Goal: Task Accomplishment & Management: Use online tool/utility

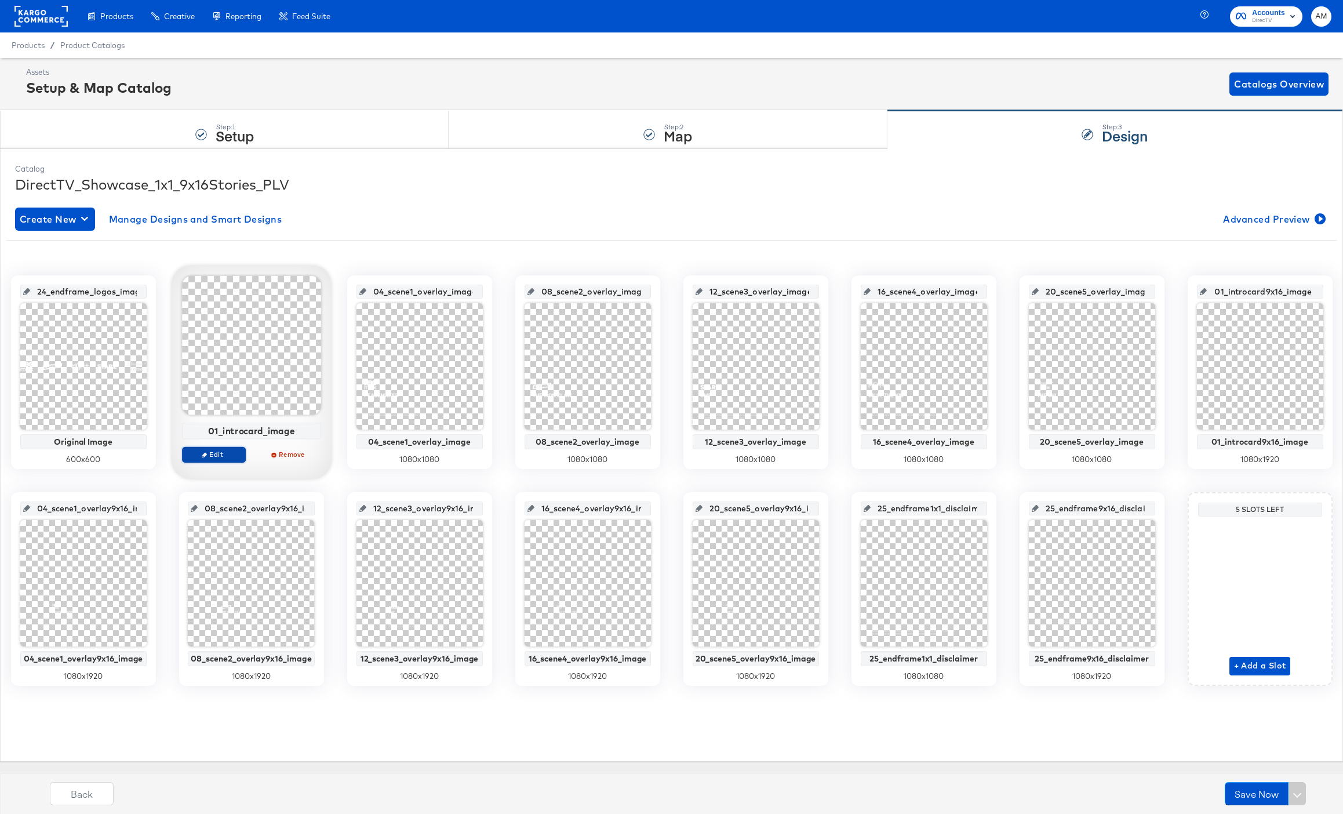
click at [203, 453] on icon "button" at bounding box center [204, 454] width 5 height 5
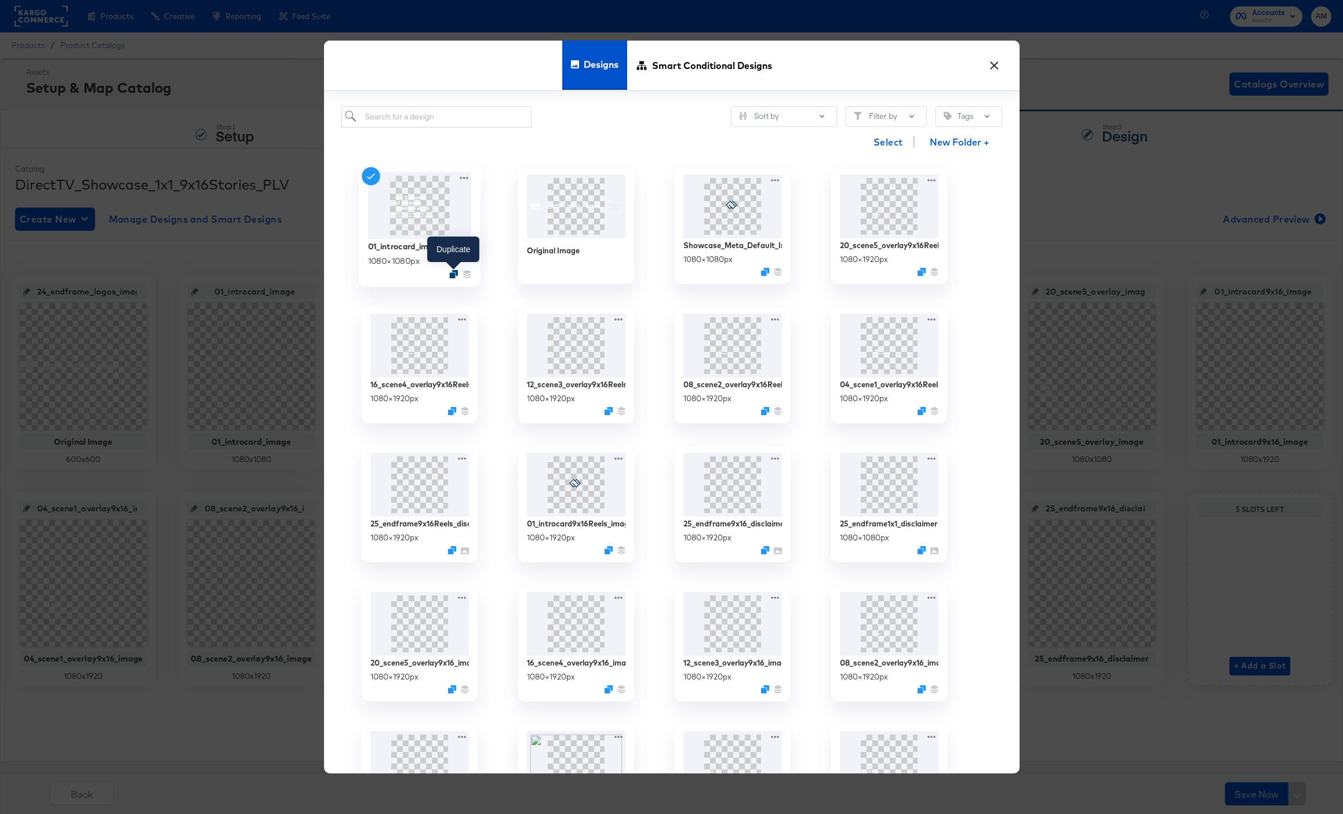
click at [454, 274] on icon "Duplicate" at bounding box center [453, 274] width 9 height 9
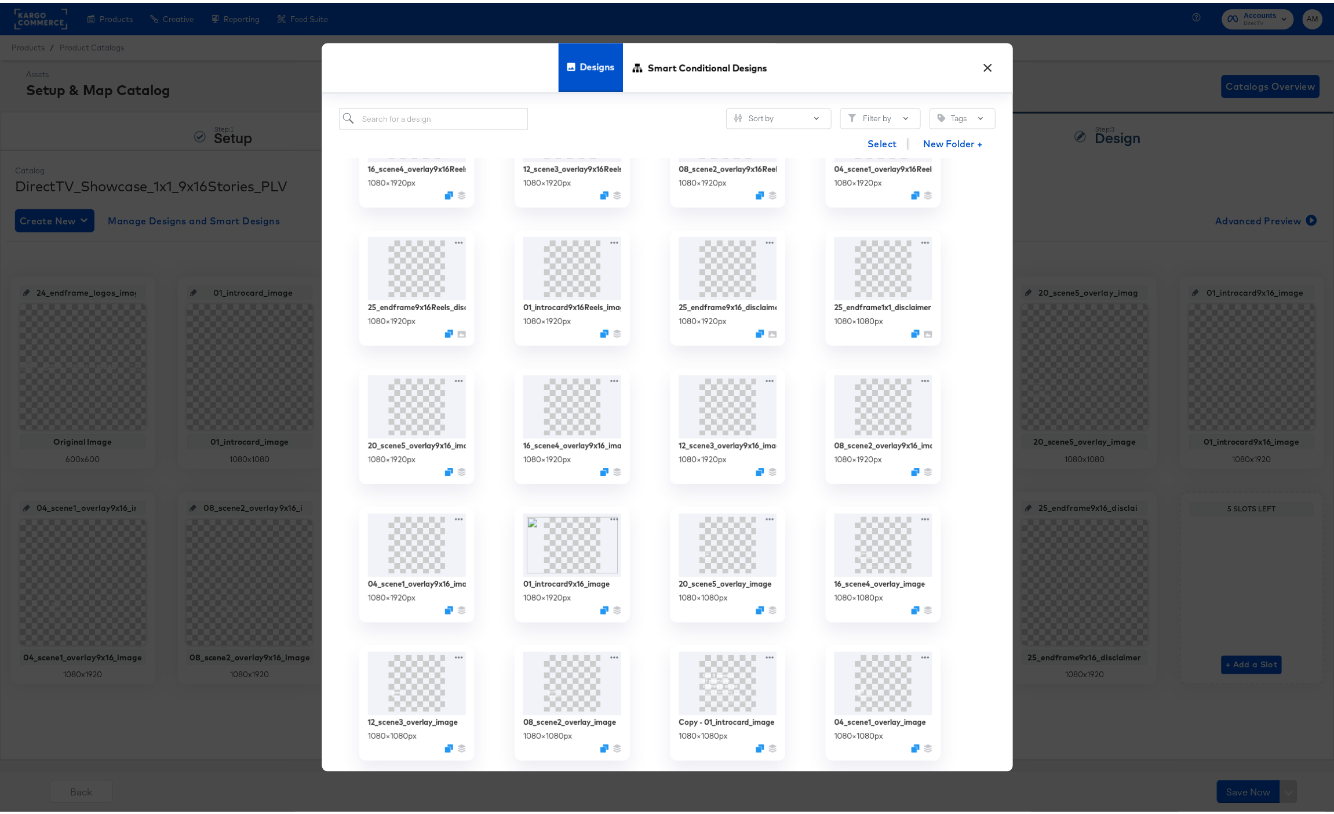
scroll to position [246, 0]
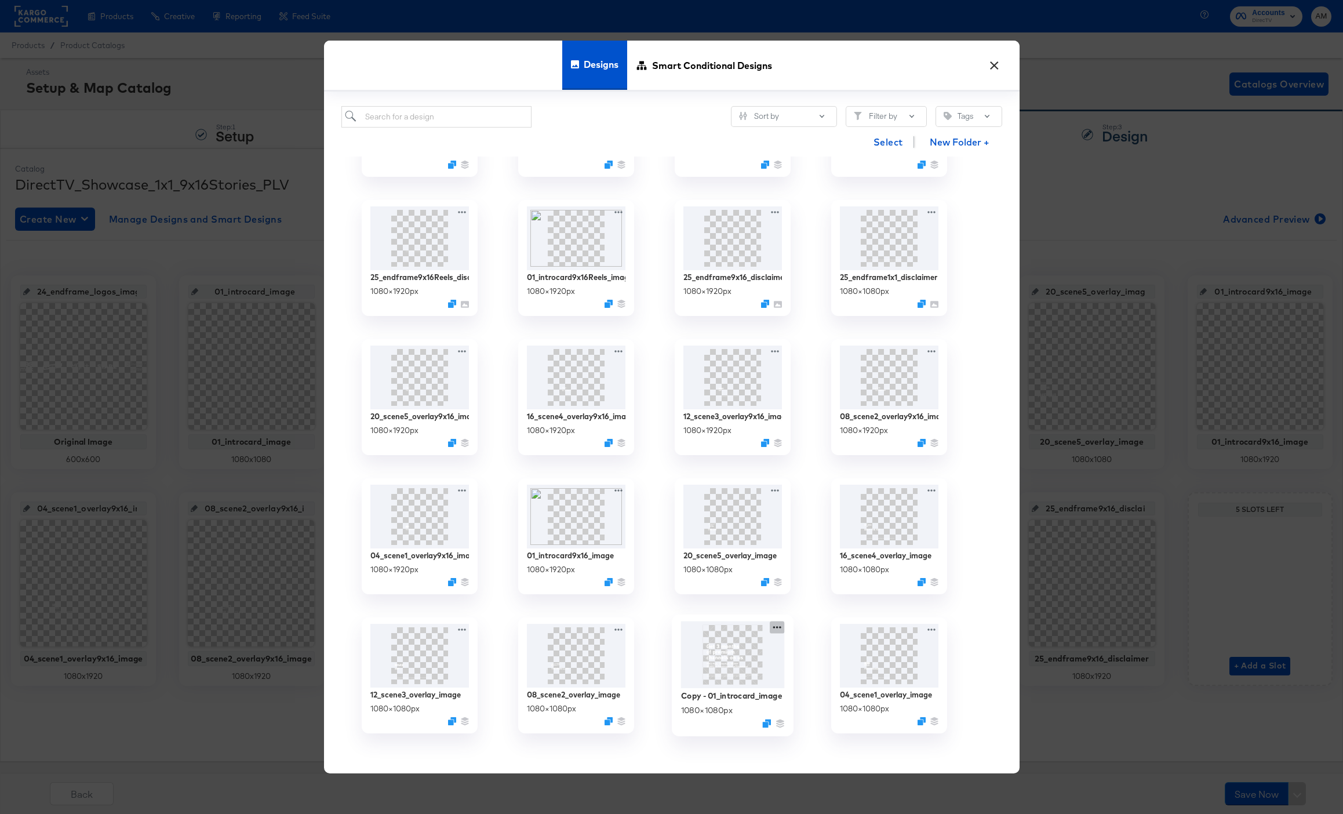
click at [777, 629] on icon at bounding box center [777, 627] width 14 height 12
click at [831, 696] on div "Edit Design Edit Design" at bounding box center [831, 696] width 0 height 0
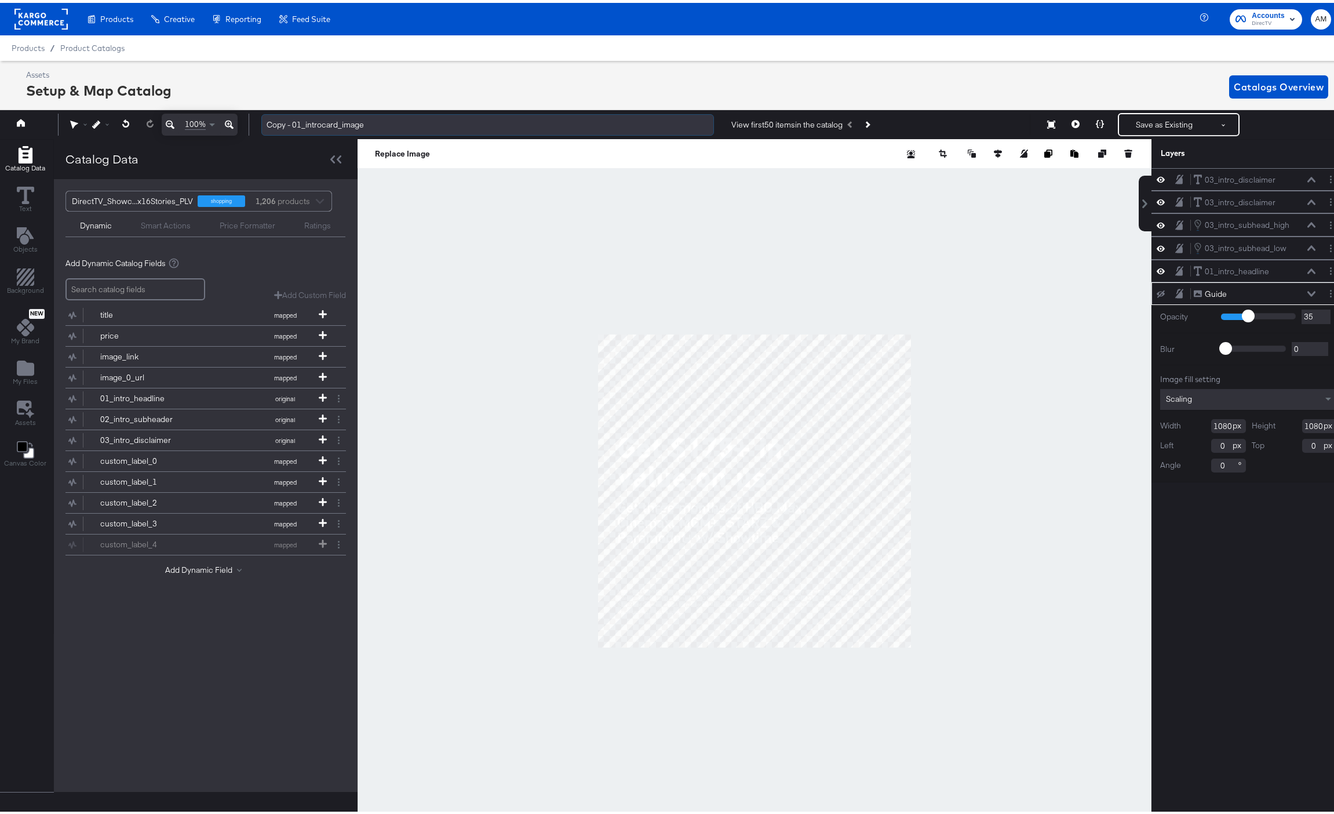
drag, startPoint x: 292, startPoint y: 124, endPoint x: 263, endPoint y: 123, distance: 29.0
click at [263, 123] on input "Copy - 01_introcard_image" at bounding box center [487, 121] width 453 height 21
click at [1072, 121] on icon at bounding box center [1076, 121] width 8 height 8
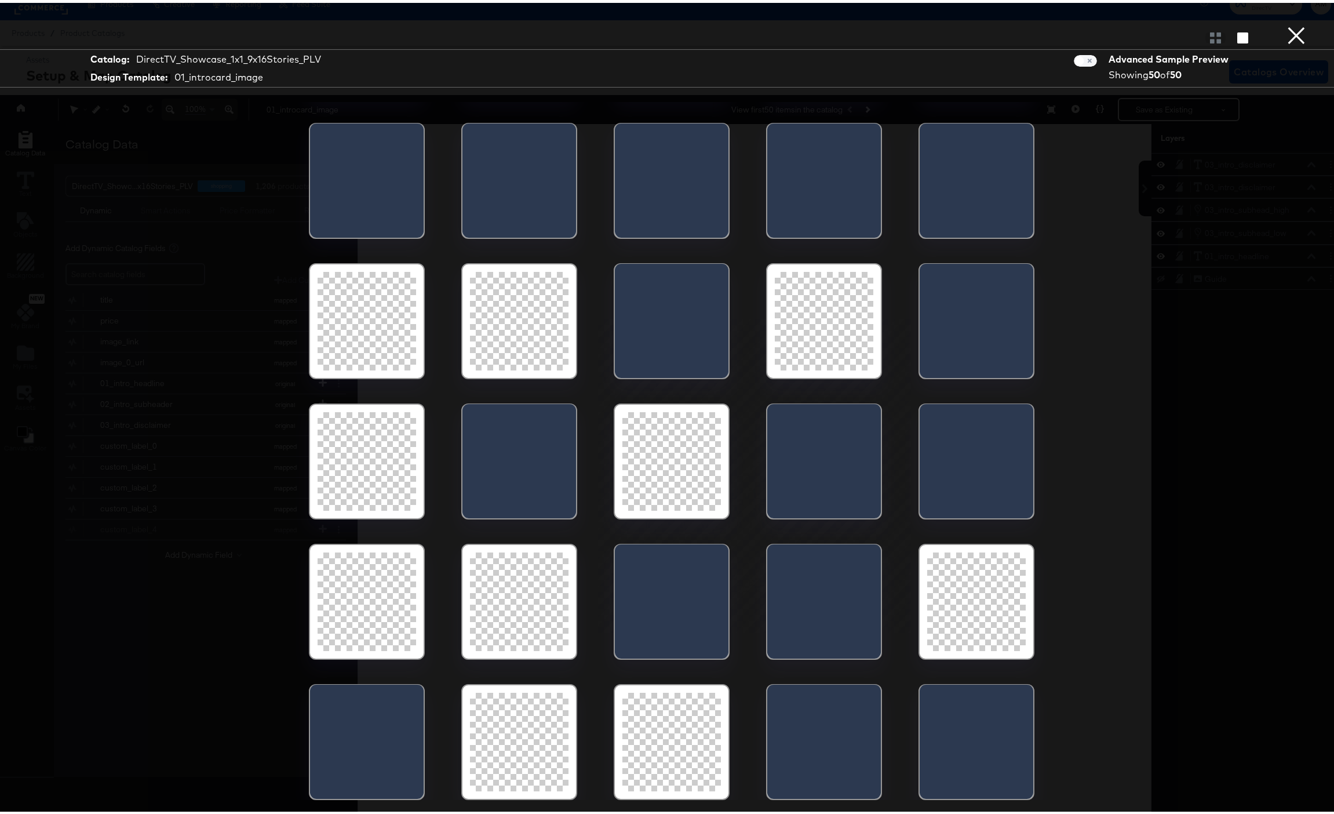
scroll to position [26, 0]
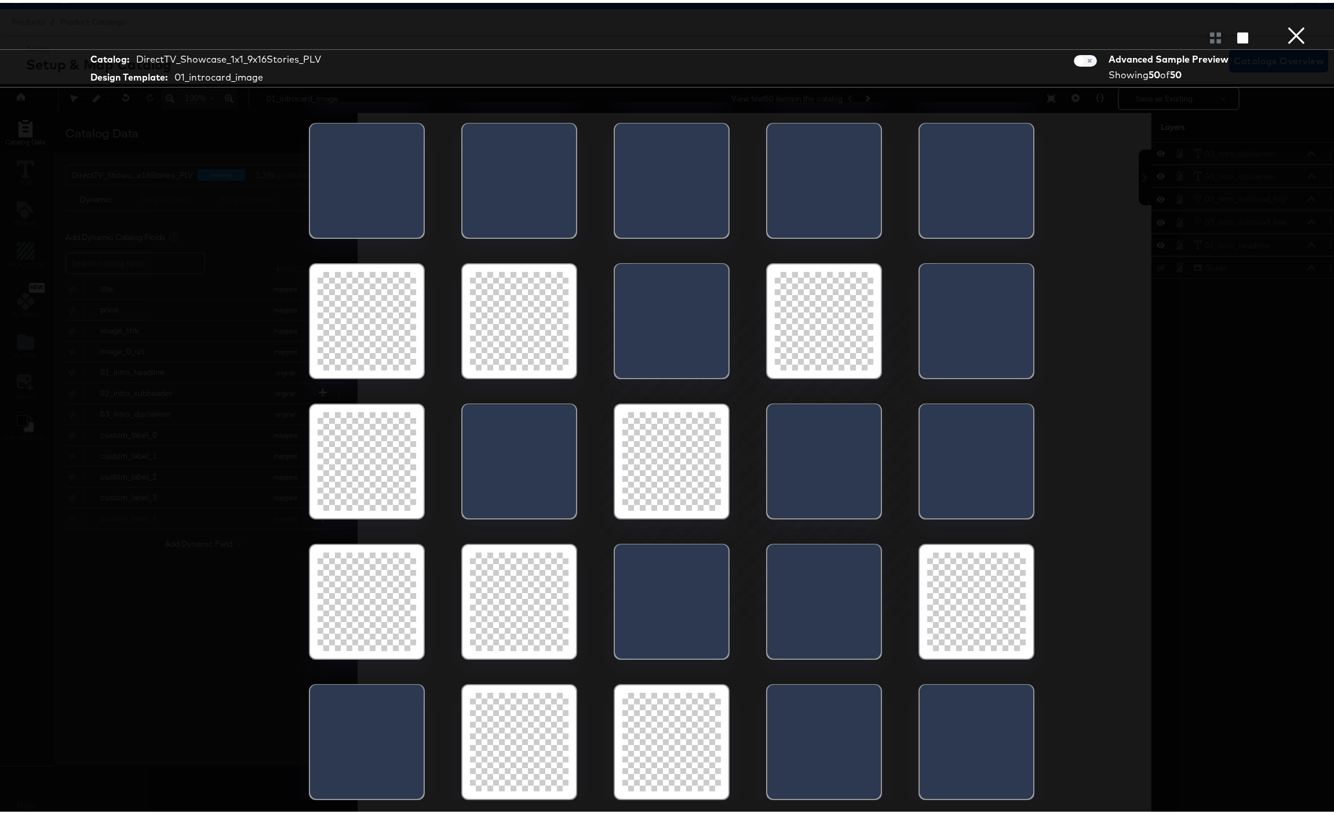
click at [656, 730] on div at bounding box center [672, 739] width 99 height 99
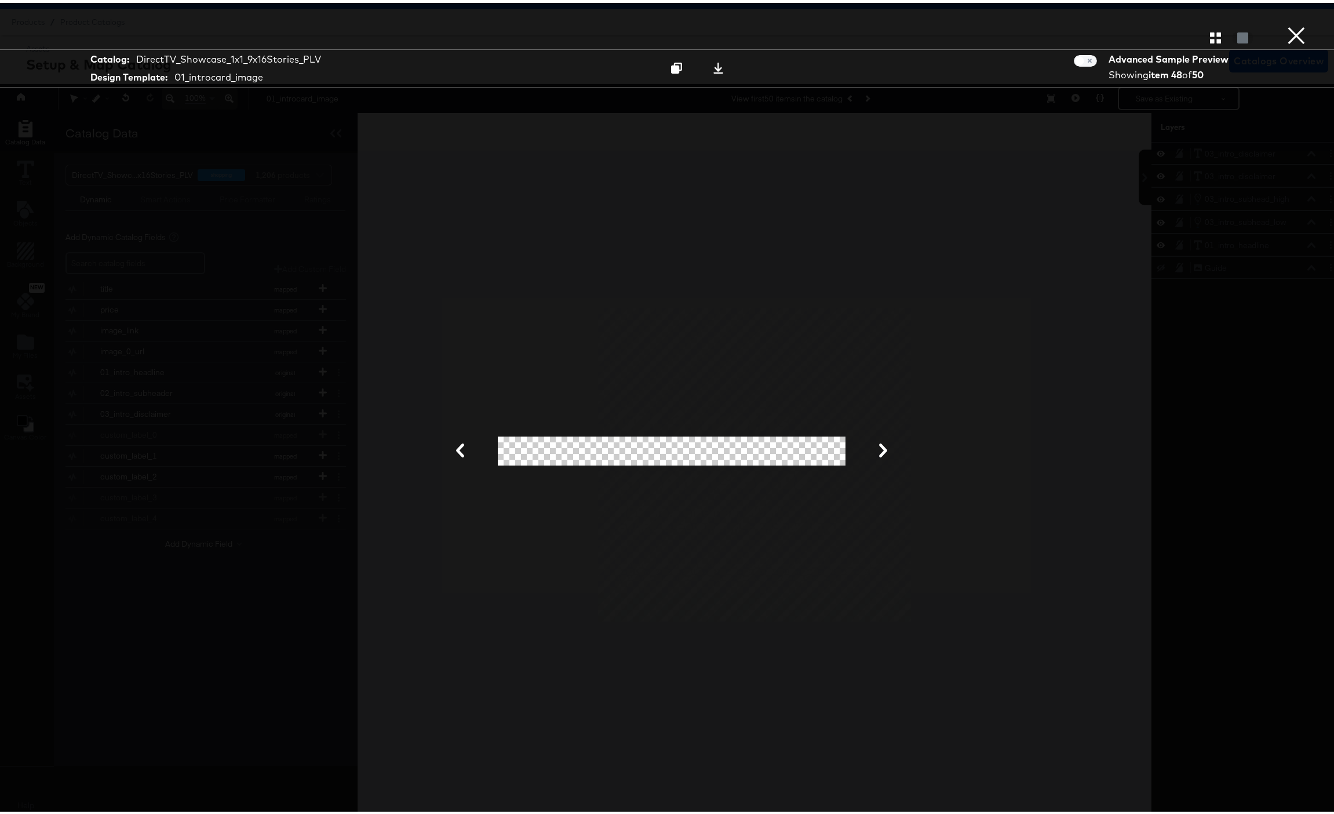
click at [1285, 23] on button "×" at bounding box center [1296, 11] width 23 height 23
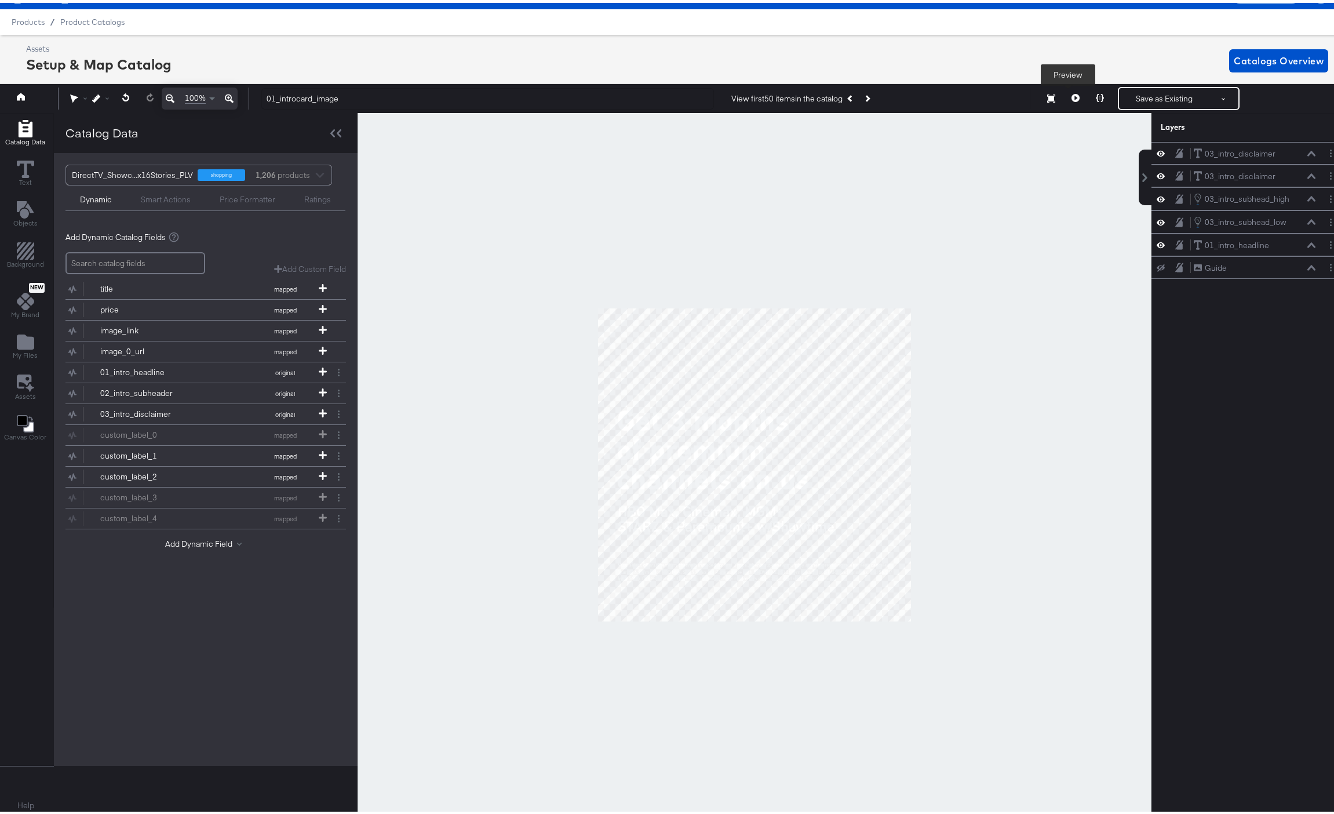
click at [1072, 97] on icon at bounding box center [1076, 95] width 8 height 8
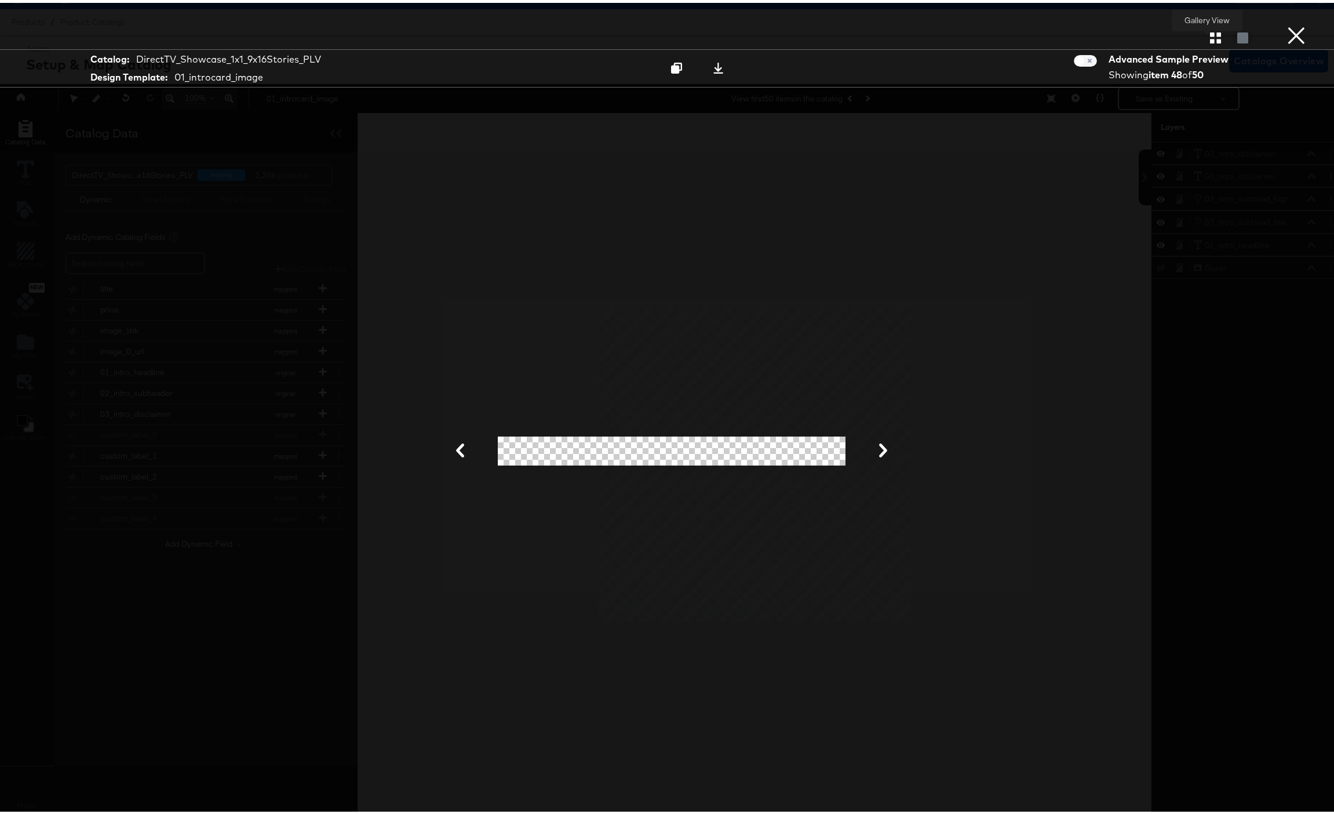
click at [1210, 36] on icon "button" at bounding box center [1215, 35] width 11 height 11
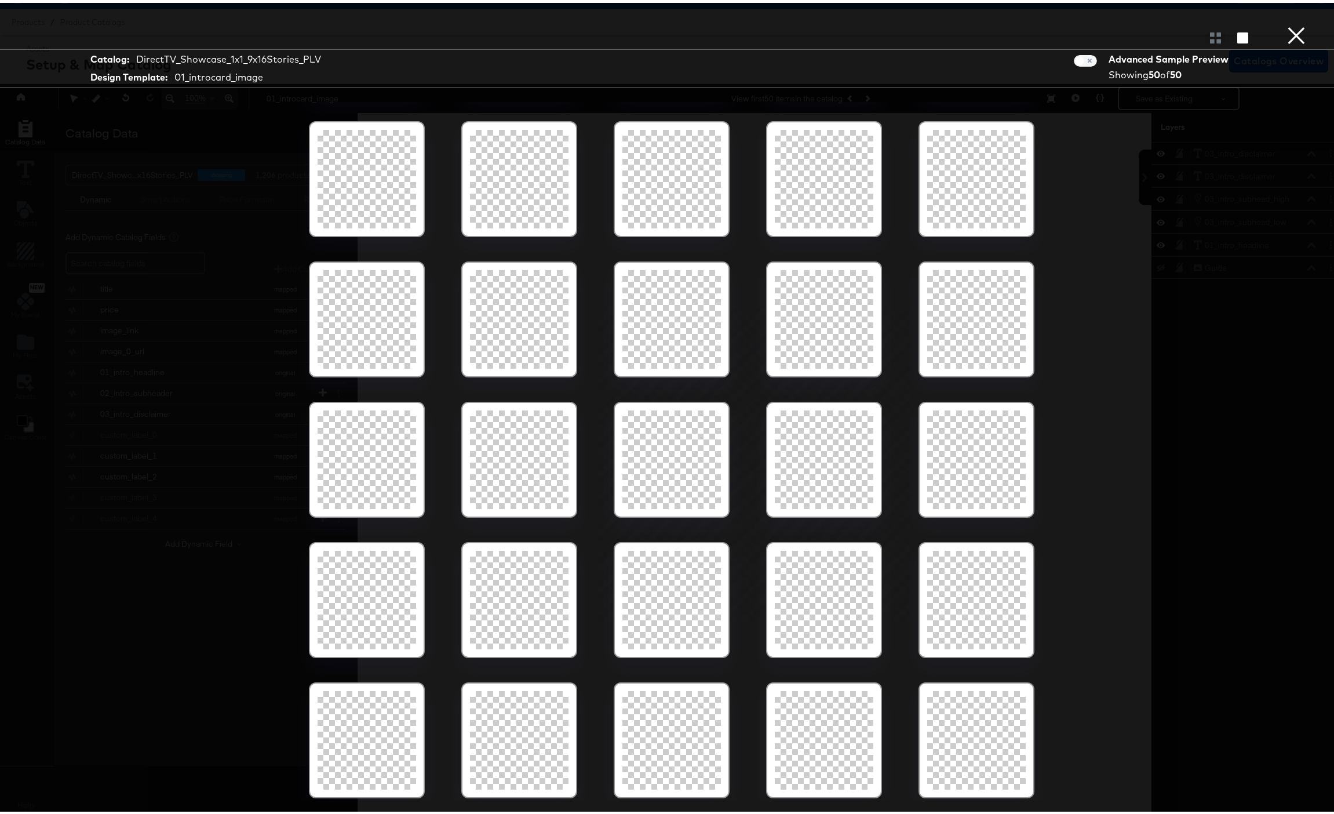
scroll to position [0, 0]
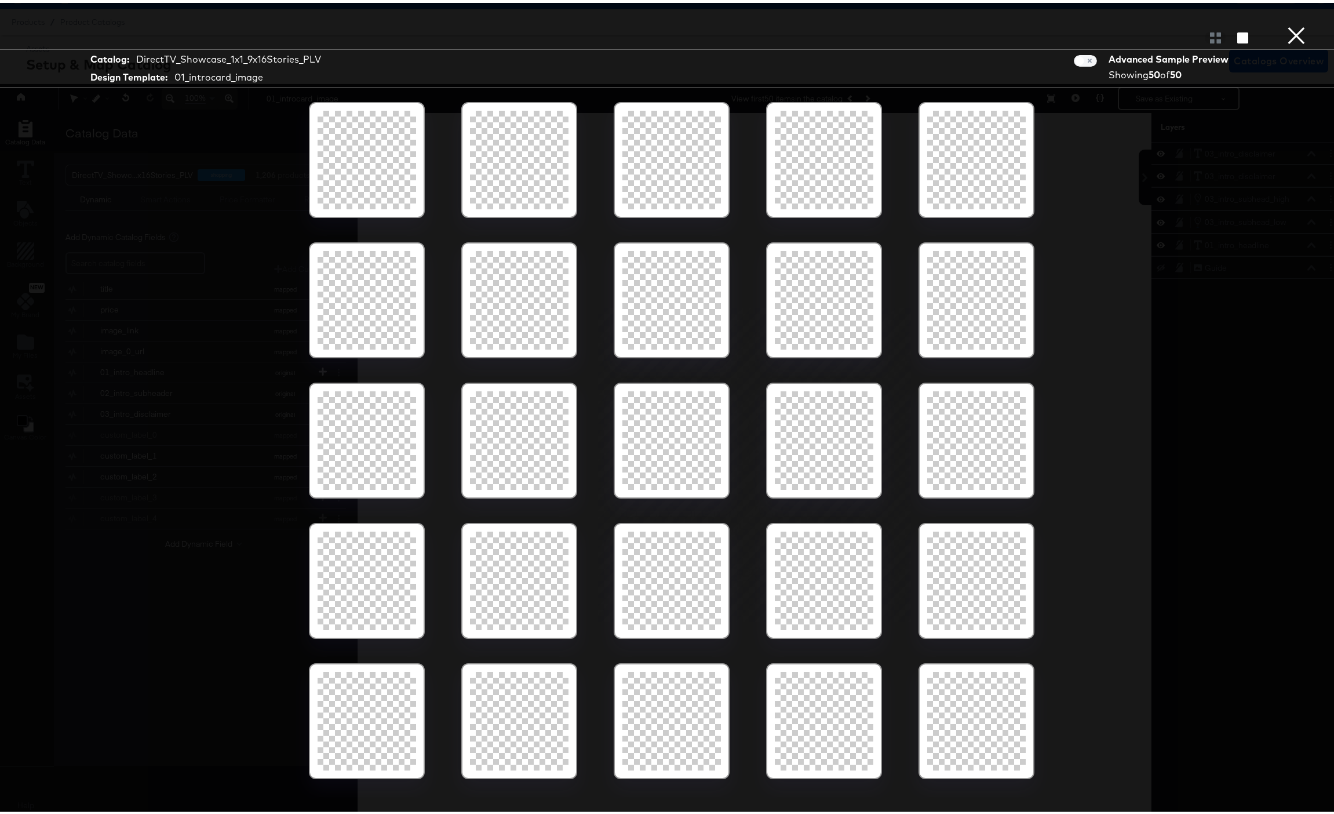
click at [1292, 23] on button "×" at bounding box center [1296, 11] width 23 height 23
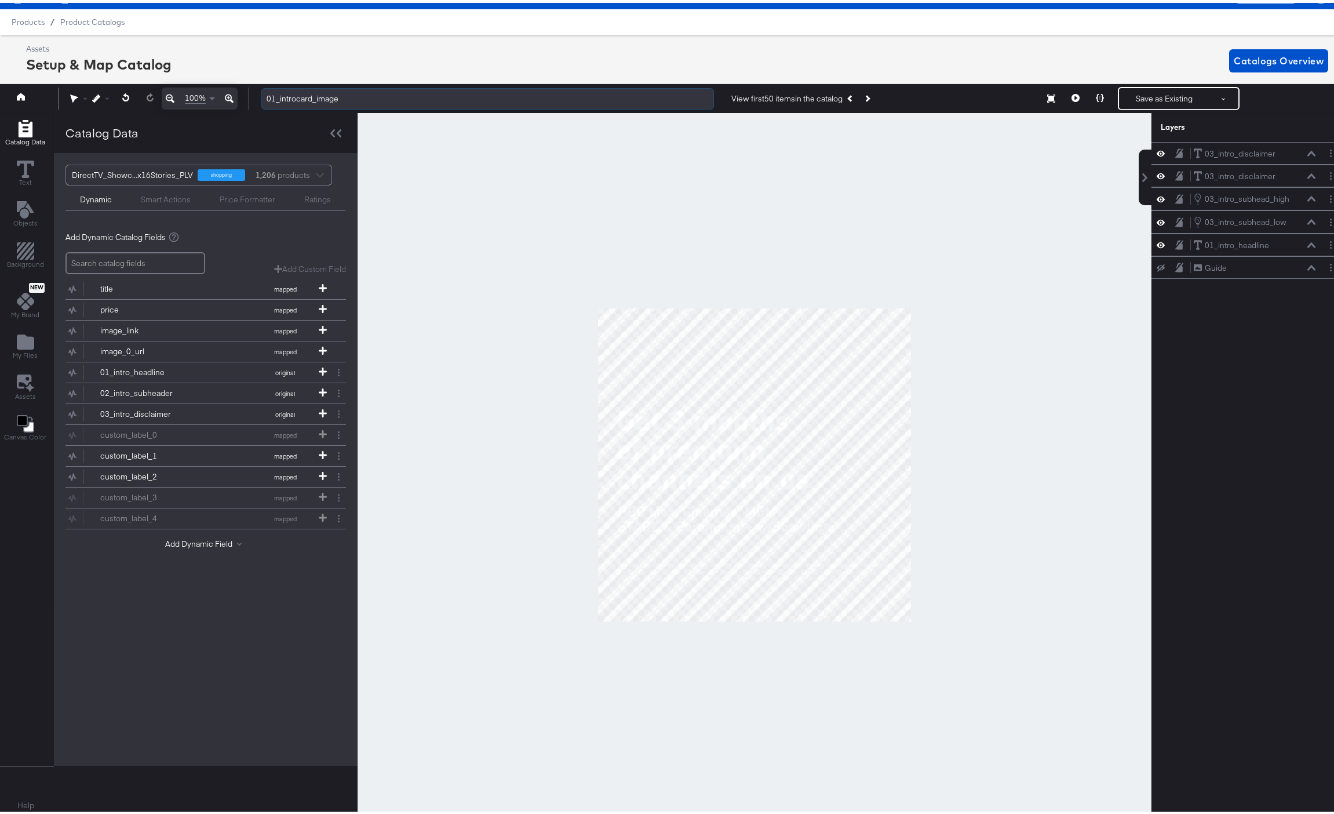
click at [363, 99] on input "01_introcard_image" at bounding box center [487, 95] width 453 height 21
type input "01_introcard_image_signature"
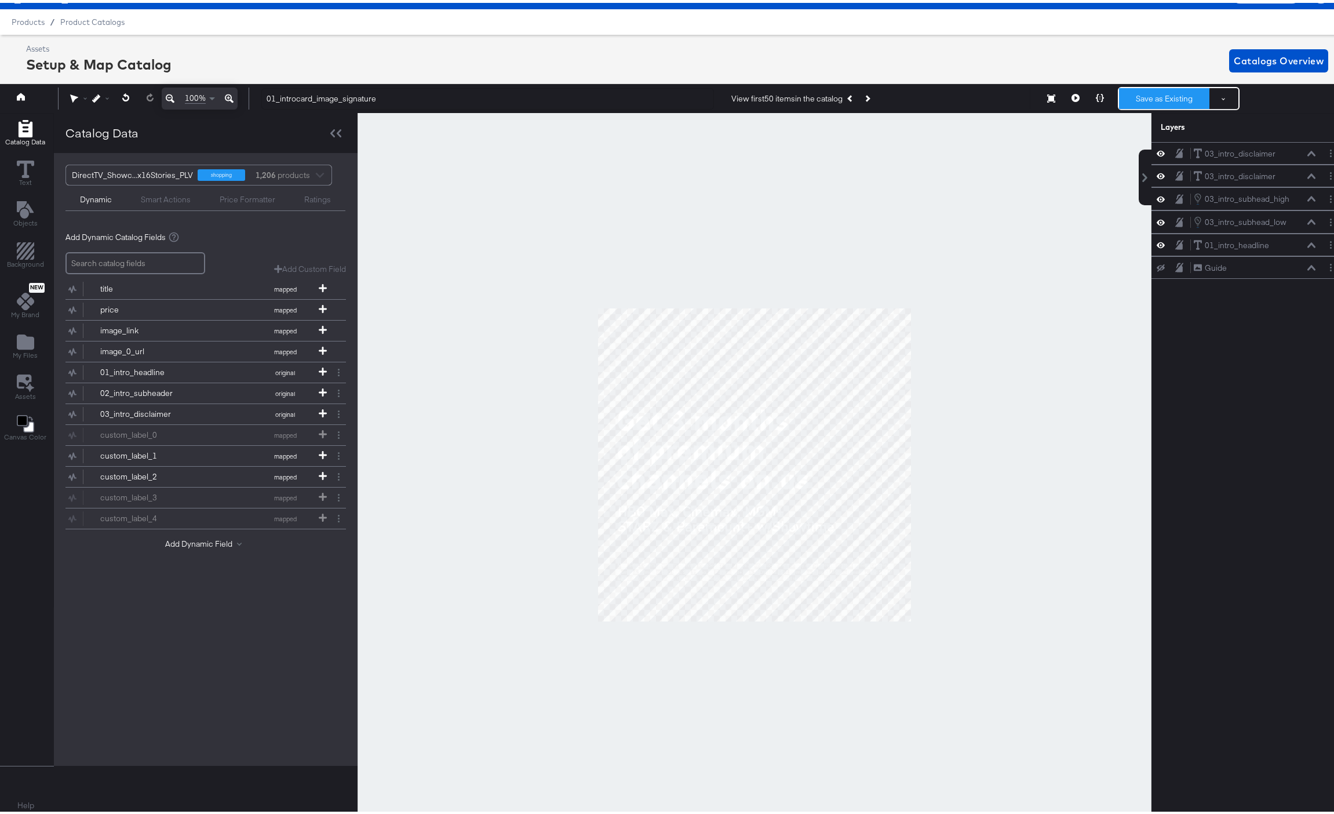
click at [1145, 97] on button "Save as Existing" at bounding box center [1164, 95] width 90 height 21
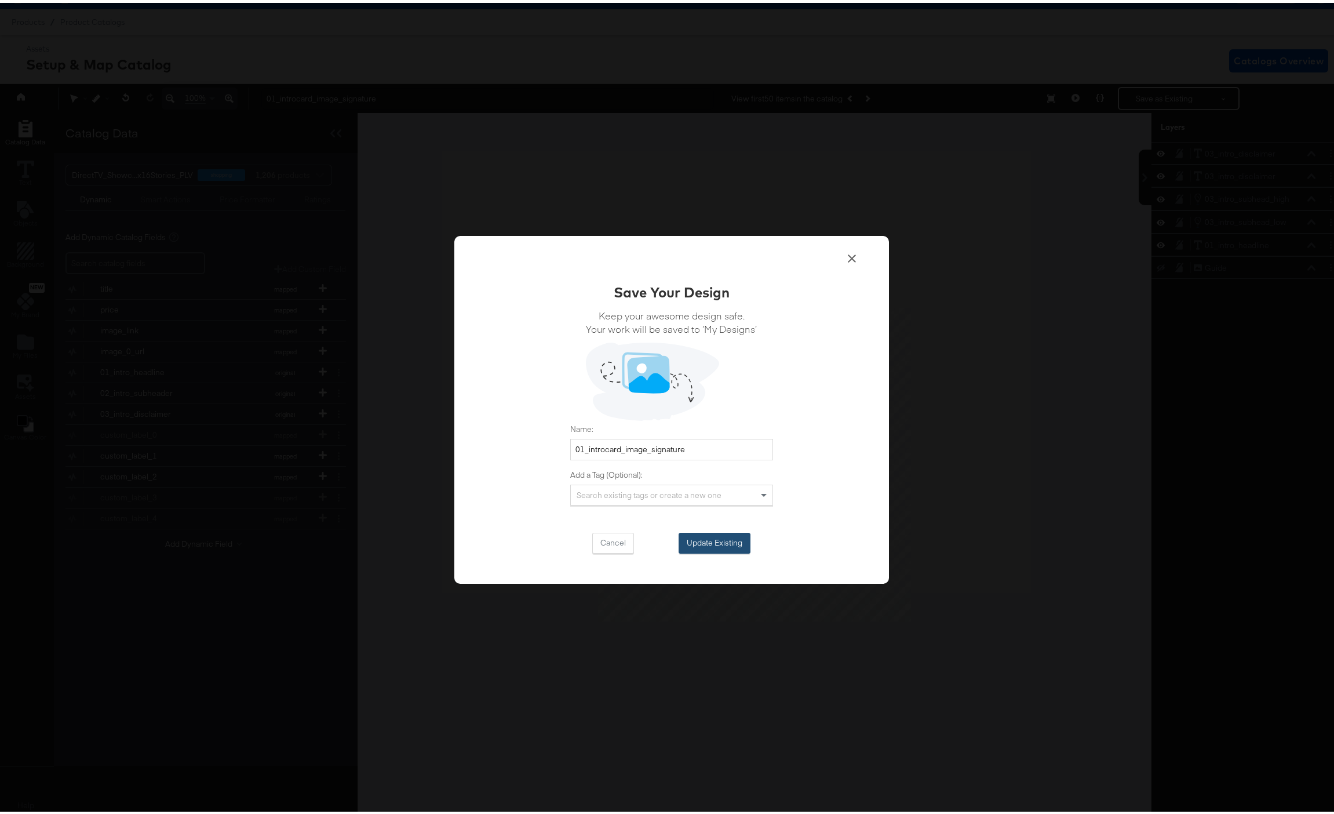
click at [689, 538] on button "Update Existing" at bounding box center [715, 540] width 72 height 21
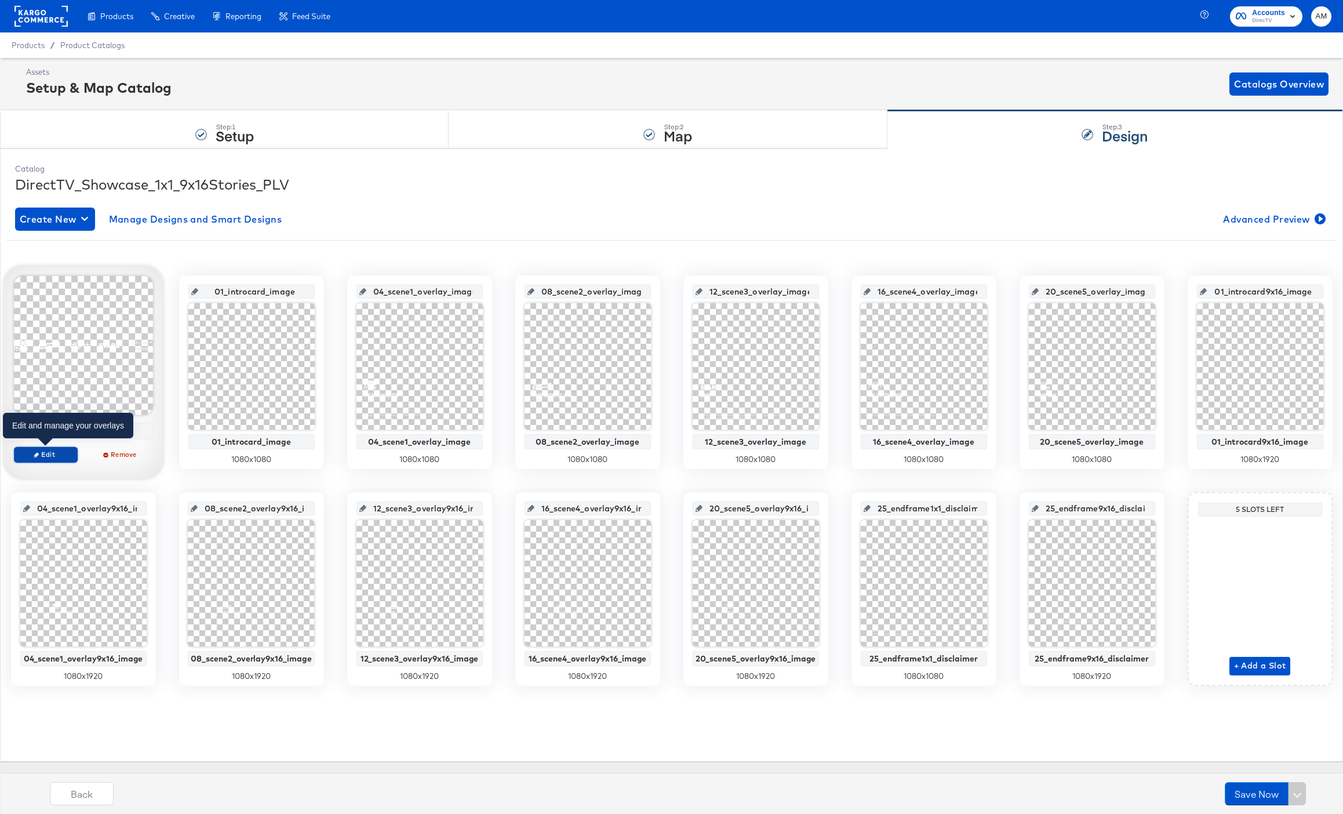
click at [38, 454] on icon "button" at bounding box center [36, 454] width 5 height 5
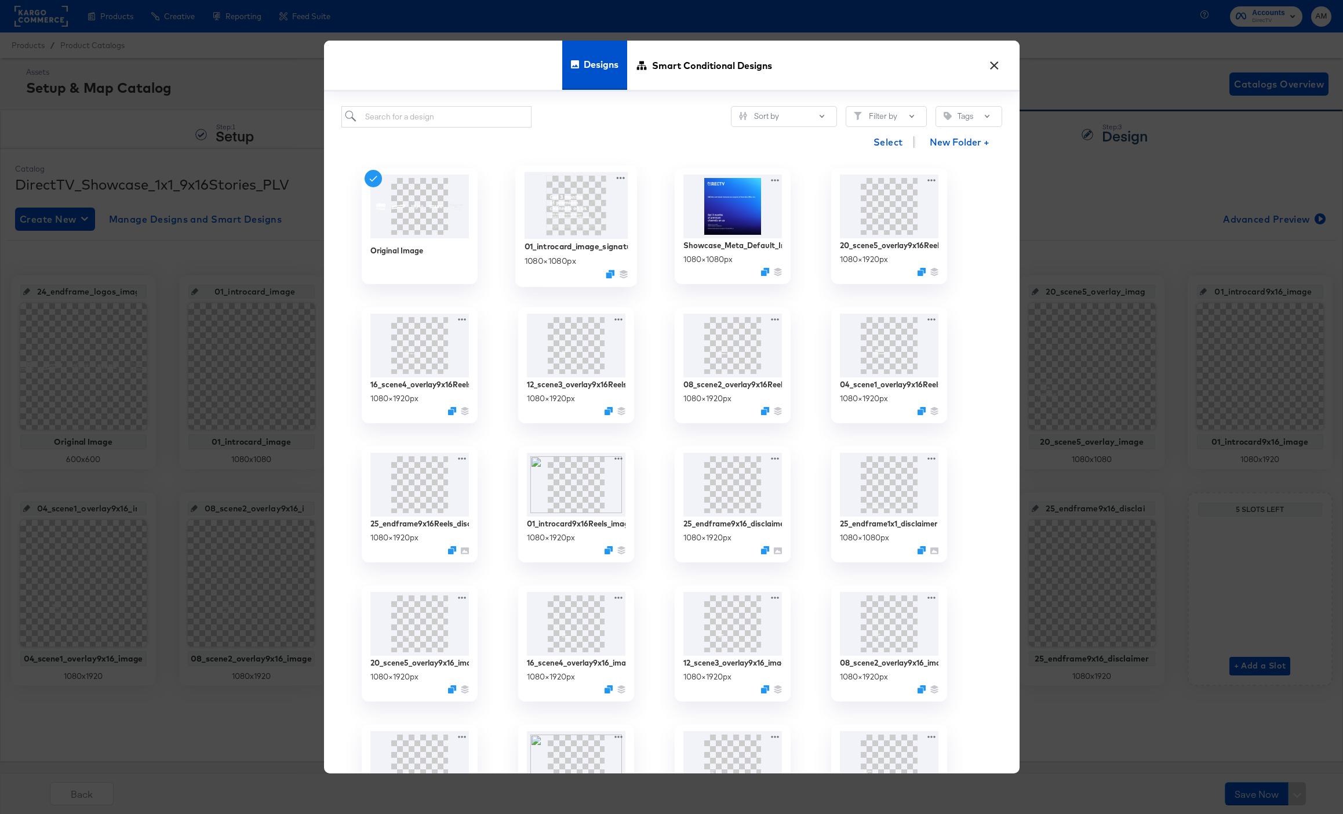
click at [555, 207] on img at bounding box center [576, 205] width 104 height 67
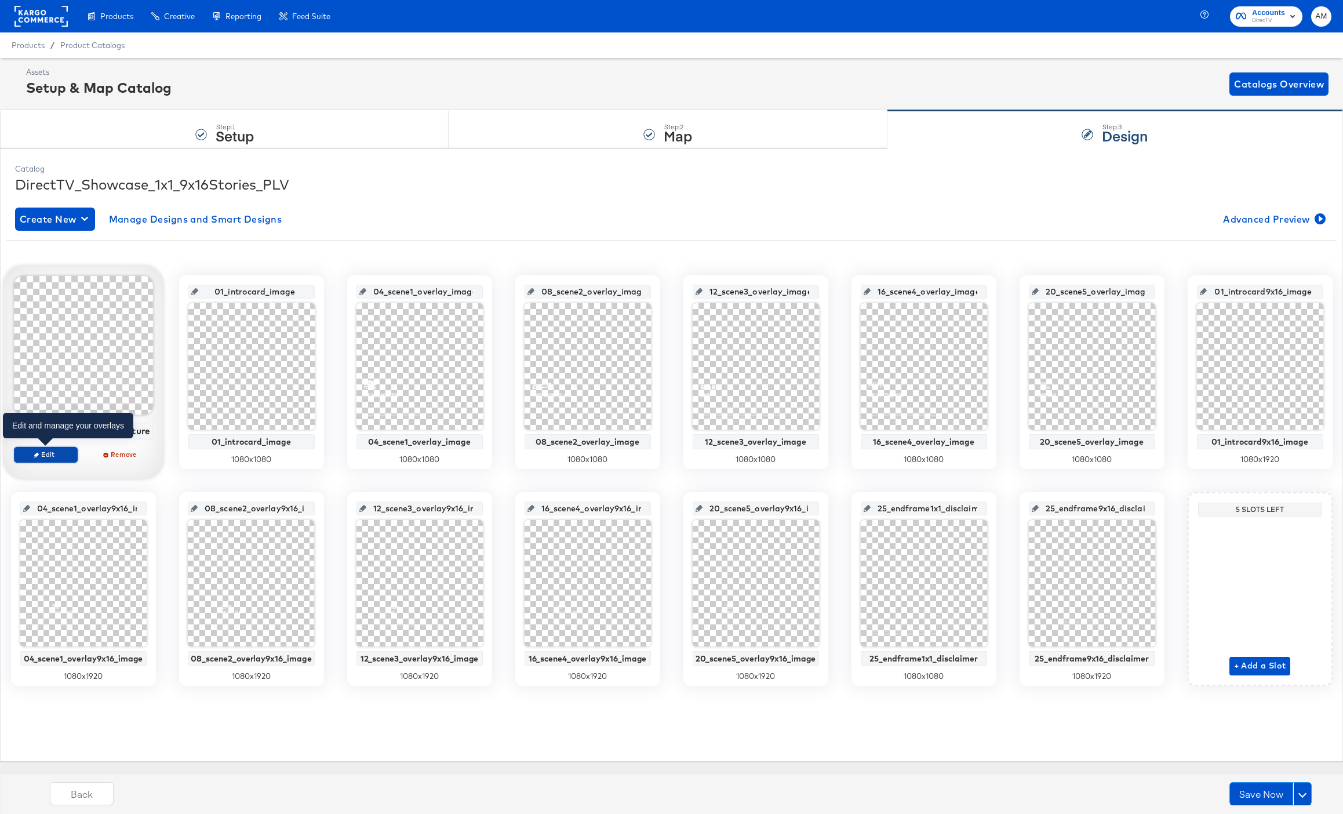
click at [47, 452] on span "Edit" at bounding box center [45, 454] width 53 height 9
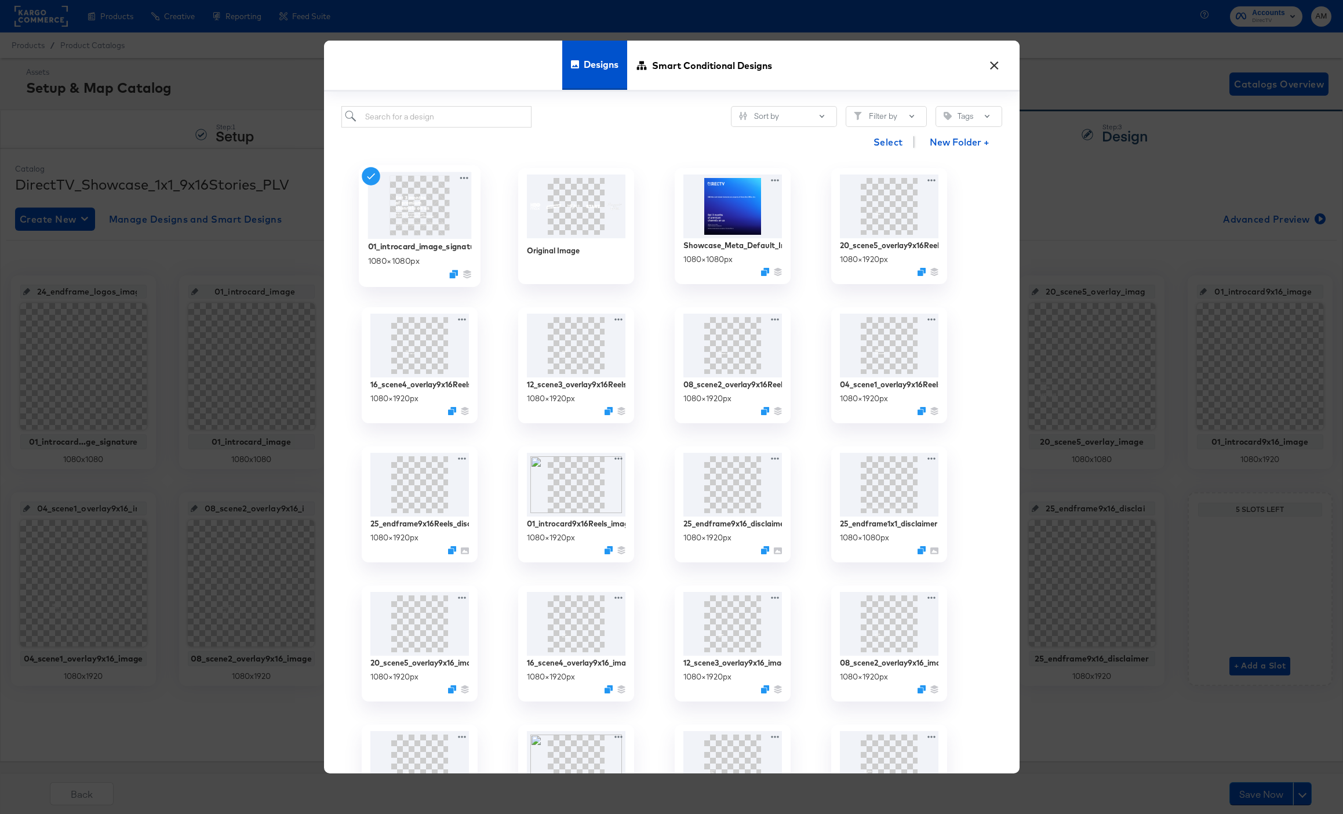
click at [473, 174] on div "01_introcard_image_signature 1080 × 1080 px" at bounding box center [420, 226] width 122 height 122
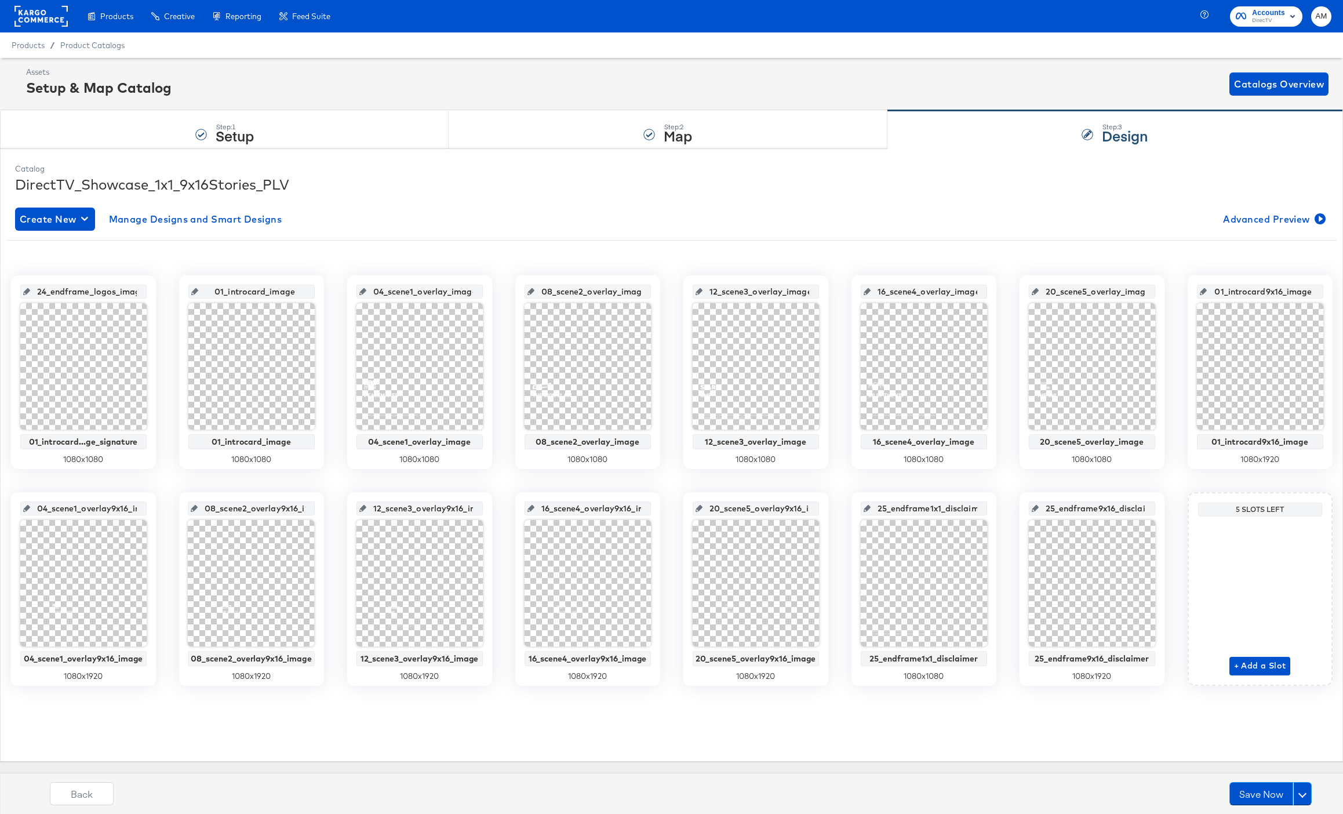
click at [457, 179] on div "DirectTV_Showcase_1x1_9x16Stories_PLV" at bounding box center [671, 184] width 1313 height 20
click at [573, 133] on div "Step: 2 Map" at bounding box center [668, 130] width 438 height 38
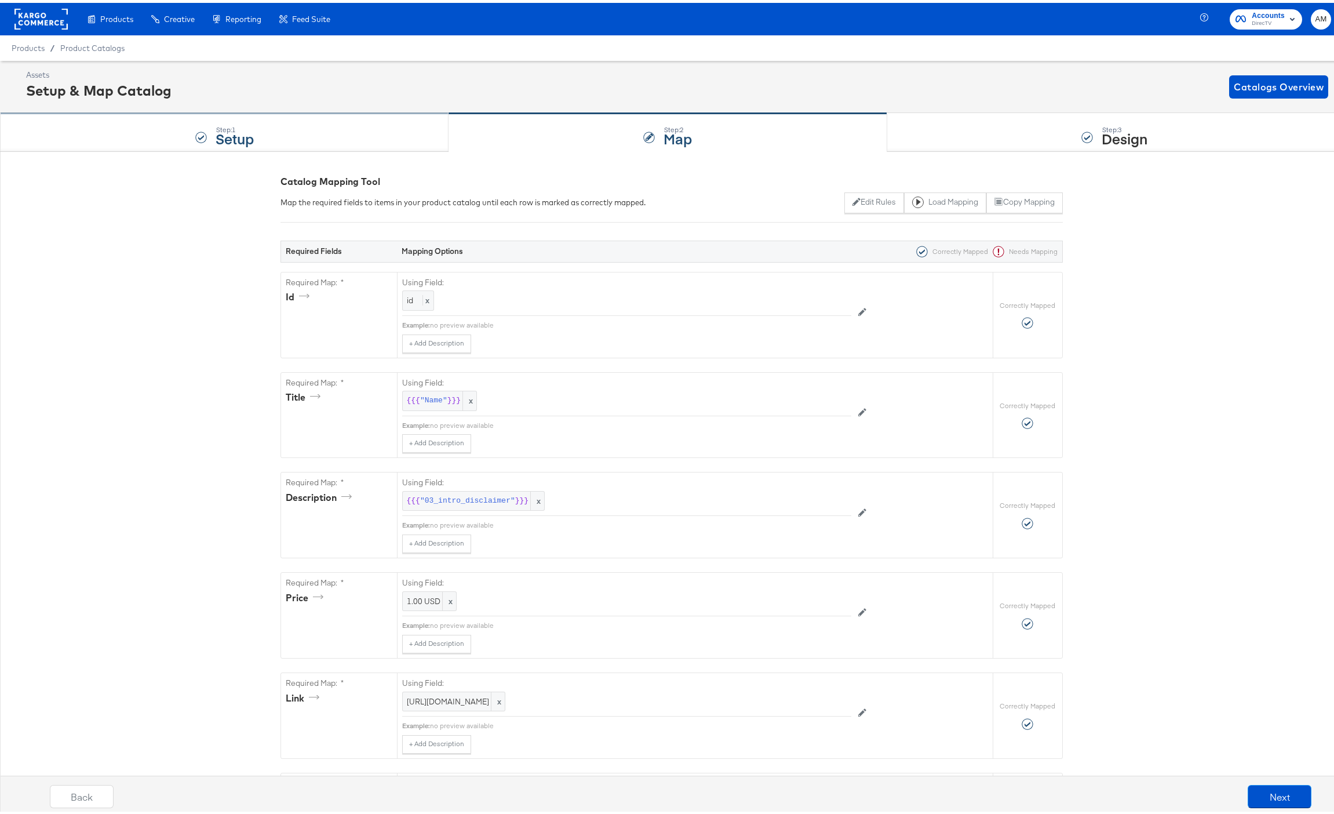
click at [298, 129] on div "Step: 1 Setup" at bounding box center [224, 130] width 449 height 38
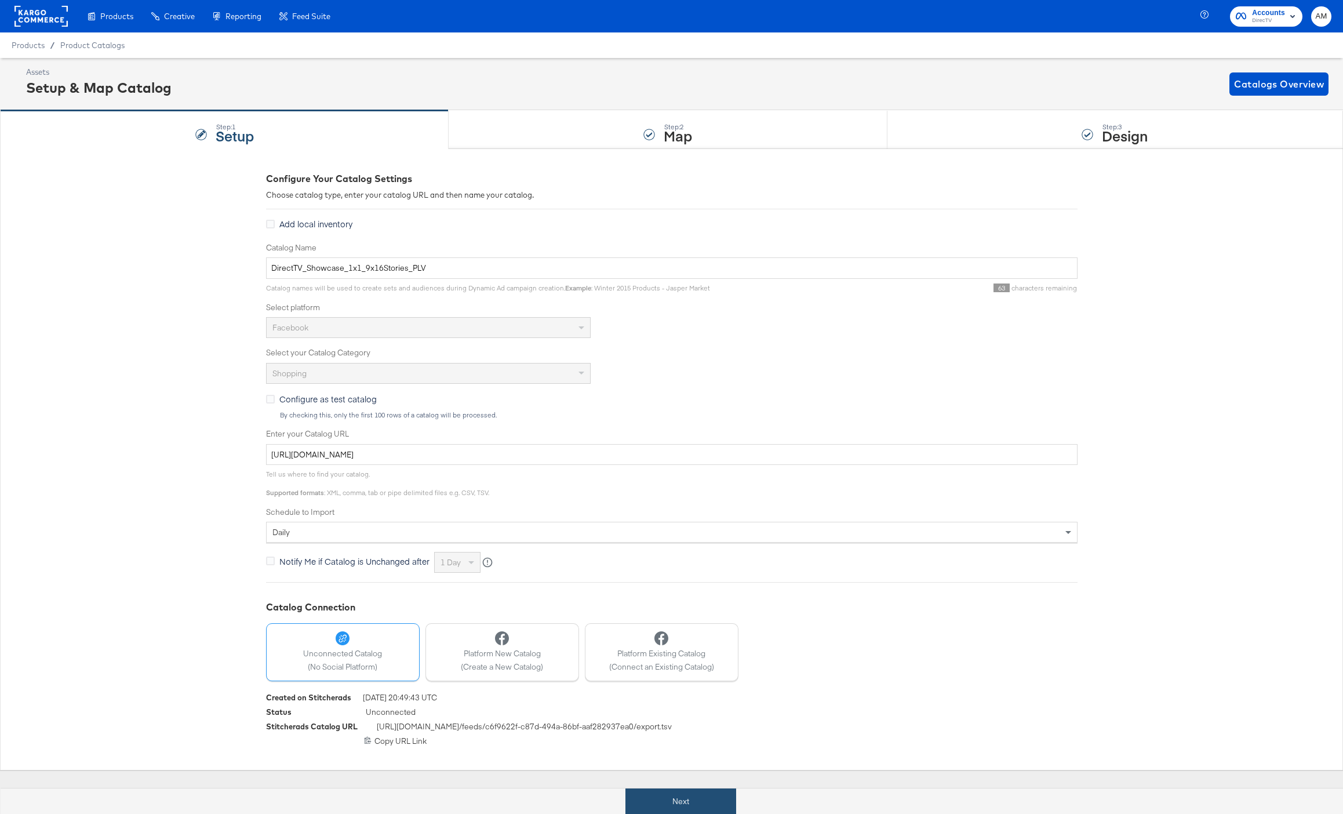
click at [687, 794] on button "Next" at bounding box center [680, 801] width 111 height 26
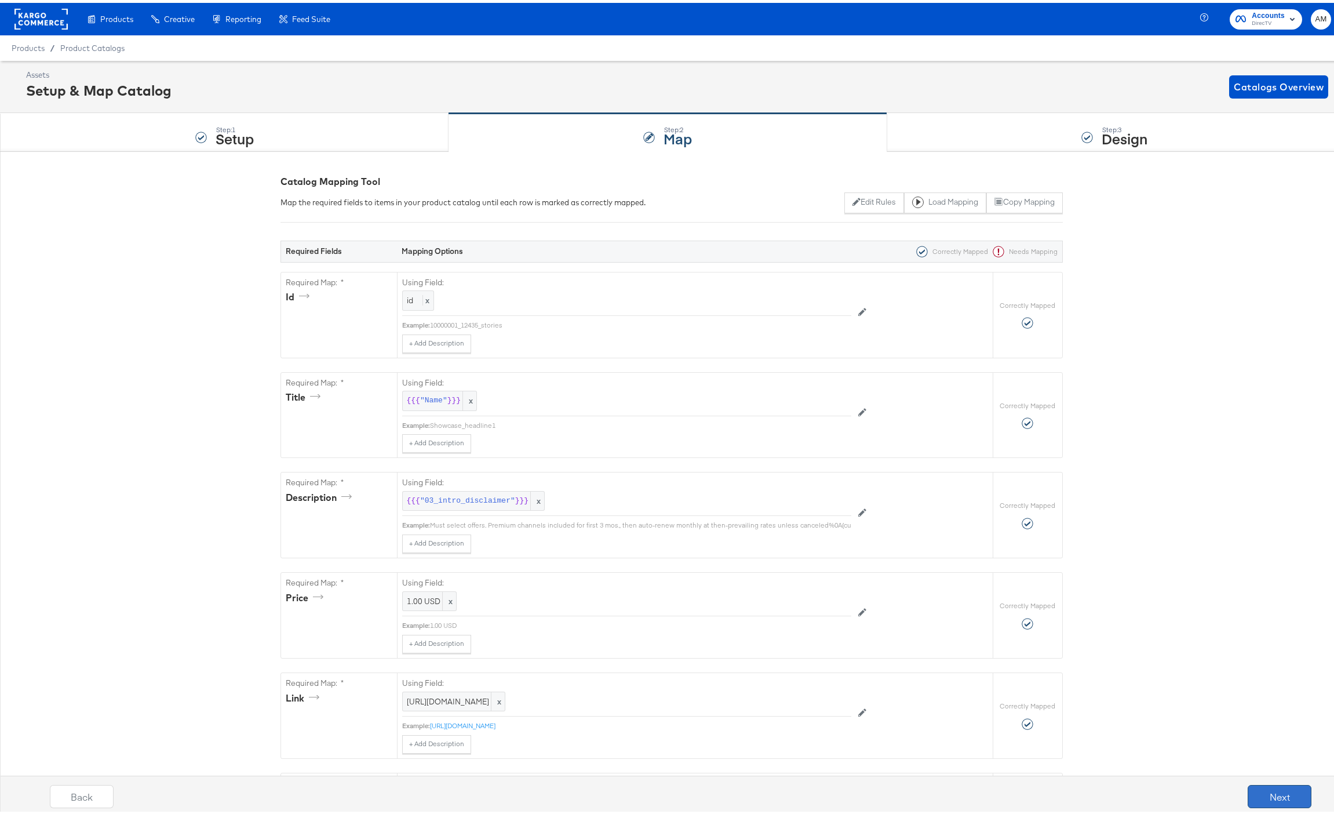
click at [1259, 787] on button "Next" at bounding box center [1280, 793] width 64 height 23
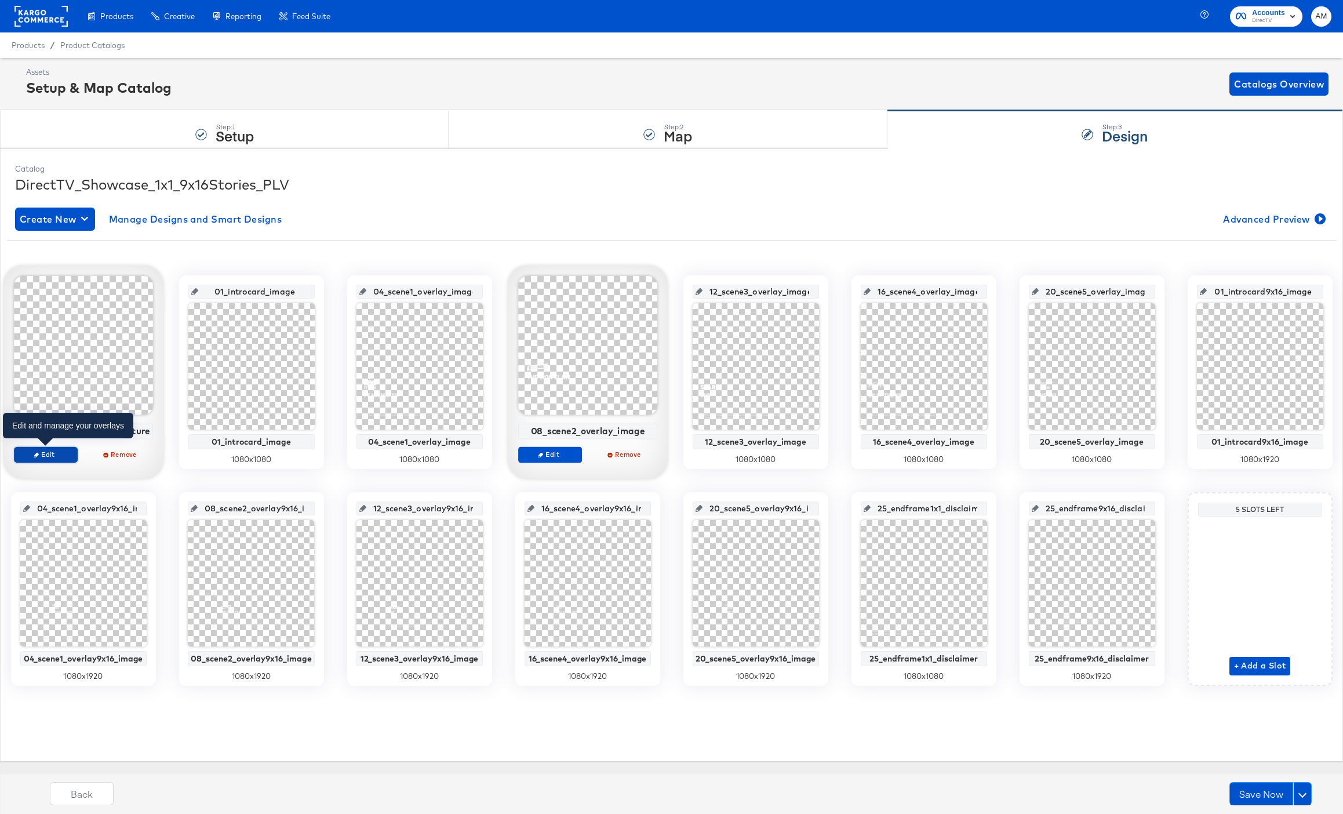
click at [60, 460] on button "Edit" at bounding box center [45, 454] width 64 height 16
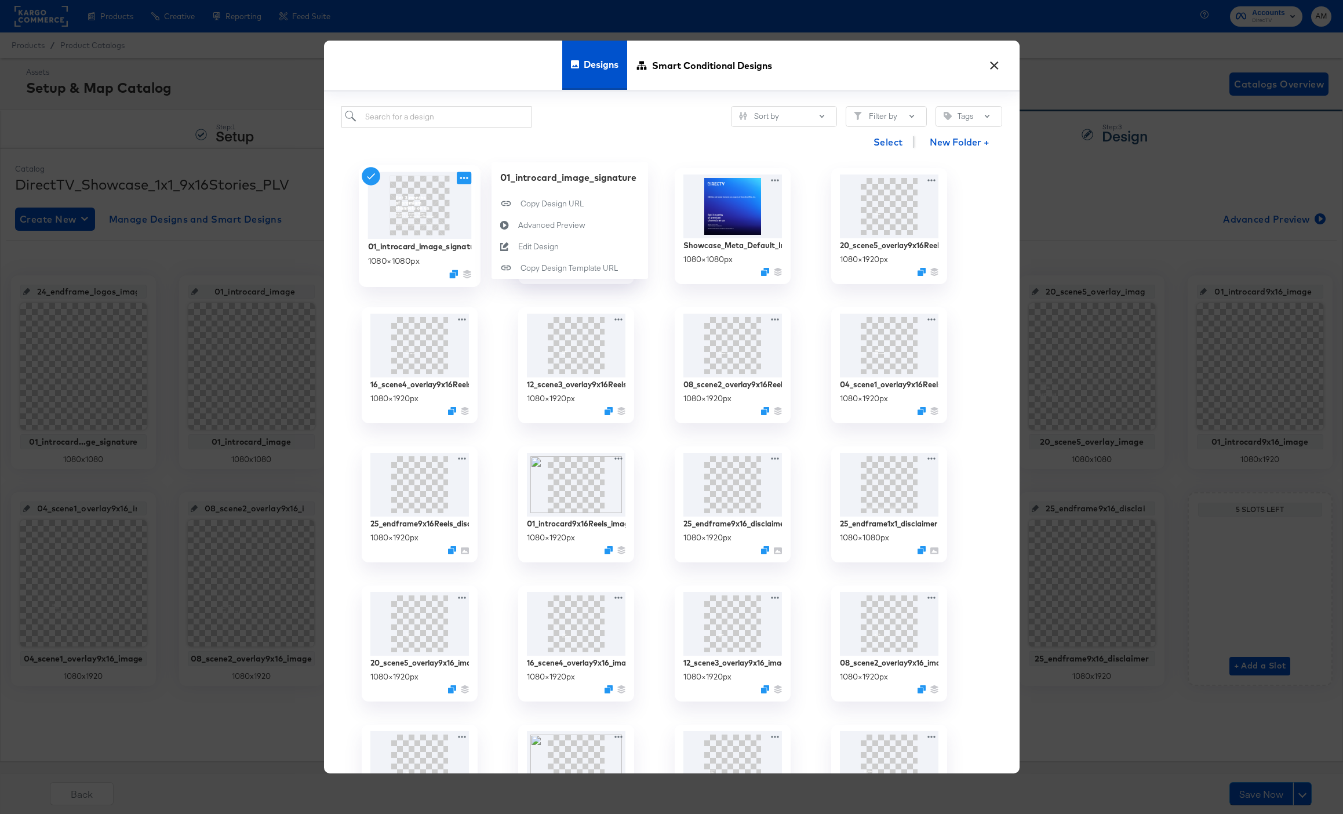
click at [464, 183] on icon at bounding box center [464, 178] width 14 height 12
click at [518, 247] on div "Edit Design Edit Design" at bounding box center [518, 247] width 0 height 0
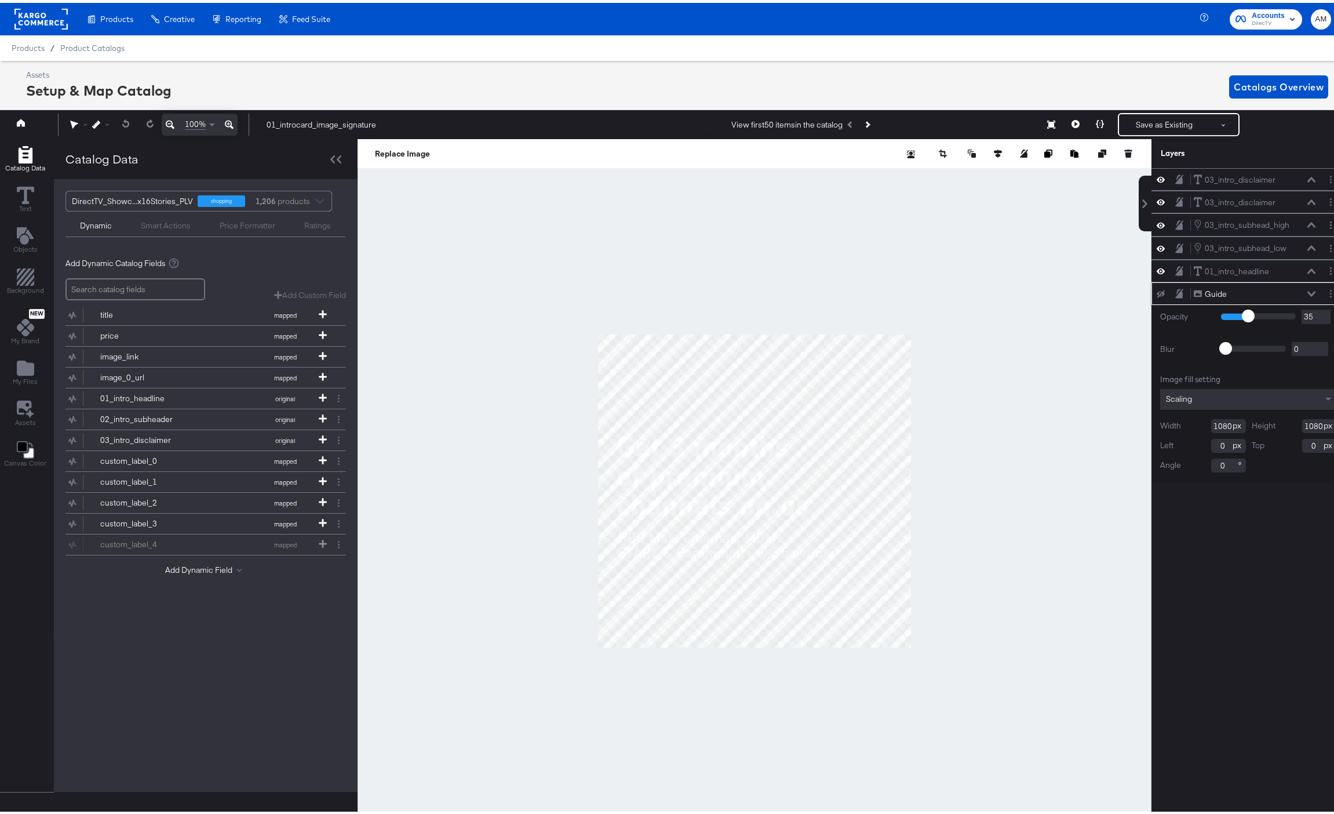
click at [1157, 290] on icon at bounding box center [1161, 292] width 8 height 8
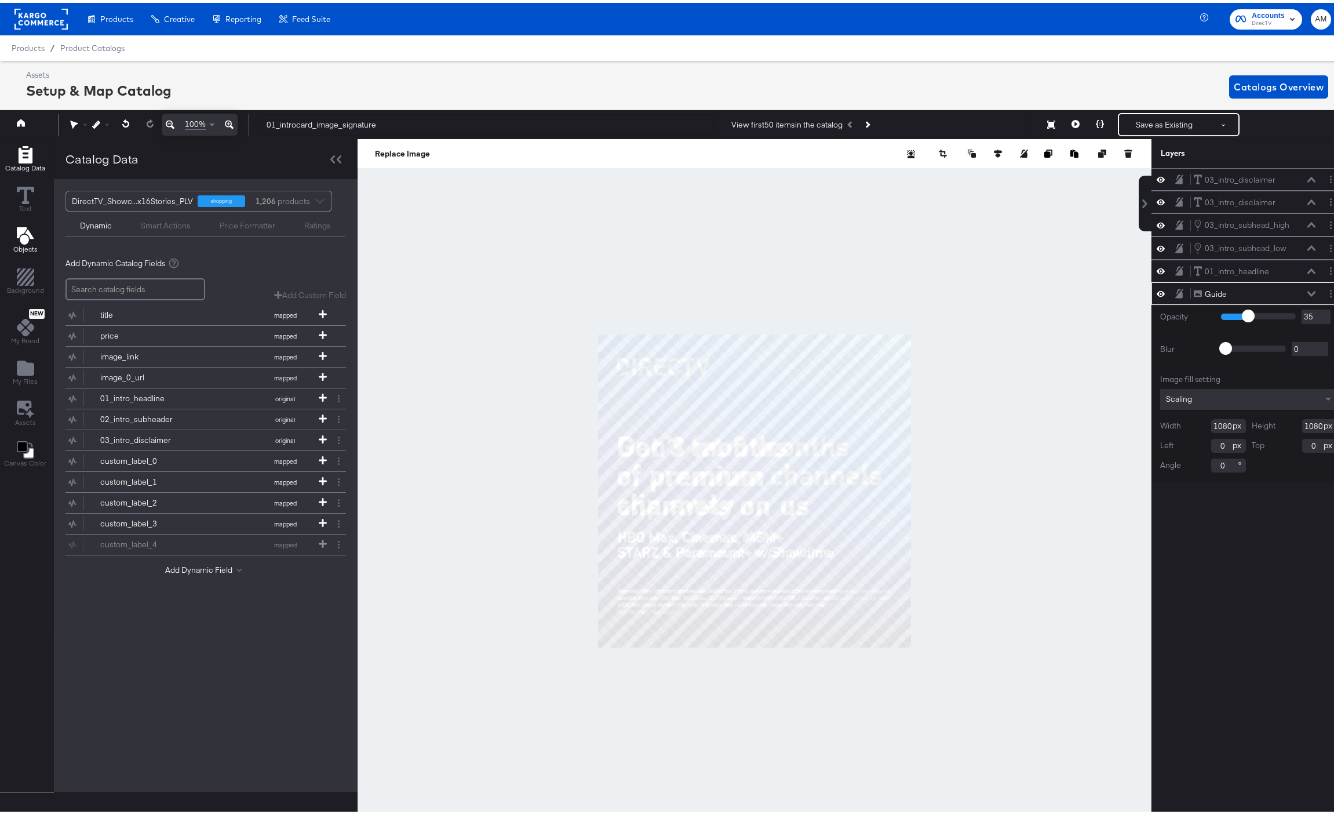
click at [21, 240] on icon "Add Text" at bounding box center [24, 232] width 17 height 17
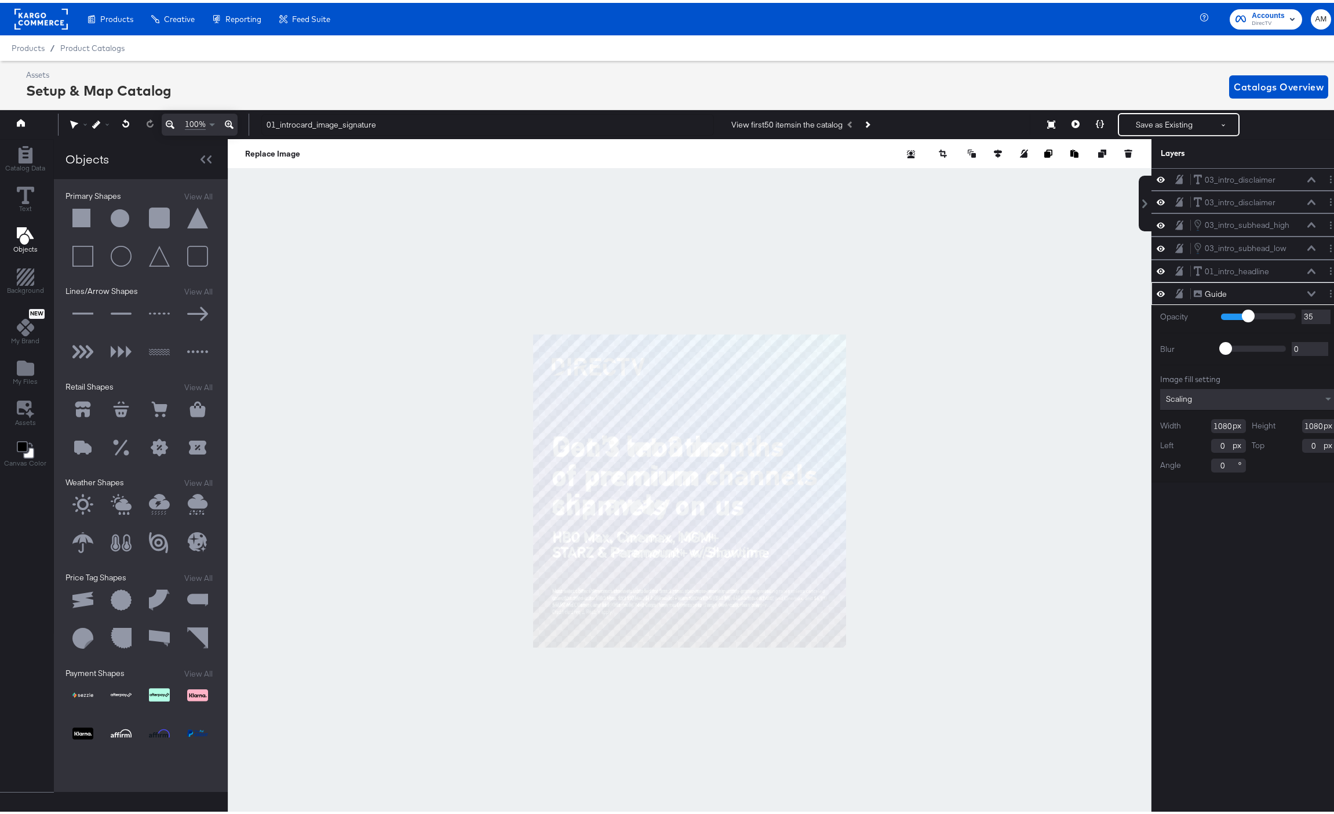
click at [81, 213] on button at bounding box center [83, 215] width 35 height 35
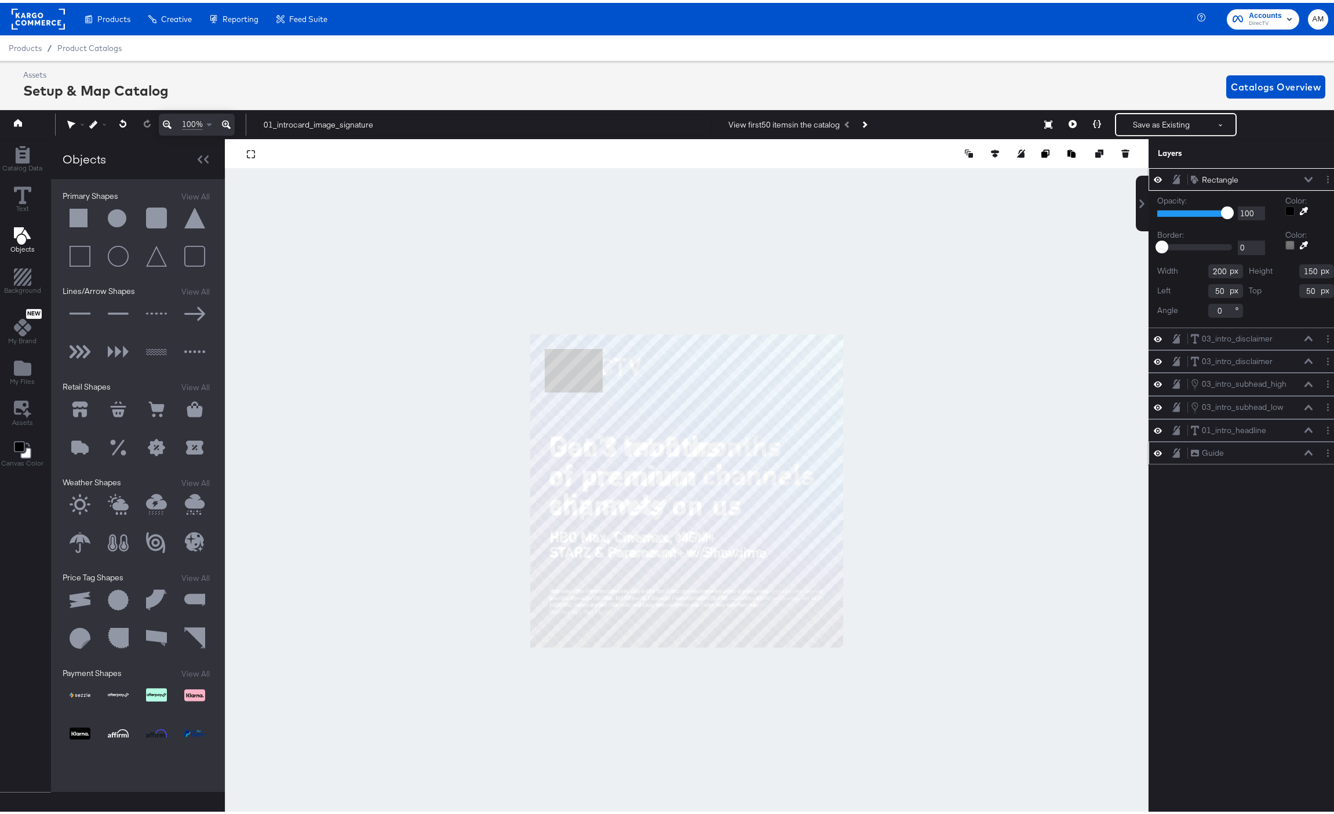
click at [1210, 268] on input "200" at bounding box center [1226, 268] width 35 height 14
type input "1080"
type input "200"
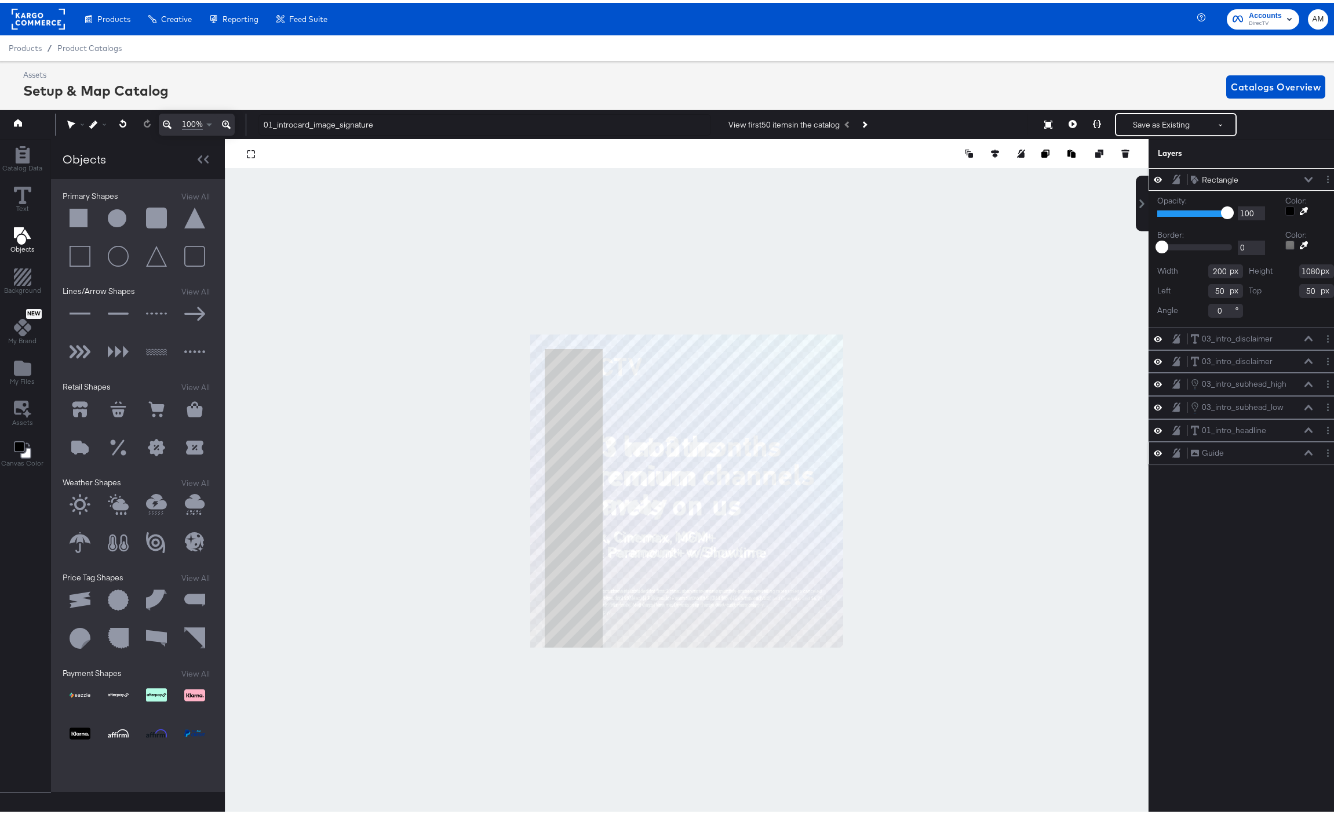
type input "1080"
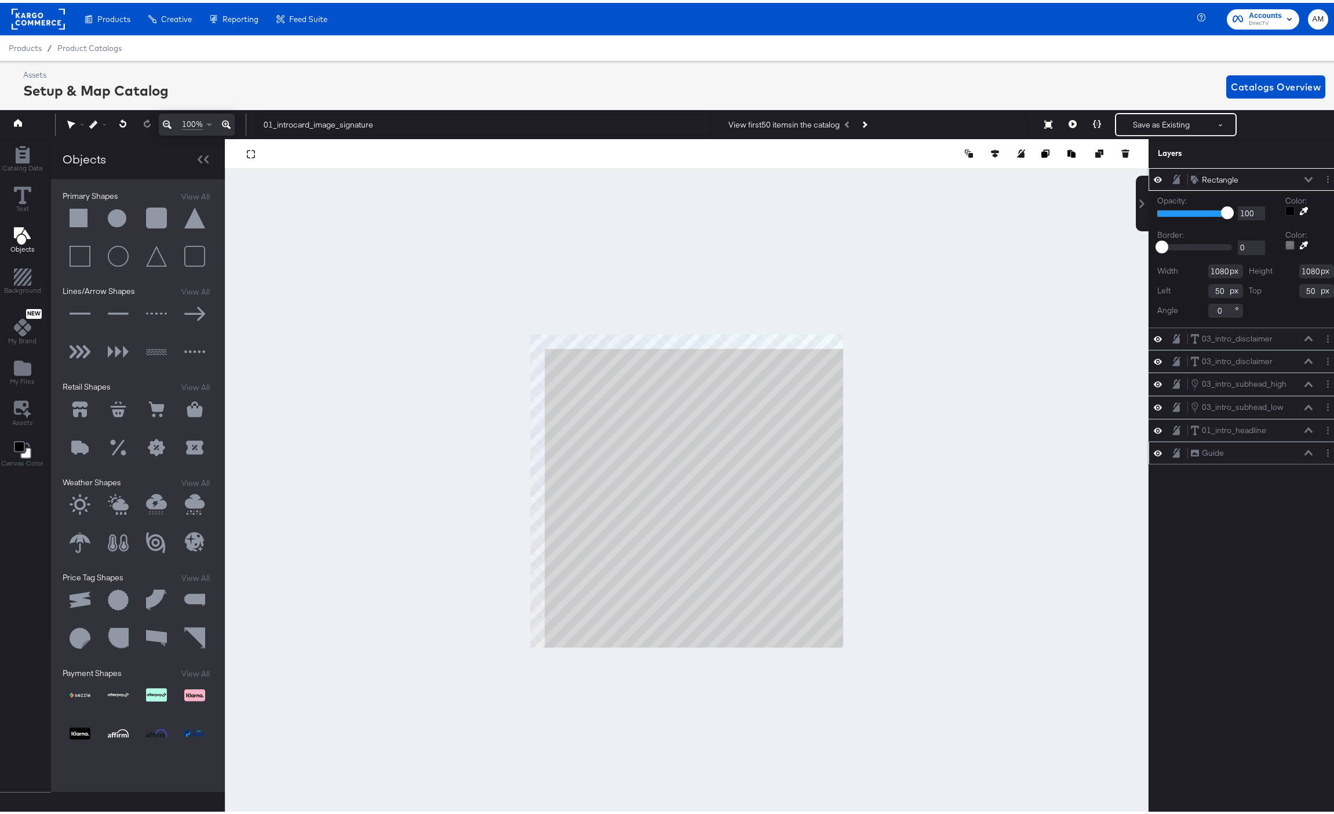
type input "1080"
type input "0"
type input "97"
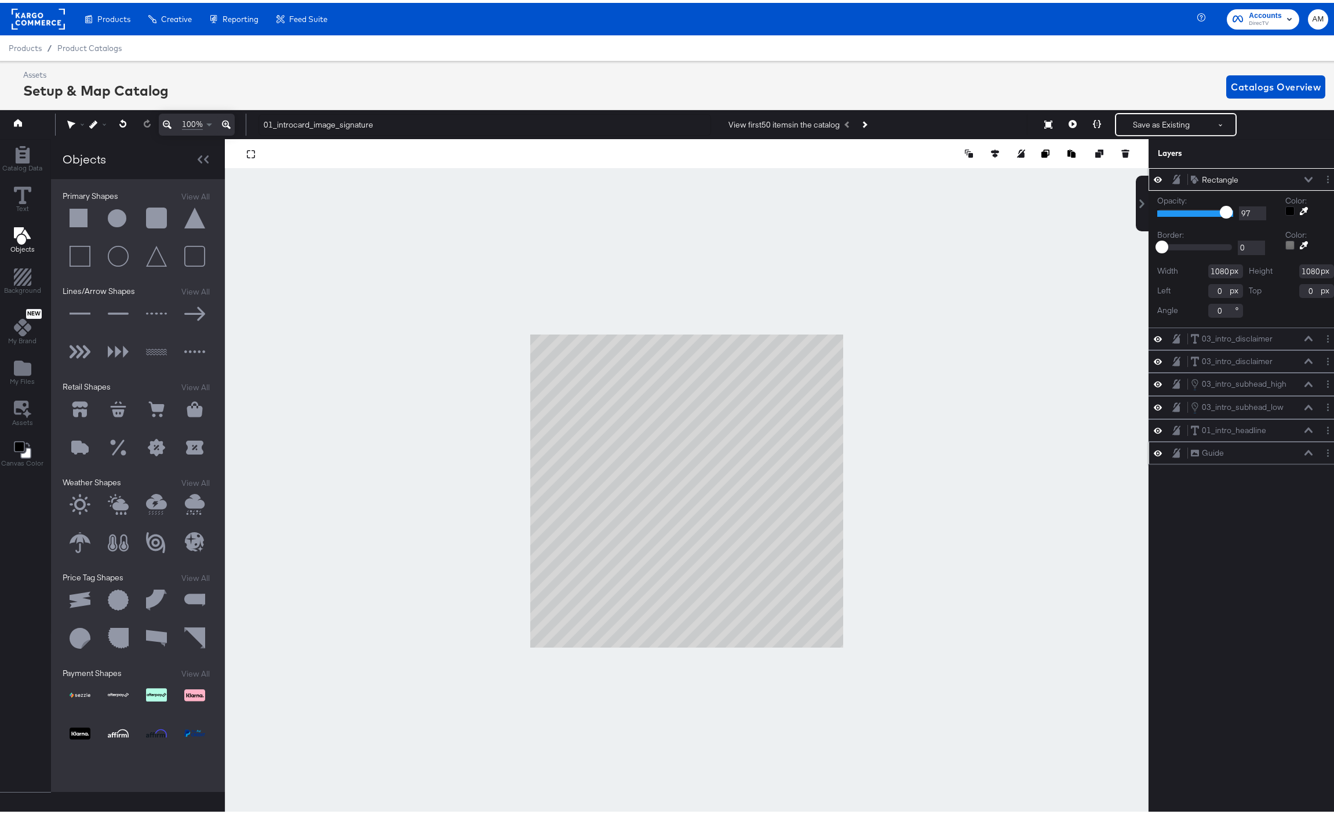
type input "94"
type input "87"
type input "77"
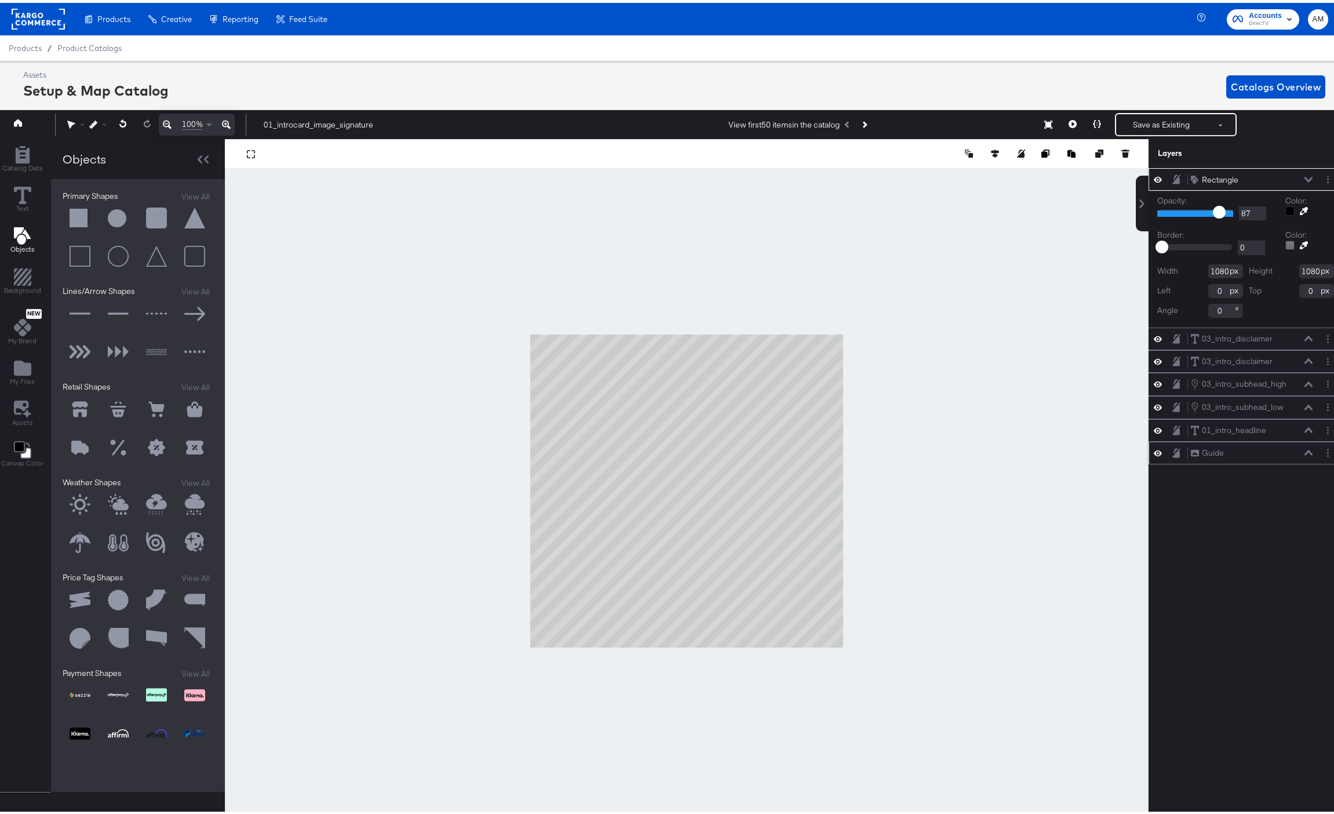
type input "77"
type input "69"
type input "50"
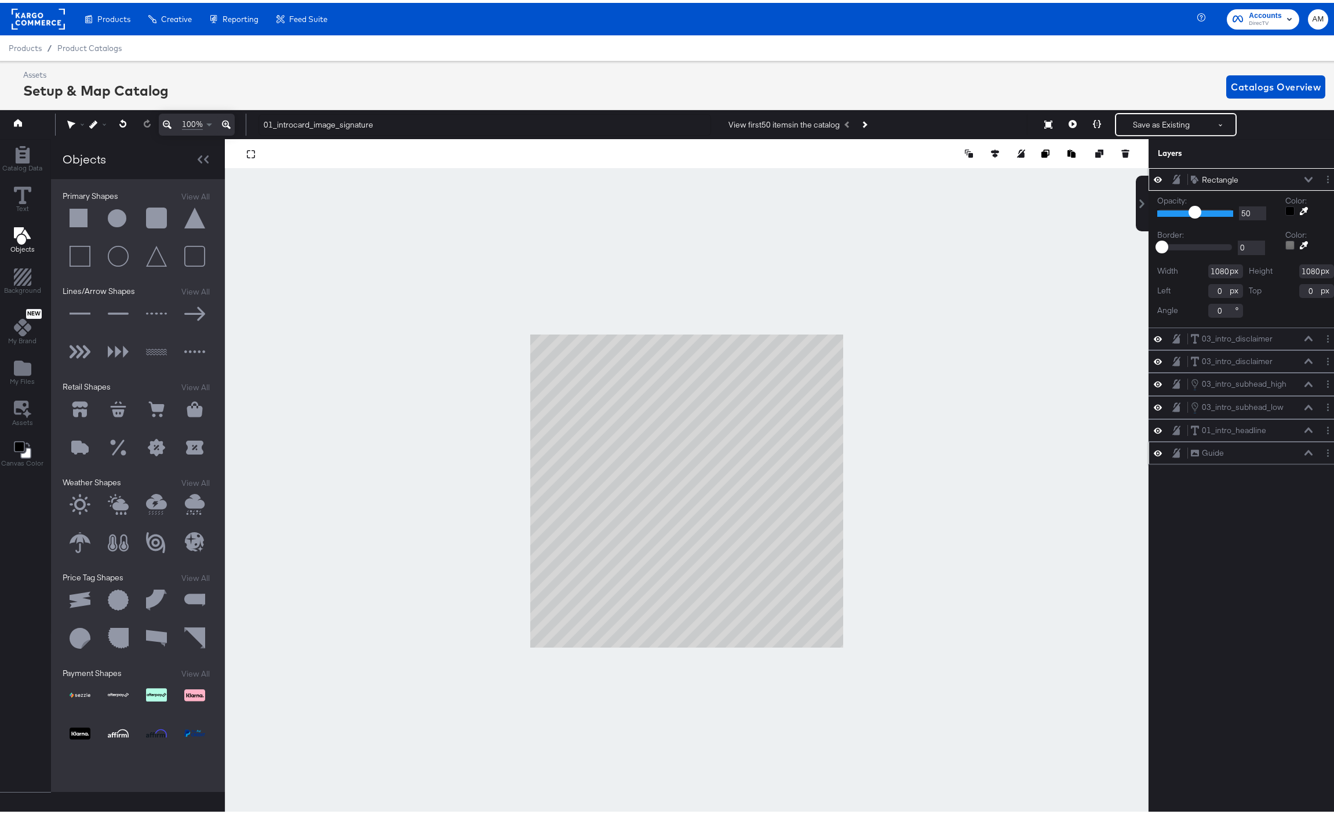
type input "37"
type input "32"
type input "27"
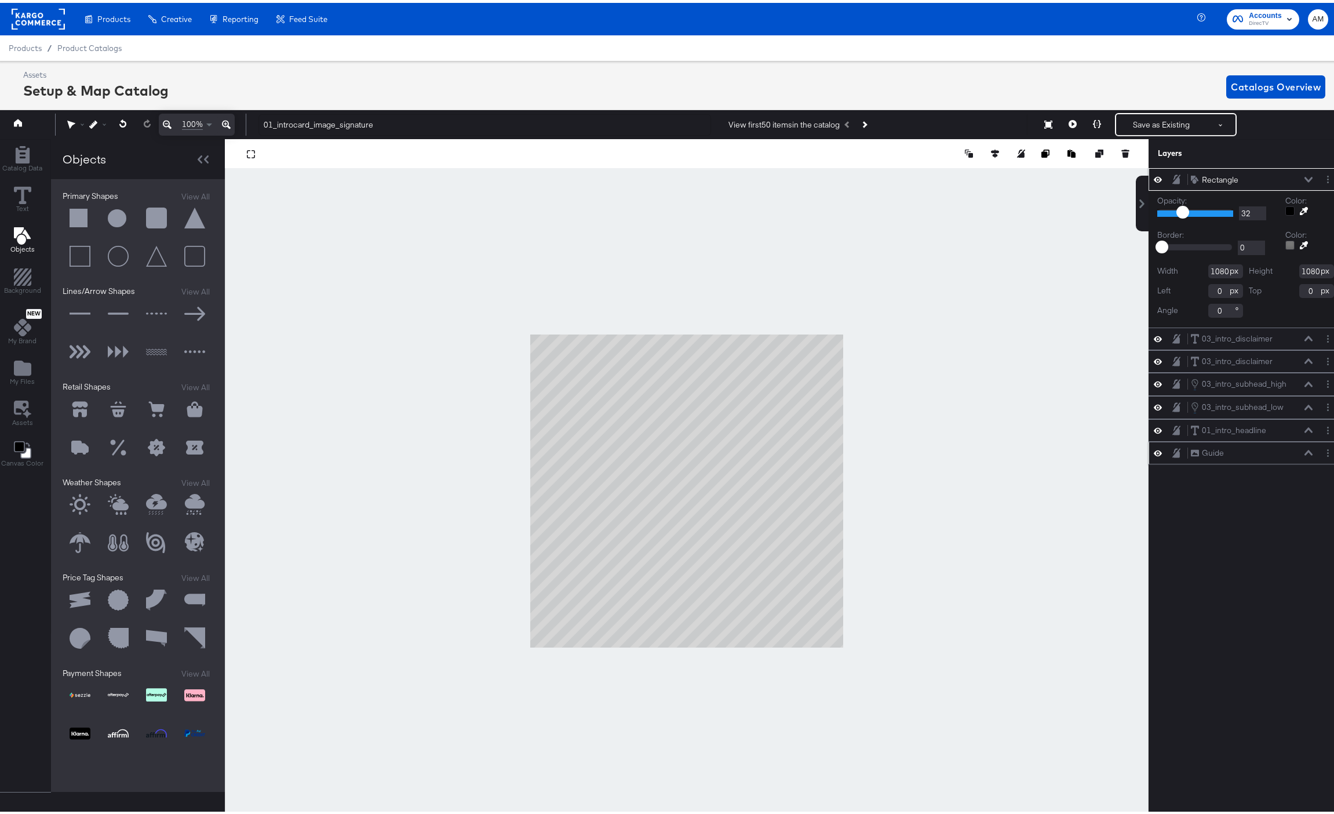
type input "27"
type input "26"
type input "25"
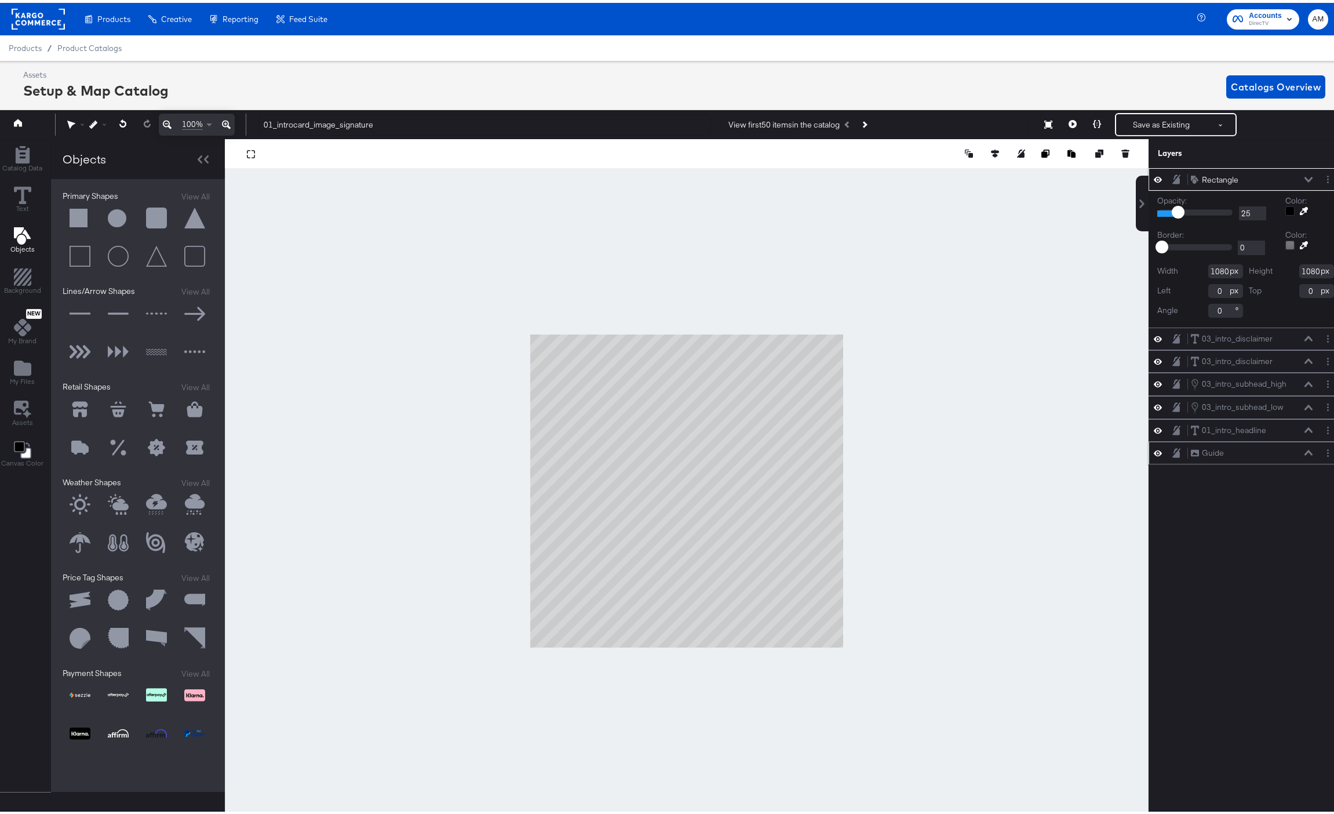
type input "24"
type input "23"
type input "22"
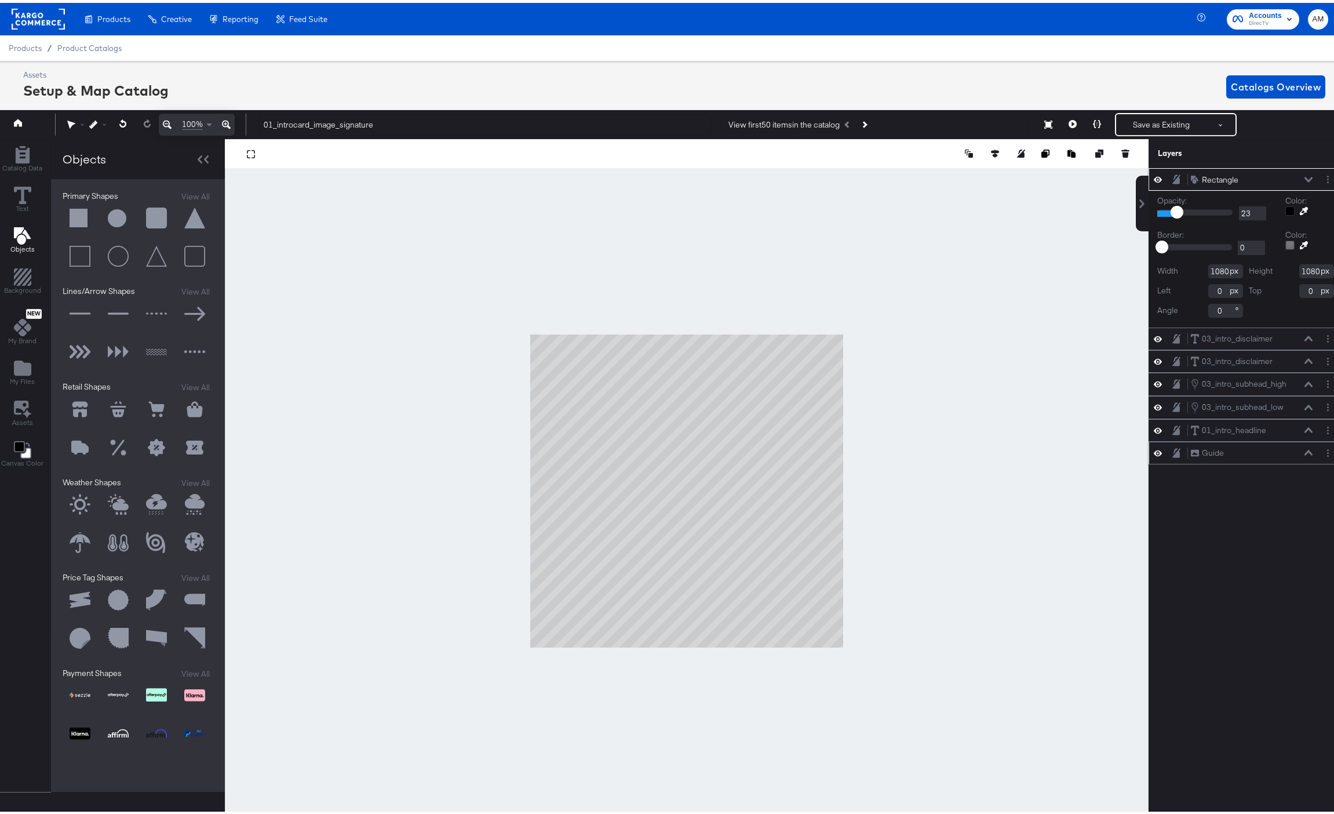
type input "22"
type input "21"
type input "22"
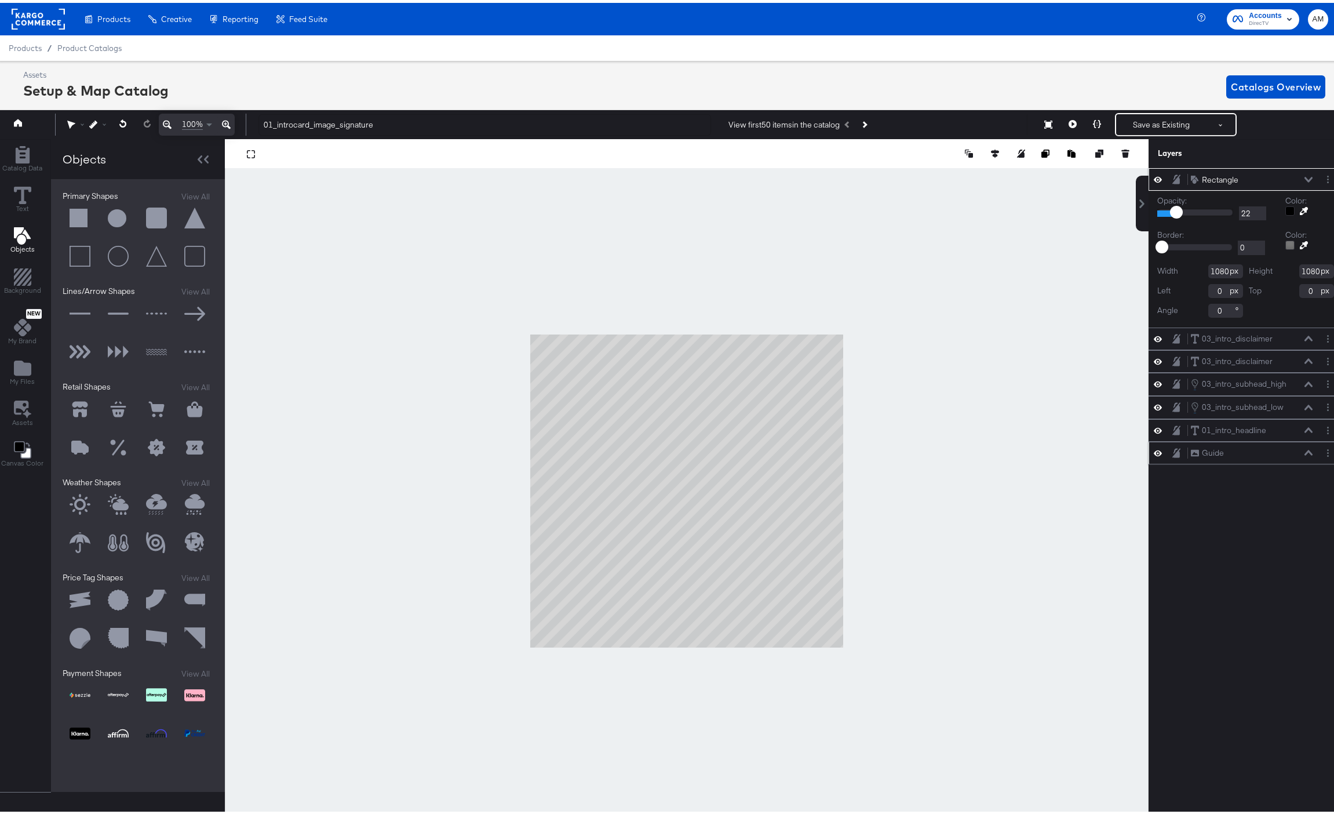
type input "23"
type input "24"
type input "25"
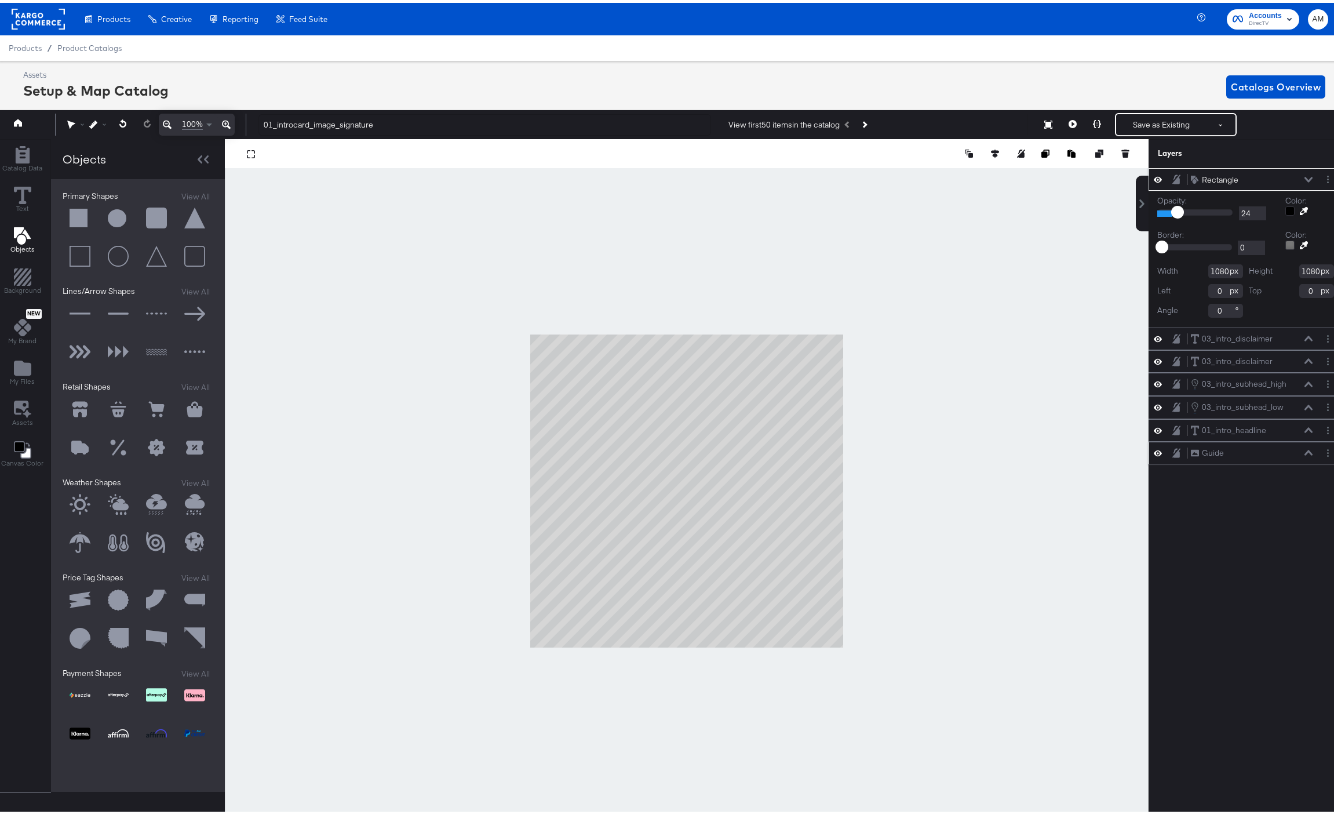
type input "25"
type input "26"
type input "27"
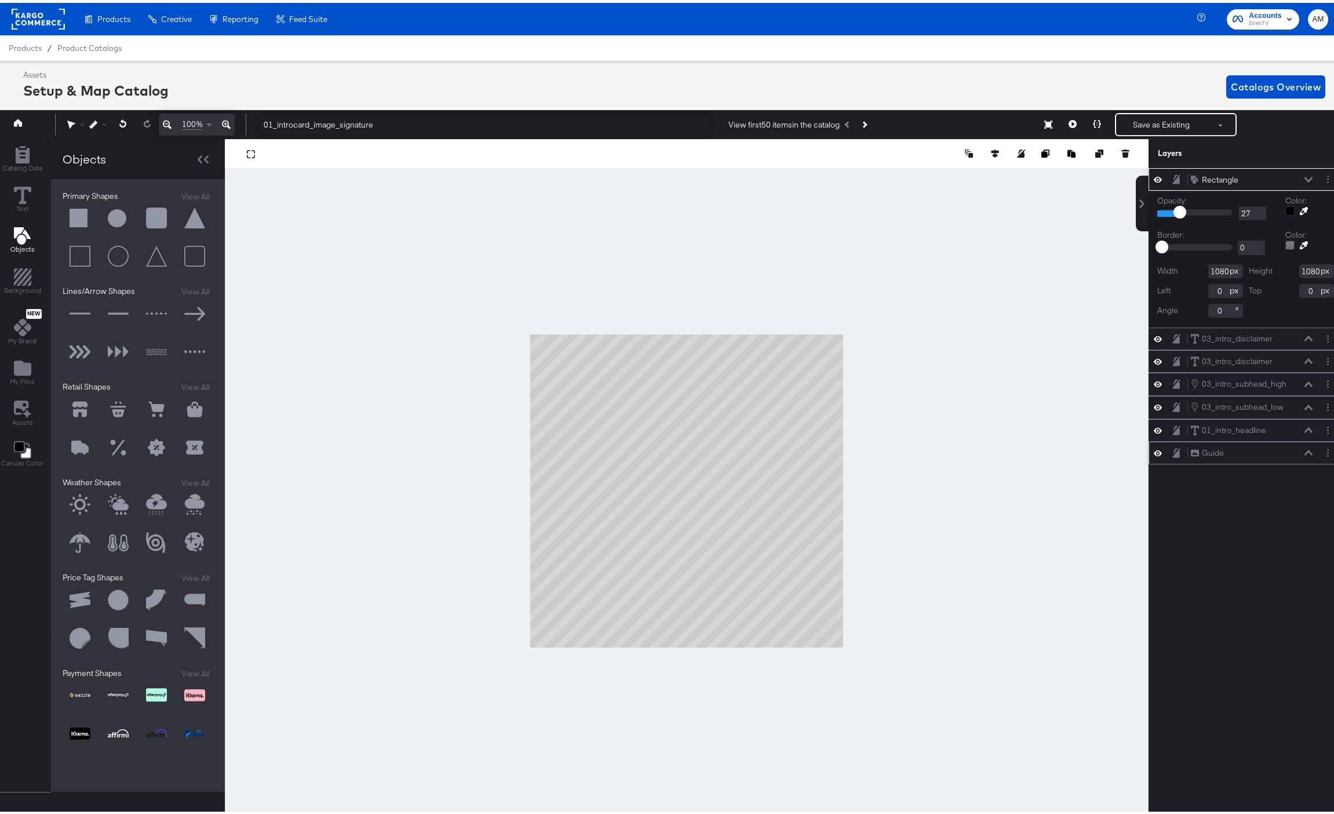
type input "28"
type input "29"
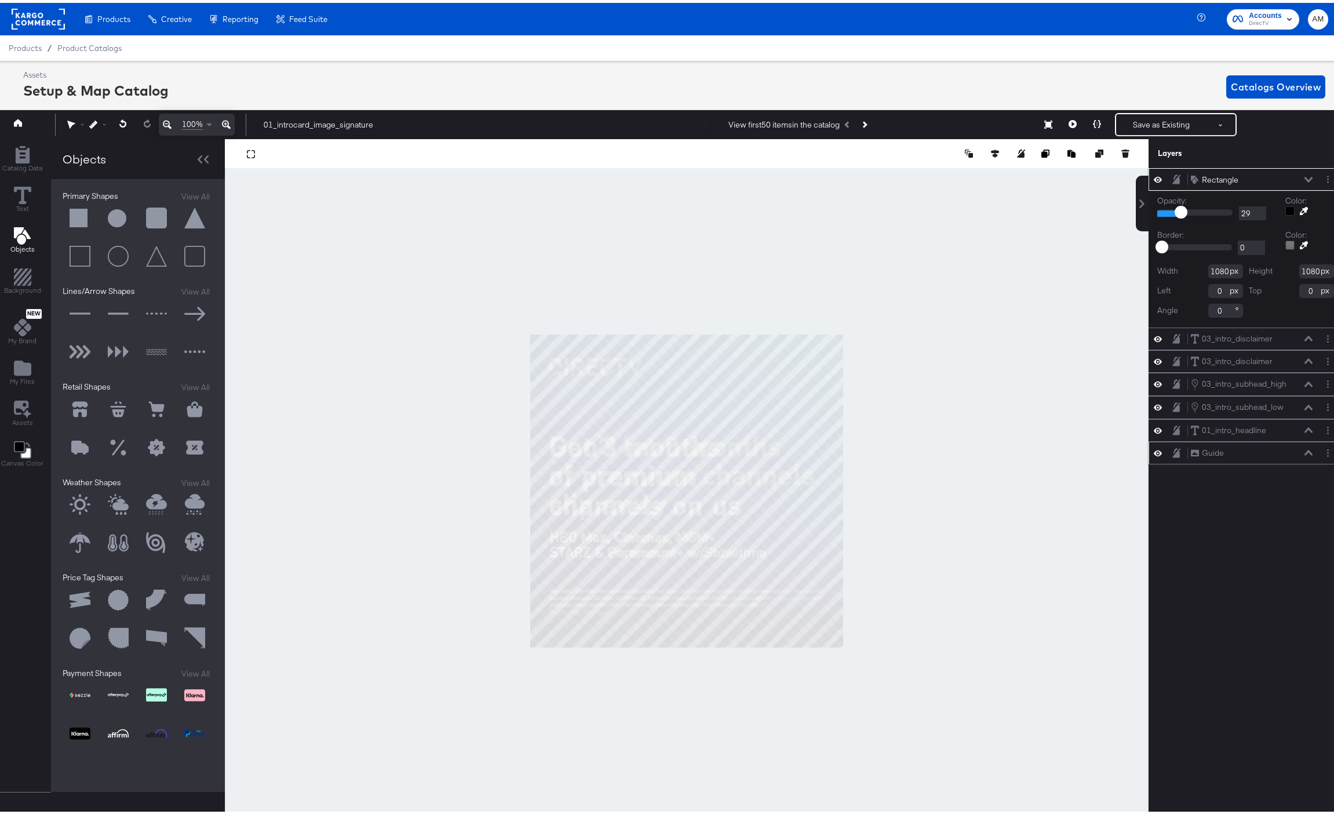
type input "30"
type input "31"
type input "32"
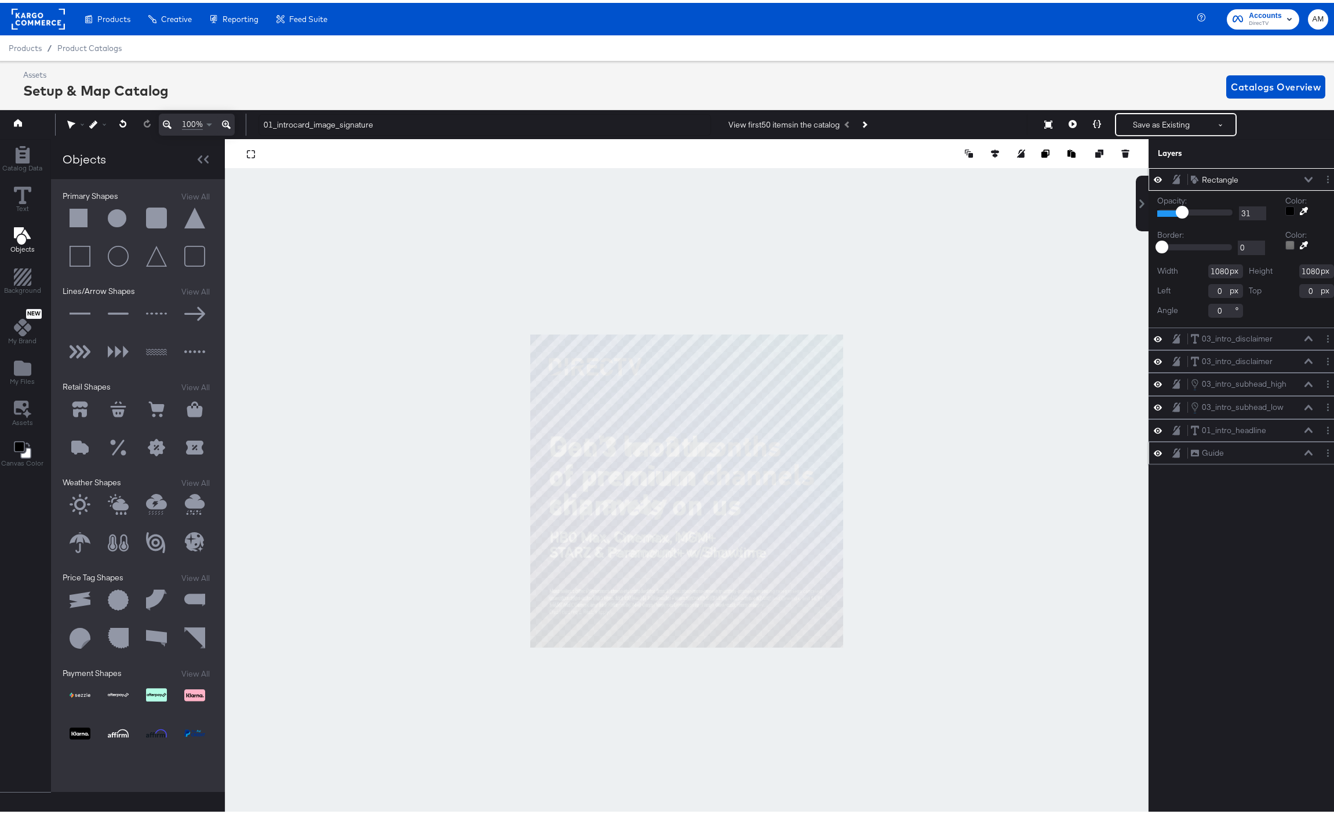
type input "32"
type input "33"
type input "34"
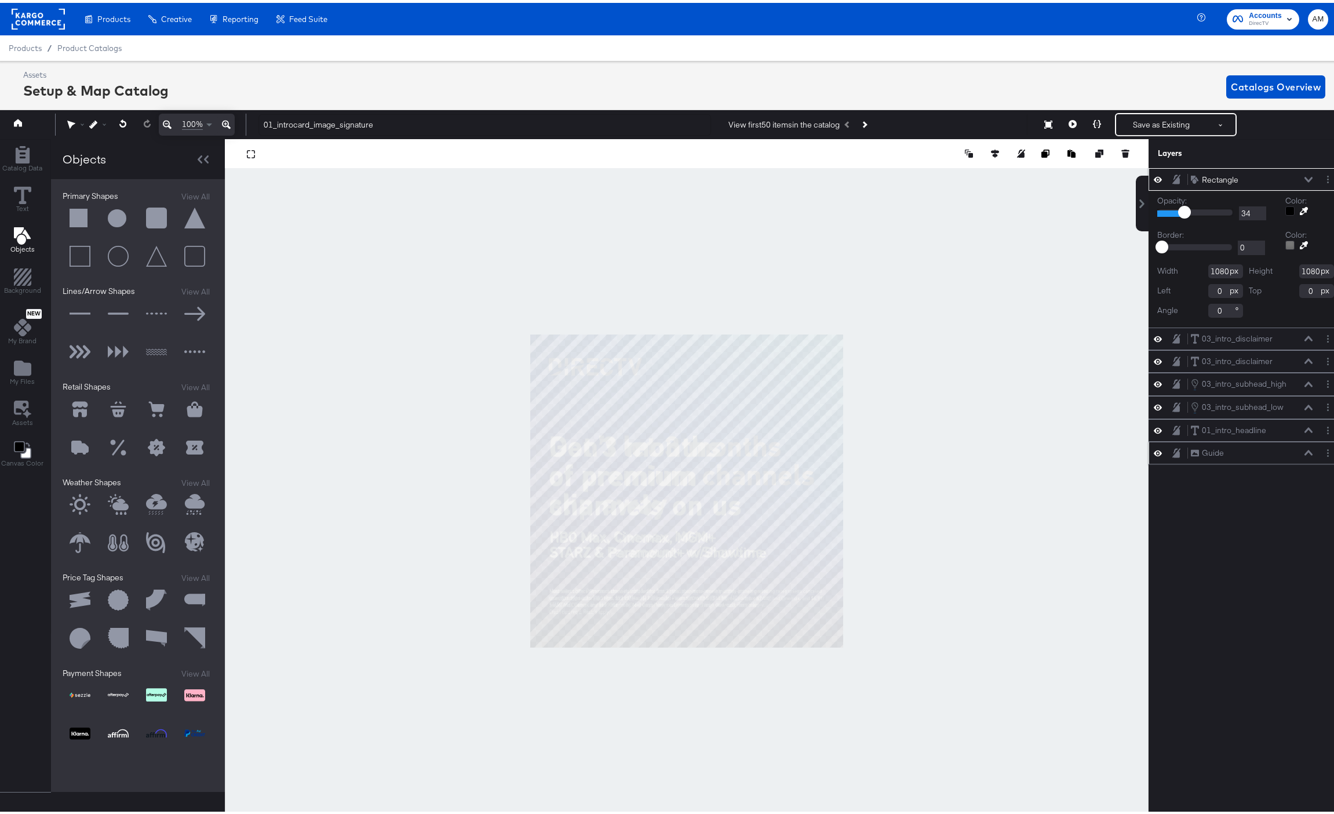
type input "35"
type input "39"
type input "43"
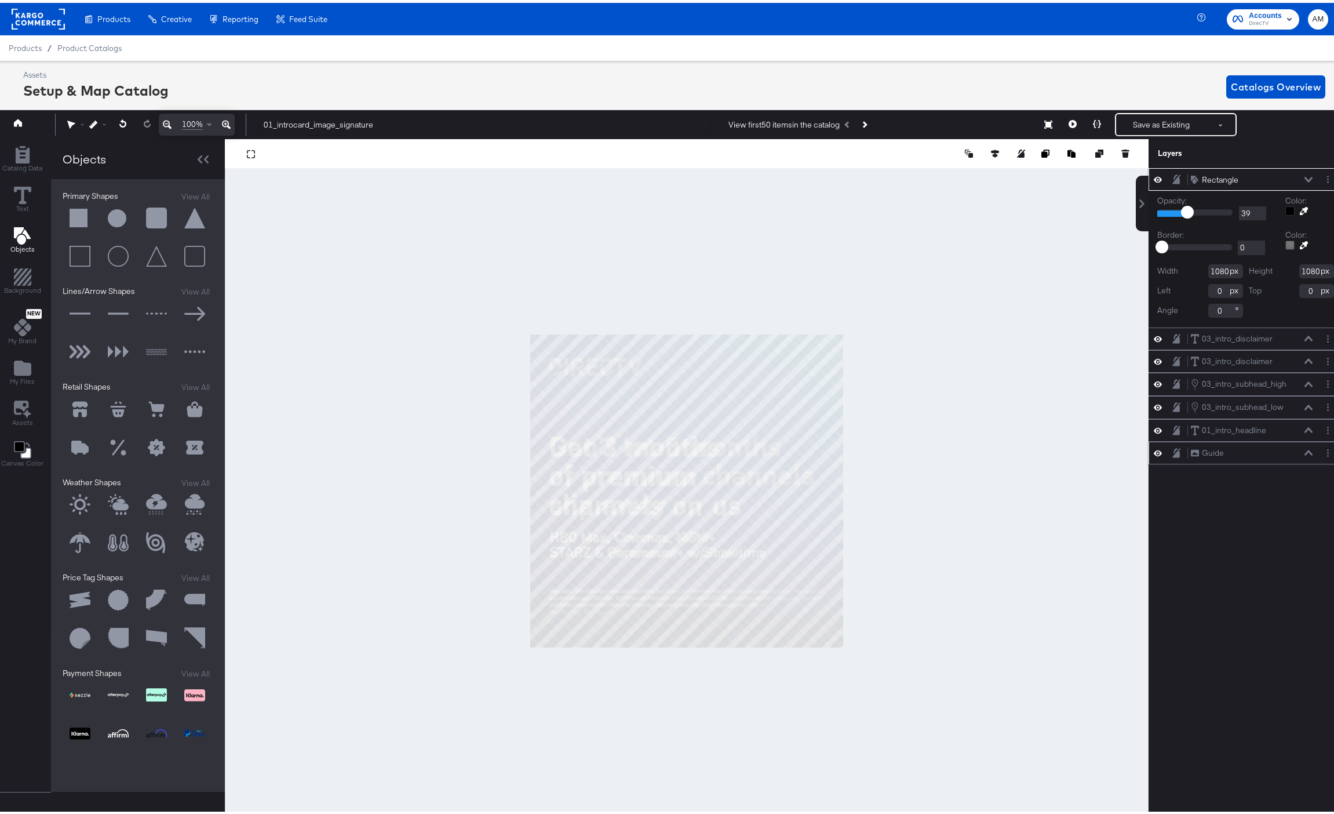
type input "43"
type input "47"
type input "51"
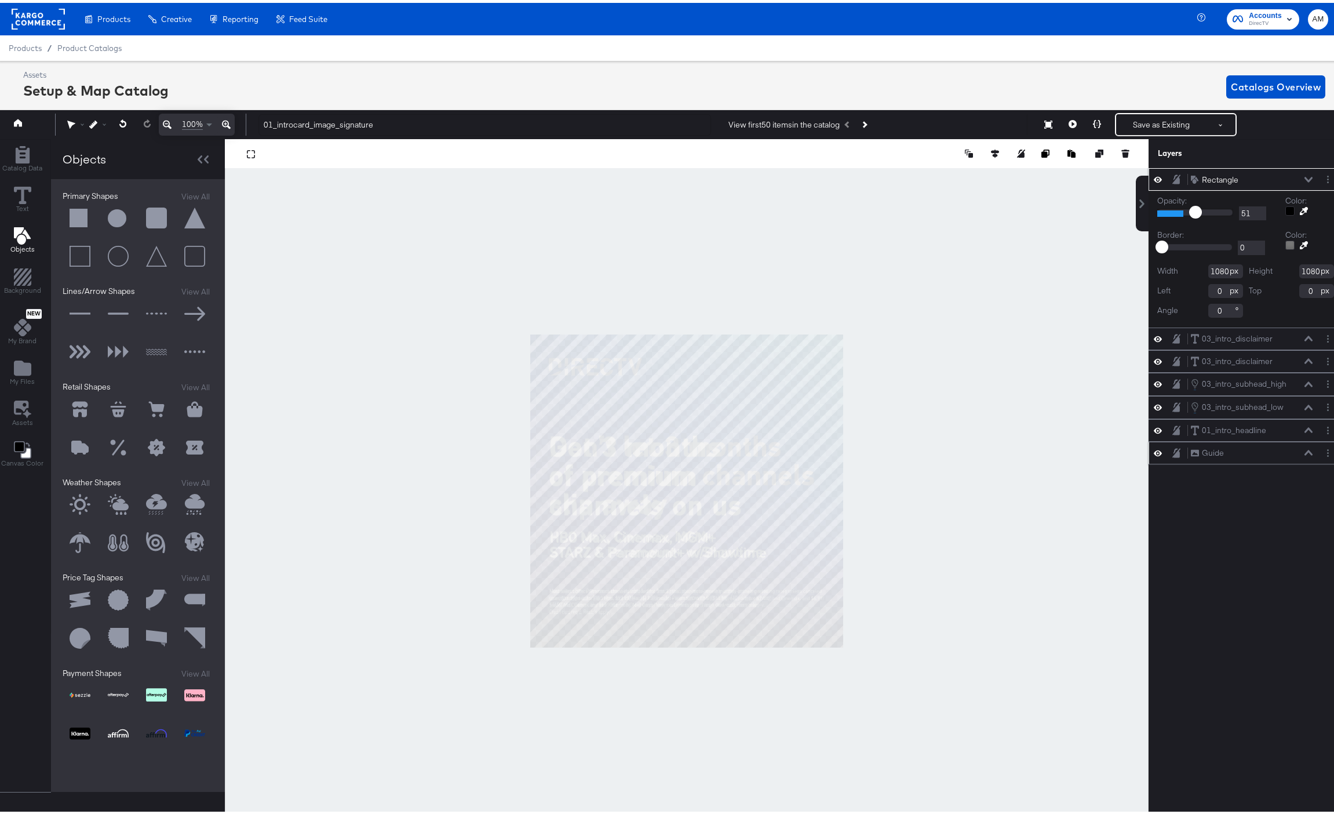
type input "53"
type input "54"
type input "56"
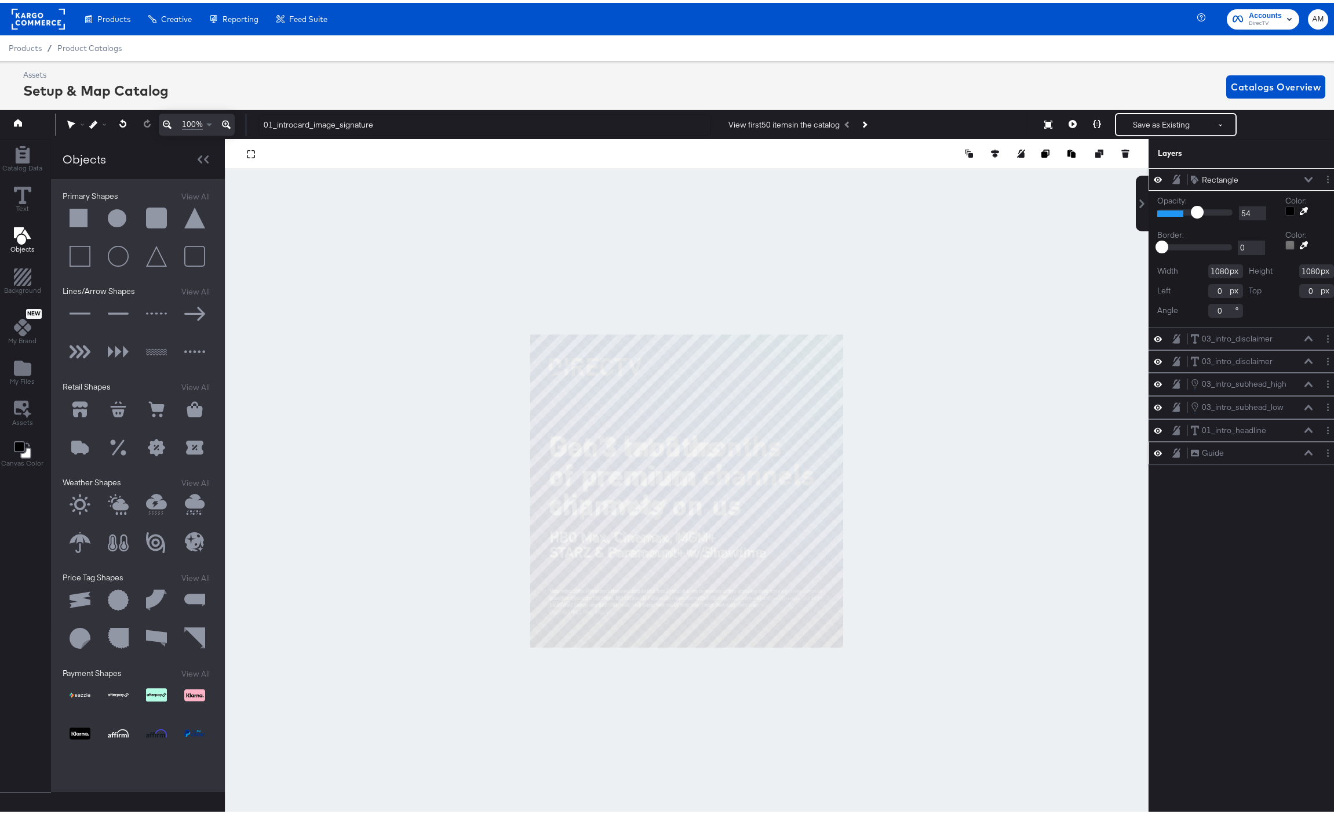
type input "56"
type input "58"
type input "61"
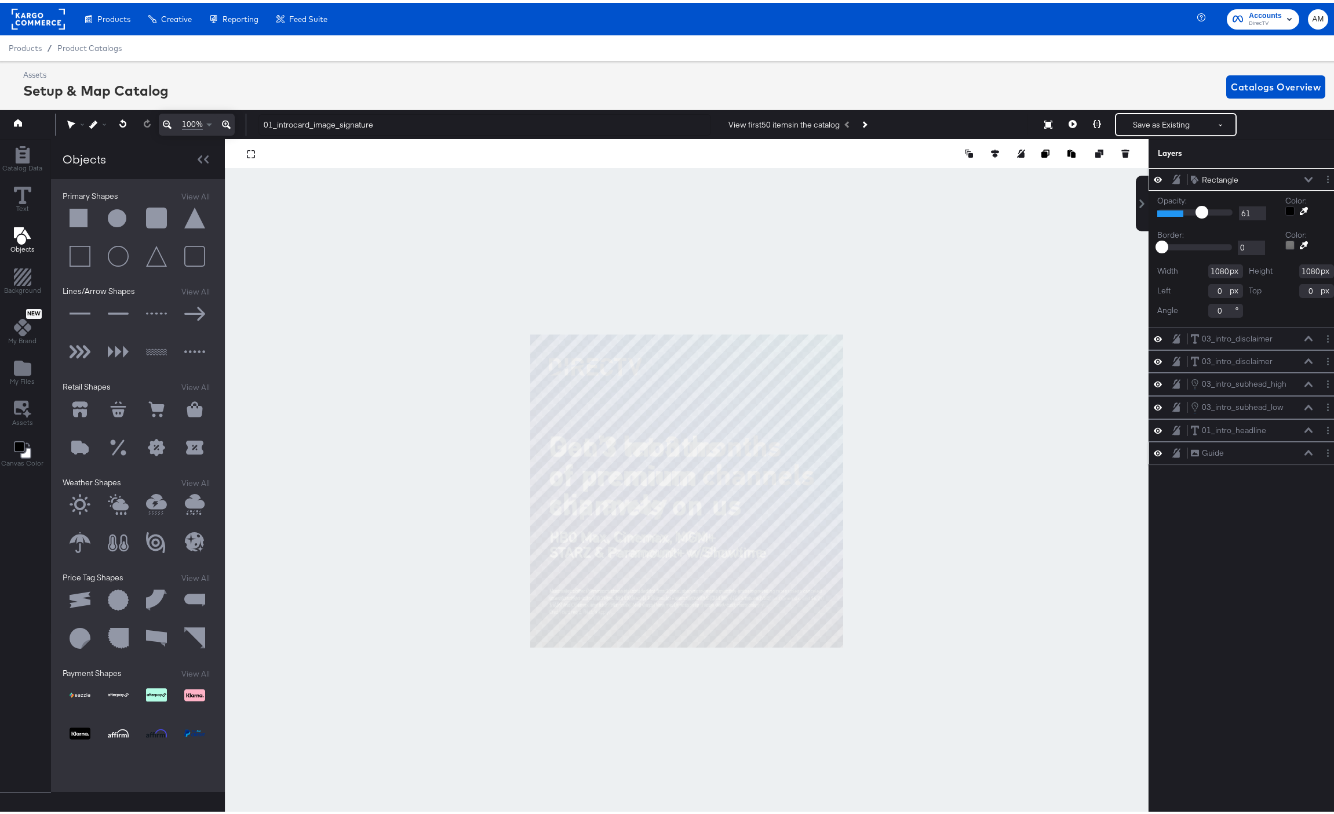
type input "66"
type input "68"
type input "67"
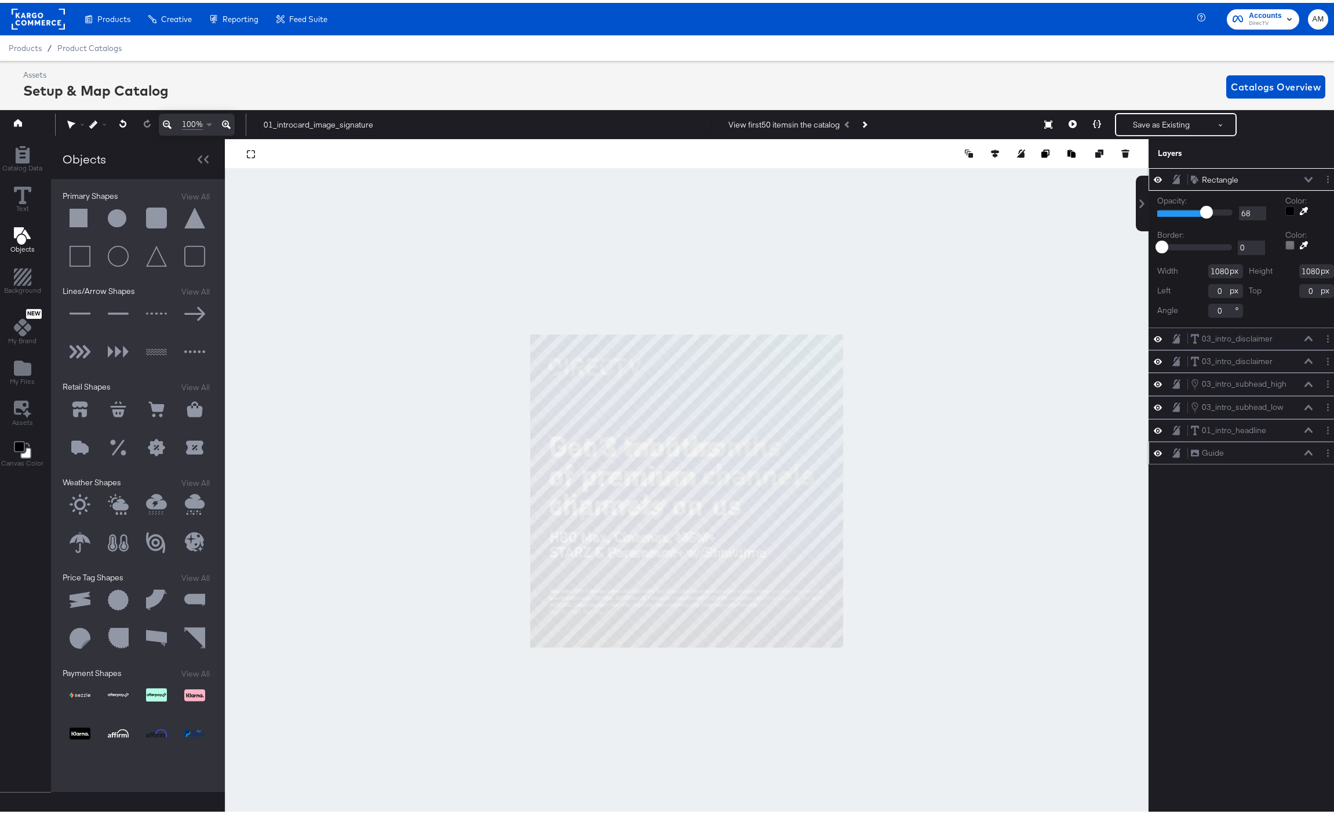
type input "67"
type input "66"
type input "65"
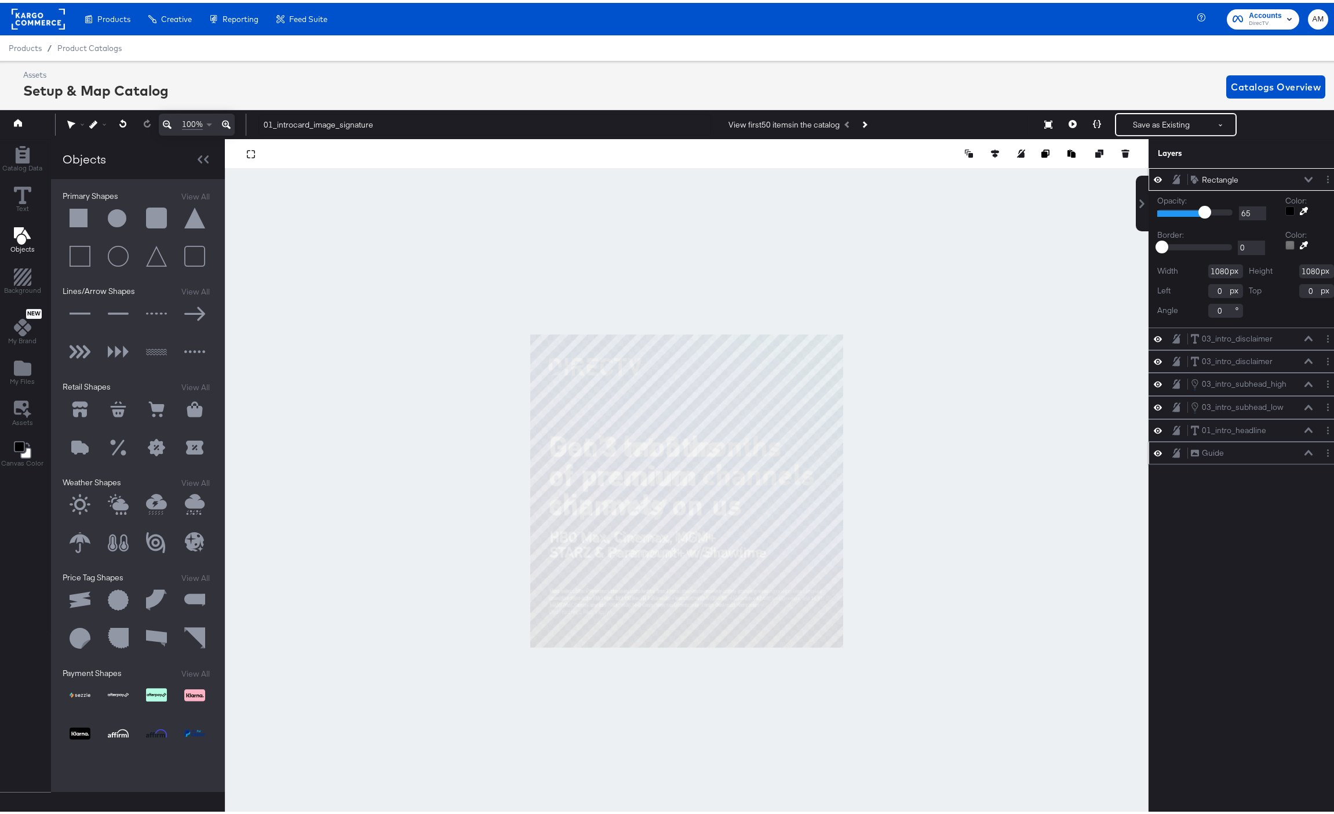
type input "64"
drag, startPoint x: 1217, startPoint y: 209, endPoint x: 1195, endPoint y: 214, distance: 23.2
type input "64"
click at [1195, 213] on input "range" at bounding box center [1196, 210] width 76 height 8
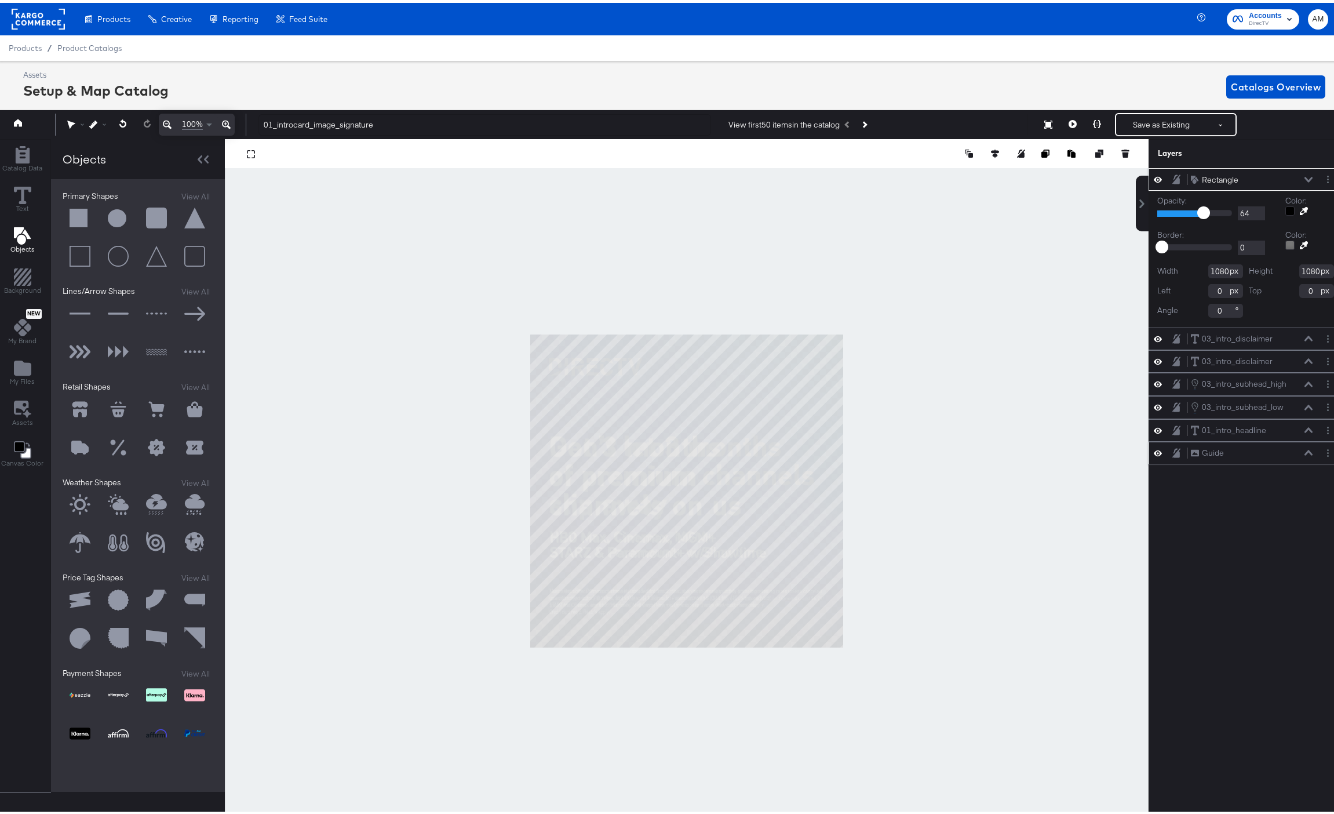
click at [1305, 174] on icon at bounding box center [1309, 177] width 8 height 6
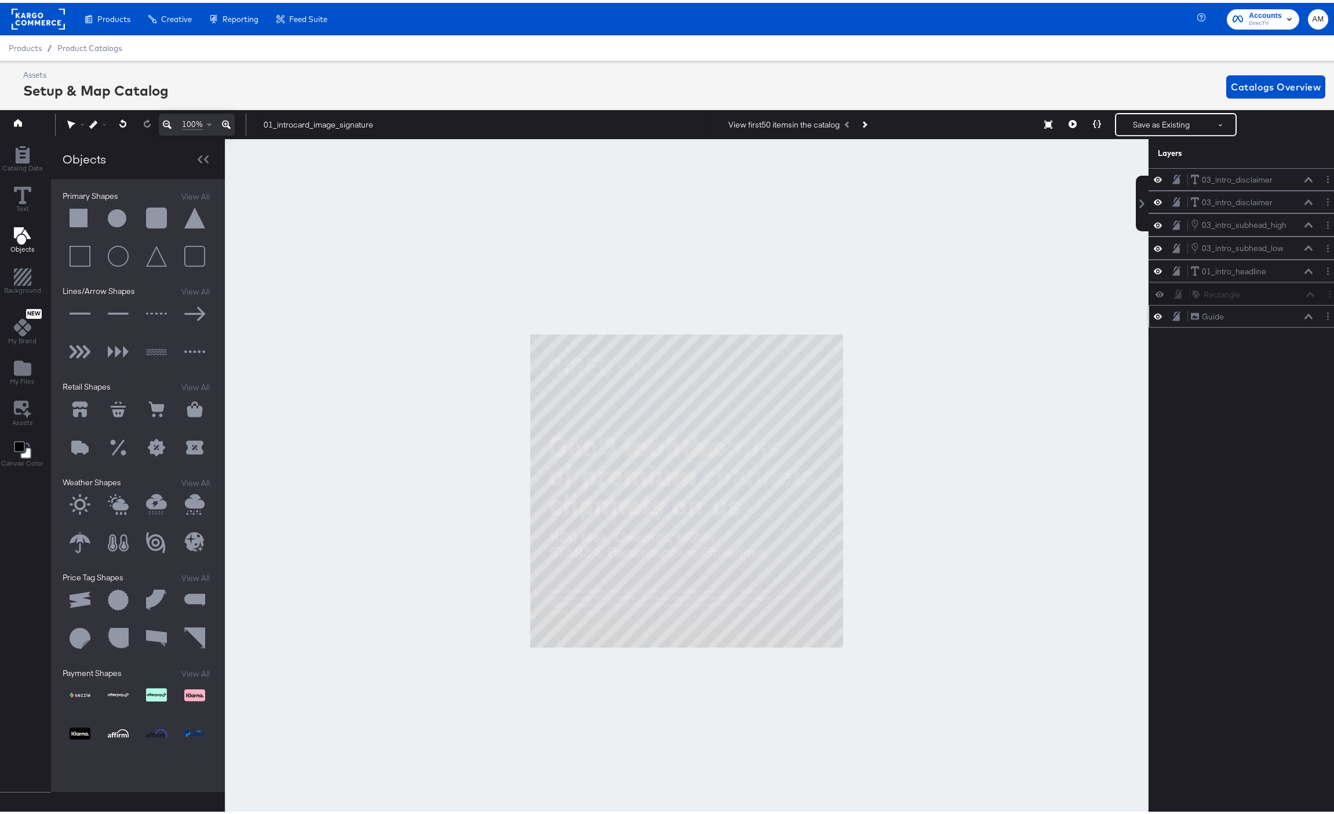
drag, startPoint x: 1175, startPoint y: 175, endPoint x: 1186, endPoint y: 294, distance: 119.9
click at [1186, 294] on div "Rectangle Rectangle 03_intro_disclaimer 03_intro_disclaimer 03_intro_disclaimer…" at bounding box center [1246, 244] width 194 height 159
click at [1173, 314] on icon at bounding box center [1177, 313] width 8 height 10
click at [1173, 291] on icon at bounding box center [1177, 291] width 8 height 10
click at [1154, 312] on icon at bounding box center [1158, 313] width 8 height 10
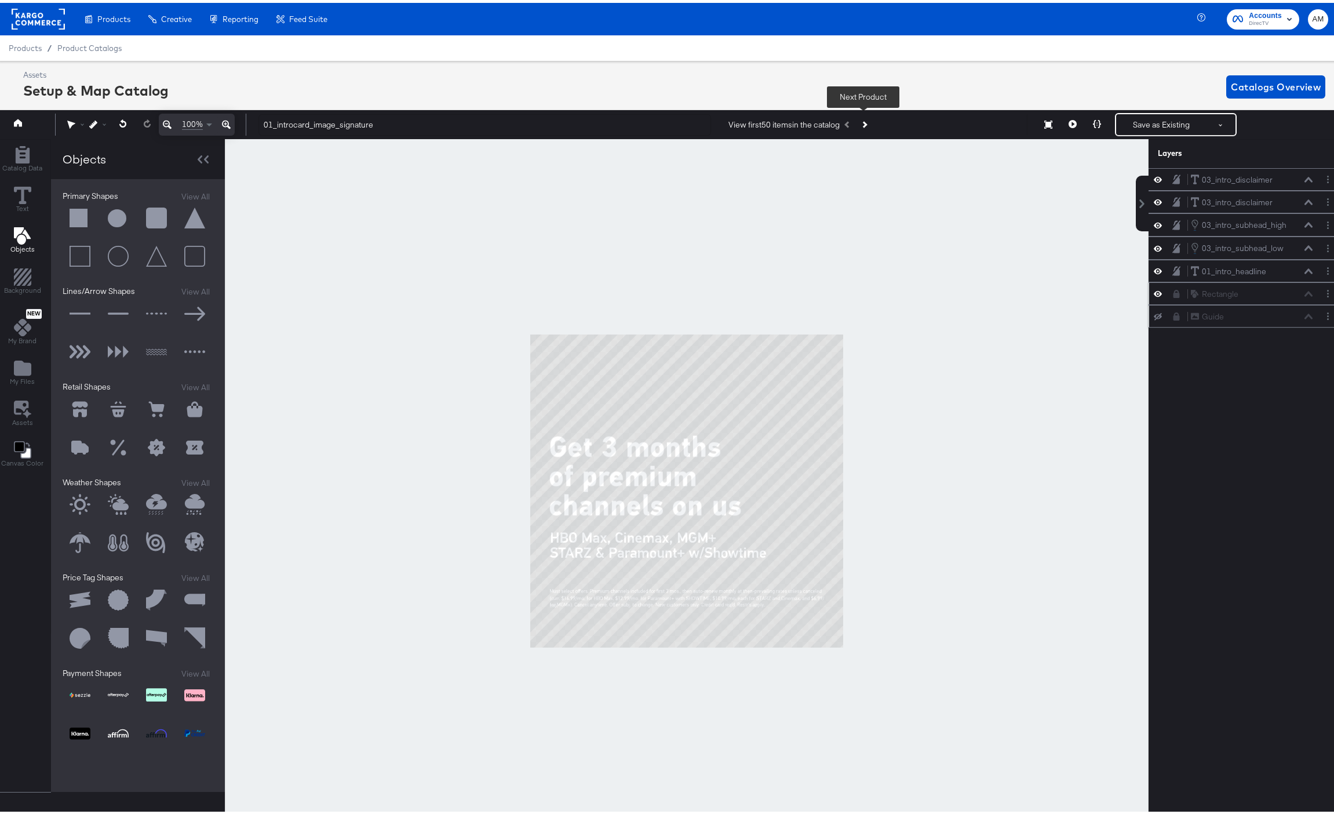
click at [862, 122] on icon "Next Product" at bounding box center [864, 122] width 6 height 6
click at [863, 122] on icon "Next Product" at bounding box center [864, 122] width 6 height 6
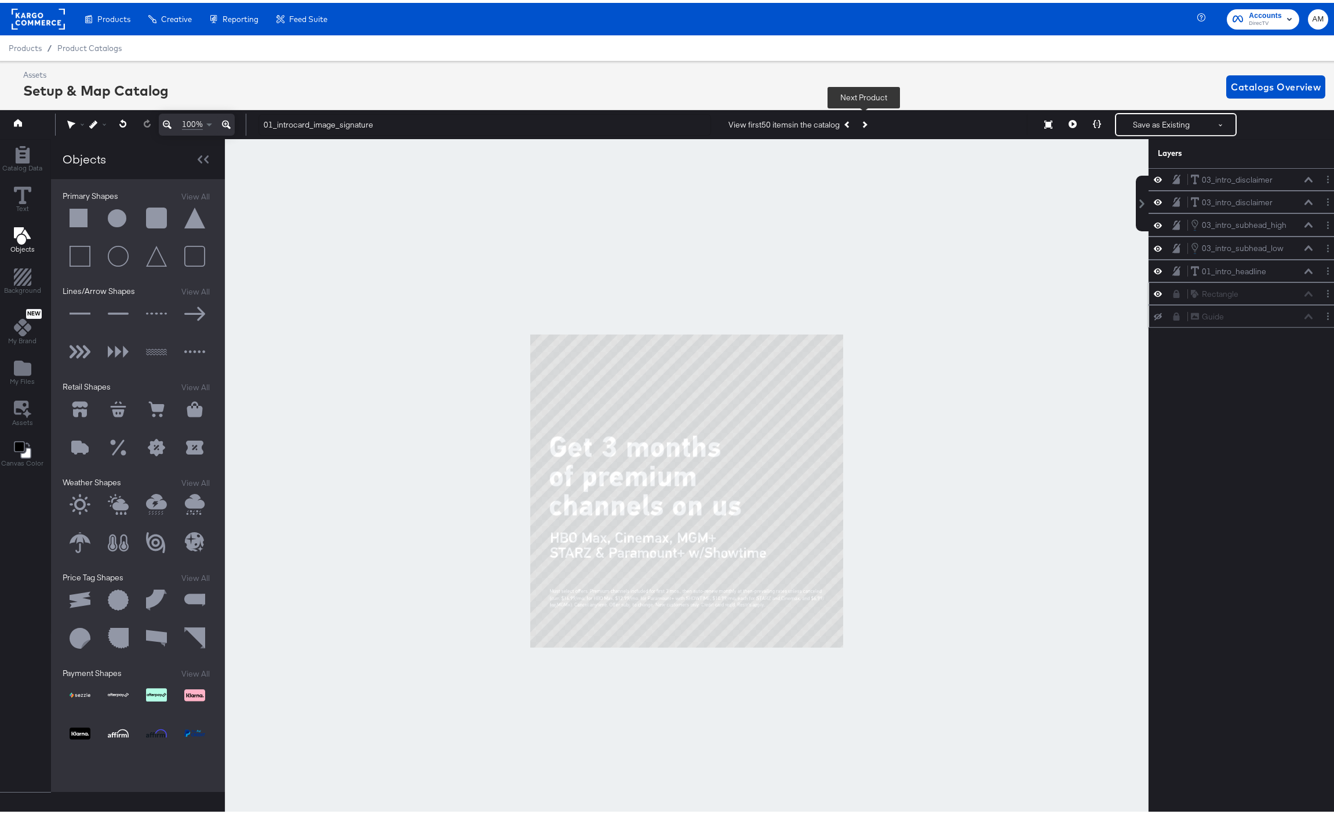
click at [863, 122] on icon "Next Product" at bounding box center [864, 122] width 6 height 6
click at [1065, 117] on button at bounding box center [1073, 121] width 24 height 23
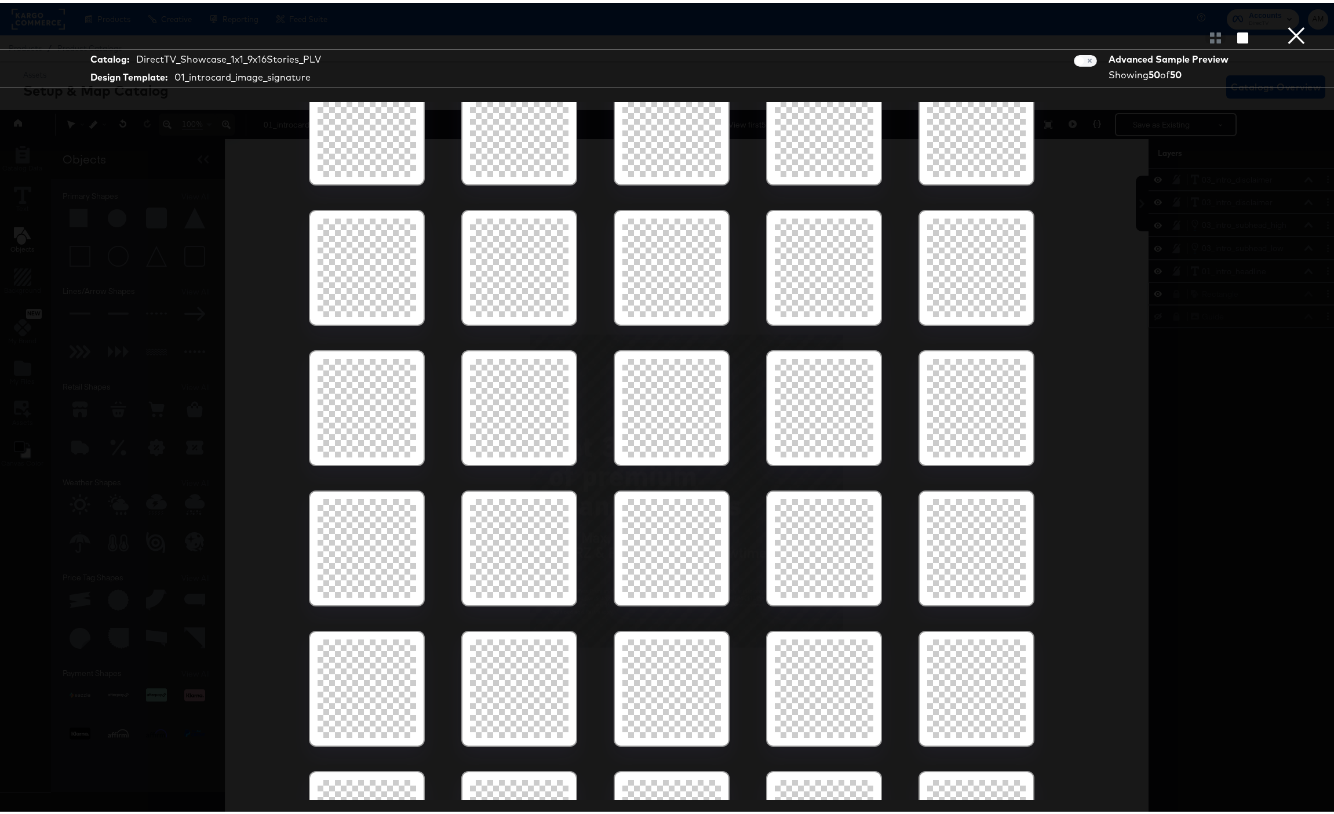
scroll to position [0, 0]
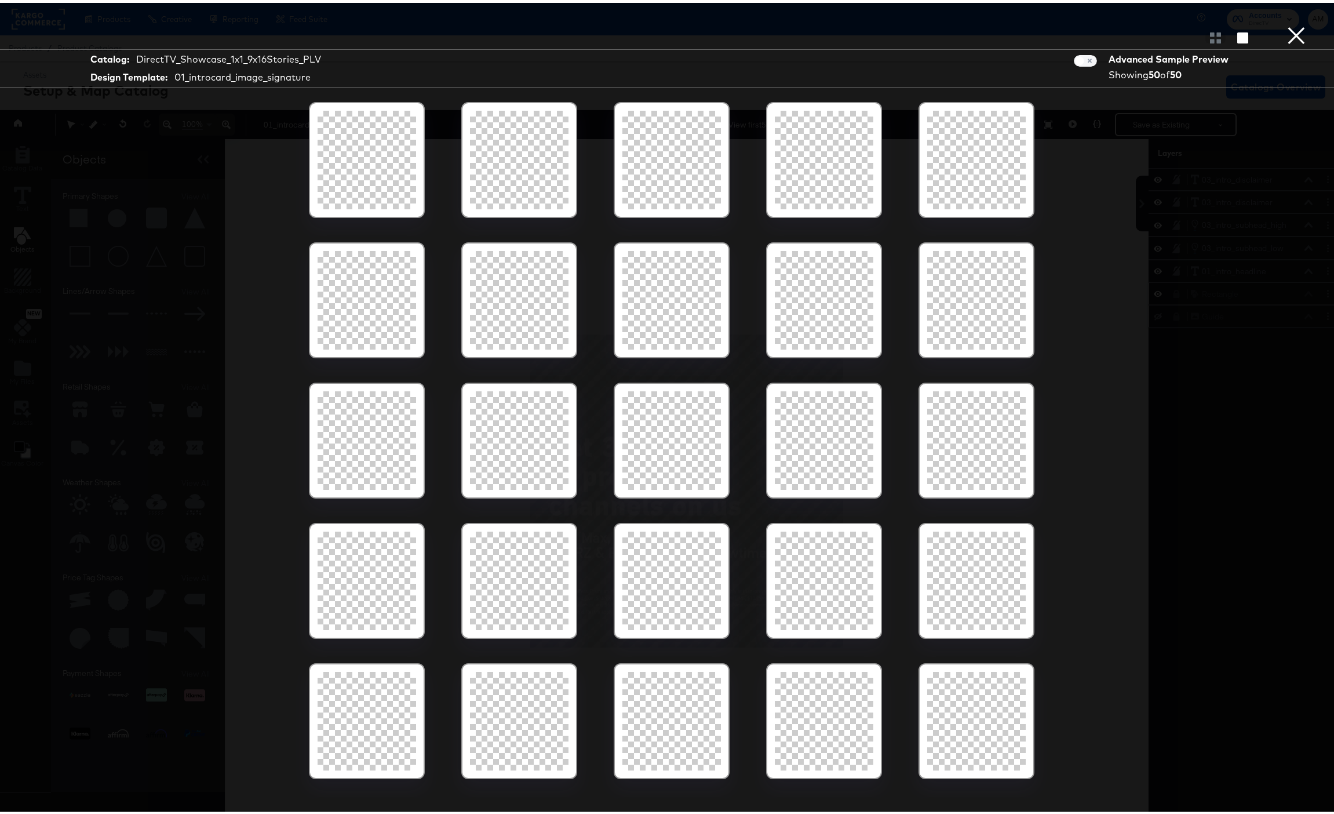
click at [1289, 23] on button "×" at bounding box center [1296, 11] width 23 height 23
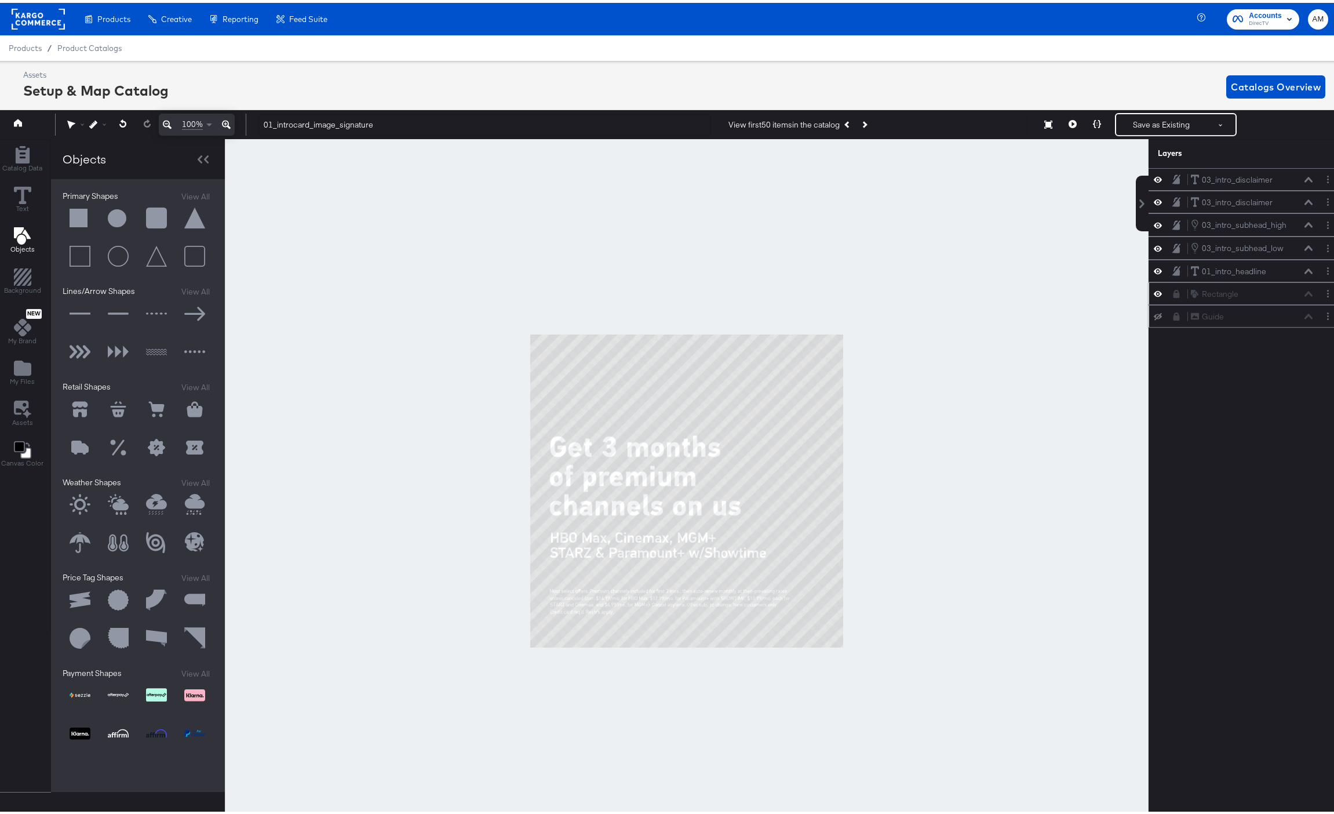
click at [1149, 299] on div "Rectangle Rectangle" at bounding box center [1246, 290] width 194 height 23
click at [1154, 296] on icon at bounding box center [1158, 291] width 8 height 10
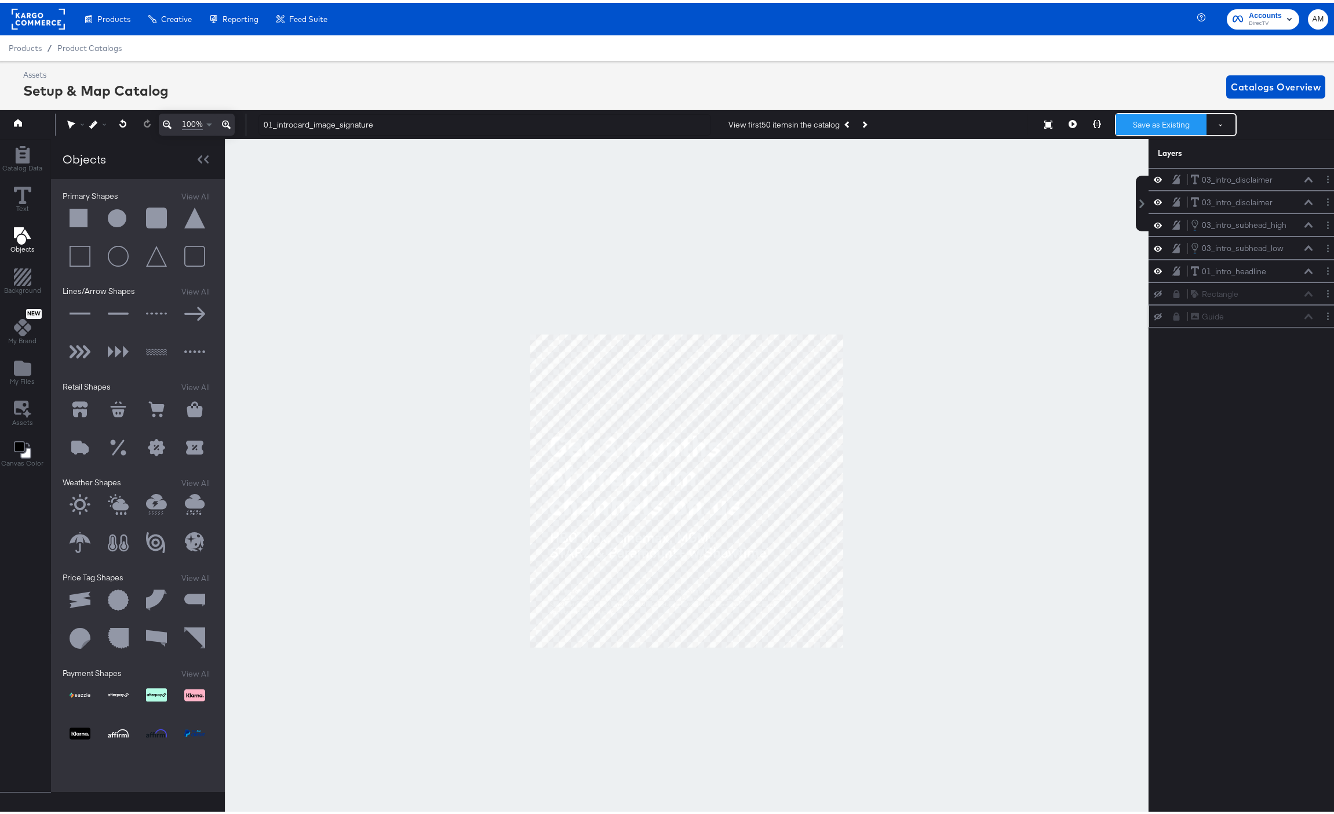
click at [1165, 122] on button "Save as Existing" at bounding box center [1161, 121] width 90 height 21
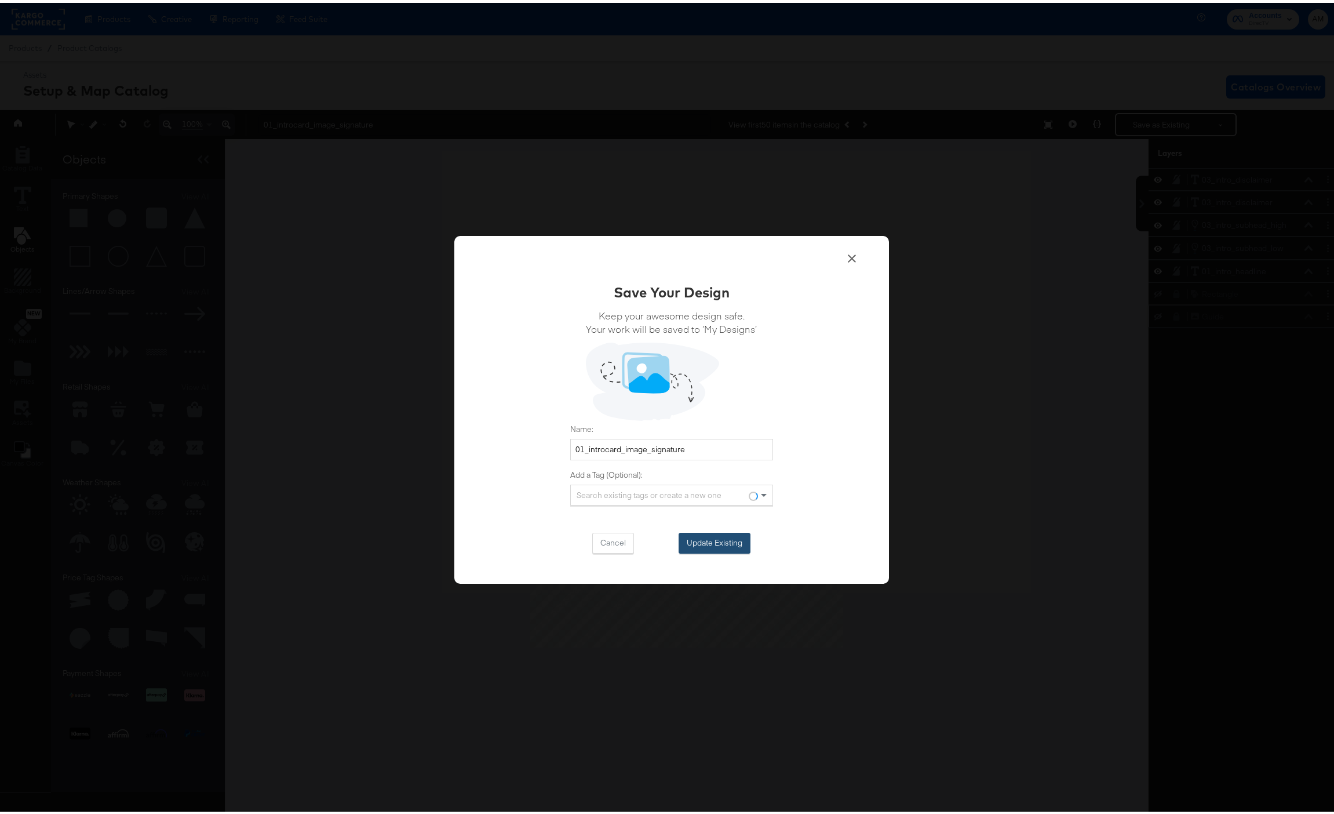
click at [708, 546] on button "Update Existing" at bounding box center [715, 540] width 72 height 21
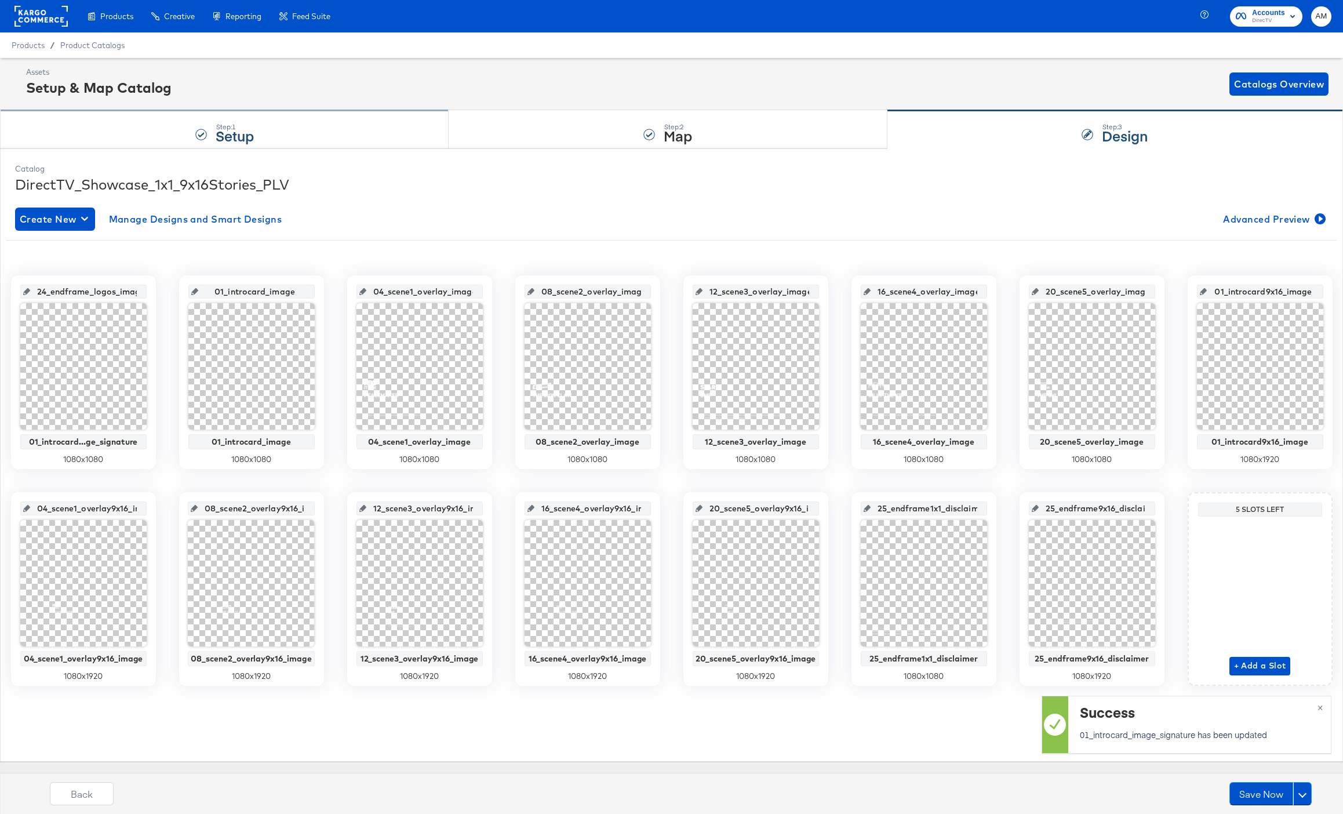
click at [272, 130] on div "Step: 1 Setup" at bounding box center [224, 130] width 449 height 38
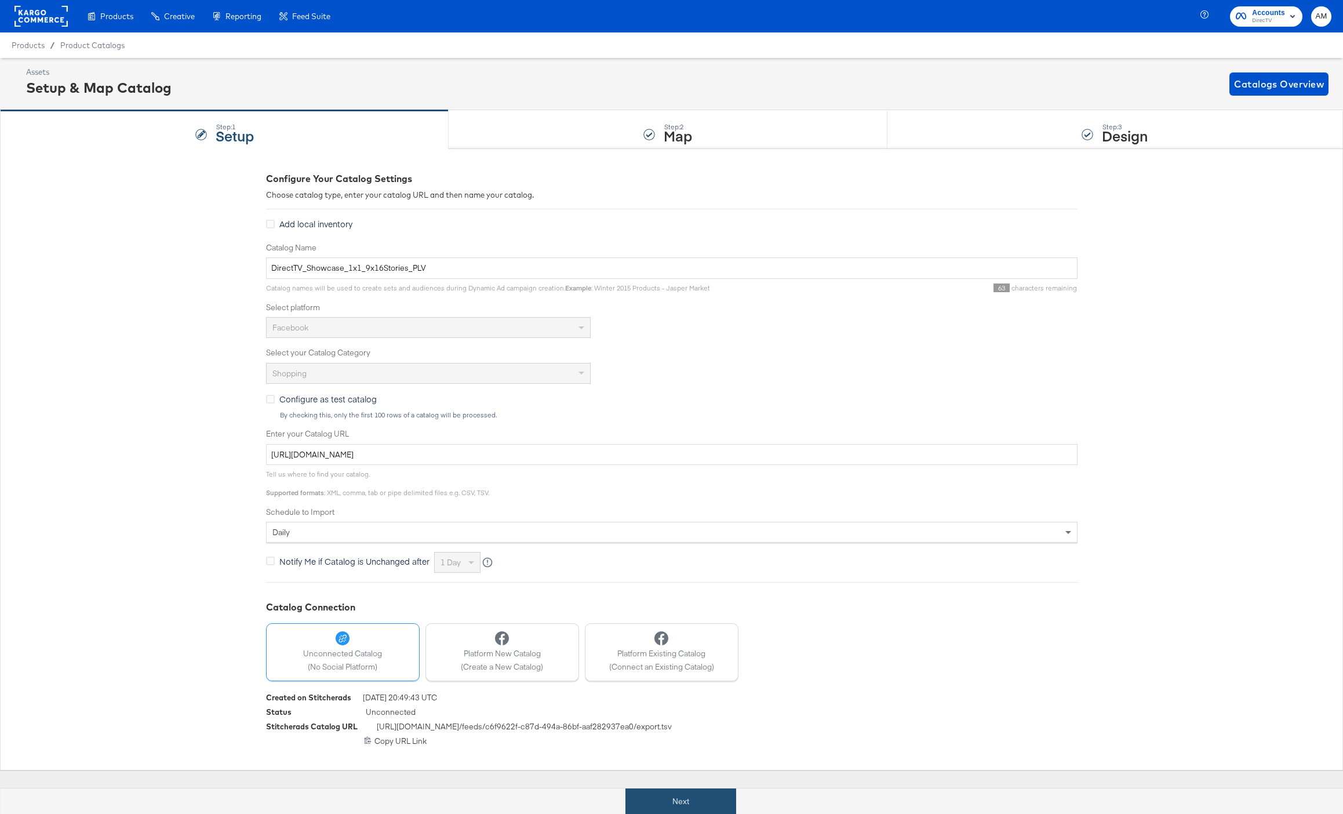
click at [685, 801] on button "Next" at bounding box center [680, 801] width 111 height 26
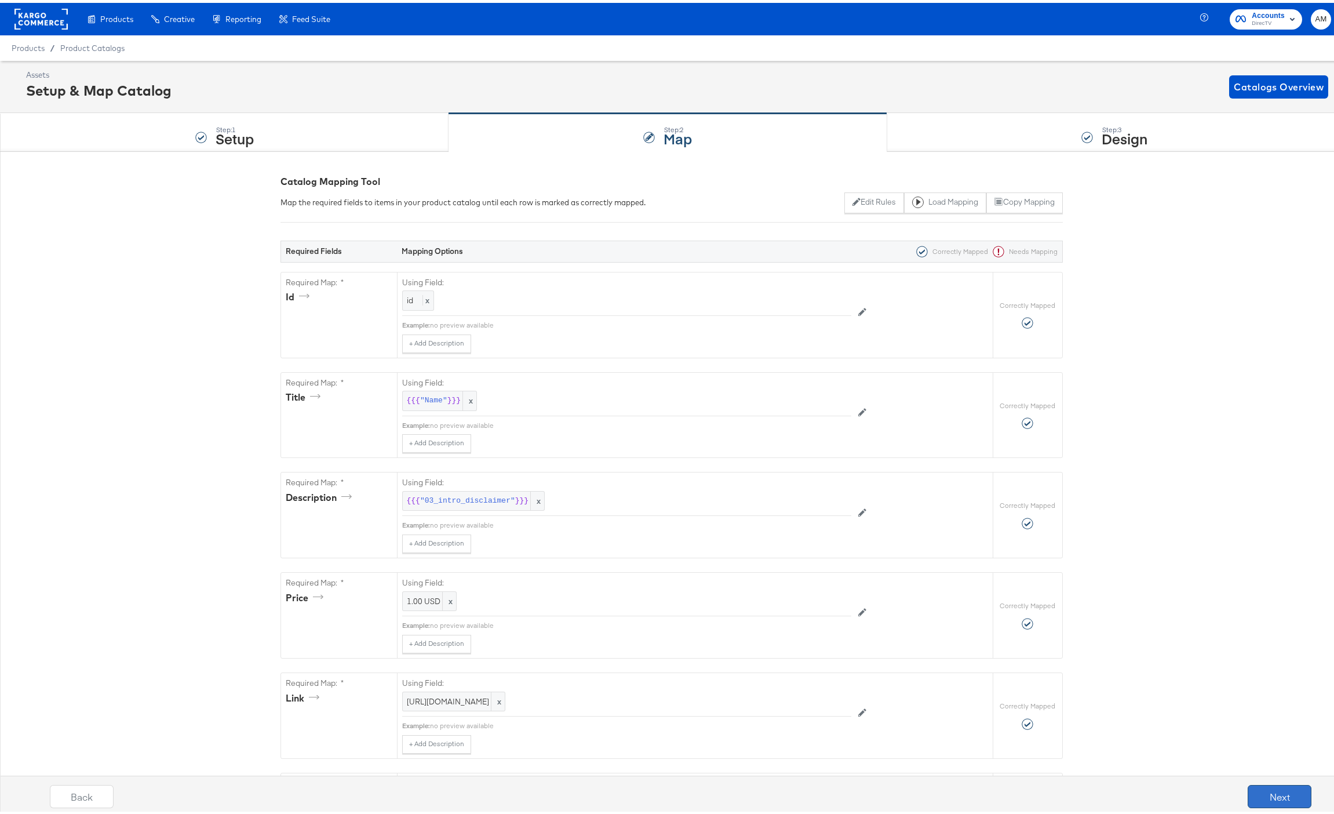
click at [1267, 793] on button "Next" at bounding box center [1280, 793] width 64 height 23
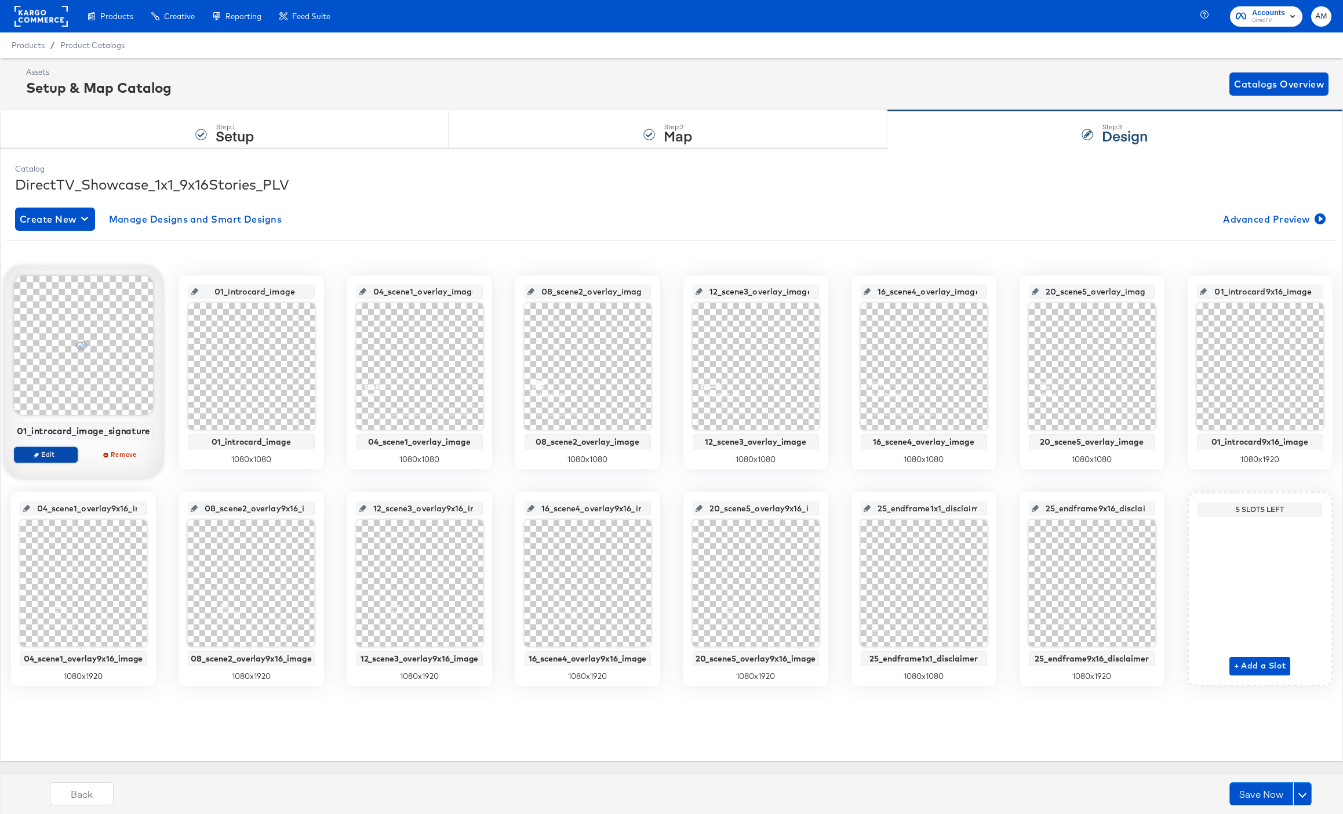
click at [50, 459] on button "Edit" at bounding box center [45, 454] width 64 height 16
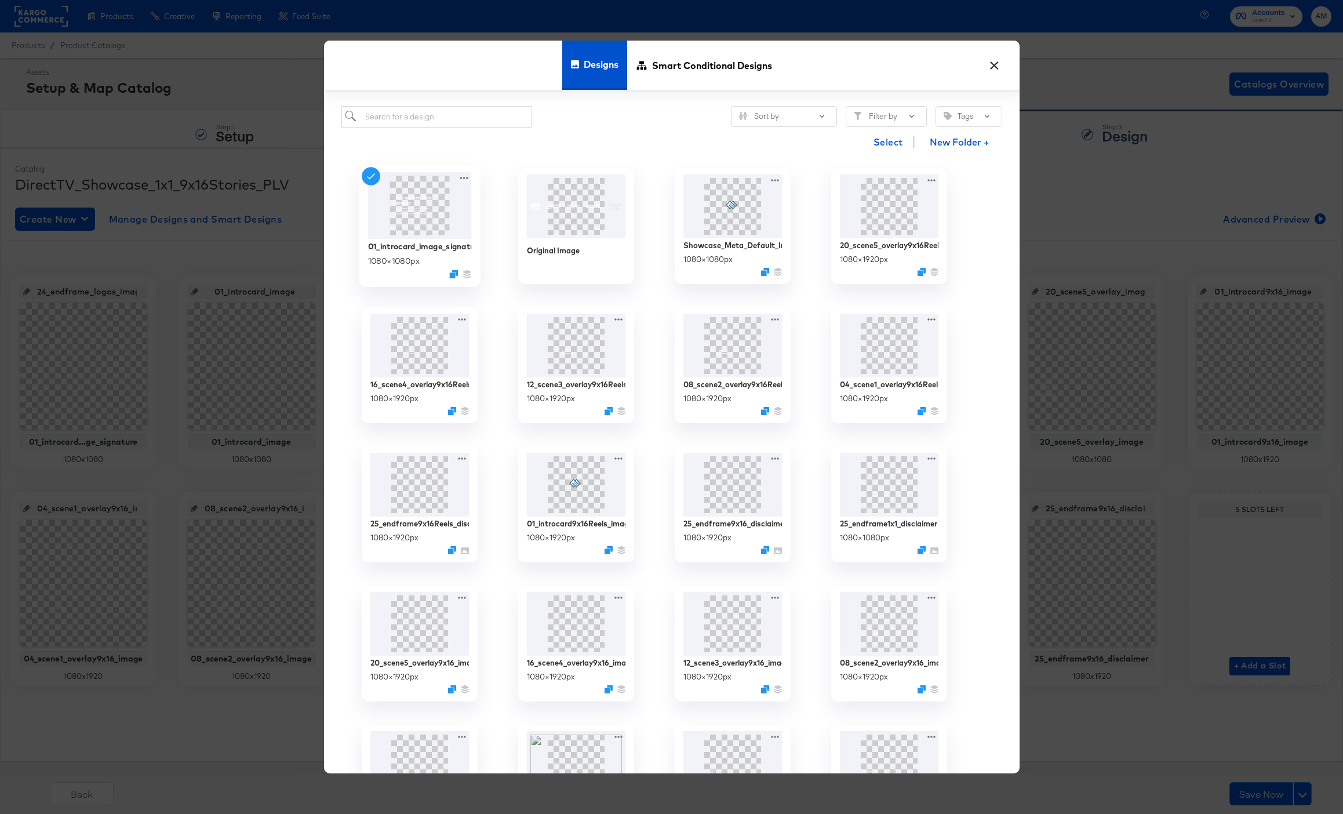
click at [456, 179] on img at bounding box center [420, 205] width 104 height 67
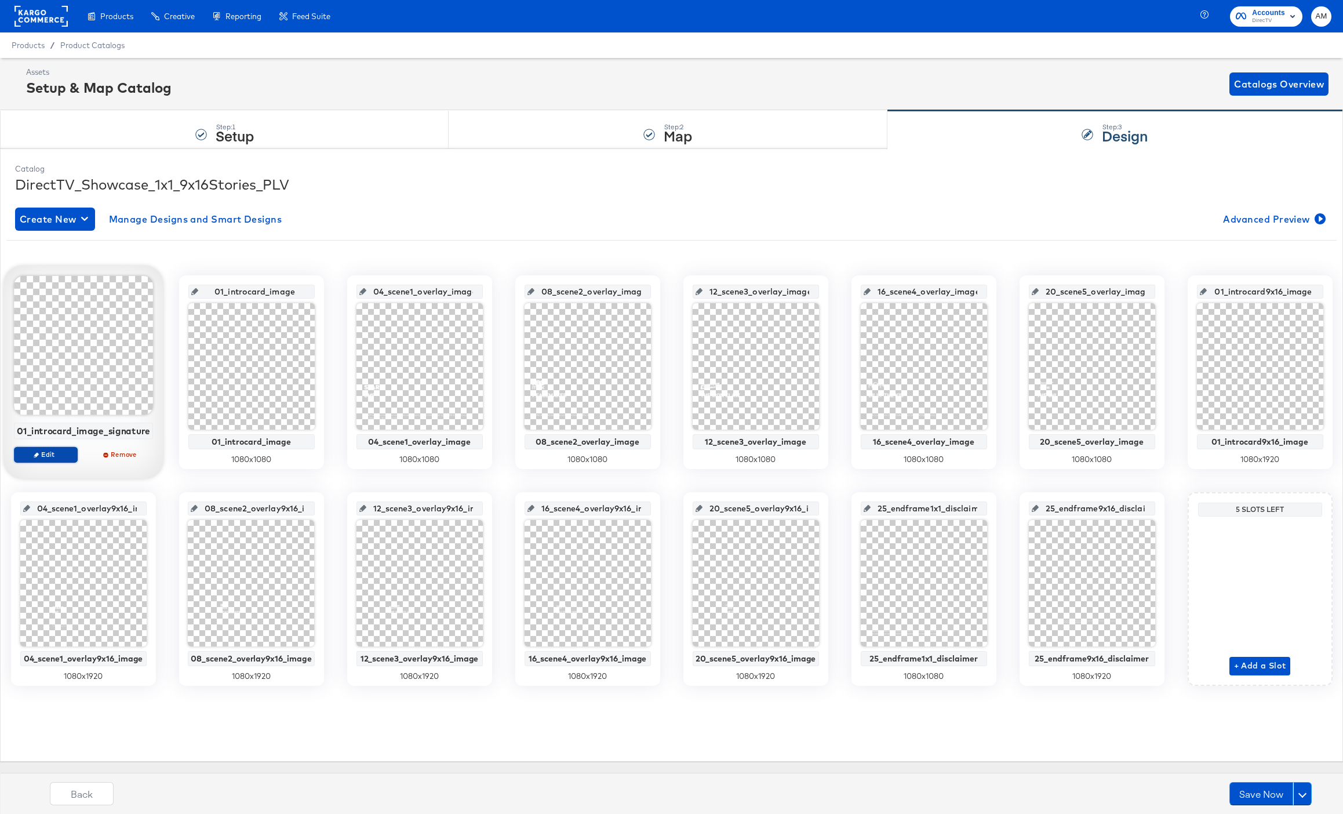
click at [66, 452] on span "Edit" at bounding box center [45, 454] width 53 height 9
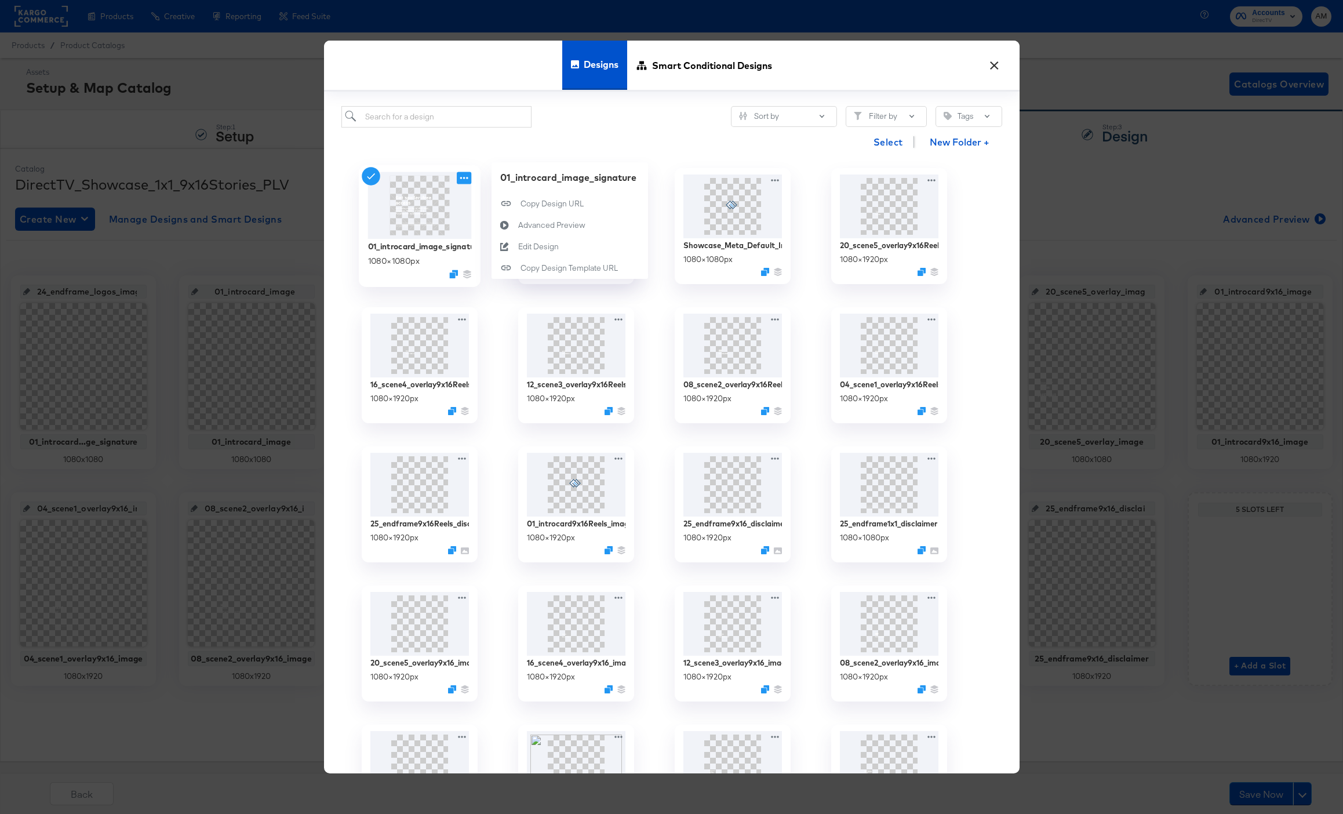
click at [459, 179] on icon at bounding box center [464, 178] width 14 height 12
click at [518, 247] on div "Edit Design Edit Design" at bounding box center [518, 247] width 0 height 0
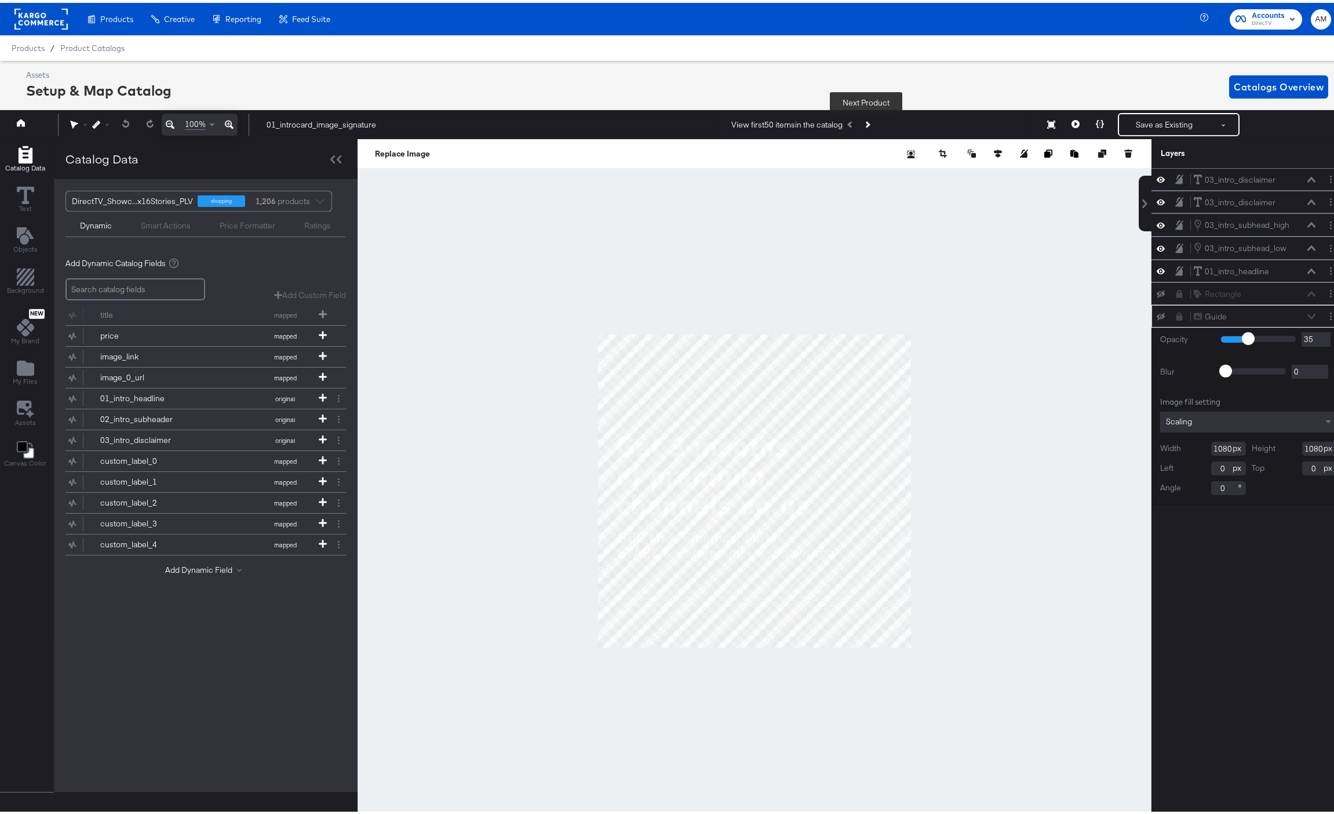
click at [867, 122] on icon "Next Product" at bounding box center [867, 122] width 6 height 6
click at [25, 366] on icon "Add Files" at bounding box center [25, 365] width 17 height 15
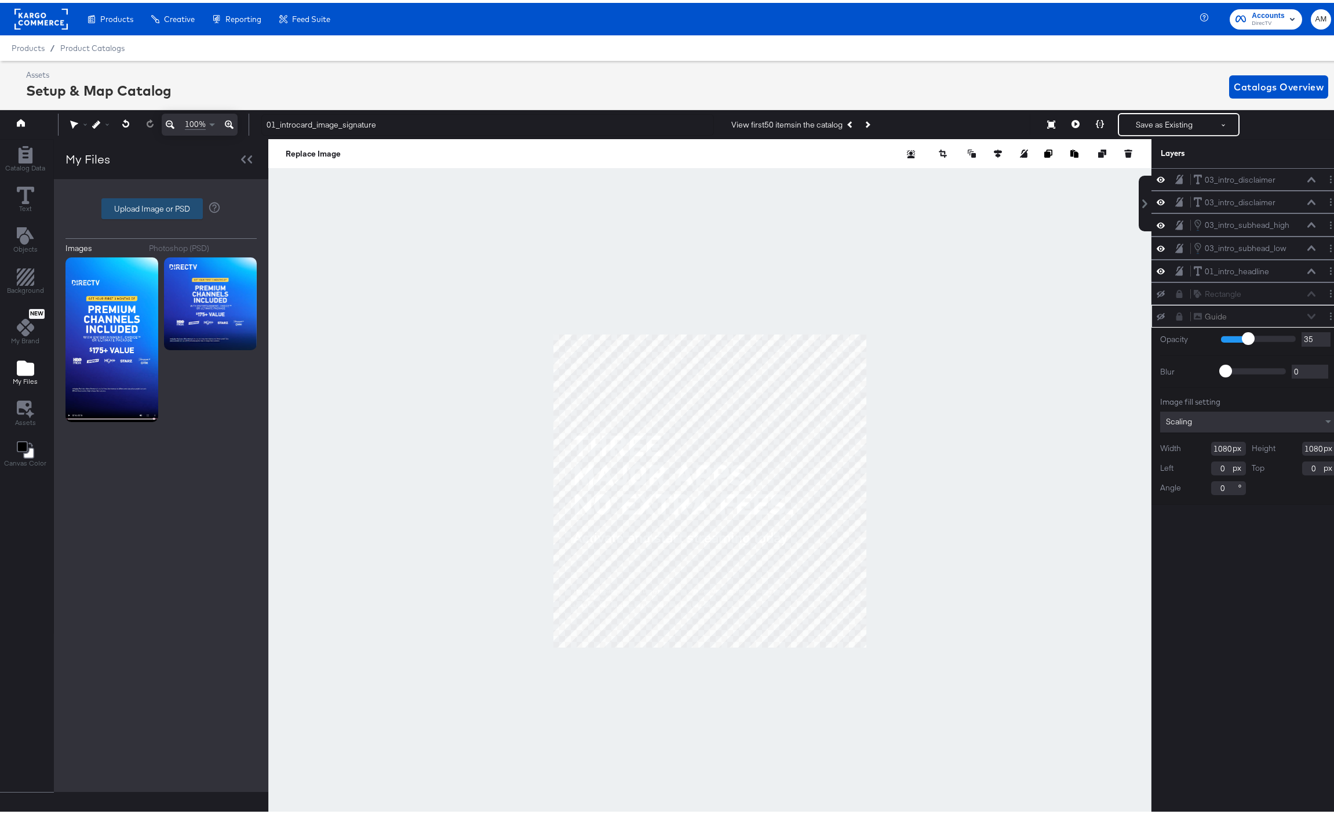
click at [133, 208] on label "Upload Image or PSD" at bounding box center [152, 206] width 100 height 20
click at [161, 206] on input "Upload Image or PSD" at bounding box center [161, 206] width 0 height 0
type input "C:\fakepath\Screenshot 2025-08-25 at 9.38.36 PM.png"
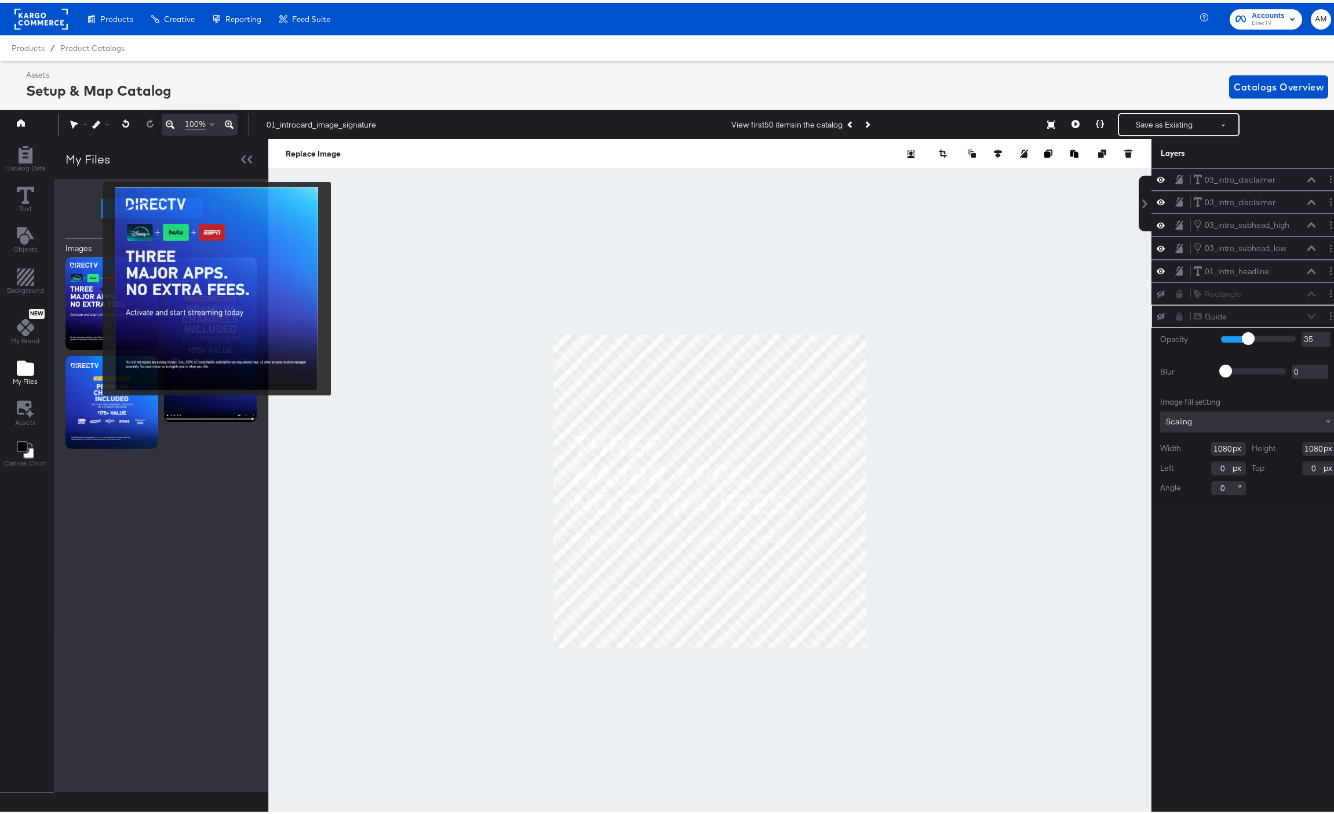
click at [96, 286] on img at bounding box center [112, 300] width 93 height 93
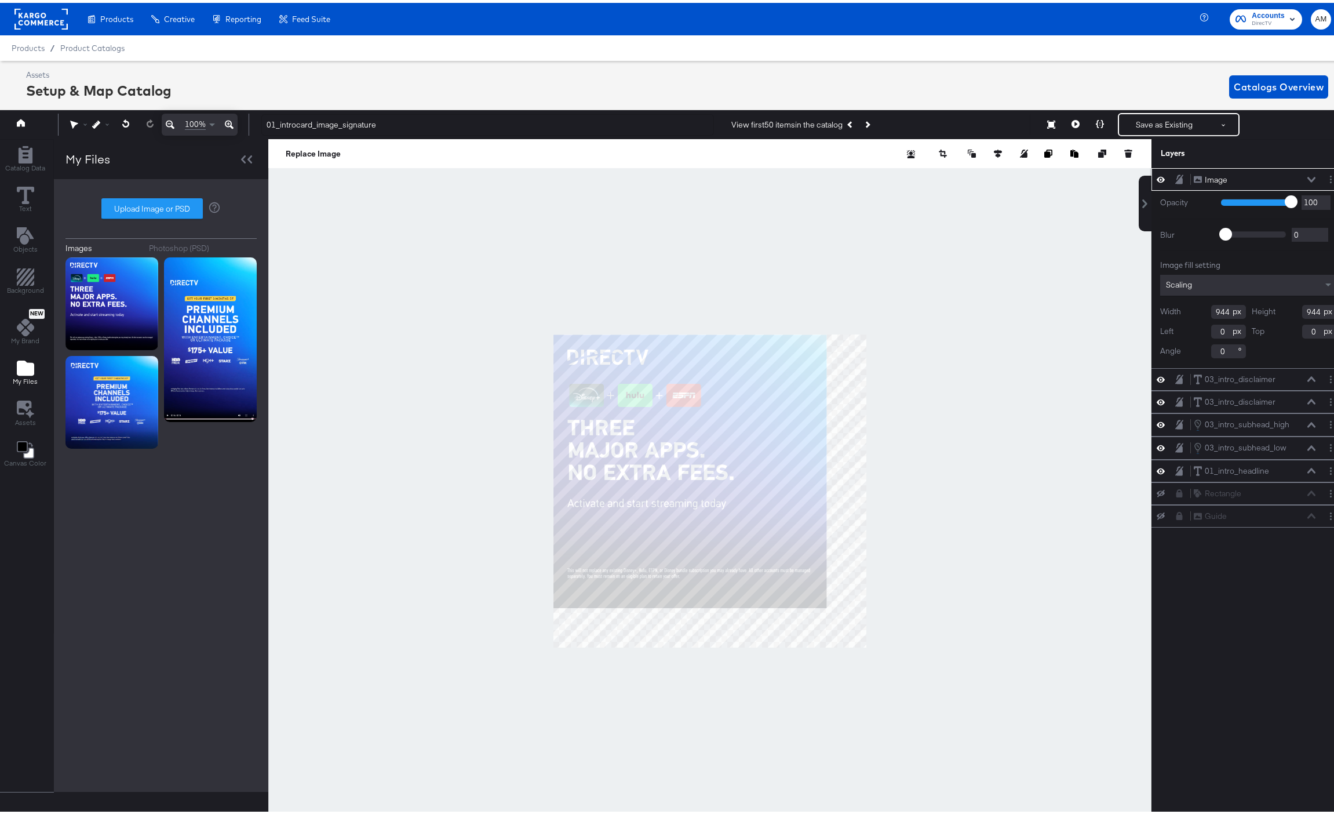
click at [1308, 174] on icon at bounding box center [1312, 177] width 8 height 6
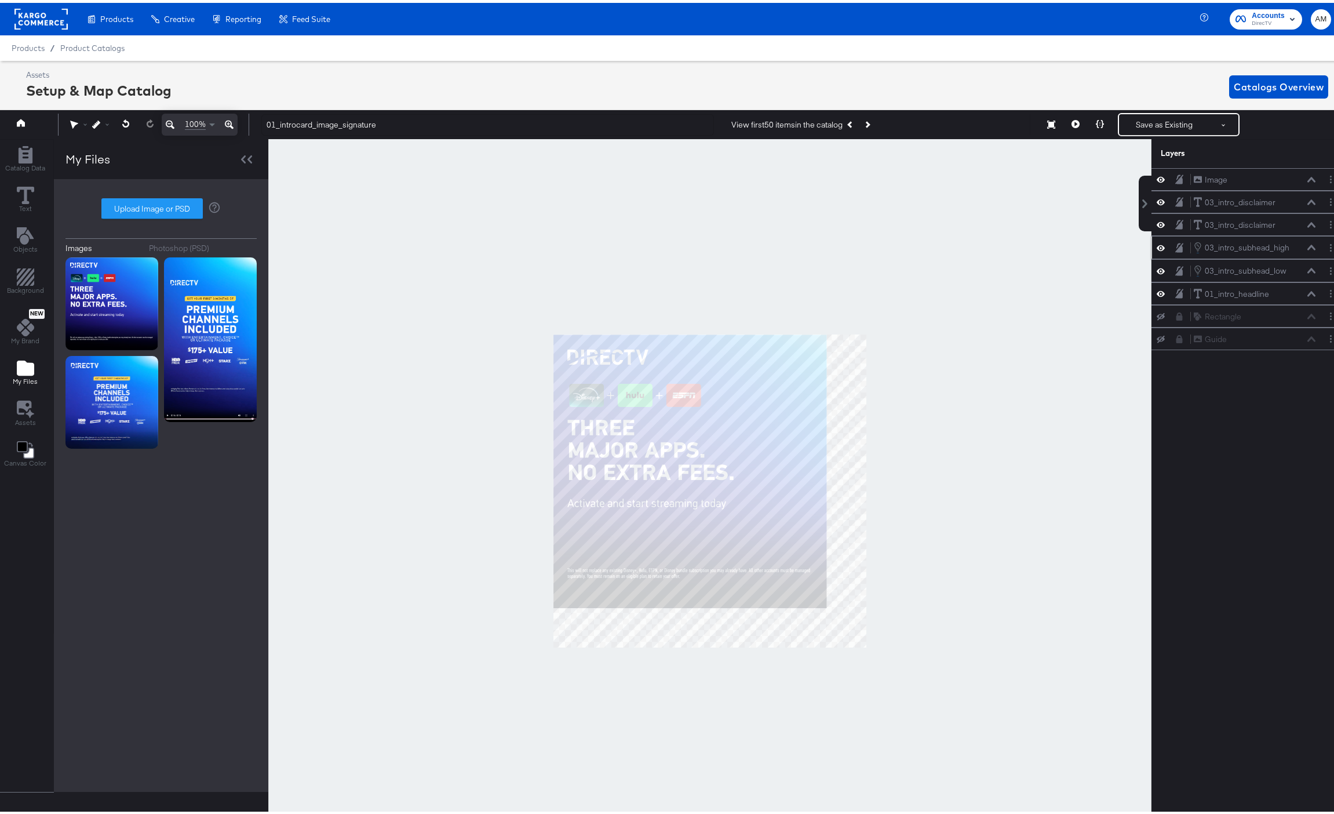
scroll to position [0, 3]
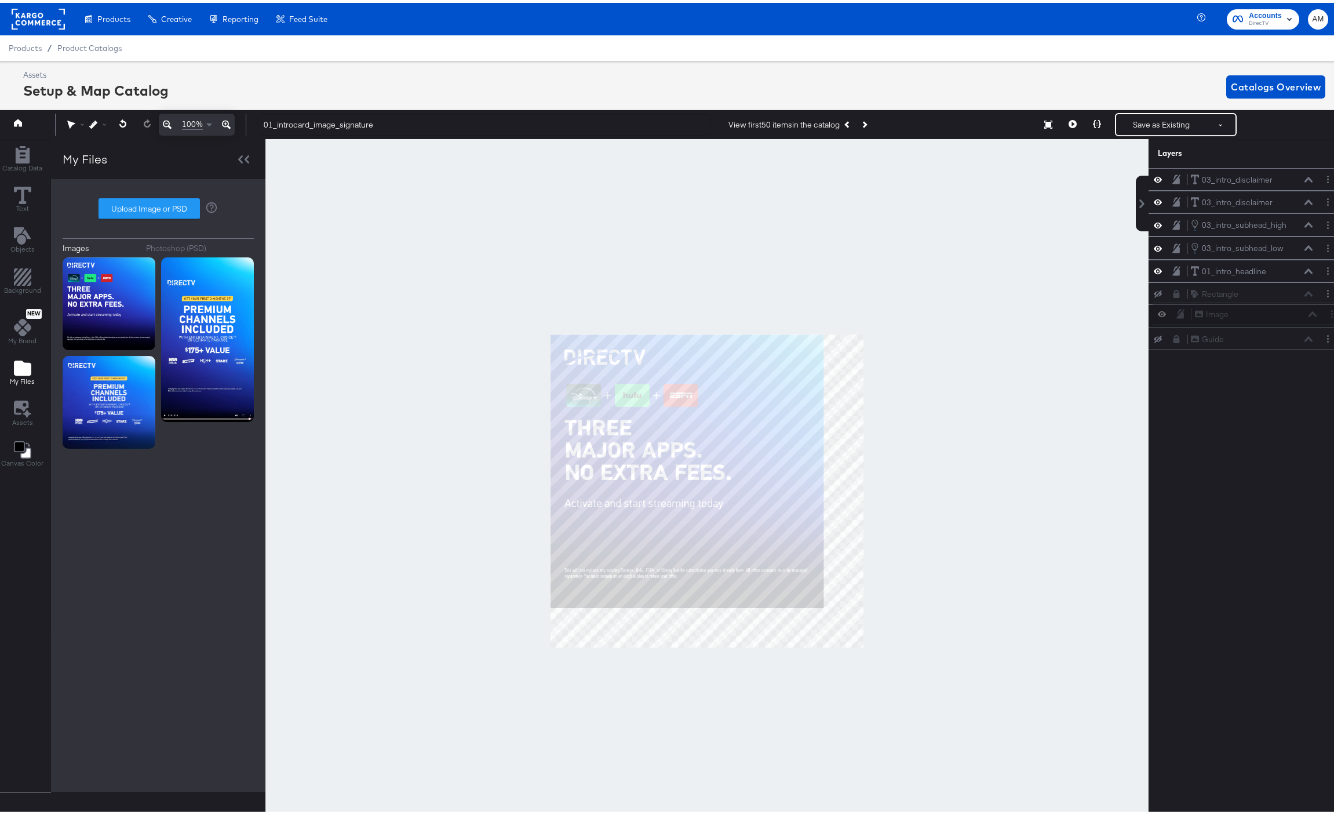
drag, startPoint x: 1179, startPoint y: 174, endPoint x: 1189, endPoint y: 312, distance: 137.8
click at [1189, 312] on div "Image Image 03_intro_disclaimer 03_intro_disclaimer 03_intro_disclaimer 03_intr…" at bounding box center [1246, 256] width 194 height 182
click at [1322, 334] on button "Layer Options" at bounding box center [1328, 336] width 12 height 12
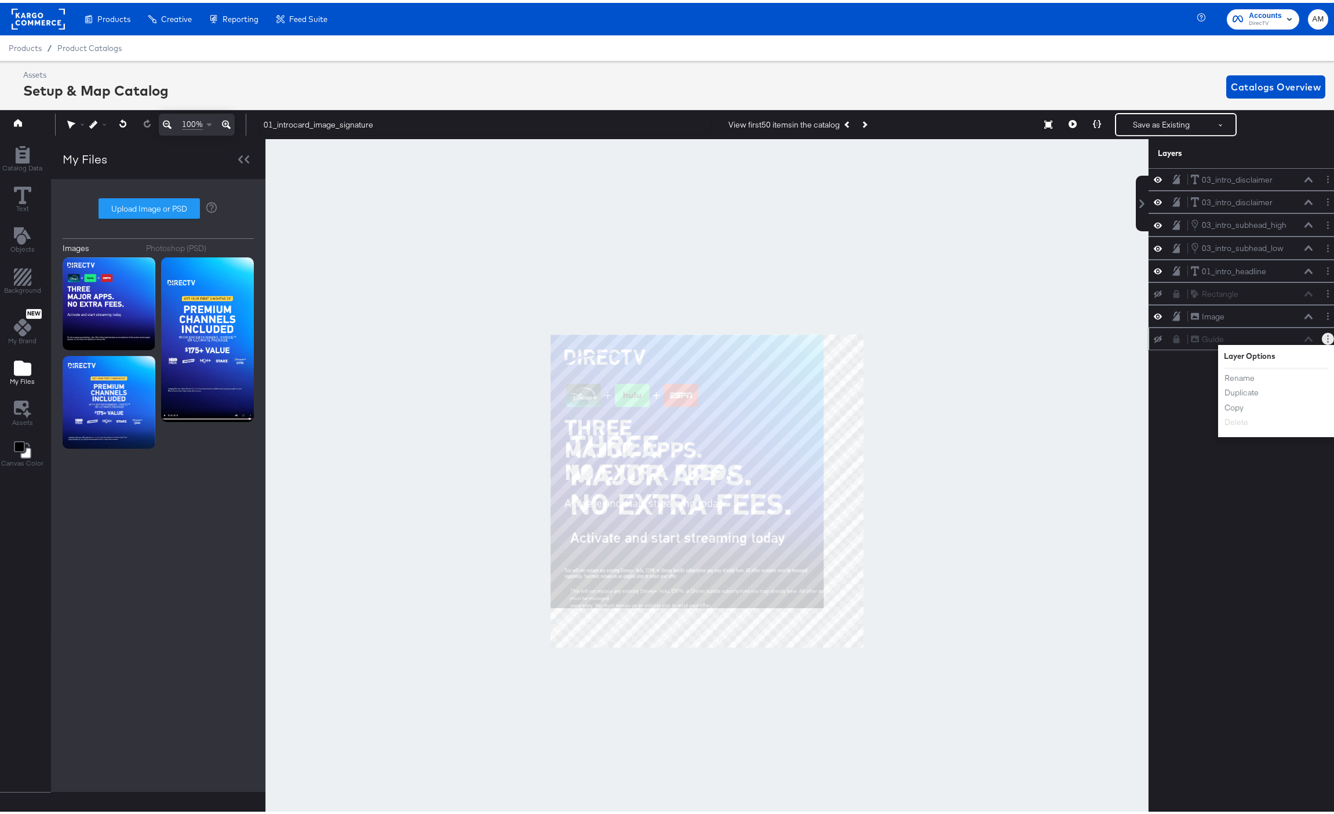
click at [1173, 333] on icon at bounding box center [1177, 336] width 8 height 8
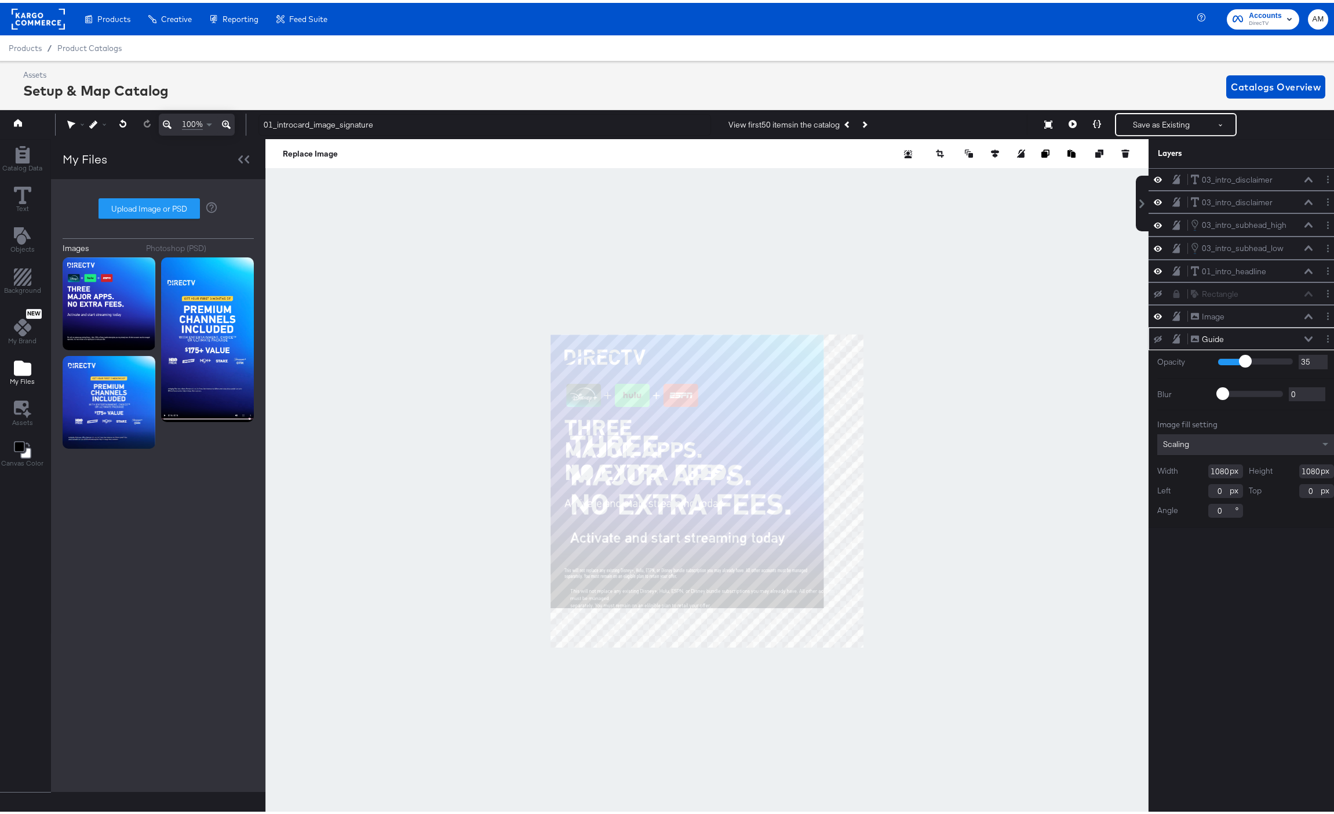
click at [1298, 332] on div "Guide Guide" at bounding box center [1252, 336] width 123 height 12
click at [1305, 334] on icon at bounding box center [1309, 336] width 8 height 6
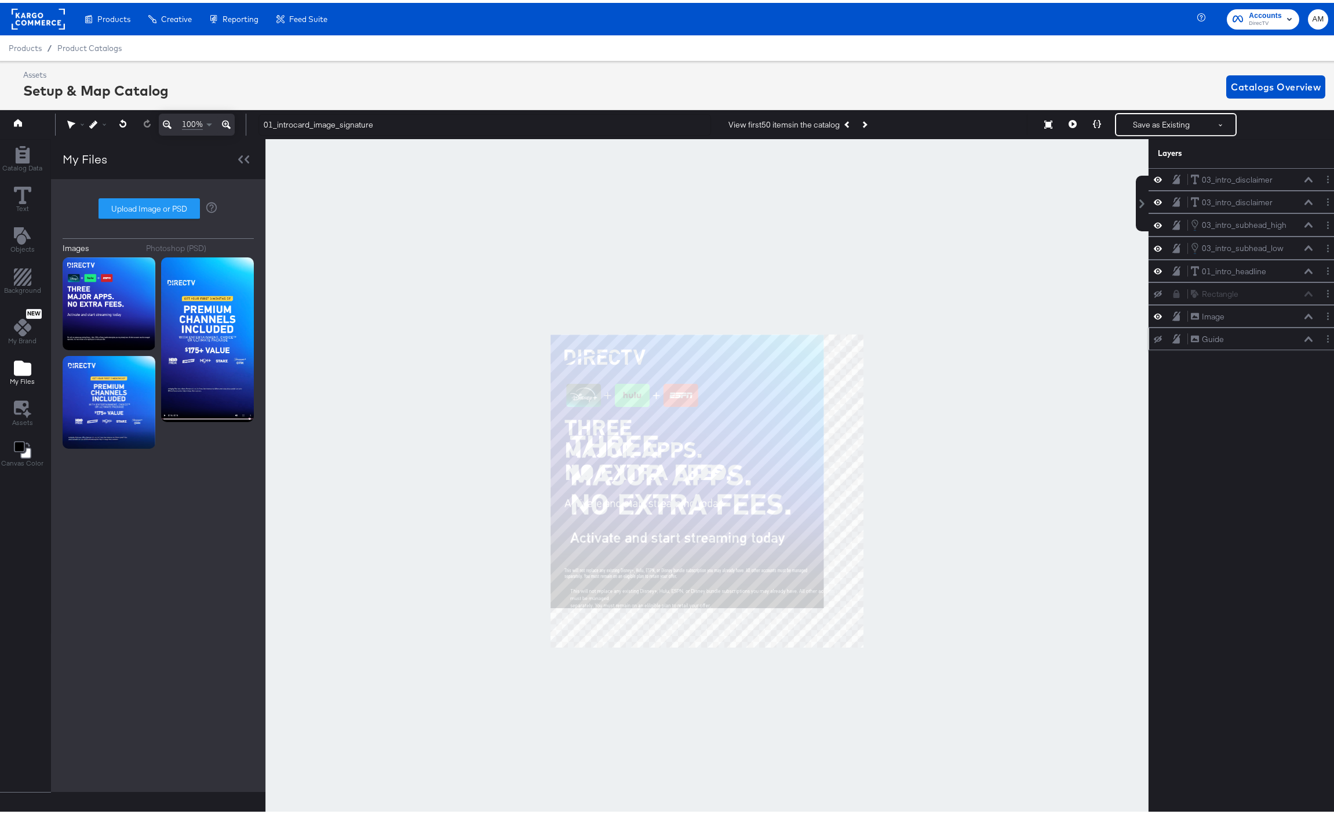
click at [1305, 337] on icon at bounding box center [1309, 336] width 8 height 6
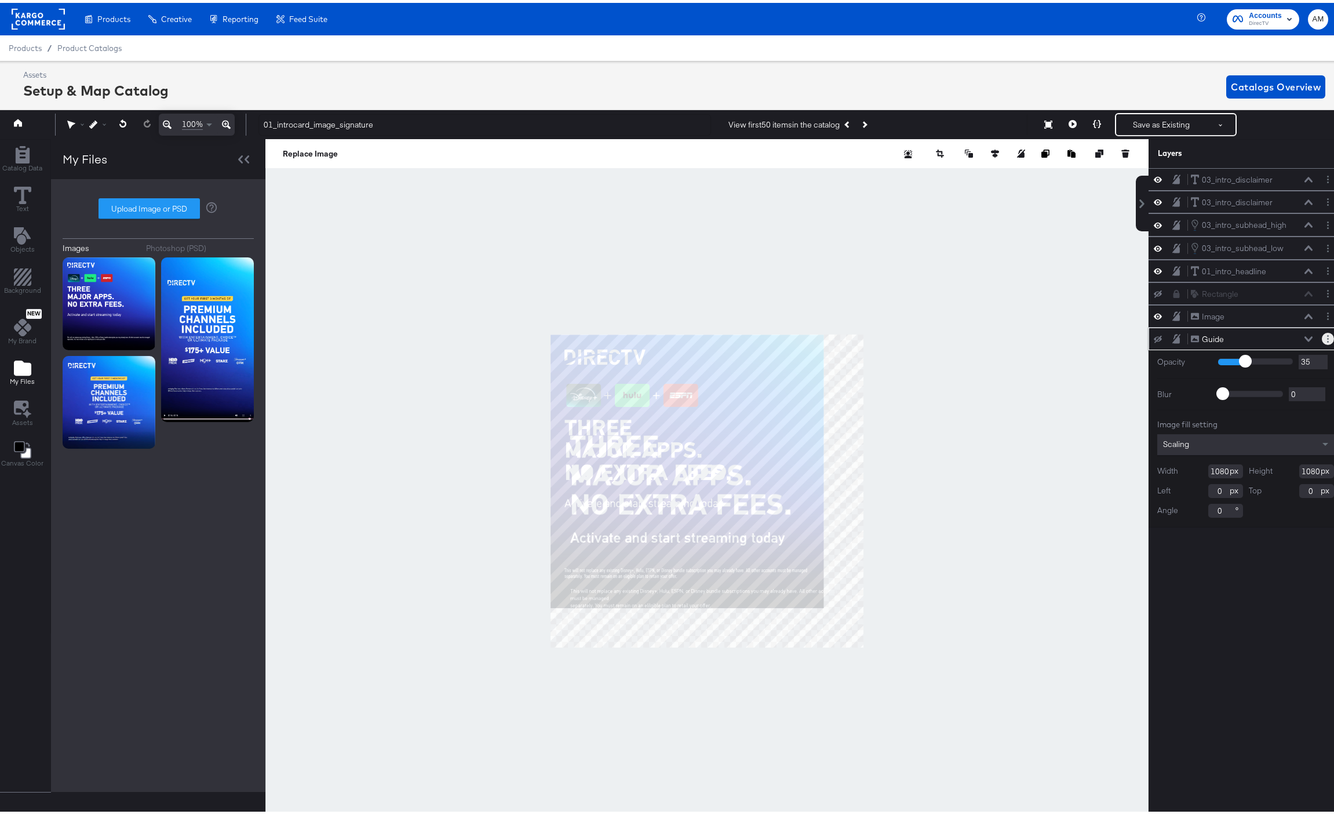
click at [1322, 334] on button "Layer Options" at bounding box center [1328, 336] width 12 height 12
click at [1224, 420] on button "Delete" at bounding box center [1236, 420] width 25 height 12
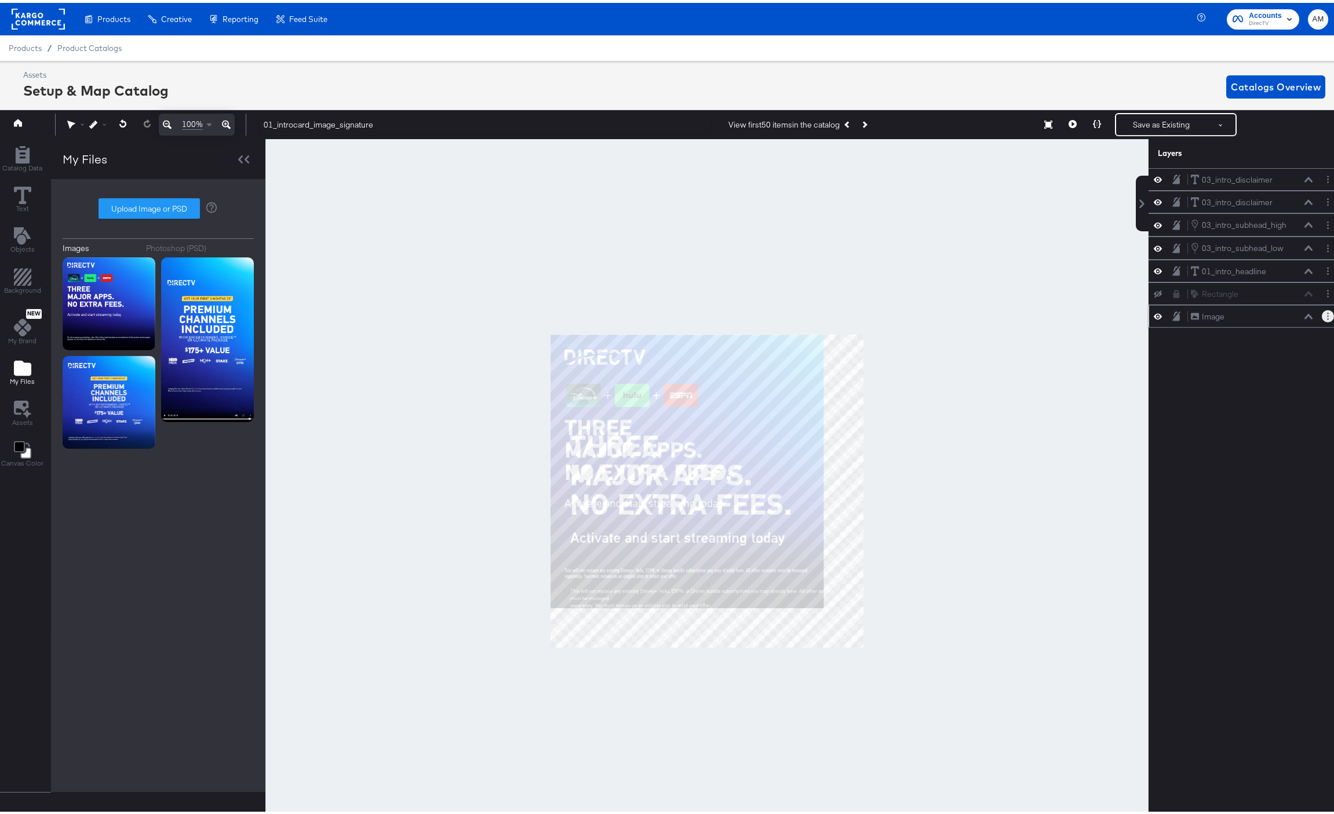
click at [1322, 314] on button "Layer Options" at bounding box center [1328, 313] width 12 height 12
click at [1224, 353] on button "Rename" at bounding box center [1239, 353] width 31 height 12
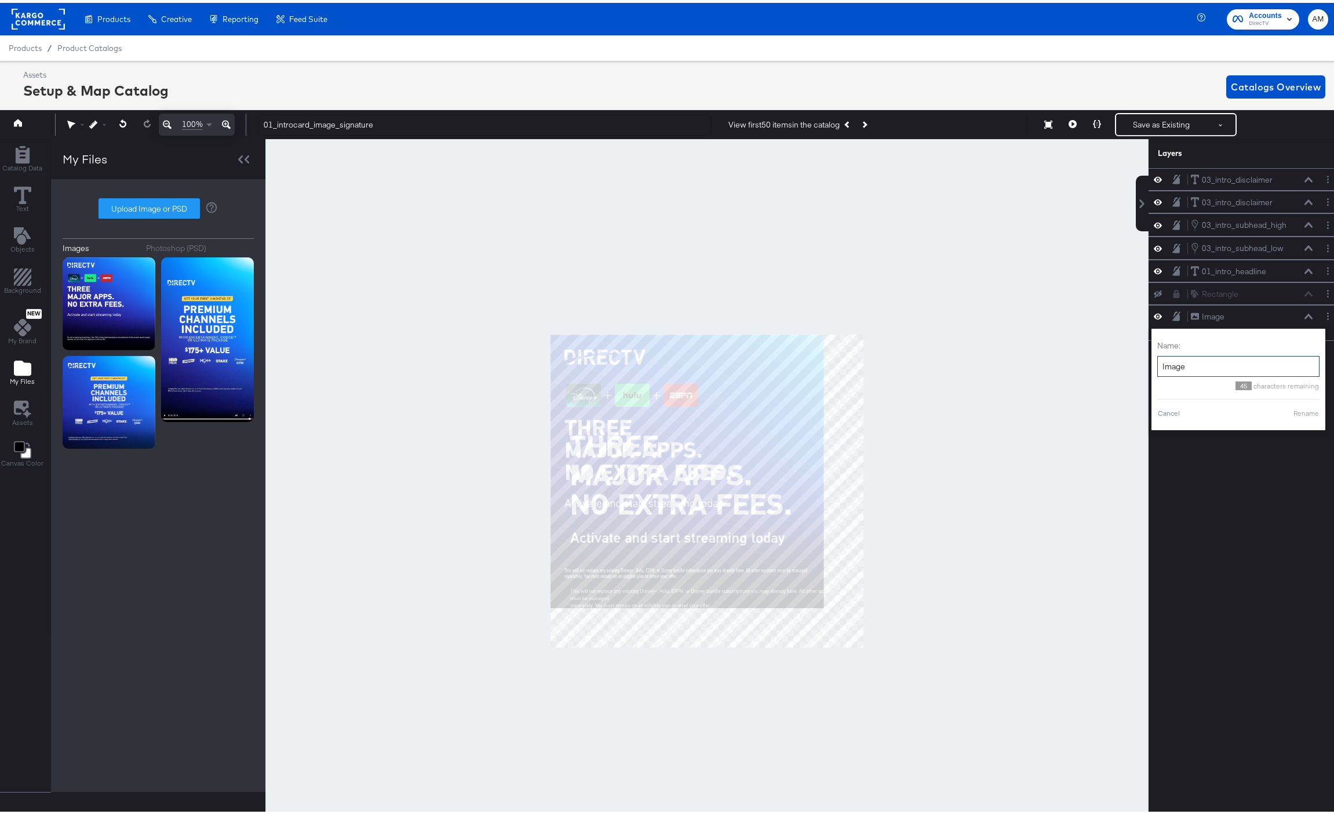
drag, startPoint x: 1160, startPoint y: 363, endPoint x: 1135, endPoint y: 362, distance: 25.6
click at [1135, 362] on div "03_intro_disclaimer 03_intro_disclaimer 03_intro_disclaimer 03_intro_disclaimer…" at bounding box center [1238, 495] width 209 height 660
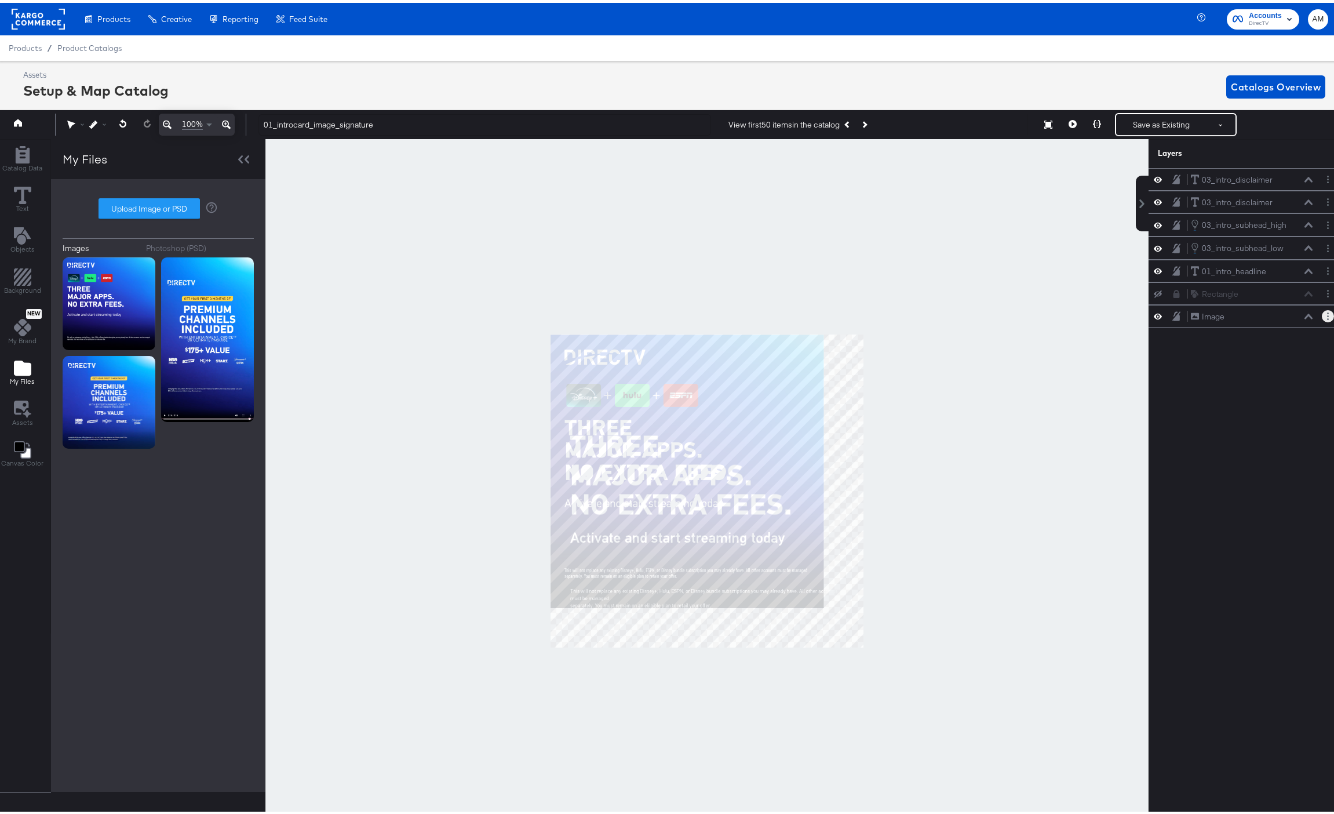
click at [1322, 313] on button "Layer Options" at bounding box center [1328, 313] width 12 height 12
click at [1236, 354] on button "Rename" at bounding box center [1239, 353] width 31 height 12
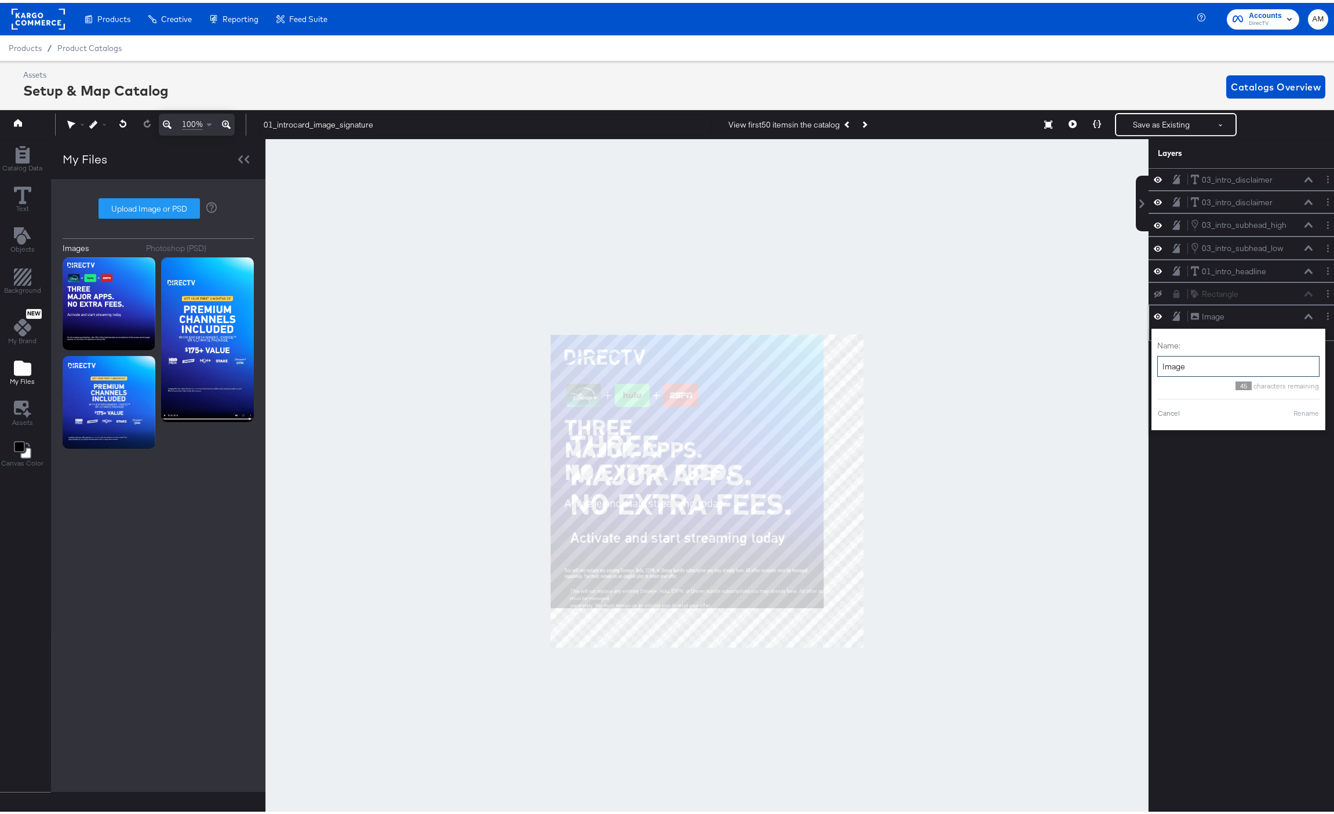
drag, startPoint x: 1189, startPoint y: 364, endPoint x: 1144, endPoint y: 364, distance: 45.2
click at [1152, 366] on div "Name: Image 45 characters remaining Cancel Rename" at bounding box center [1239, 376] width 174 height 101
type input "Guide"
click at [1288, 417] on div "Name: Guide 45 characters remaining Cancel Rename" at bounding box center [1224, 377] width 162 height 90
click at [1286, 412] on button "Rename" at bounding box center [1292, 410] width 27 height 10
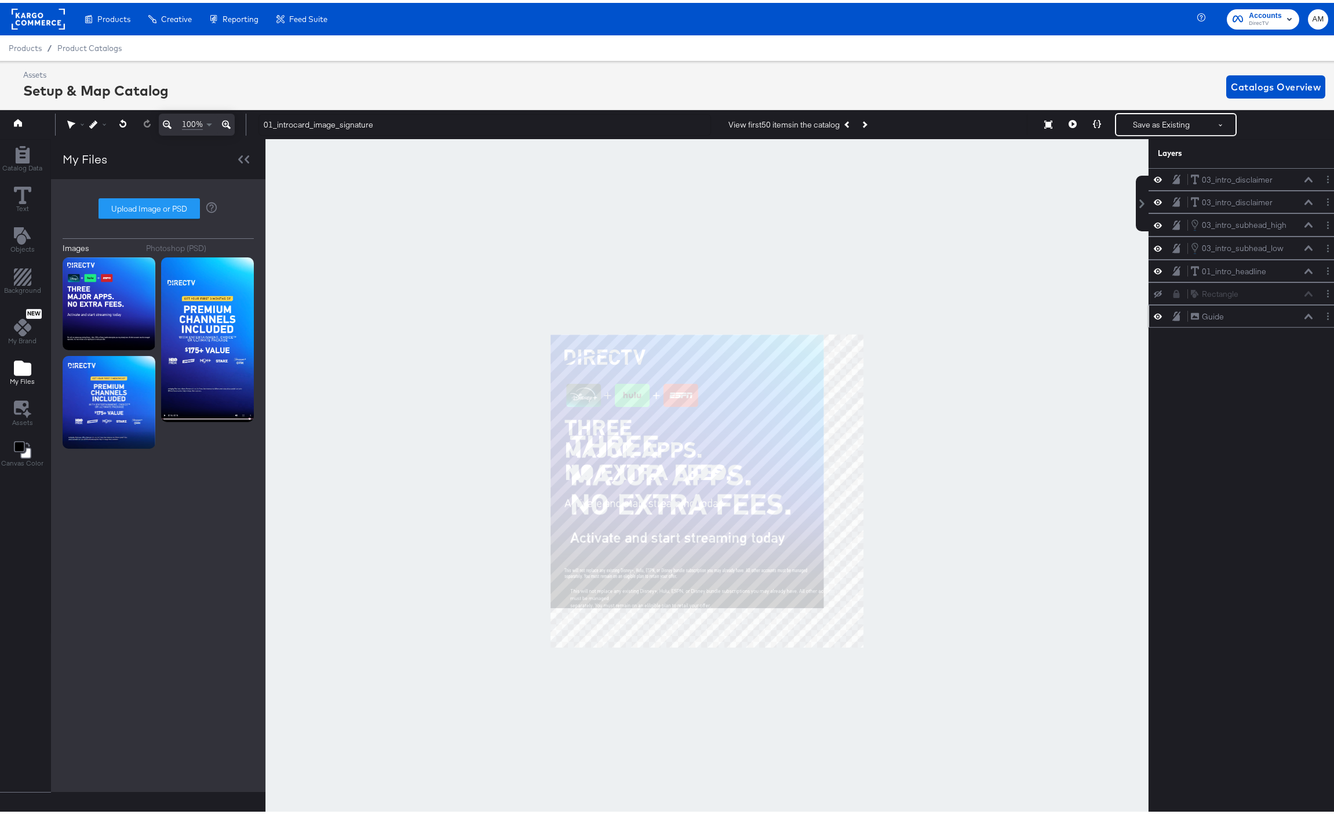
click at [1173, 313] on icon at bounding box center [1177, 313] width 8 height 9
click at [1154, 292] on icon at bounding box center [1158, 292] width 8 height 8
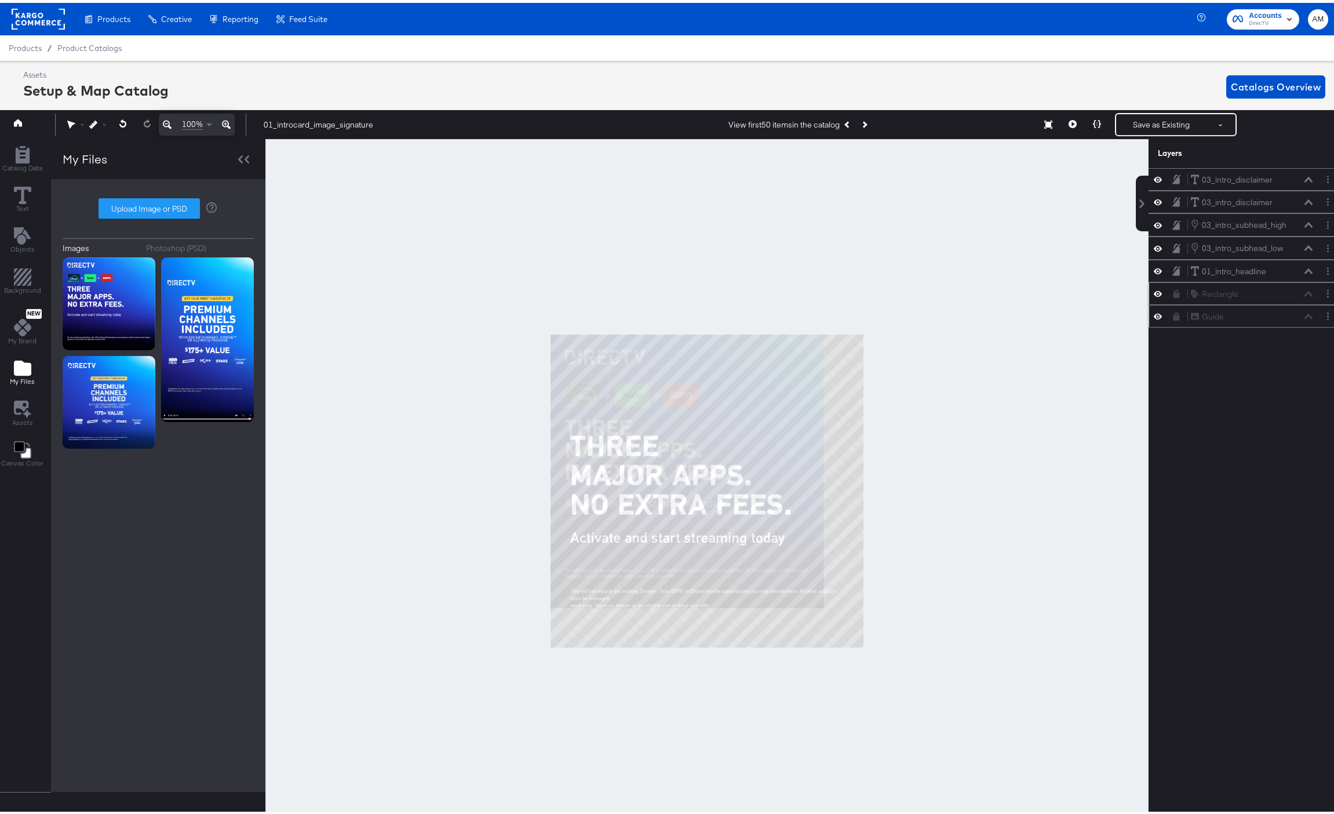
click at [1297, 314] on div "Guide Guide" at bounding box center [1252, 314] width 123 height 12
click at [1322, 313] on button "Layer Options" at bounding box center [1328, 313] width 12 height 12
click at [1174, 316] on icon at bounding box center [1177, 314] width 6 height 8
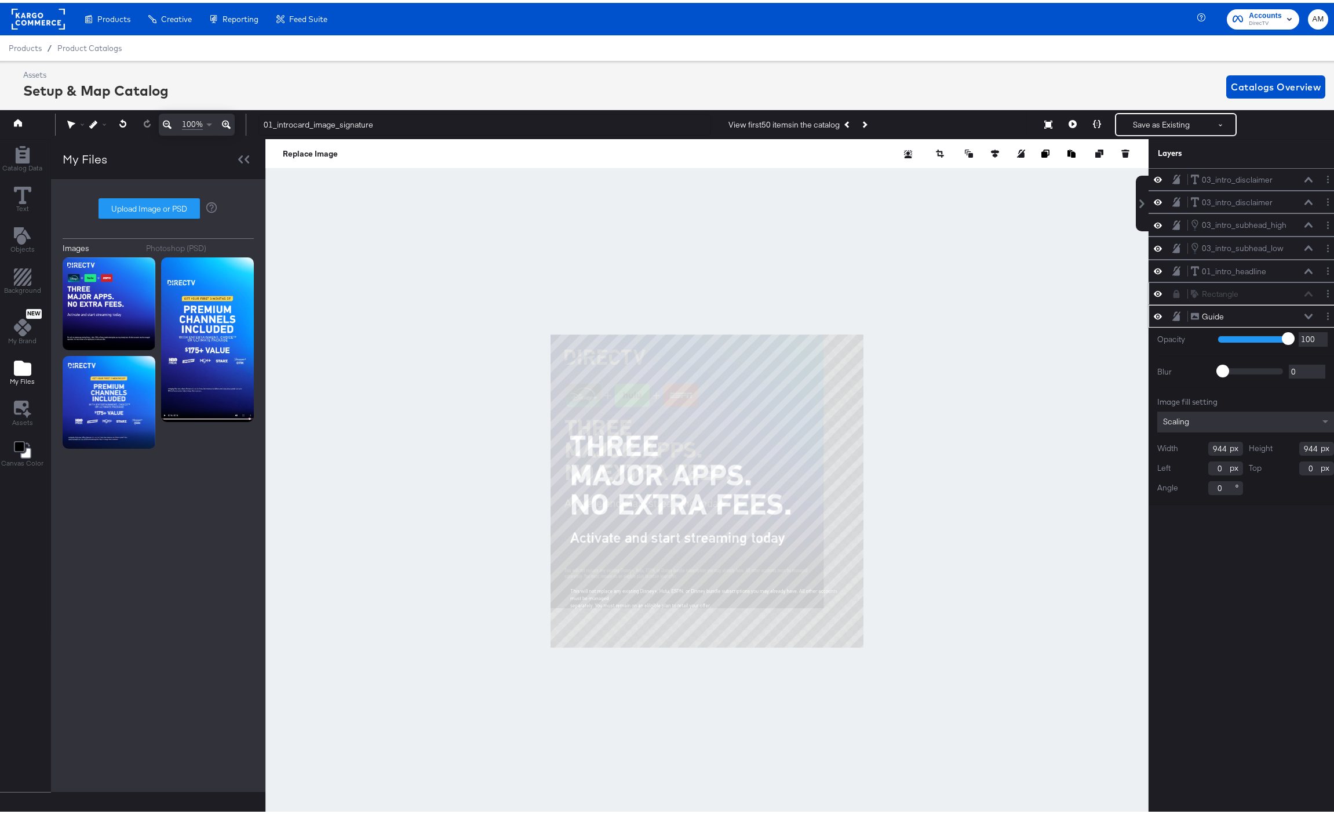
click at [1198, 425] on div "Scaling" at bounding box center [1246, 419] width 177 height 21
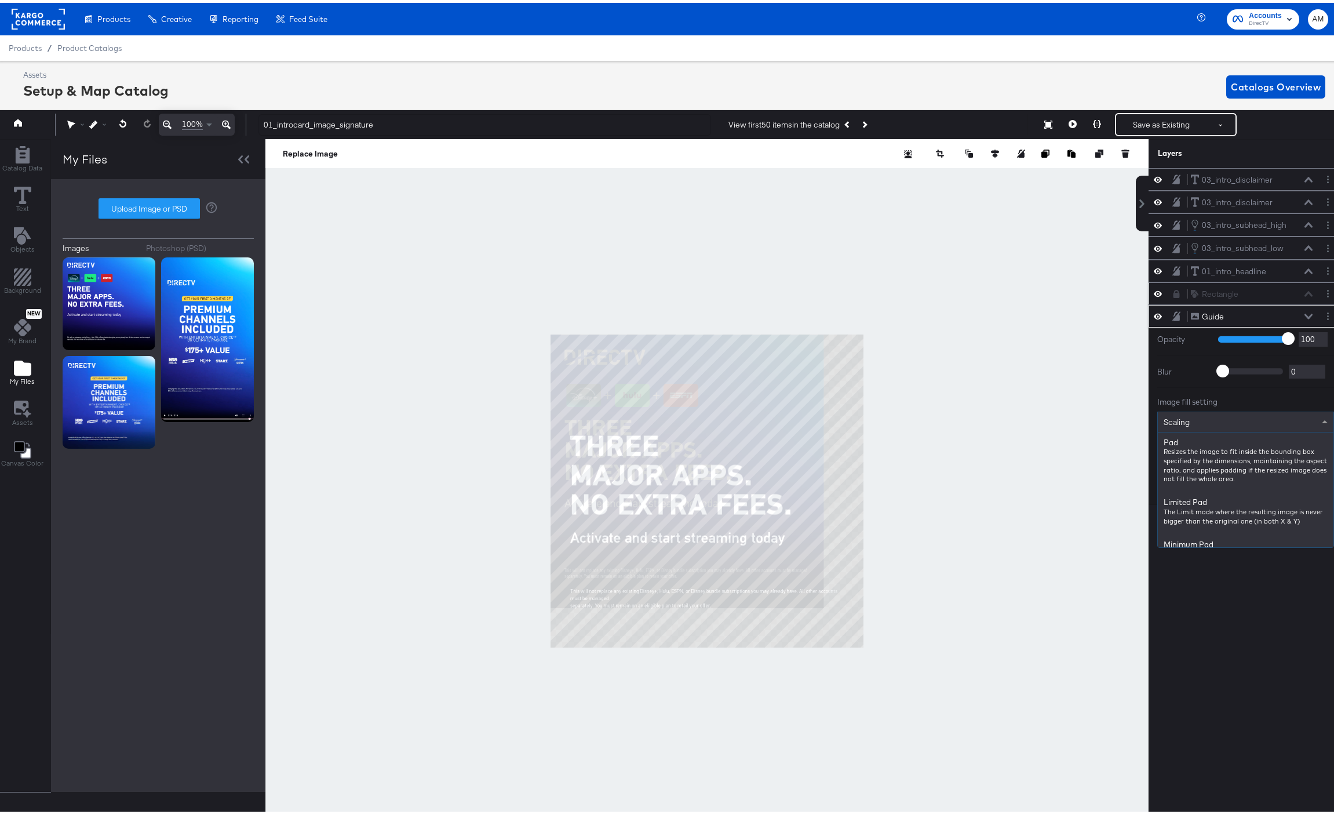
scroll to position [294, 0]
click at [1231, 392] on div "Opacity 1 100 100 Blur 0 2000 0 Image fill setting Scaling Pad Resizes the imag…" at bounding box center [1246, 413] width 194 height 177
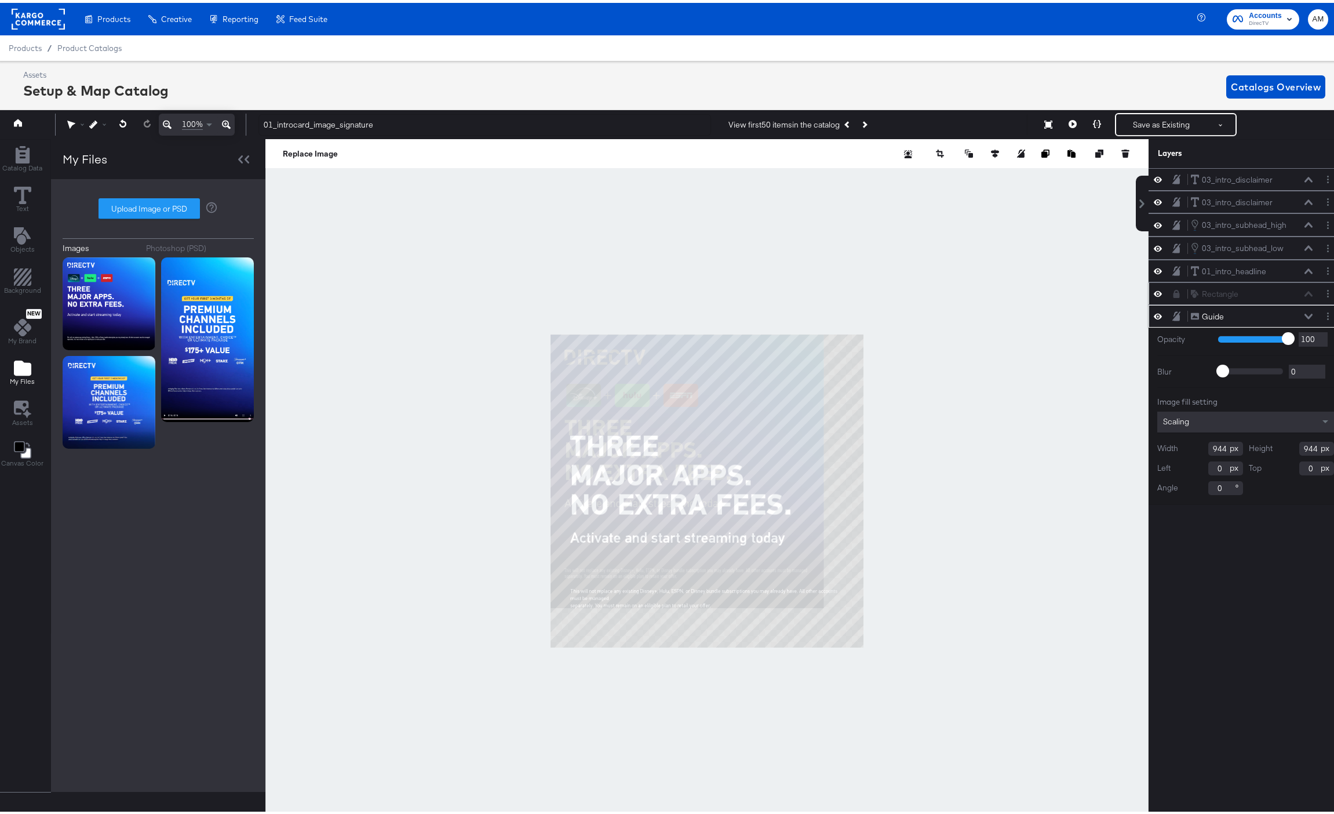
drag, startPoint x: 1218, startPoint y: 446, endPoint x: 1198, endPoint y: 445, distance: 20.3
click at [1198, 445] on div "Width 944" at bounding box center [1201, 446] width 86 height 14
type input "1080"
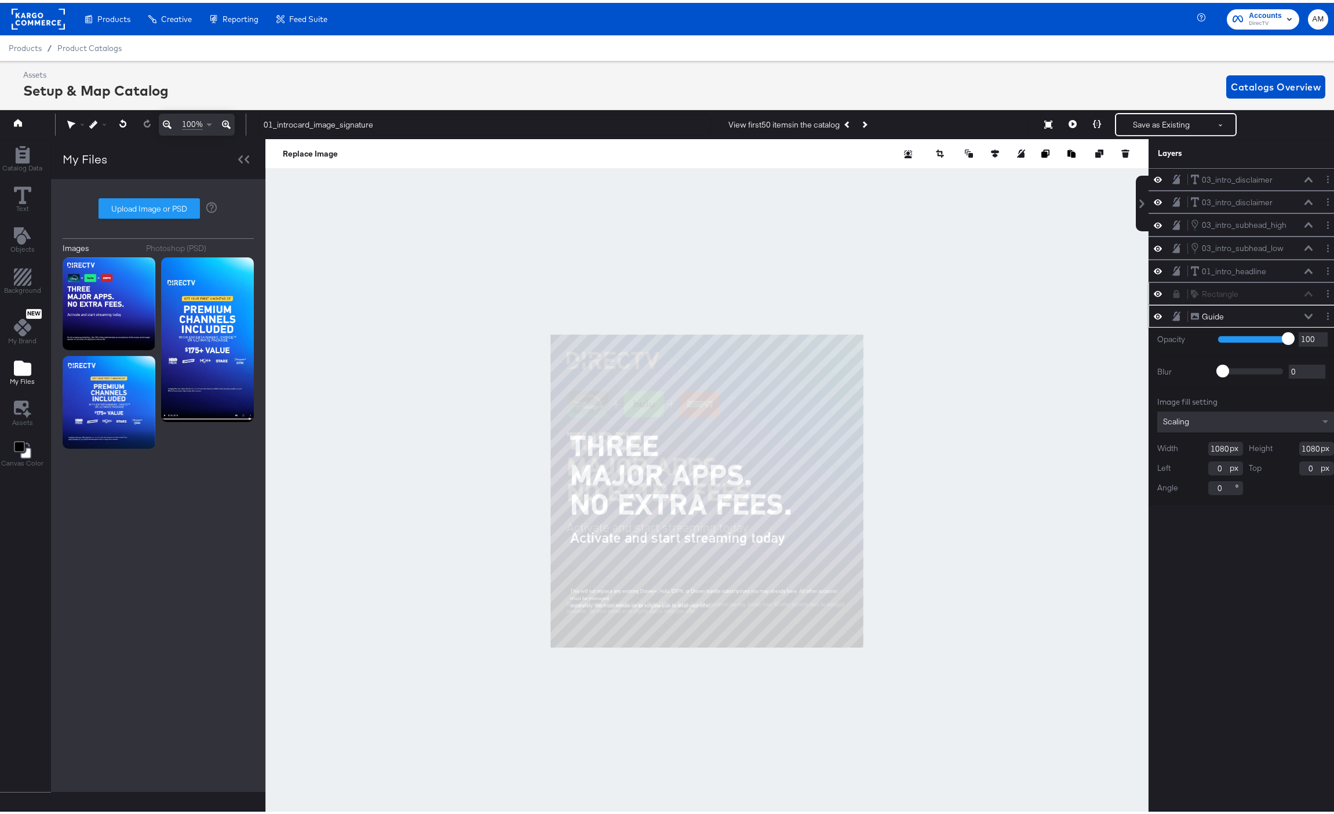
type input "1080"
click at [1305, 311] on icon at bounding box center [1309, 314] width 8 height 6
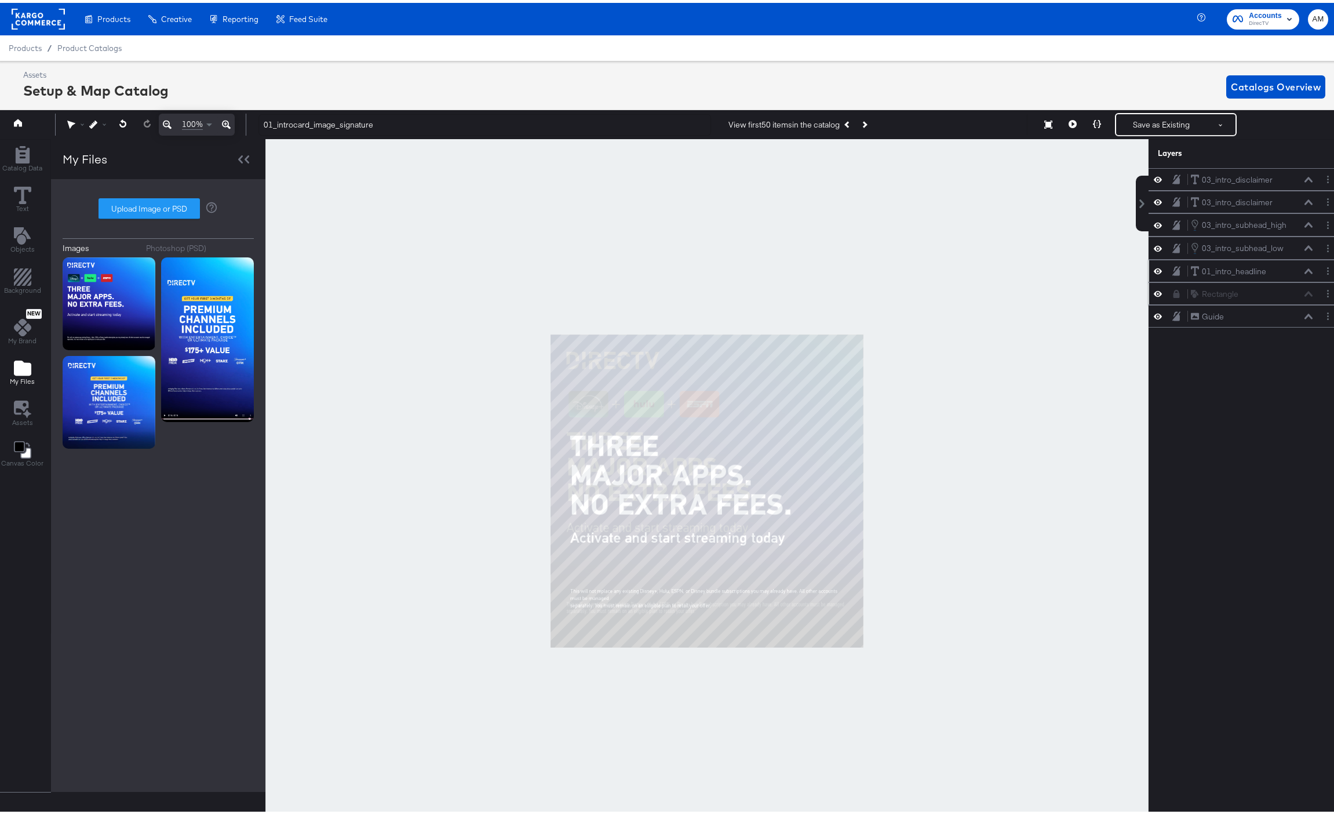
click at [1271, 269] on div "01_intro_headline 01_intro_headline" at bounding box center [1252, 269] width 123 height 12
click at [1305, 268] on icon at bounding box center [1309, 268] width 8 height 6
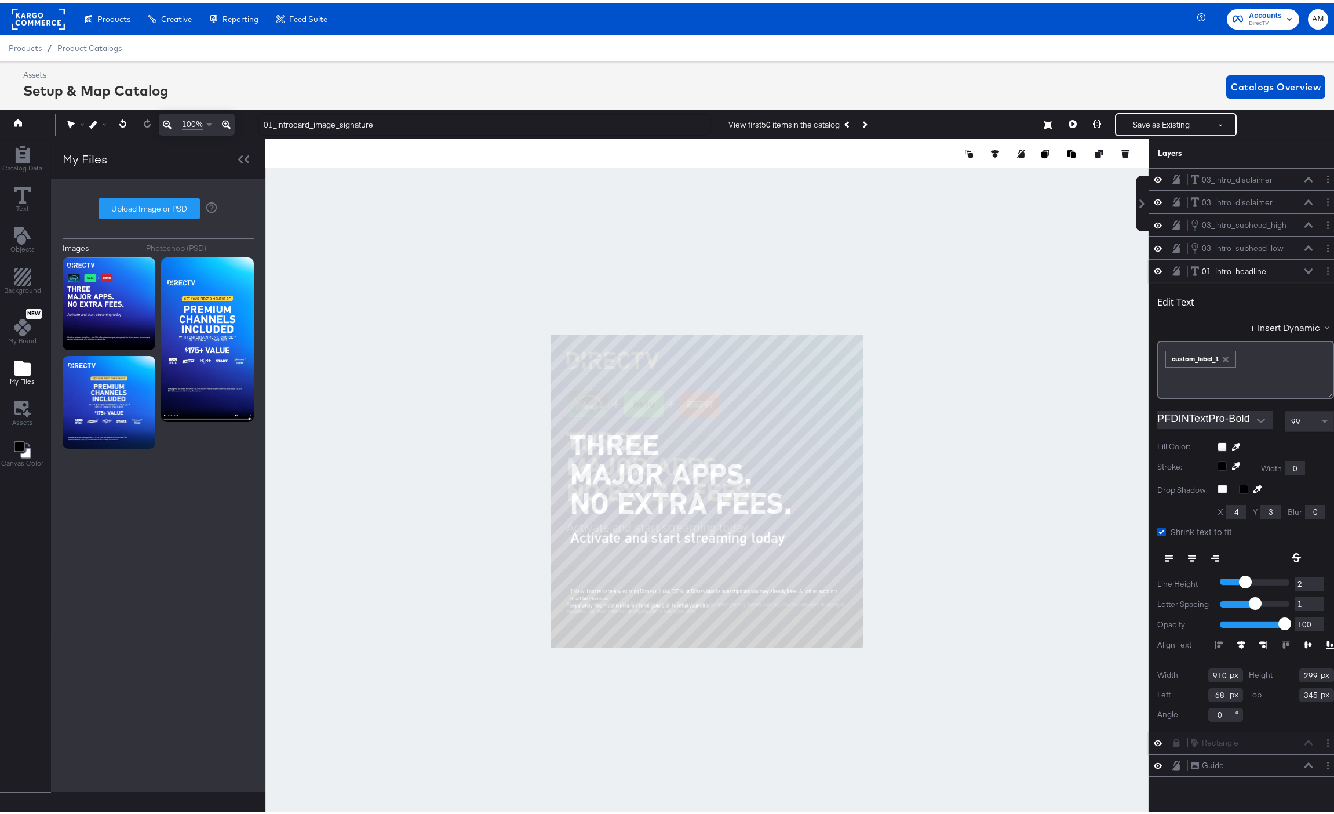
type input "344"
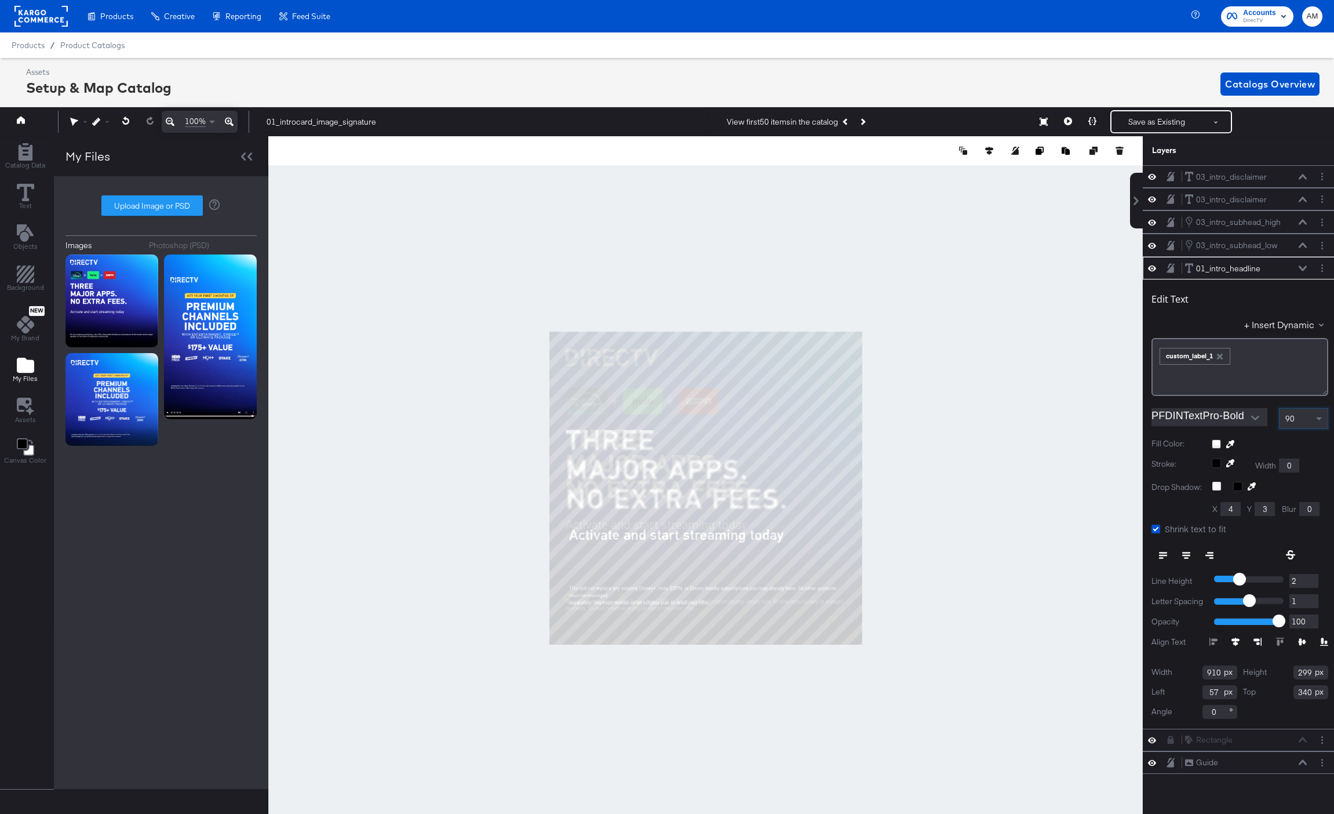
scroll to position [0, 3]
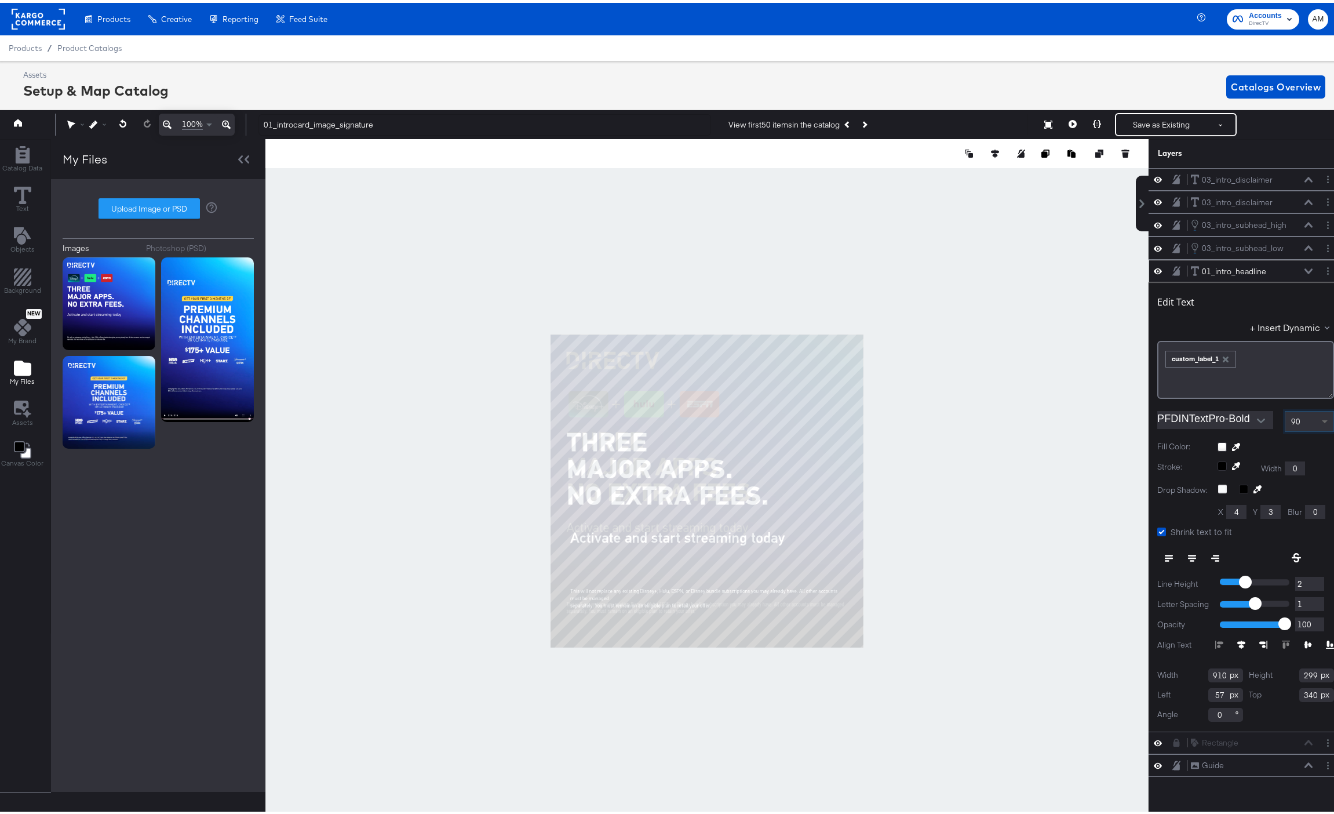
click at [1322, 417] on span at bounding box center [1325, 419] width 6 height 4
click at [1322, 420] on span at bounding box center [1325, 419] width 6 height 4
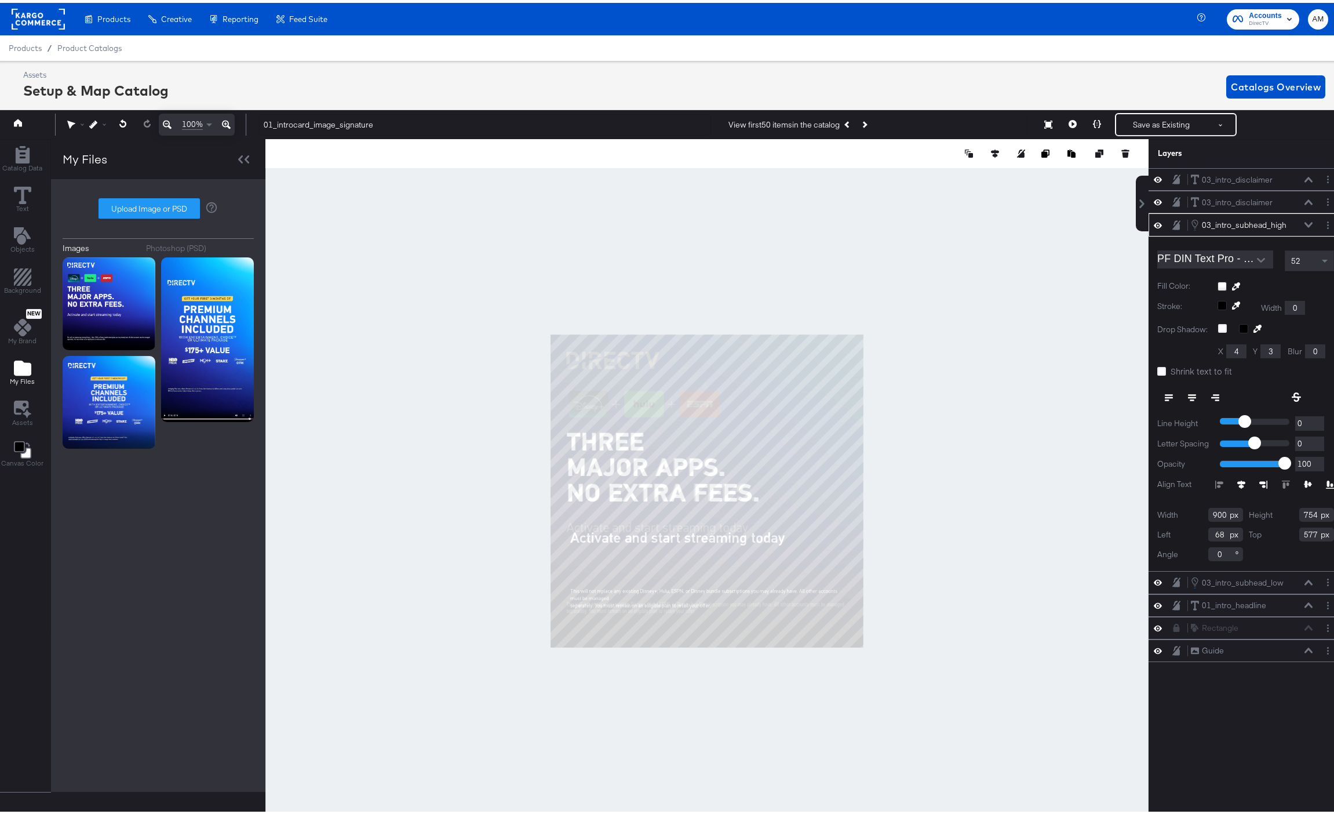
click at [1306, 220] on div "03_intro_subhead_high 03_intro_subhead_high" at bounding box center [1255, 222] width 129 height 13
click at [1305, 221] on icon at bounding box center [1309, 222] width 8 height 5
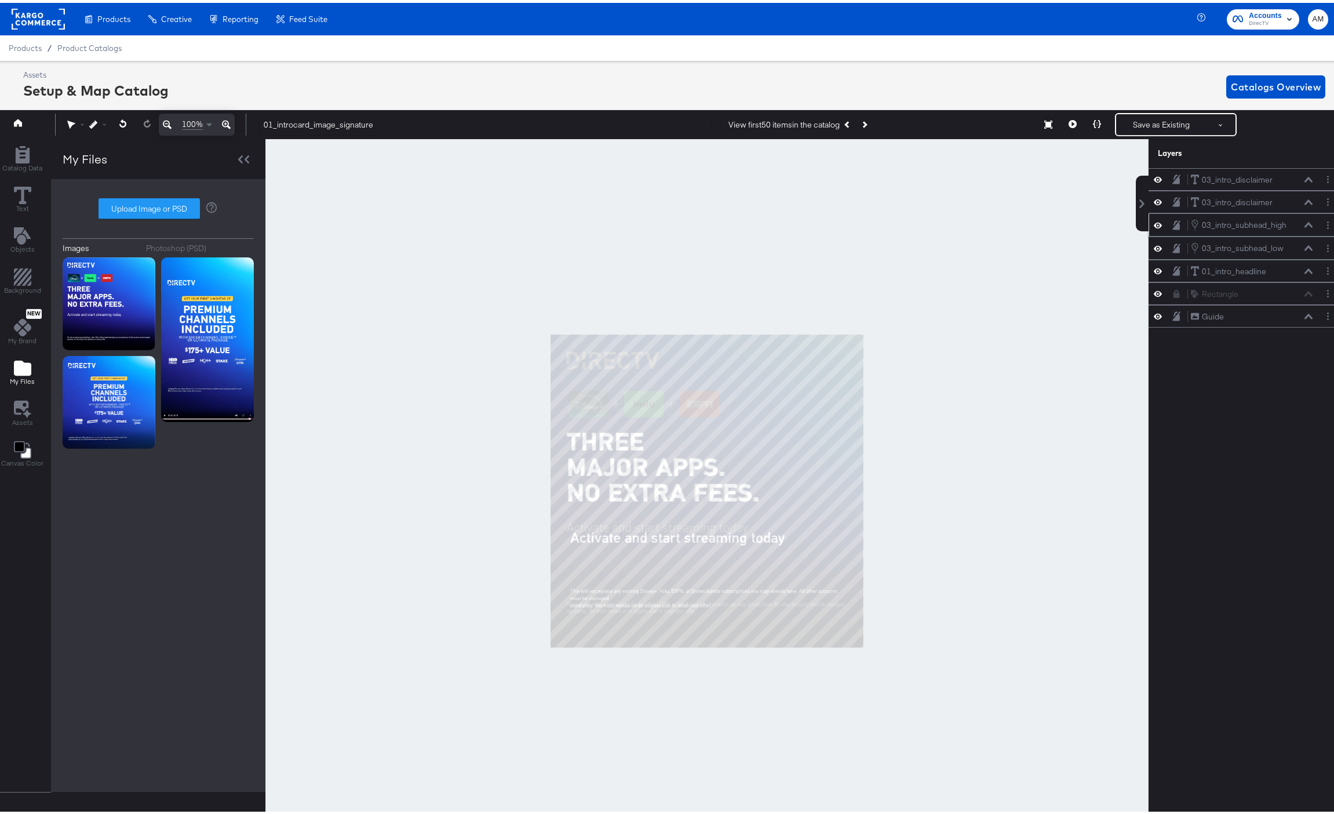
click at [1154, 221] on icon at bounding box center [1158, 223] width 8 height 6
click at [1305, 247] on icon at bounding box center [1309, 245] width 8 height 6
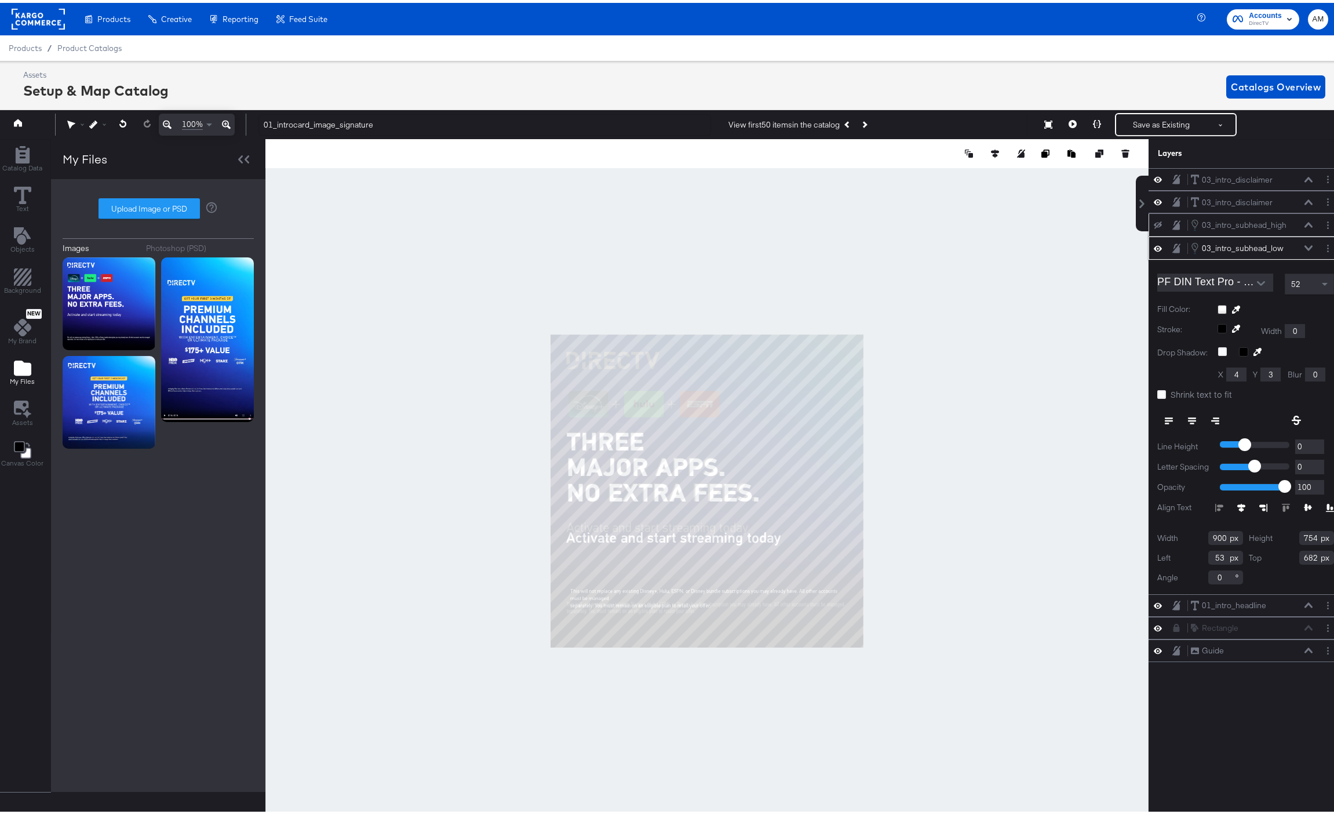
type input "52"
type input "650"
click at [1320, 277] on span at bounding box center [1326, 281] width 14 height 20
click at [1319, 275] on span at bounding box center [1326, 281] width 14 height 20
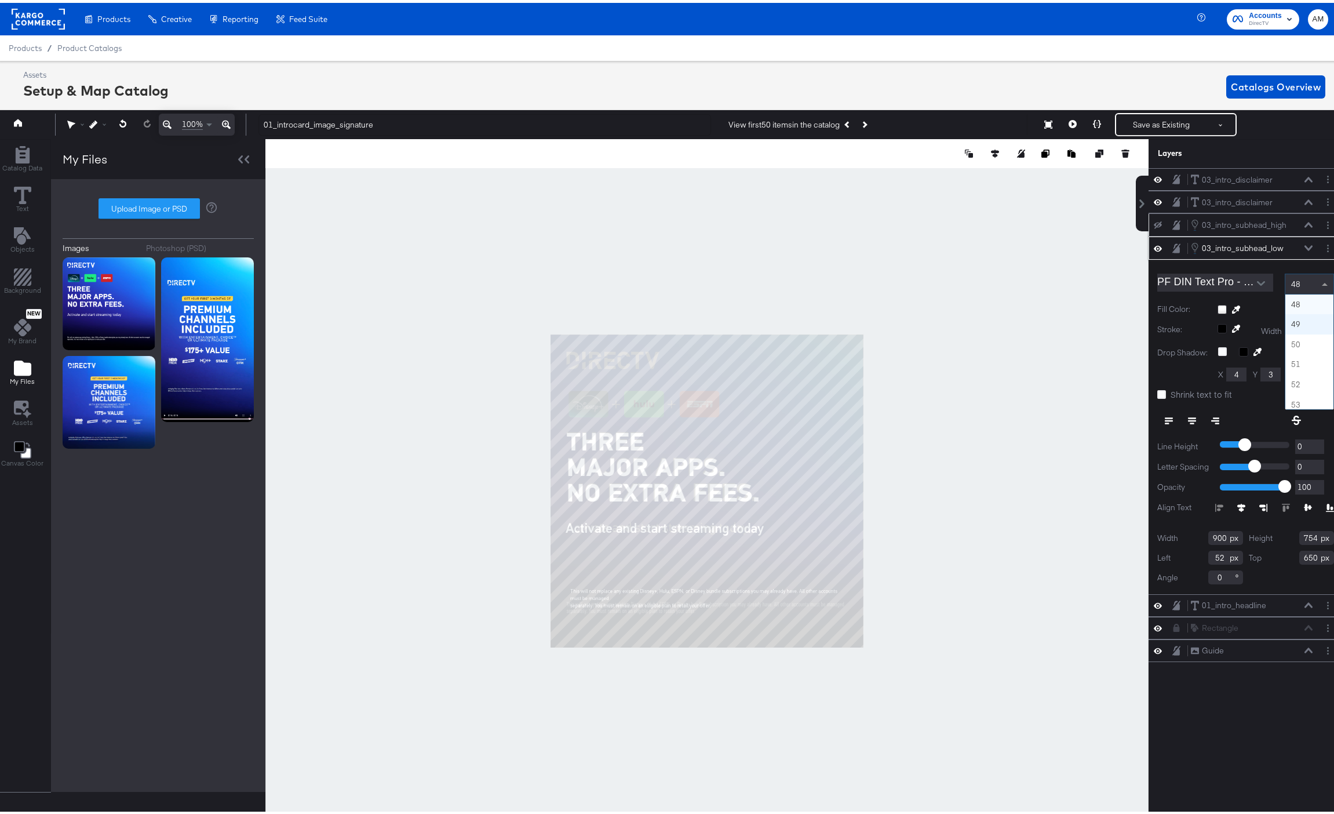
scroll to position [832, 0]
click at [1319, 275] on span at bounding box center [1326, 281] width 14 height 20
click at [1322, 281] on span at bounding box center [1325, 282] width 6 height 4
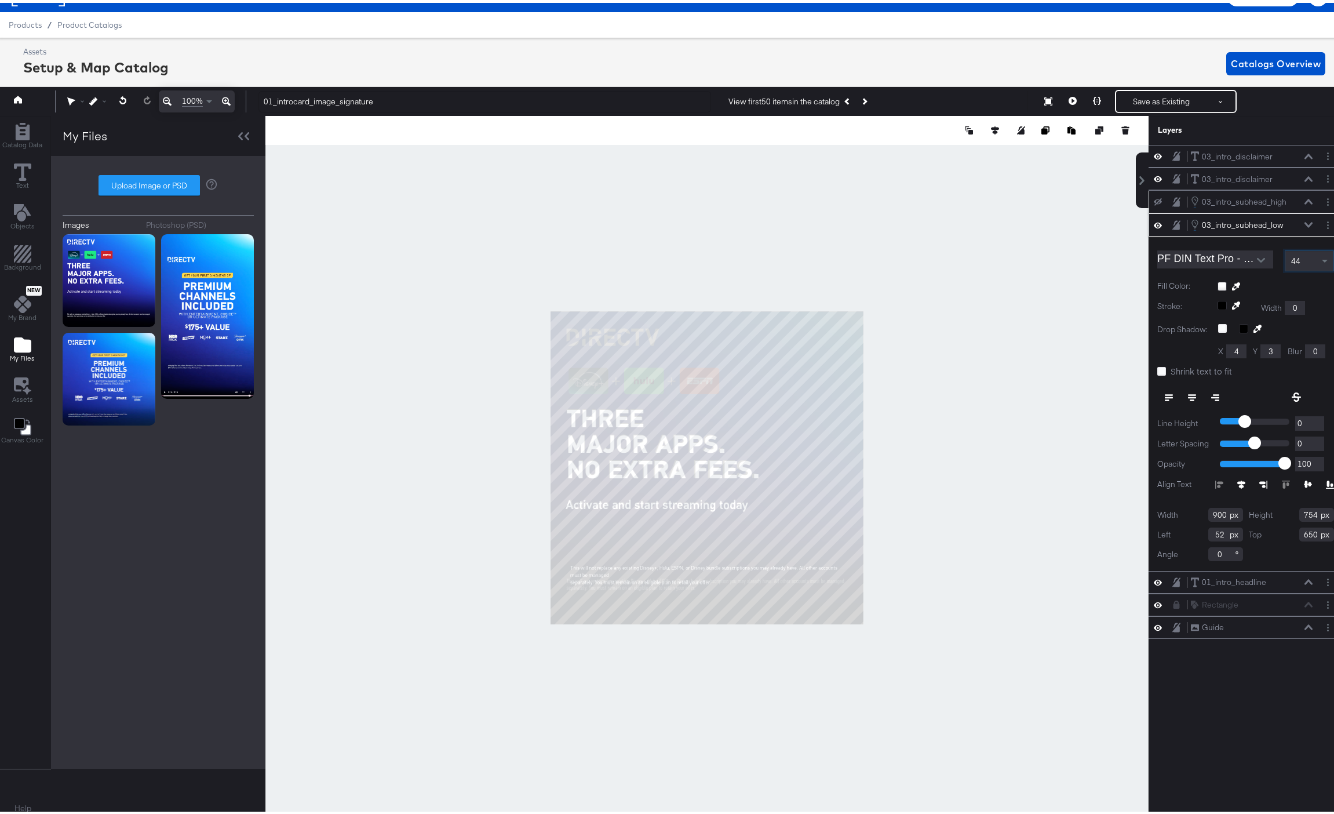
scroll to position [26, 3]
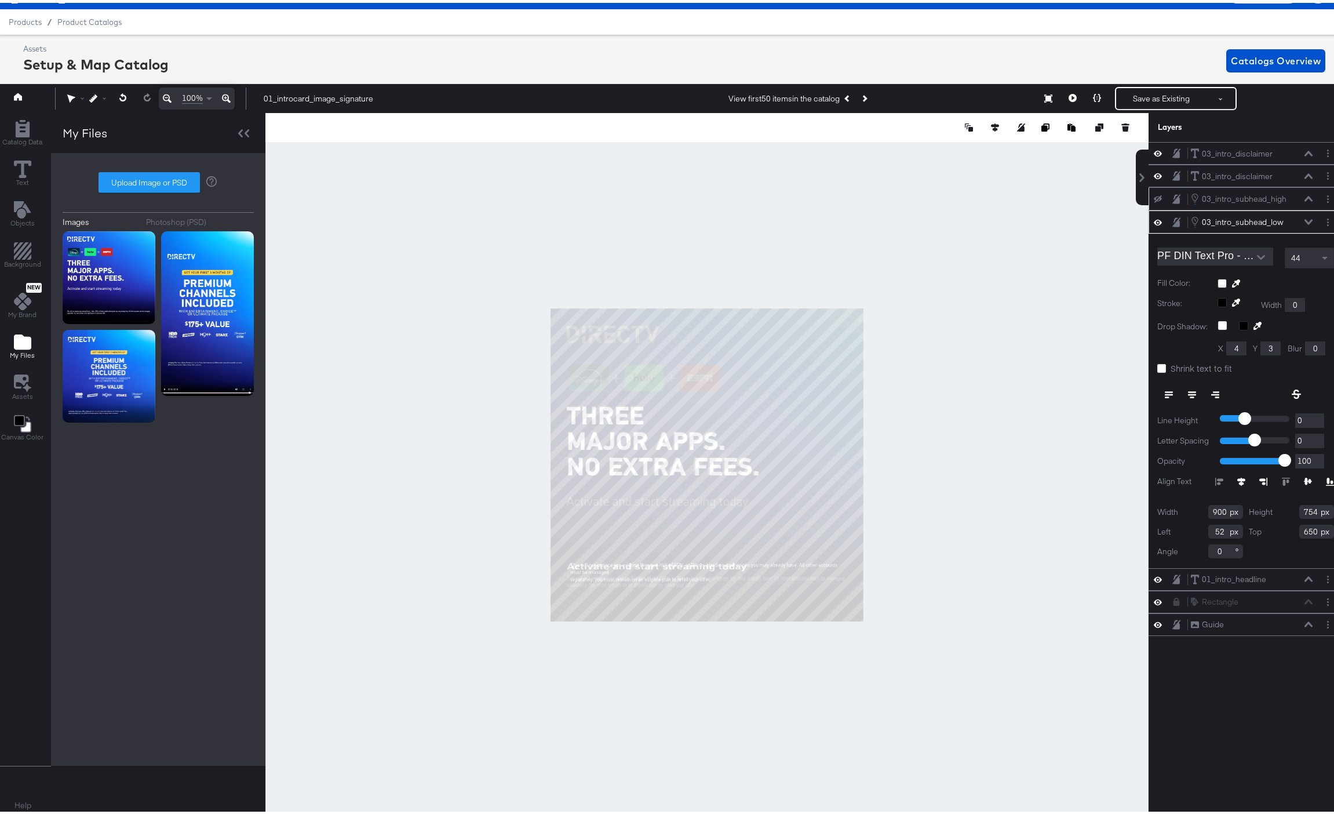
type input "887"
type input "526"
type input "57"
type input "878"
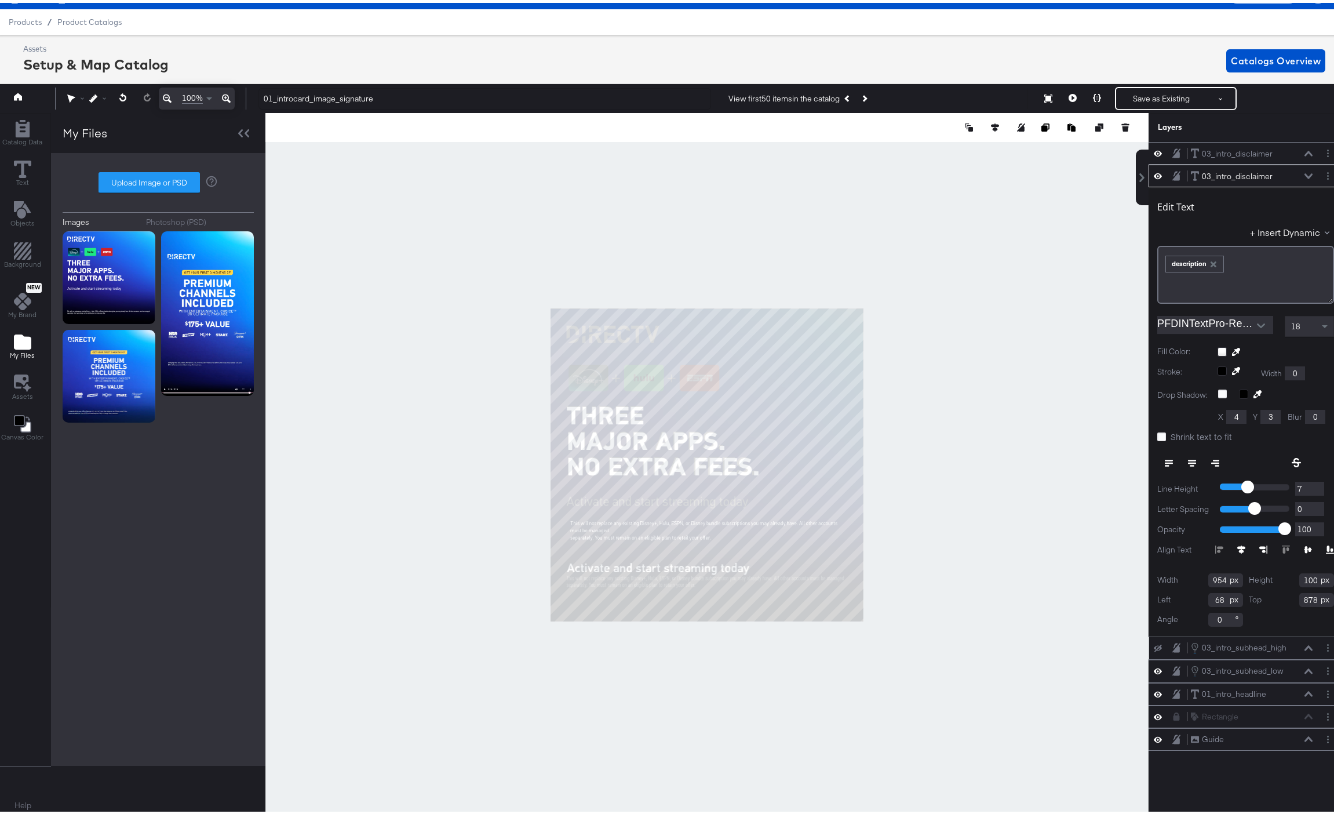
type input "734"
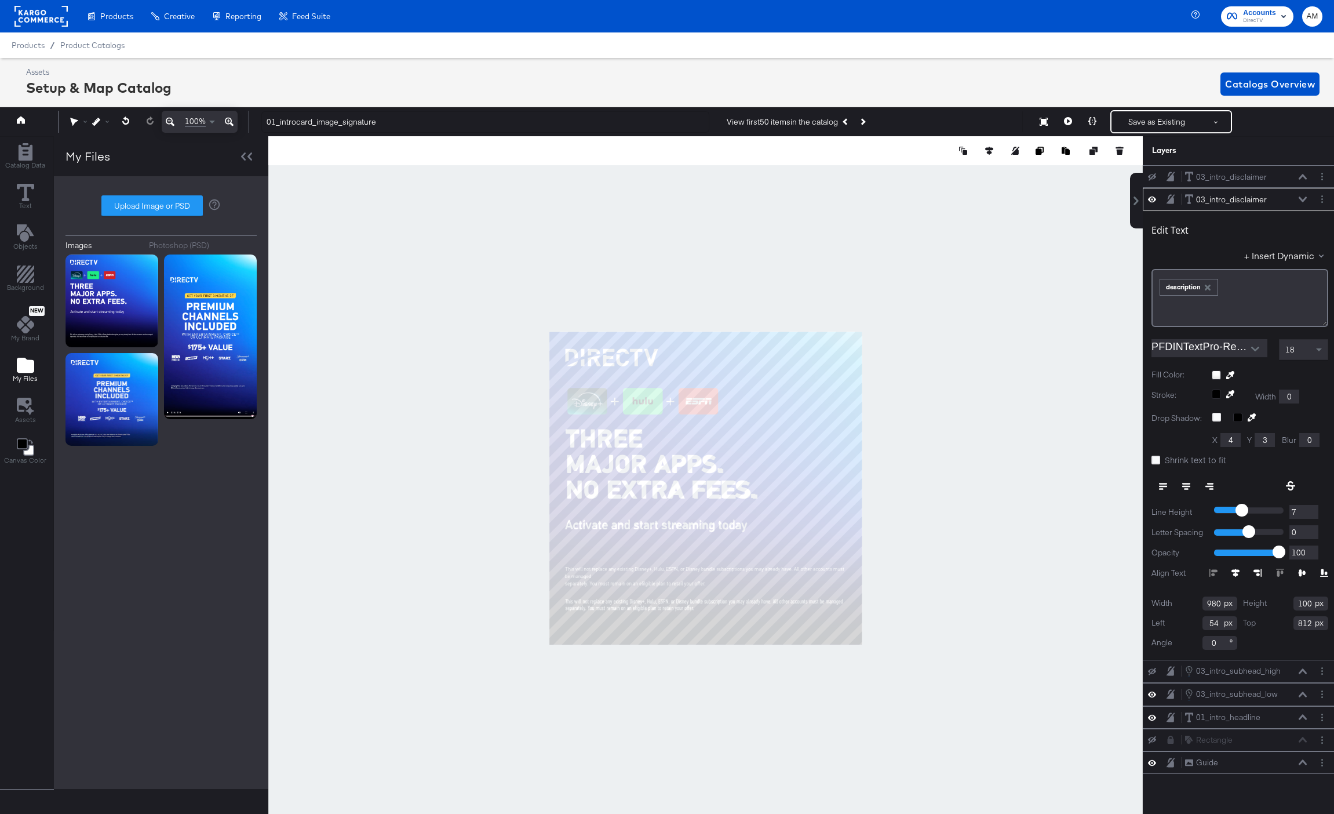
scroll to position [26, 3]
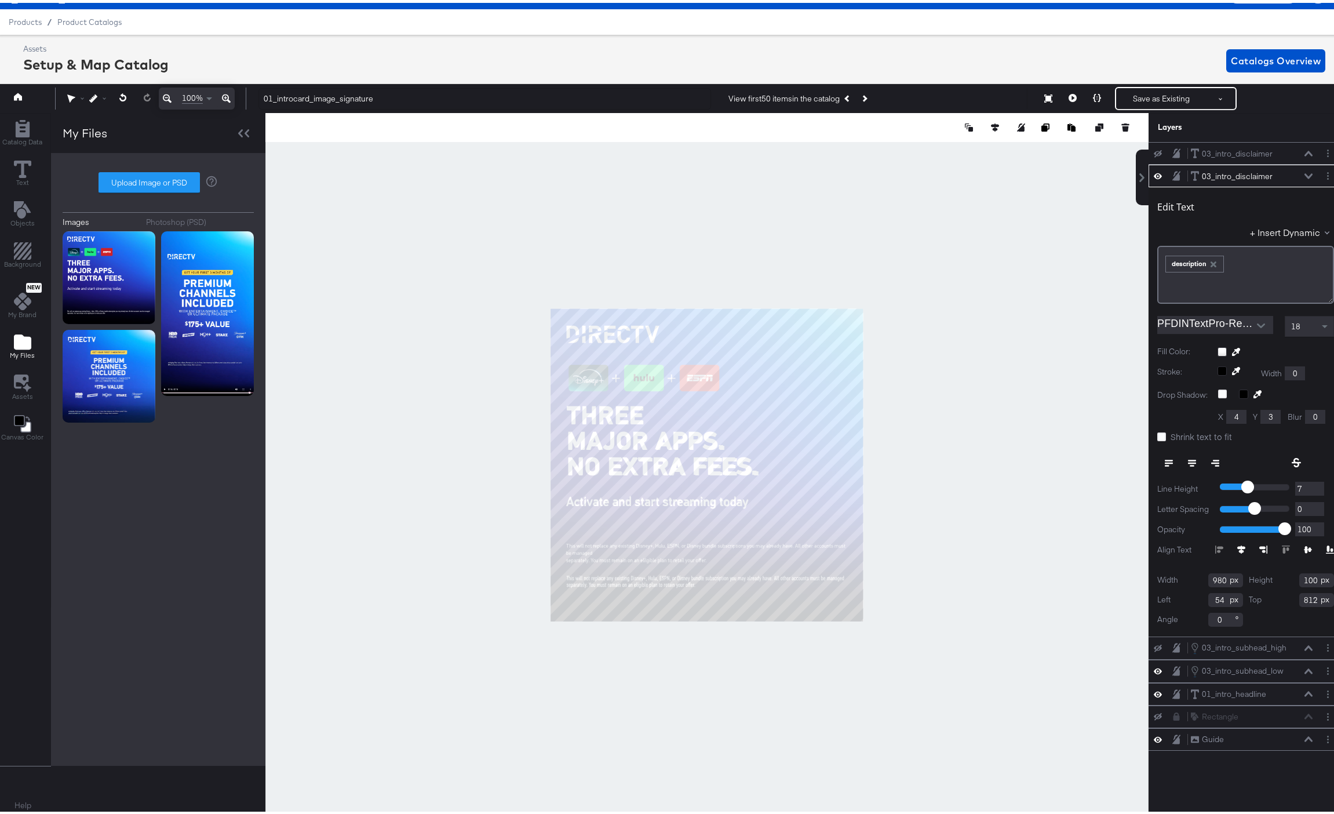
type input "-1"
click at [1311, 507] on input "-1" at bounding box center [1310, 506] width 29 height 14
click at [1322, 322] on span at bounding box center [1325, 324] width 6 height 4
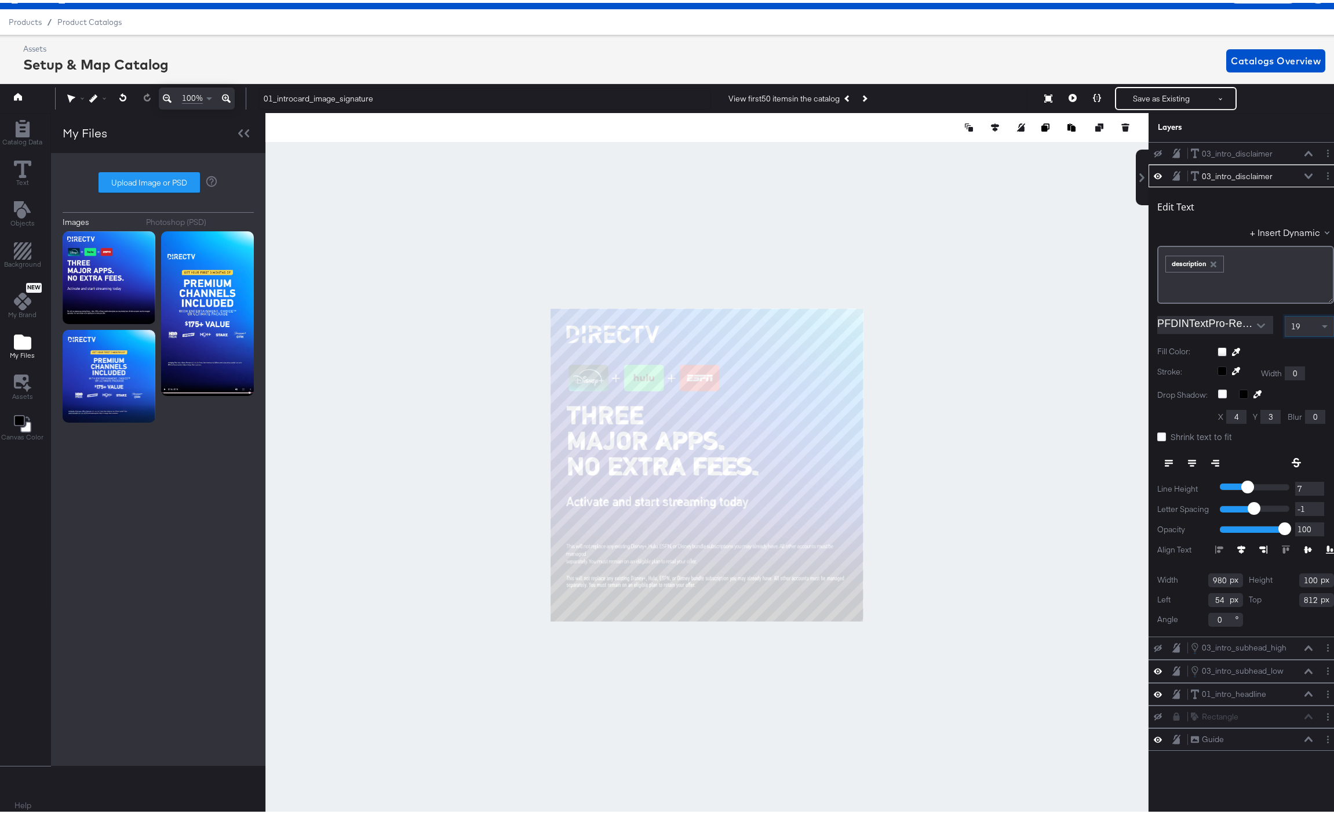
type input "-2"
click at [1309, 508] on input "-2" at bounding box center [1310, 506] width 29 height 14
click at [1319, 318] on span at bounding box center [1326, 324] width 14 height 20
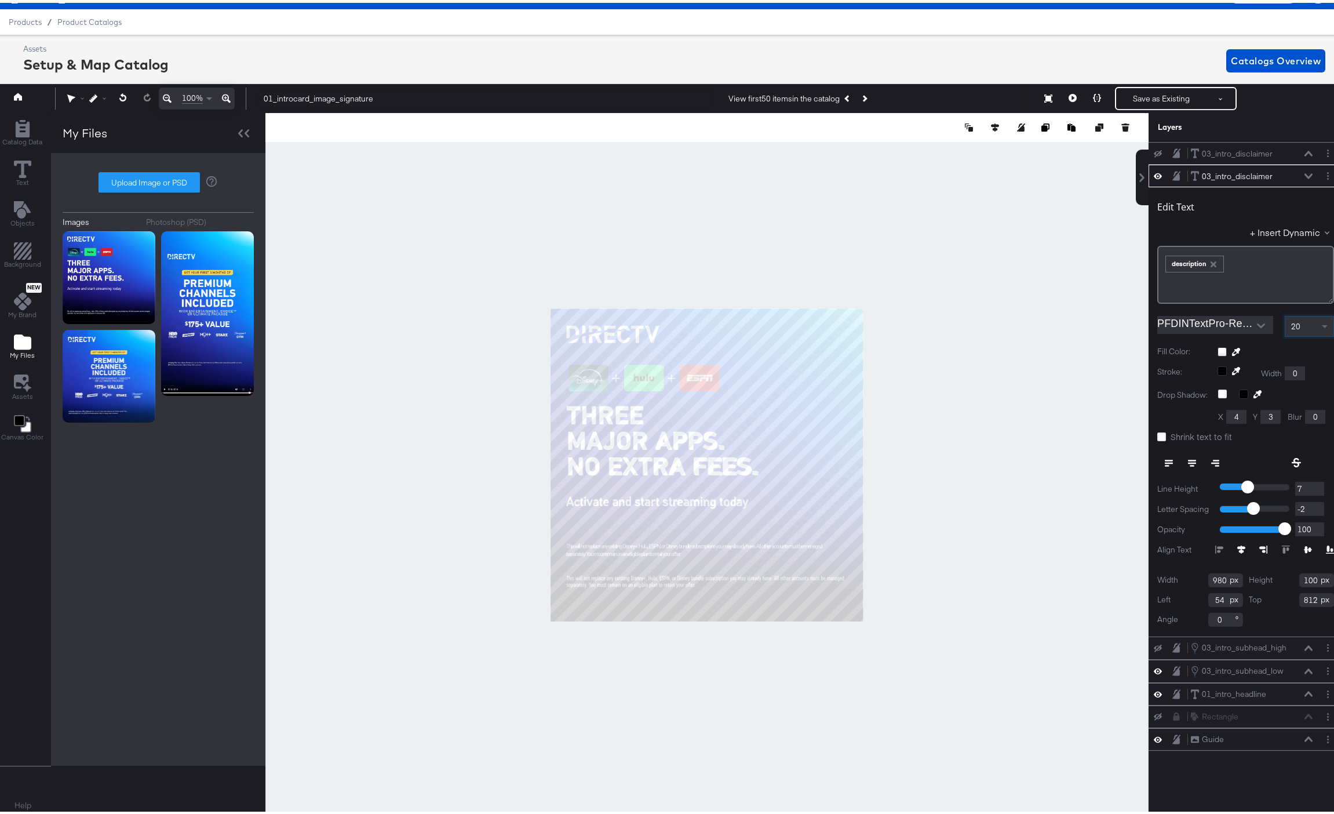
click at [1319, 321] on span at bounding box center [1326, 324] width 14 height 20
click at [228, 96] on icon at bounding box center [226, 96] width 9 height 14
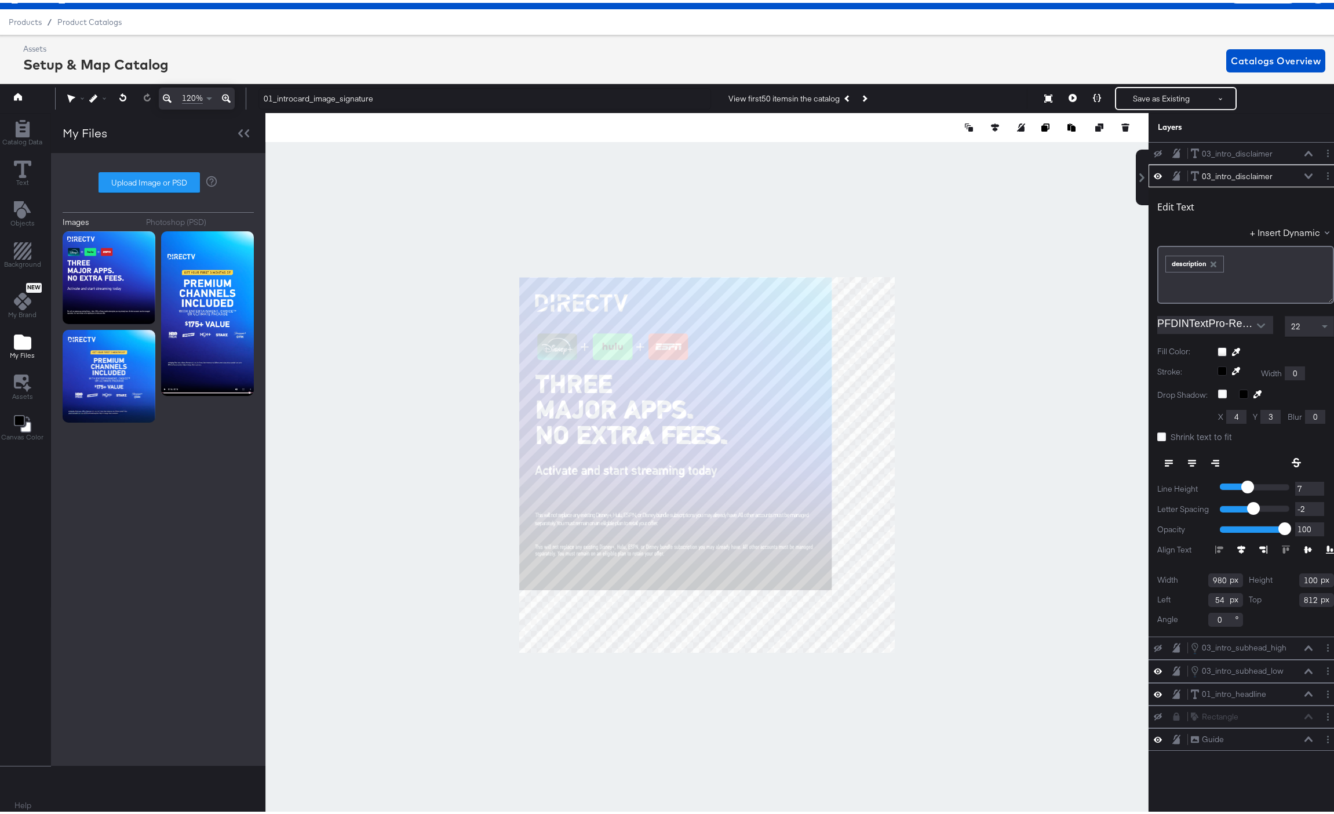
click at [228, 96] on icon at bounding box center [226, 96] width 9 height 14
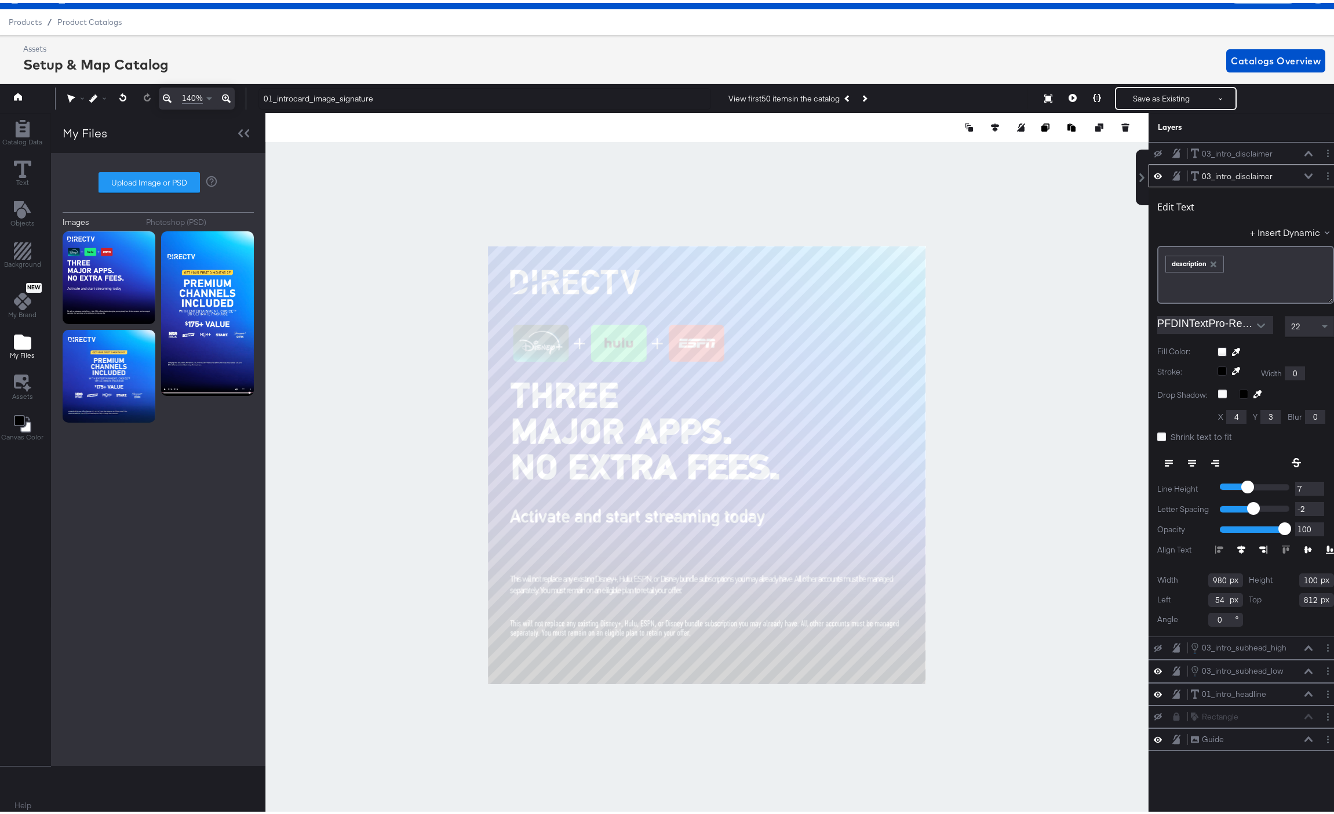
click at [228, 96] on icon at bounding box center [226, 96] width 9 height 14
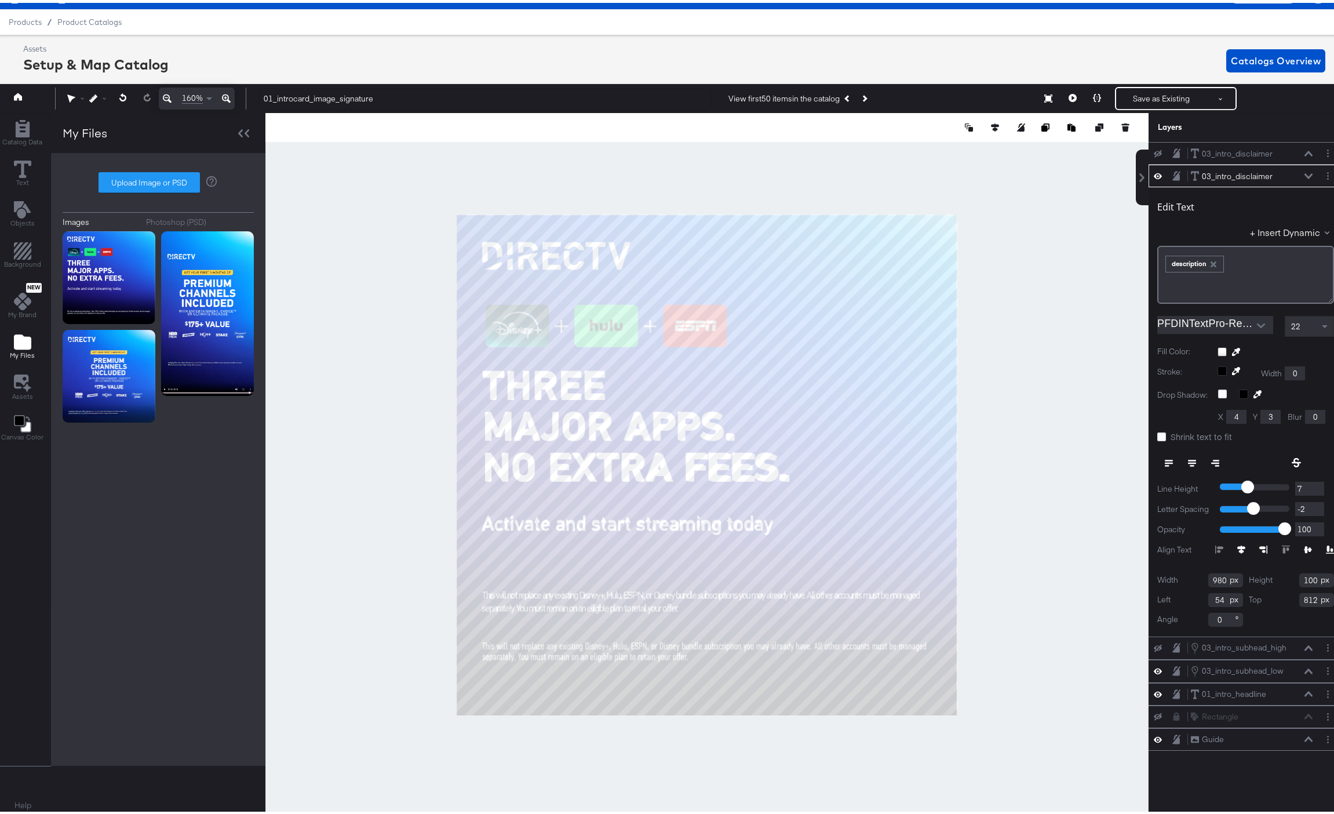
type input "-3"
click at [1308, 507] on input "-3" at bounding box center [1310, 506] width 29 height 14
type input "-2"
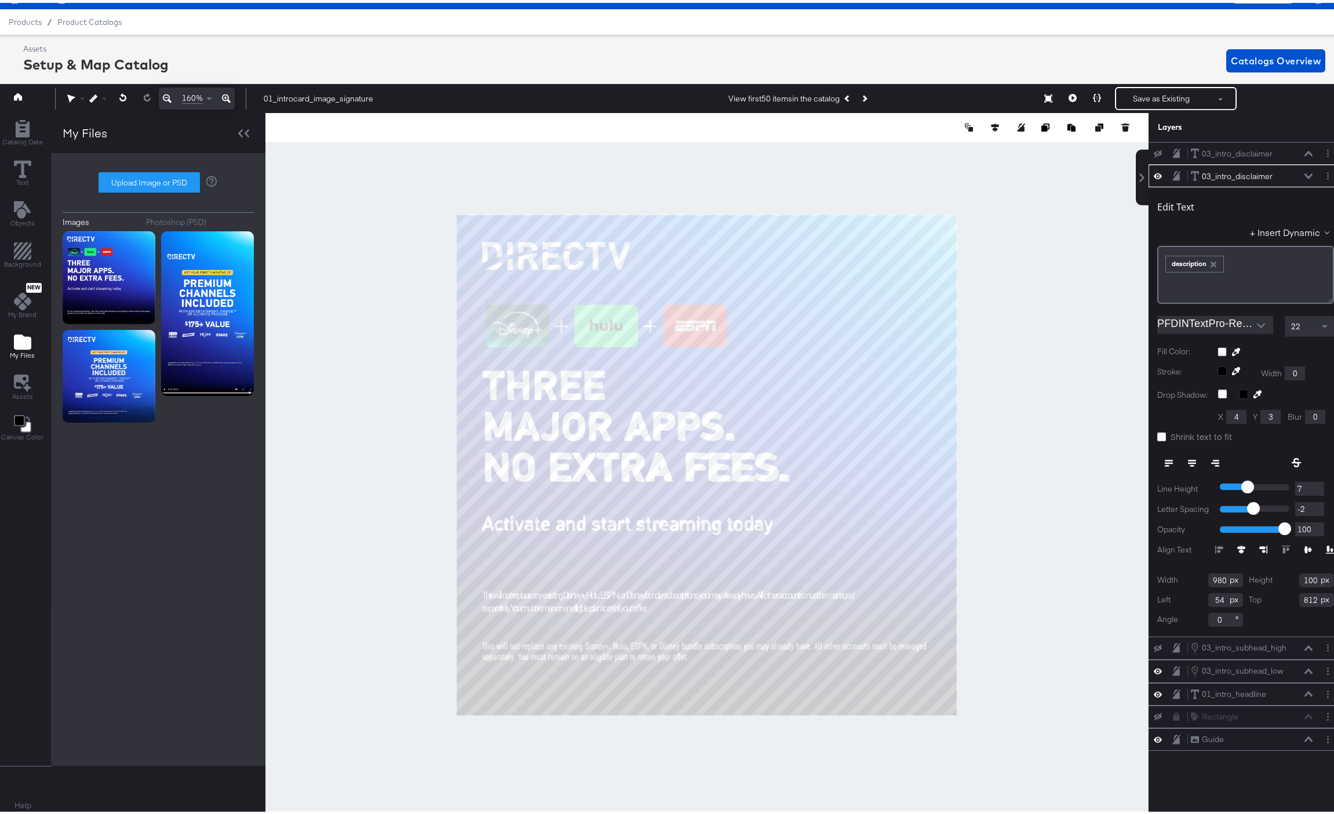
click at [1308, 501] on input "-2" at bounding box center [1310, 506] width 29 height 14
type input "-1"
click at [1308, 501] on input "-1" at bounding box center [1310, 506] width 29 height 14
type input "0"
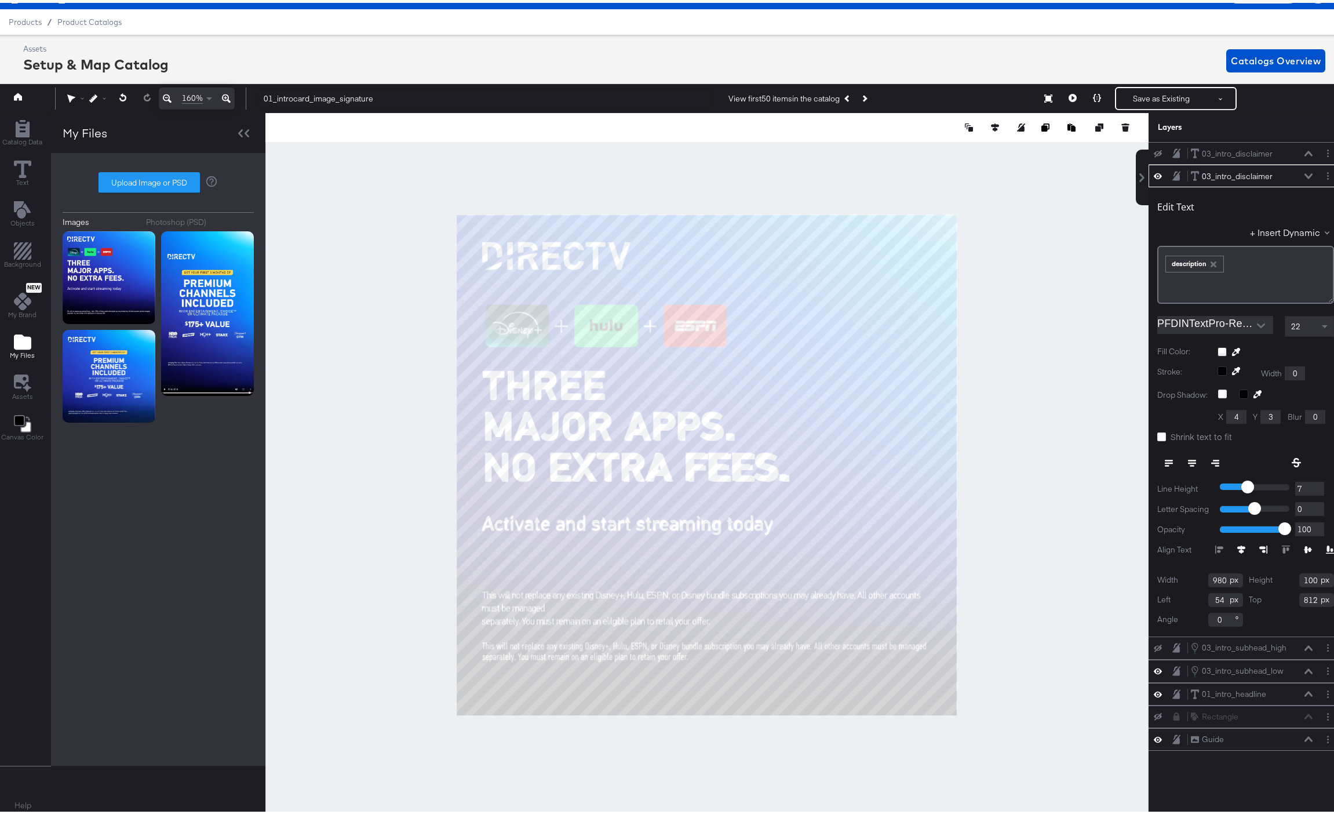
type input "0"
click at [1308, 501] on input "0" at bounding box center [1310, 506] width 29 height 14
click at [1321, 321] on span at bounding box center [1326, 324] width 14 height 20
click at [1319, 315] on span at bounding box center [1326, 324] width 14 height 20
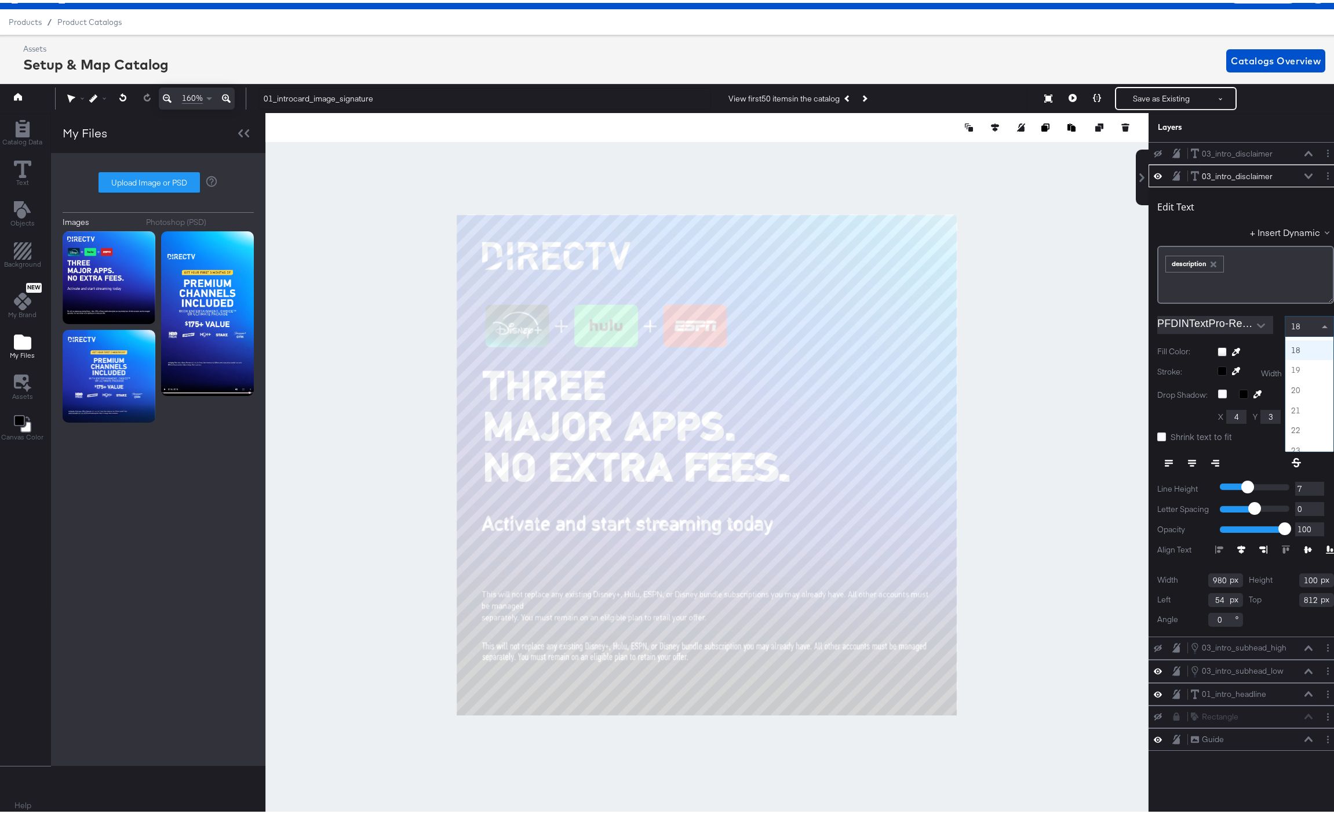
scroll to position [329, 0]
click at [1171, 321] on input "PFDINTextPro-Regular" at bounding box center [1207, 321] width 99 height 17
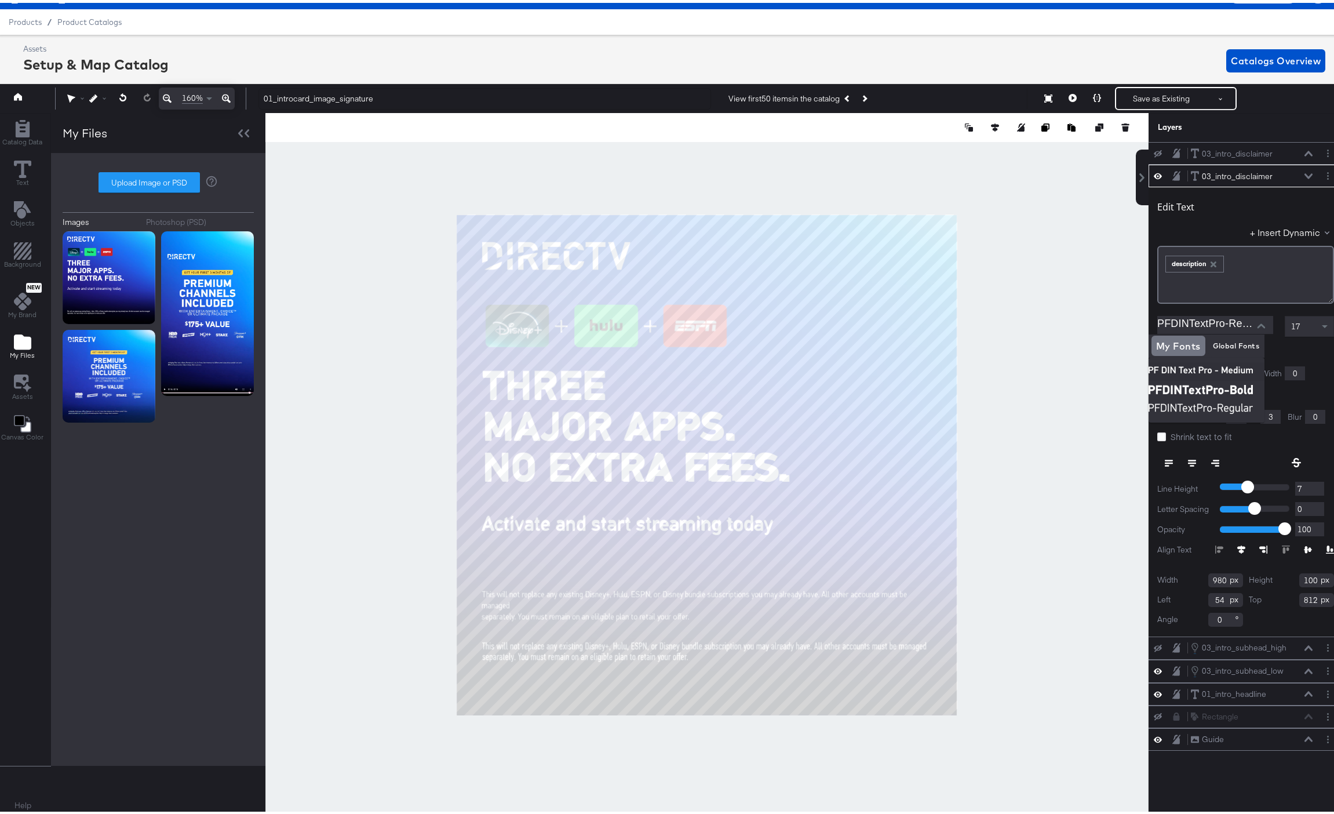
click at [1312, 352] on div at bounding box center [1276, 348] width 117 height 9
click at [1305, 367] on div "Stroke: Width 0" at bounding box center [1246, 370] width 177 height 14
click at [1199, 403] on img at bounding box center [1207, 405] width 116 height 19
click at [1158, 432] on icon at bounding box center [1162, 434] width 9 height 9
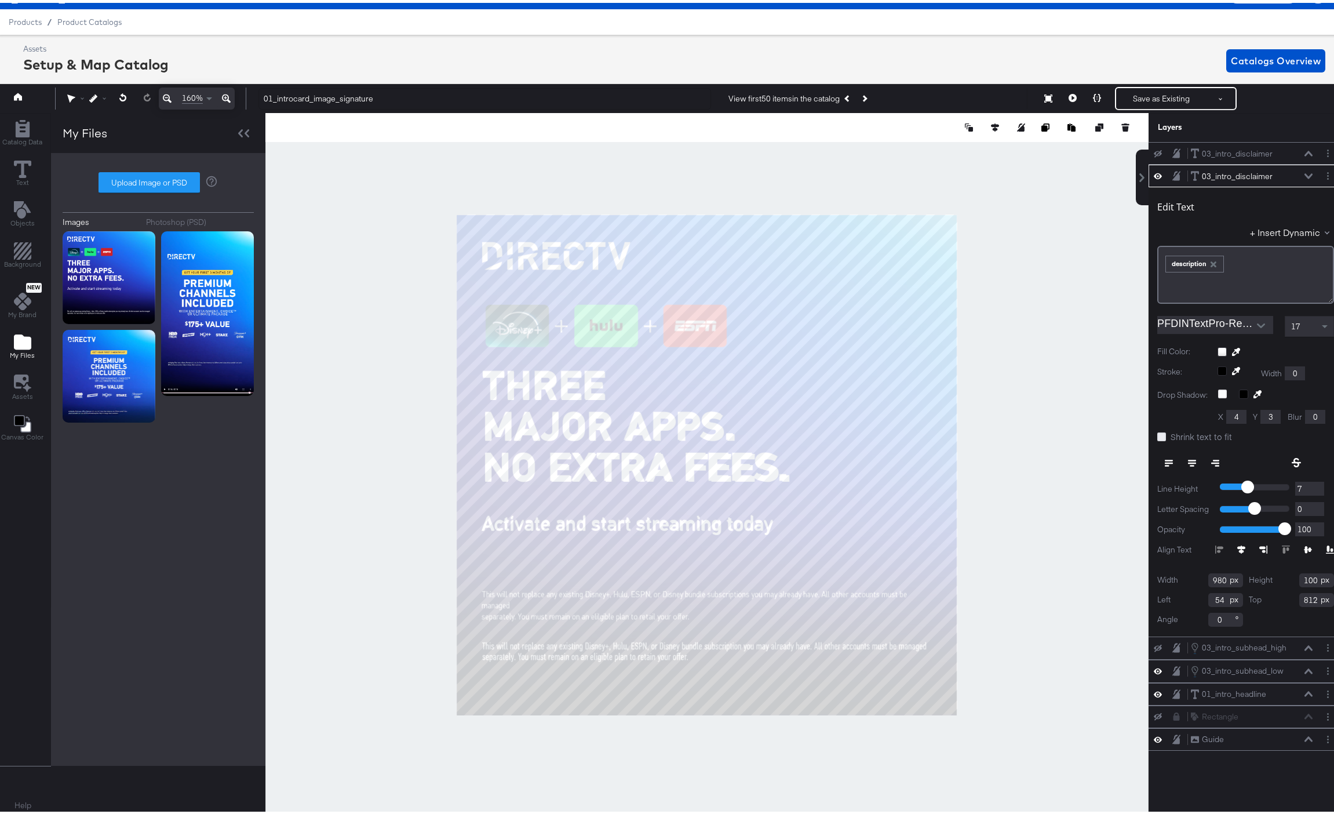
click at [0, 0] on input "Shrink text to fit" at bounding box center [0, 0] width 0 height 0
type input "962"
type input "924"
click at [1305, 171] on icon at bounding box center [1309, 173] width 8 height 6
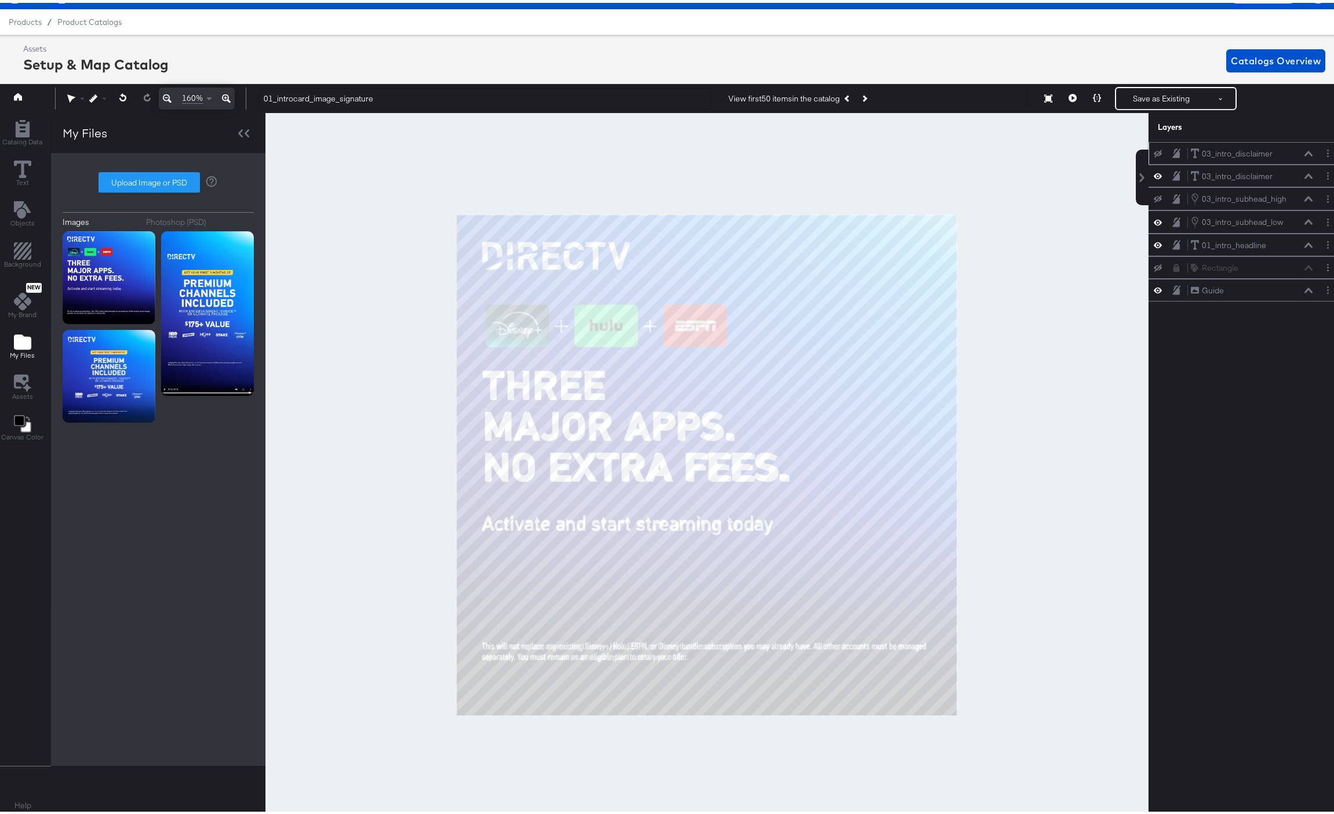
click at [1154, 150] on icon at bounding box center [1158, 151] width 8 height 8
click at [1305, 150] on icon at bounding box center [1309, 150] width 8 height 5
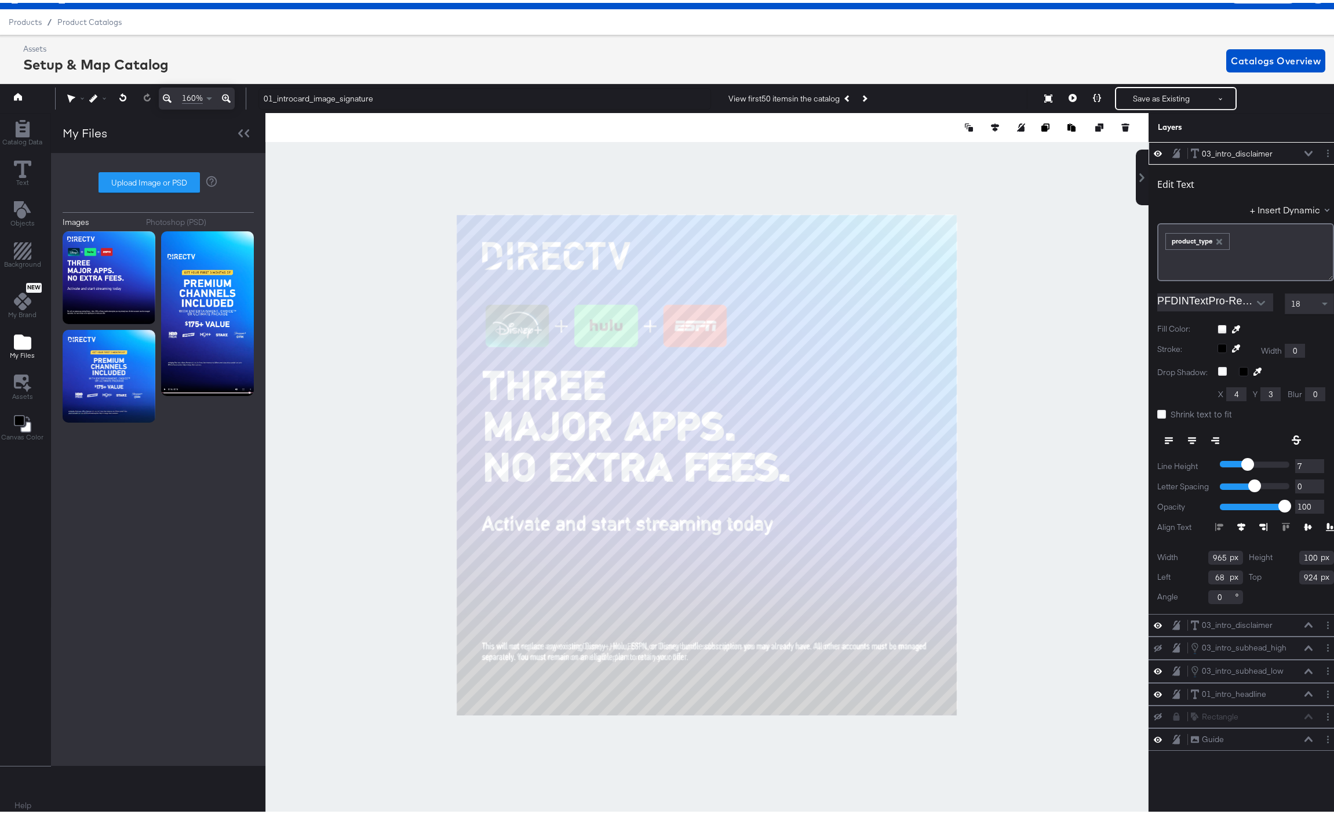
type input "54"
type input "975"
click at [1253, 243] on div "﻿ ﻿ product_type ﻿" at bounding box center [1246, 237] width 162 height 19
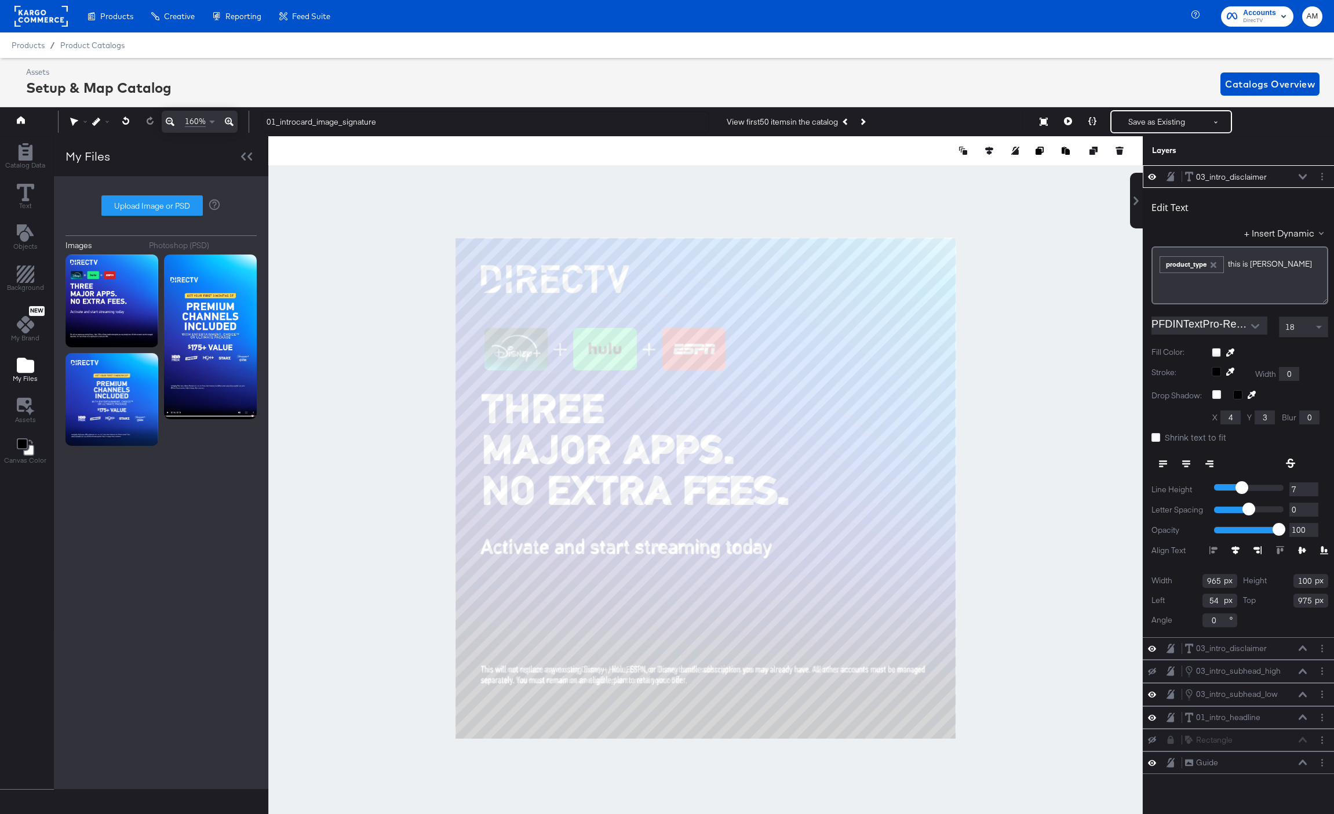
scroll to position [26, 3]
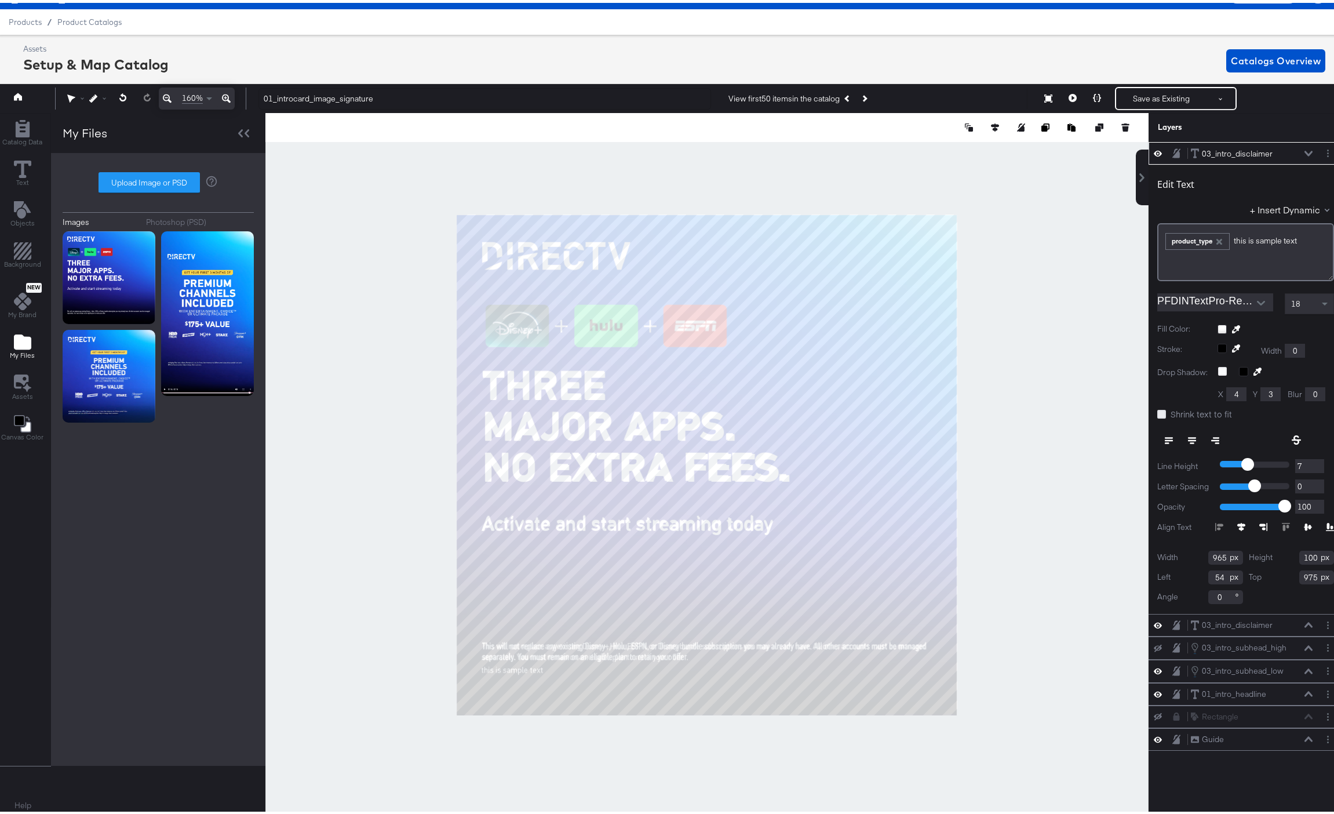
click at [1158, 410] on icon at bounding box center [1162, 411] width 9 height 9
click at [0, 0] on input "Shrink text to fit" at bounding box center [0, 0] width 0 height 0
type input "973"
drag, startPoint x: 1294, startPoint y: 241, endPoint x: 1223, endPoint y: 241, distance: 70.7
click at [1223, 241] on div "﻿ ﻿ product_type this ﻿is sample text" at bounding box center [1246, 237] width 162 height 19
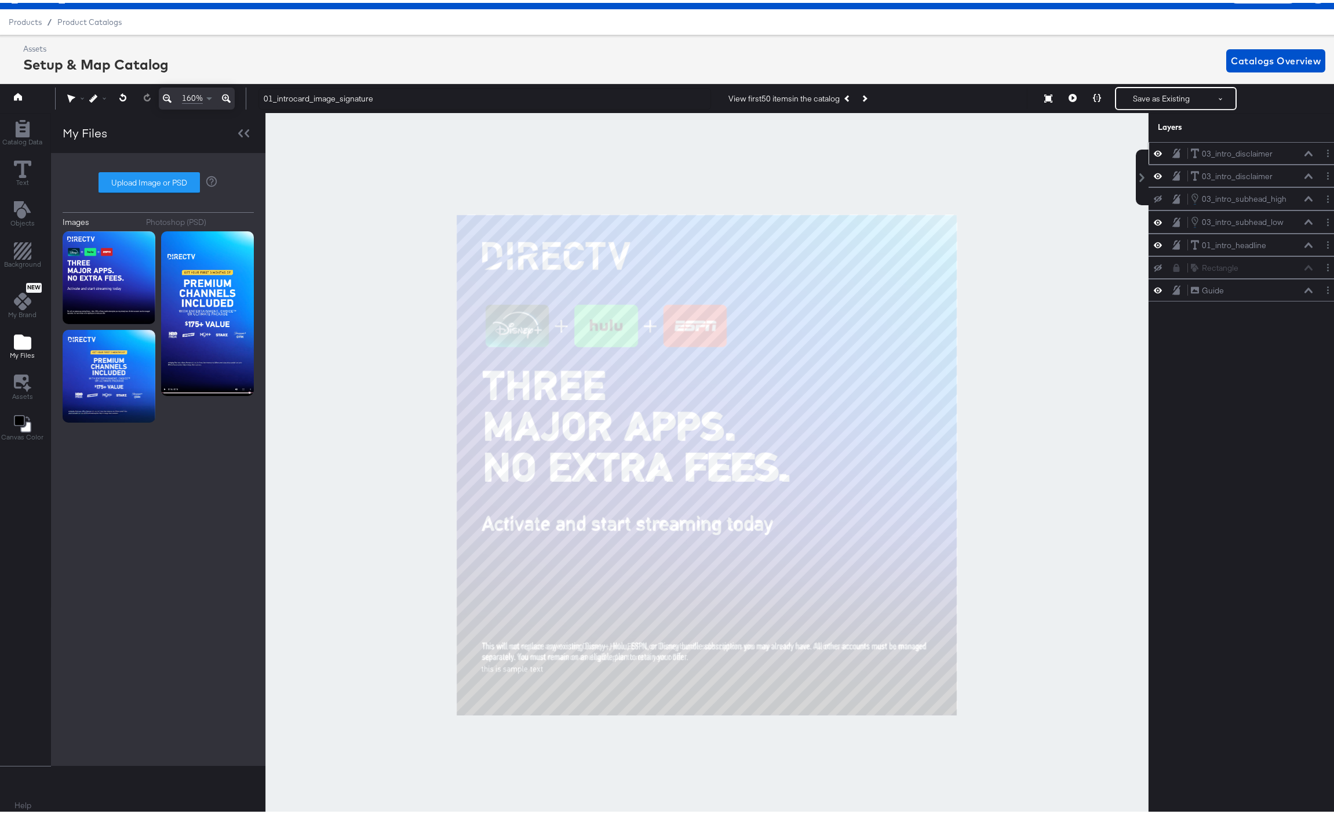
click at [1303, 155] on div "03_intro_disclaimer 03_intro_disclaimer" at bounding box center [1252, 151] width 123 height 12
click at [1305, 151] on icon at bounding box center [1309, 151] width 8 height 6
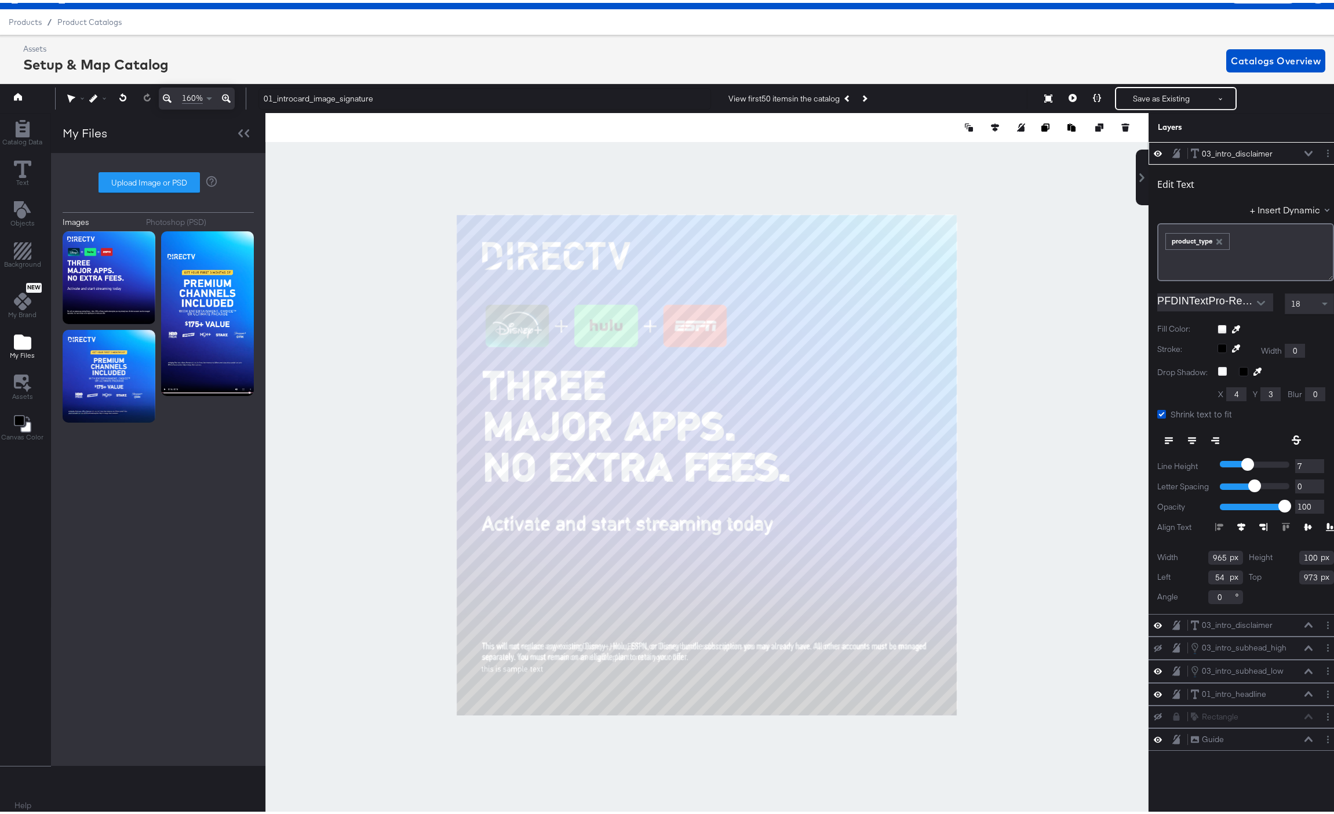
click at [1305, 149] on icon at bounding box center [1309, 151] width 8 height 6
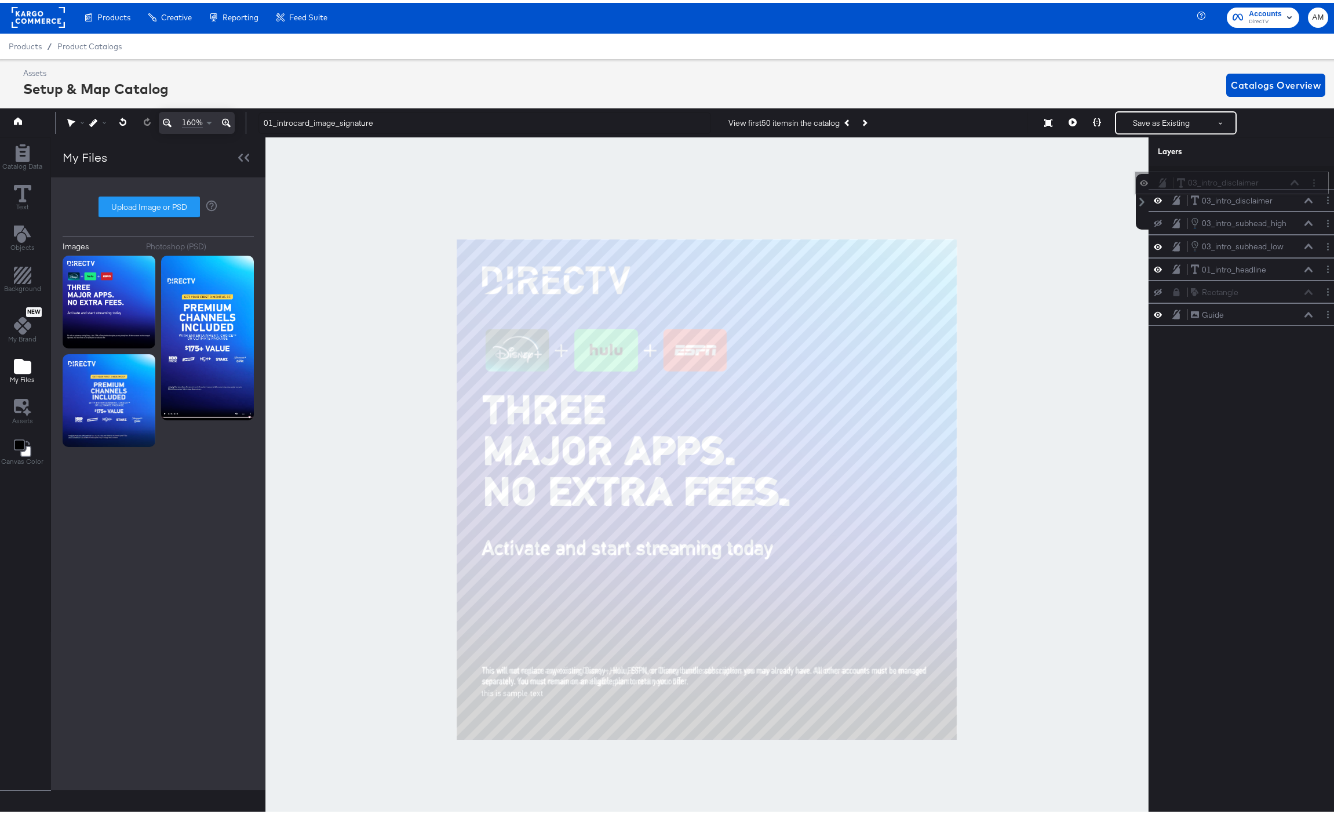
scroll to position [0, 3]
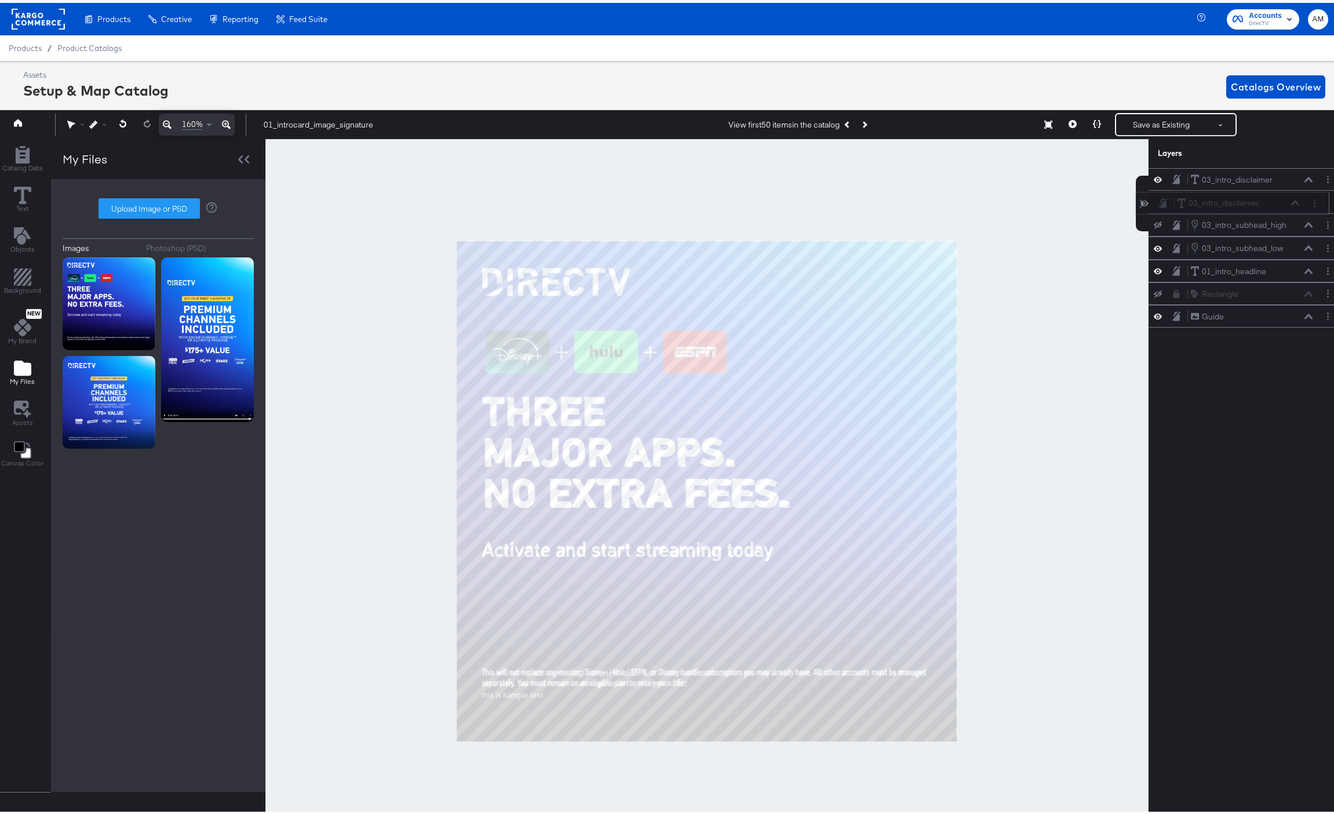
drag, startPoint x: 1286, startPoint y: 151, endPoint x: 1280, endPoint y: 203, distance: 53.0
click at [1280, 203] on div "03_intro_disclaimer 03_intro_disclaimer" at bounding box center [1238, 200] width 123 height 12
click at [1279, 176] on div "03_intro_disclaimer 03_intro_disclaimer" at bounding box center [1252, 177] width 123 height 12
click at [1305, 178] on icon at bounding box center [1309, 177] width 8 height 6
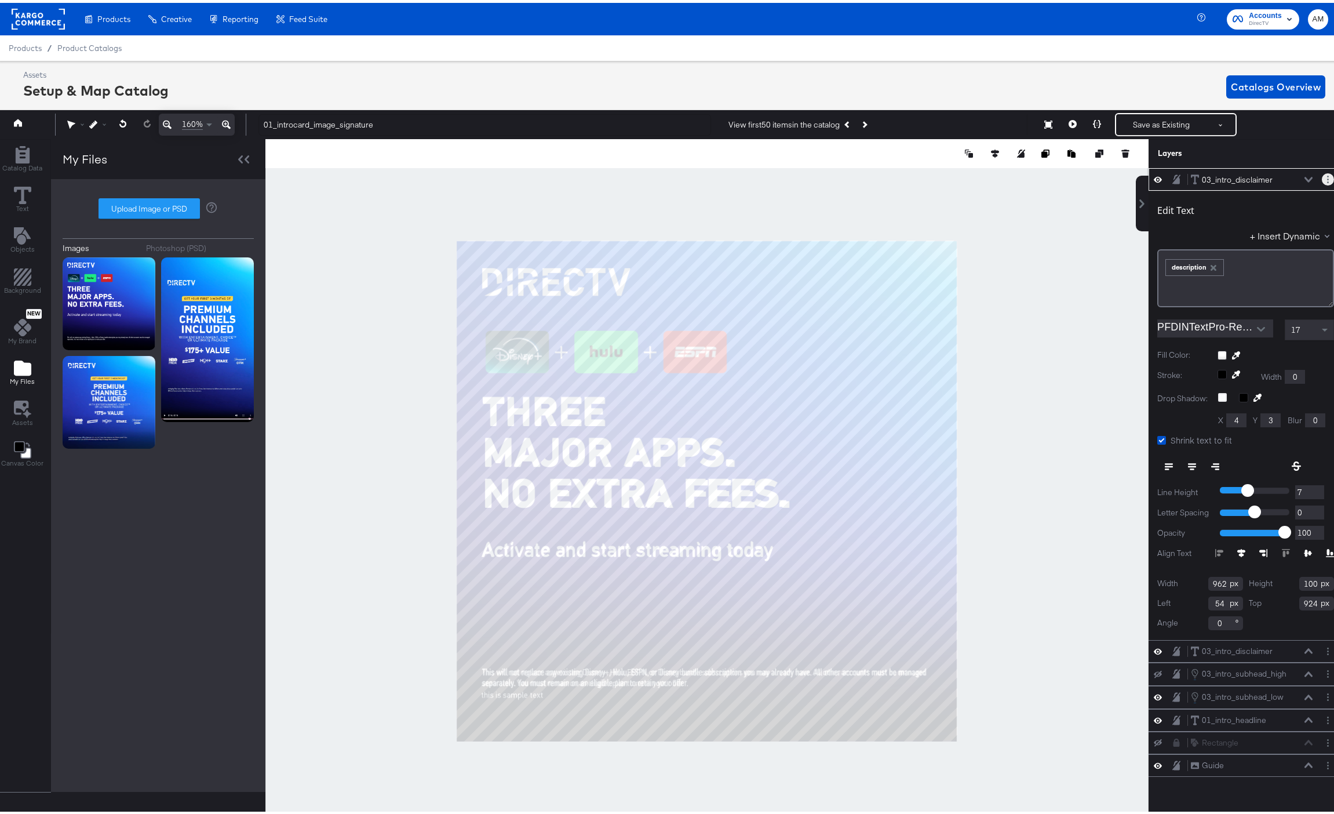
click at [1322, 173] on button "Layer Options" at bounding box center [1328, 176] width 12 height 12
click at [1227, 215] on button "Rename" at bounding box center [1239, 216] width 31 height 12
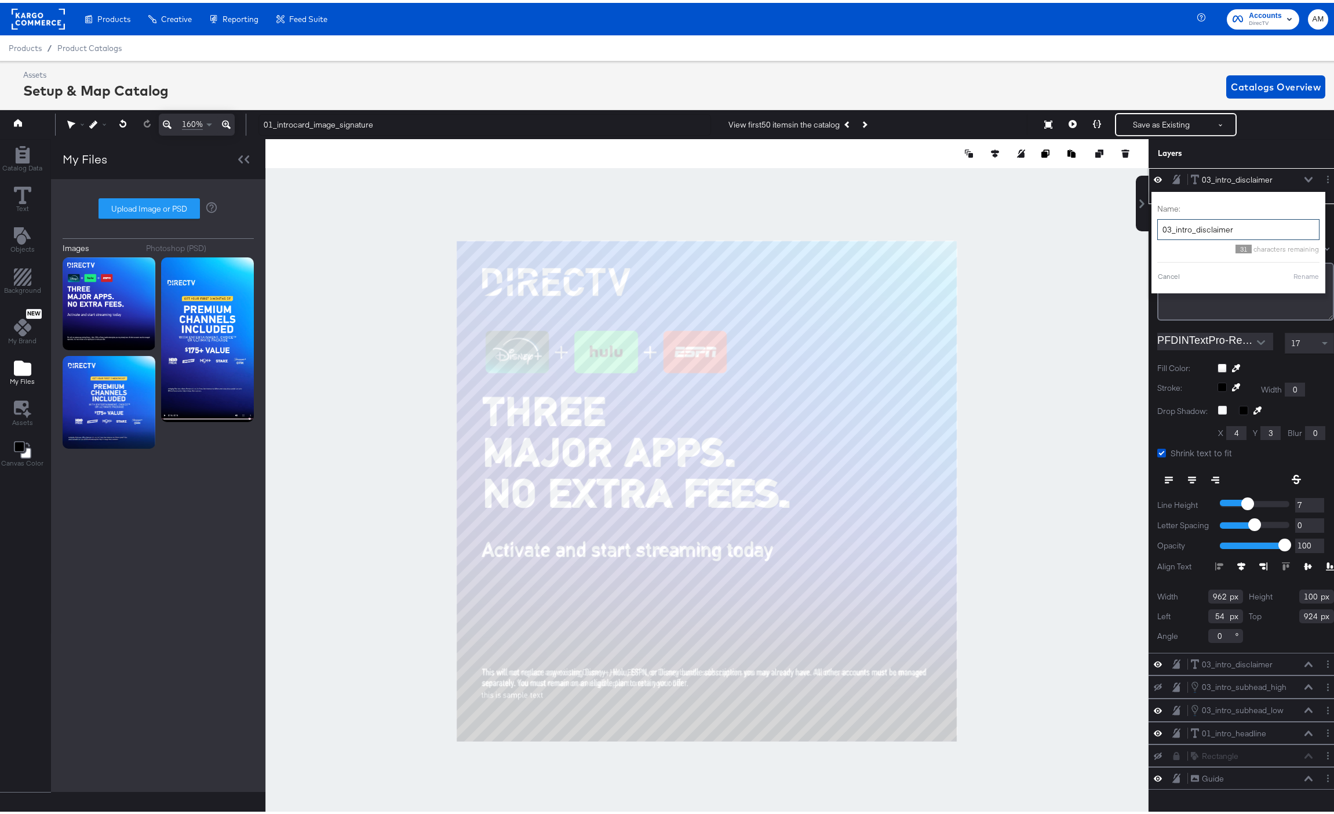
click at [1240, 229] on input "03_intro_disclaimer" at bounding box center [1239, 226] width 162 height 21
type input "03_intro_disclaimer_upper"
click at [1279, 269] on button "Rename" at bounding box center [1292, 273] width 27 height 10
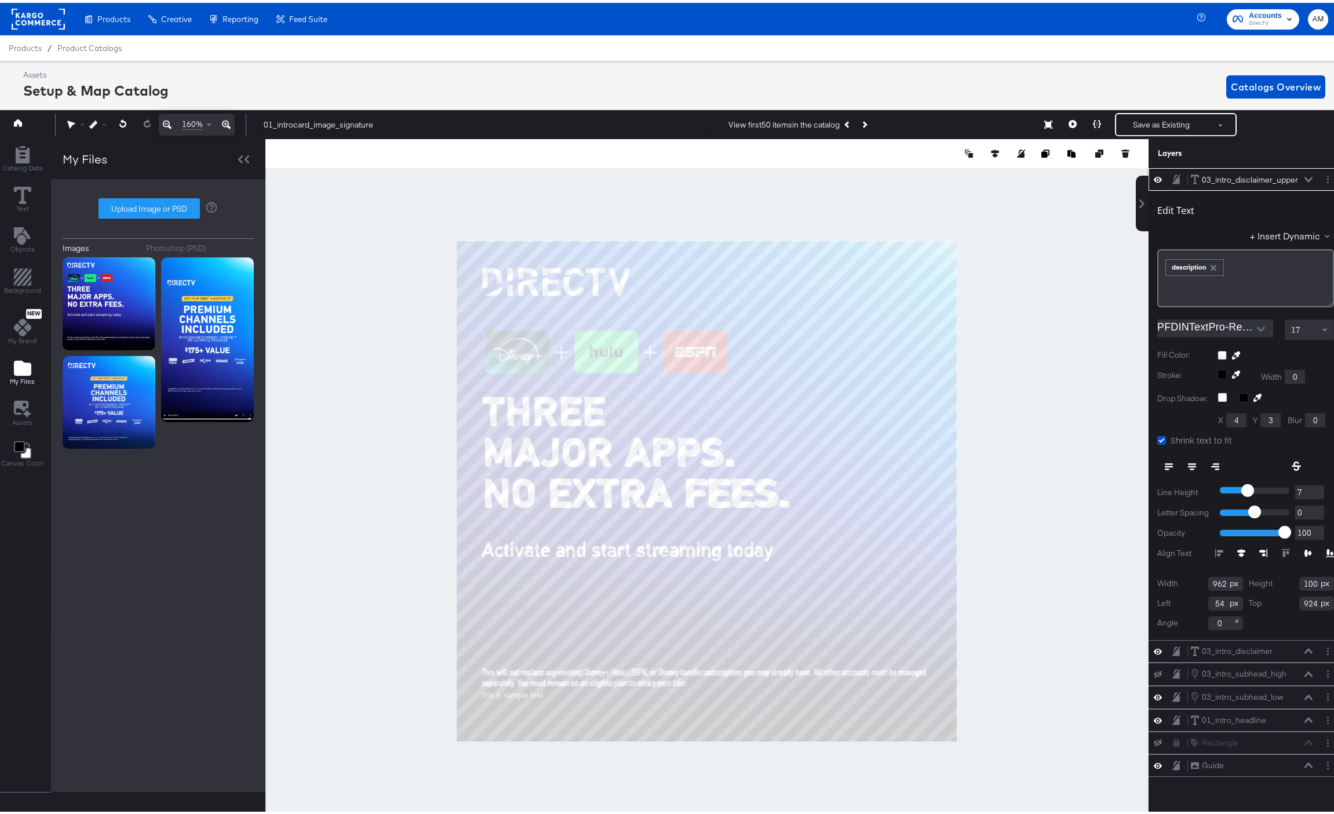
click at [1305, 176] on icon at bounding box center [1309, 176] width 8 height 5
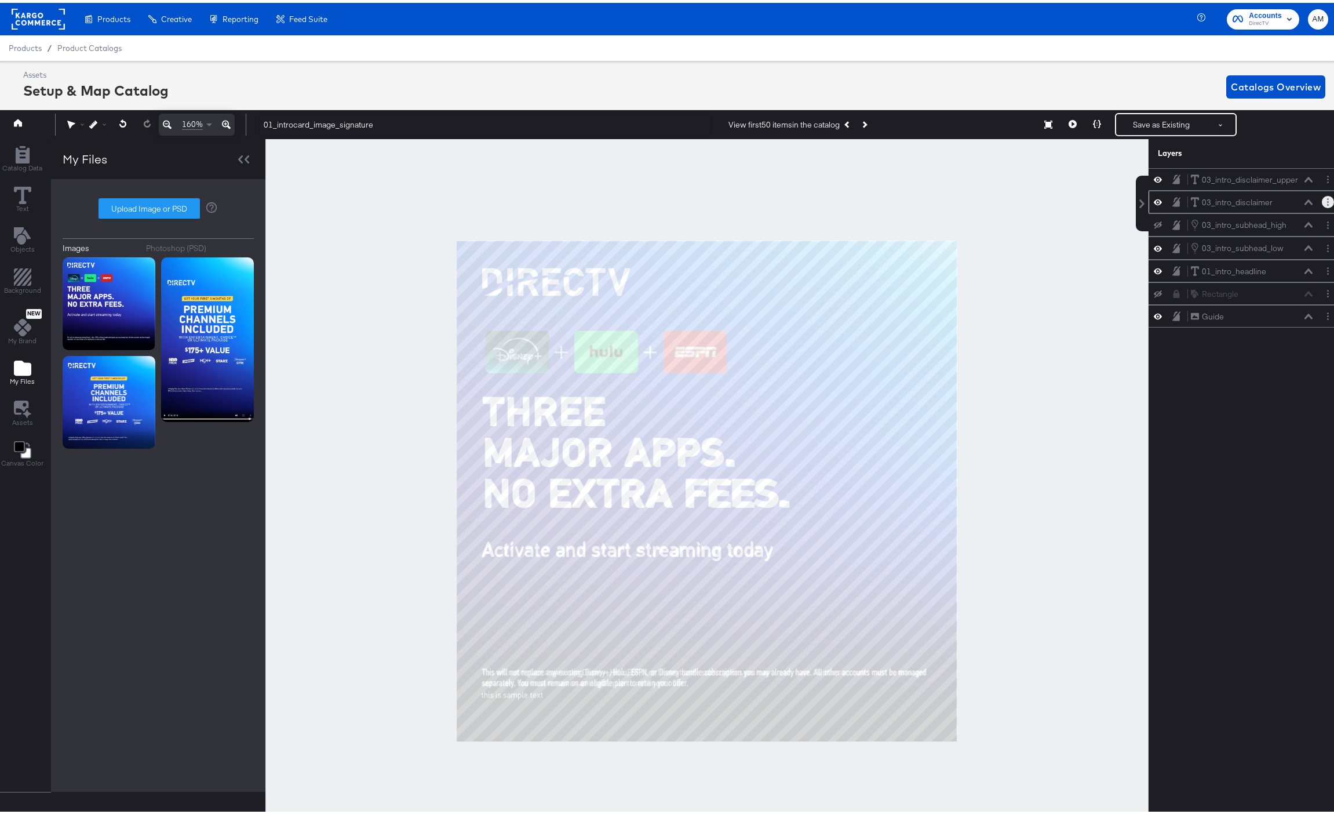
click at [1322, 201] on button "Layer Options" at bounding box center [1328, 199] width 12 height 12
click at [1238, 238] on button "Rename" at bounding box center [1239, 238] width 31 height 12
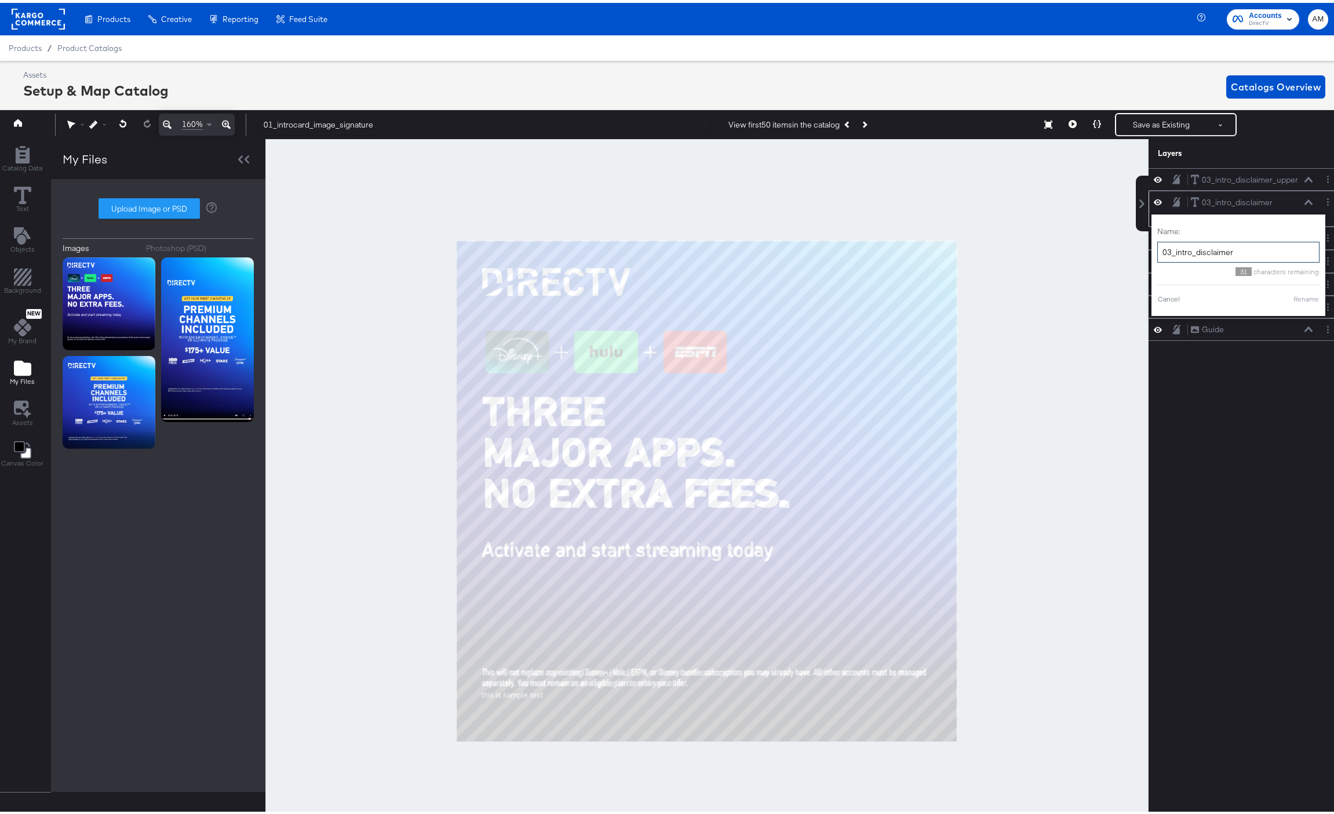
click at [1239, 249] on input "03_intro_disclaimer" at bounding box center [1239, 249] width 162 height 21
type input "03_intro_disclaimer_lower"
click at [1279, 299] on button "Rename" at bounding box center [1292, 296] width 27 height 10
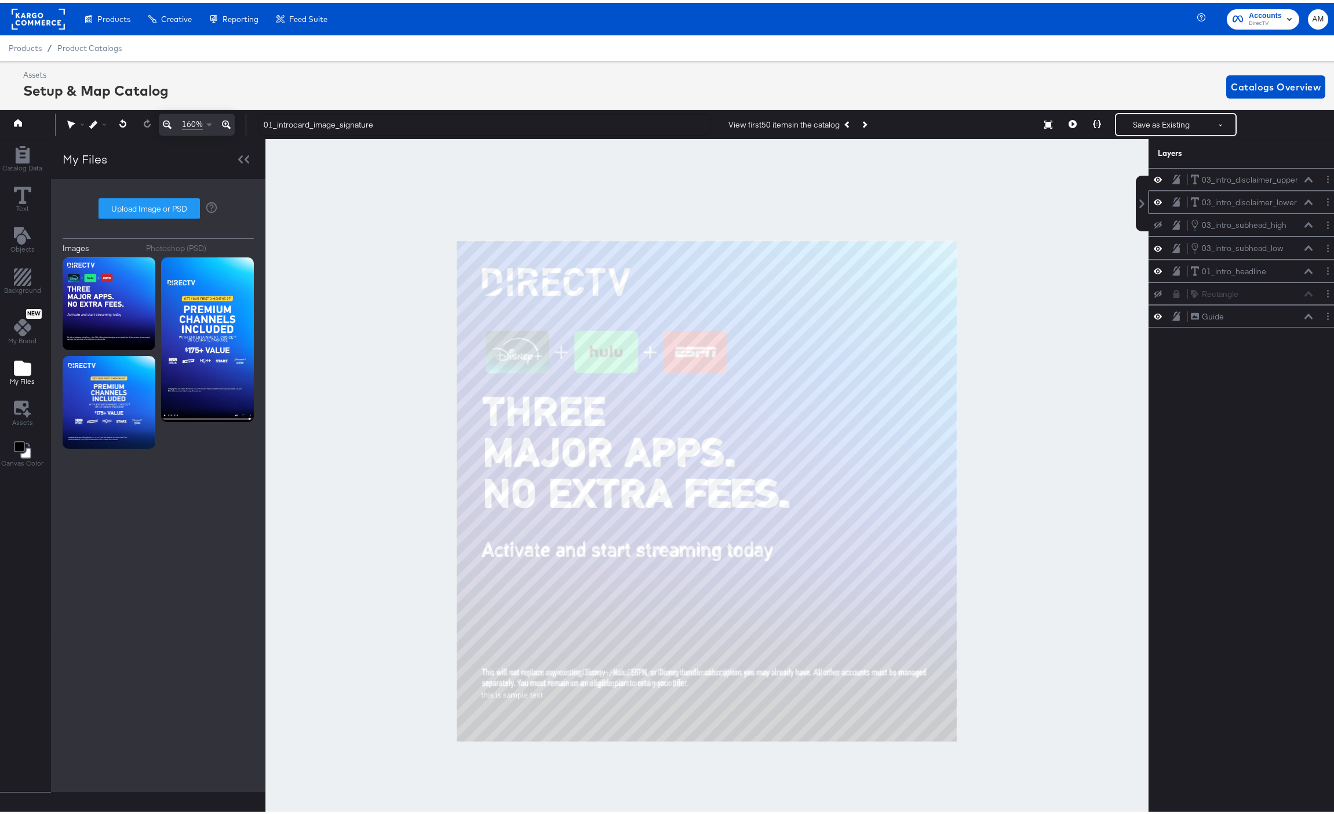
click at [1305, 201] on icon at bounding box center [1309, 199] width 8 height 5
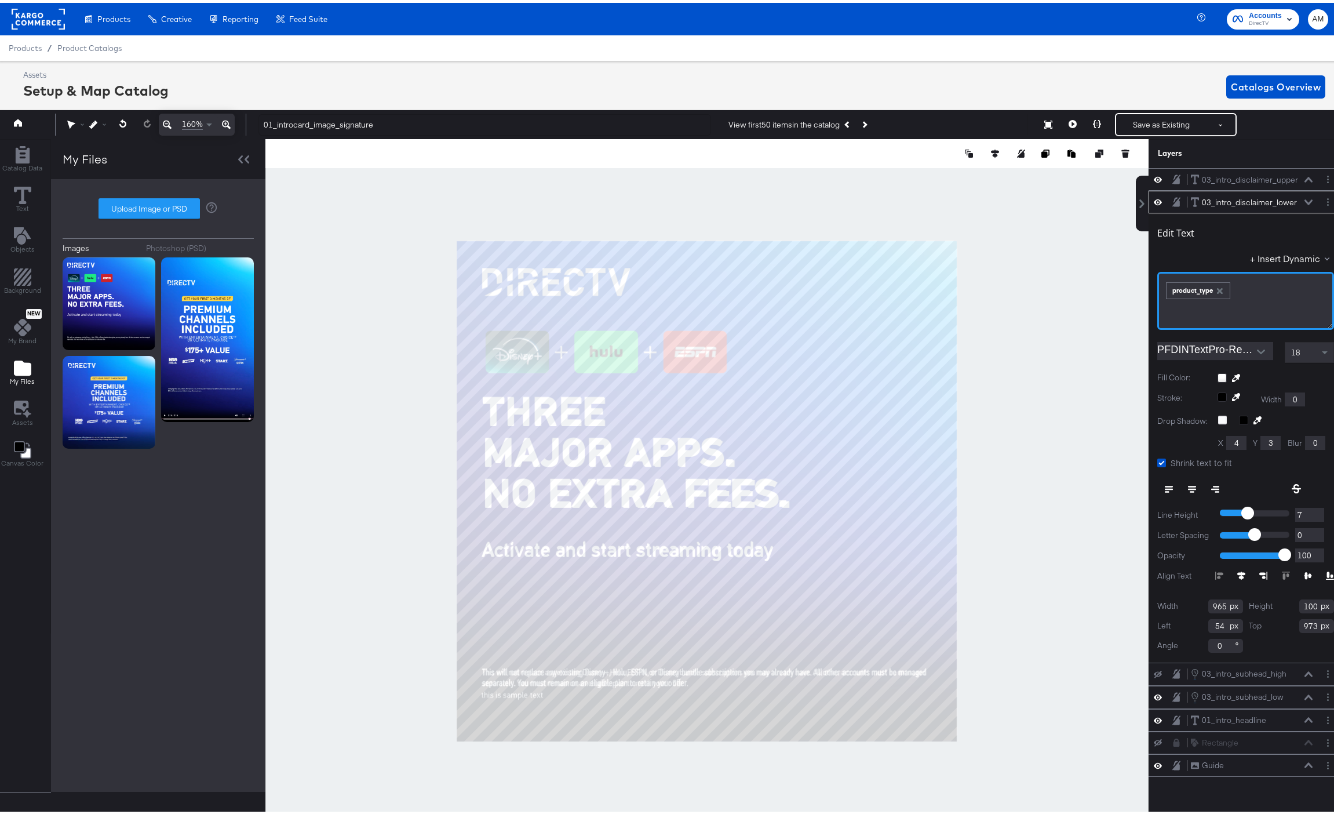
click at [1246, 299] on div "﻿ ﻿ product_type ﻿" at bounding box center [1246, 298] width 177 height 58
click at [1227, 318] on div "﻿ ﻿ product_type ﻿" at bounding box center [1246, 298] width 177 height 58
click at [1210, 238] on div "Edit Text" at bounding box center [1246, 232] width 177 height 16
click at [1305, 202] on icon at bounding box center [1309, 200] width 8 height 6
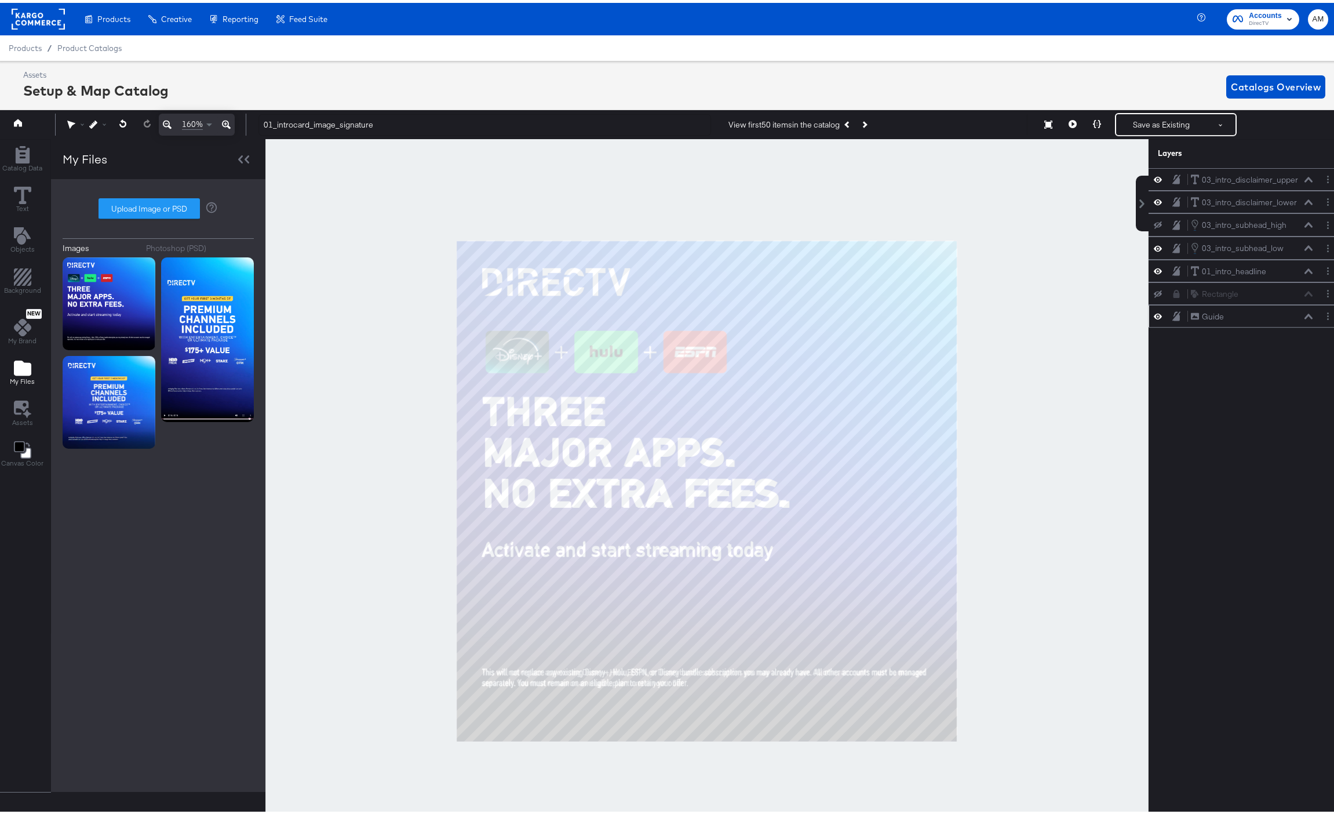
click at [1154, 311] on icon at bounding box center [1158, 313] width 8 height 10
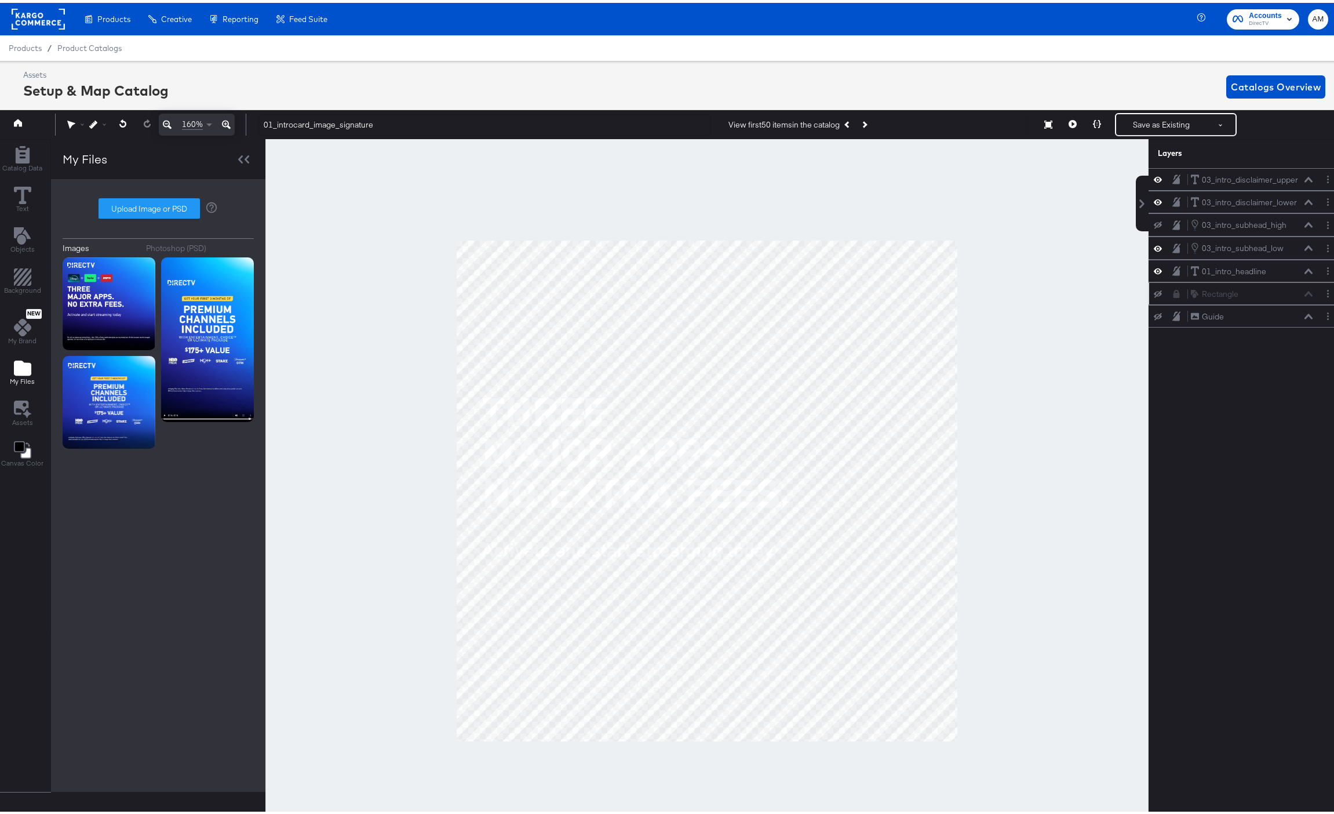
click at [1154, 288] on button at bounding box center [1158, 290] width 9 height 9
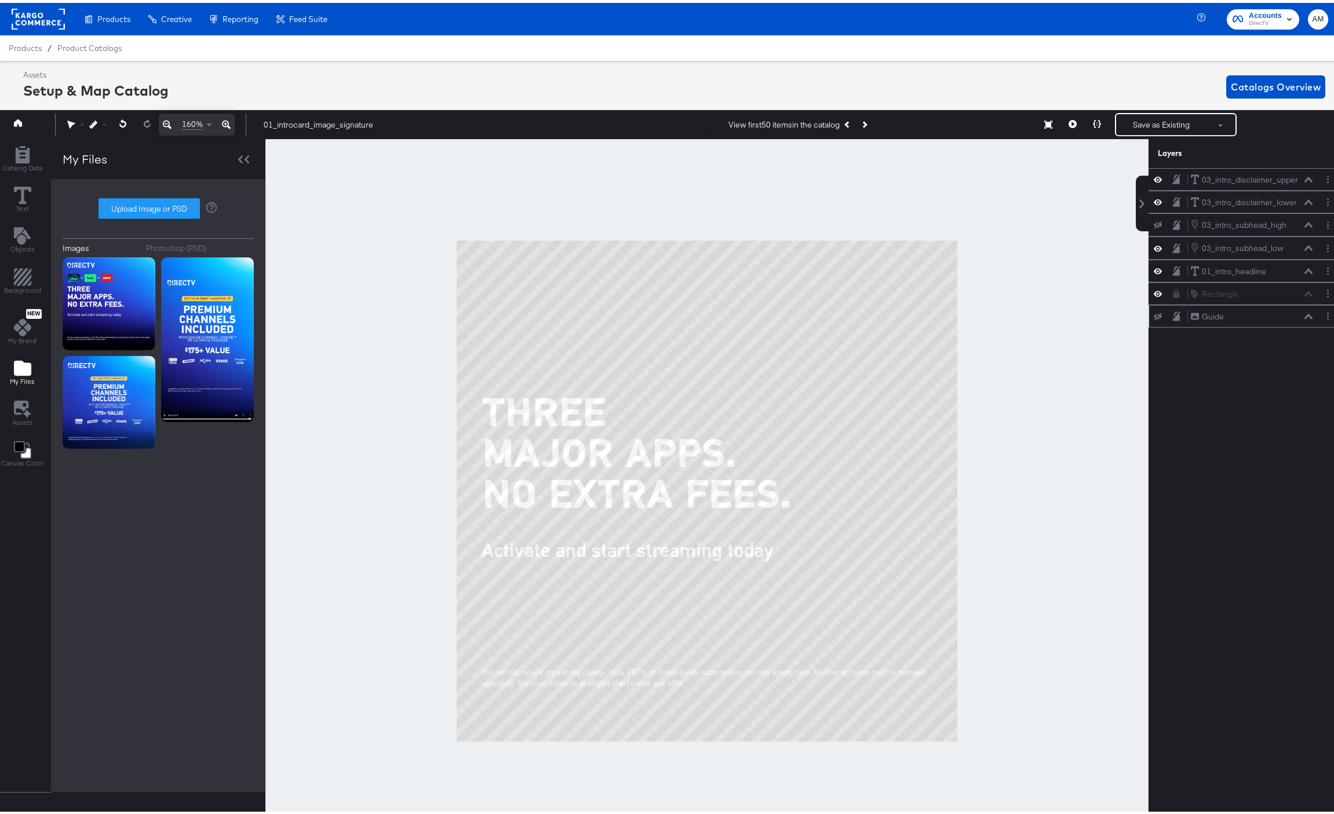
click at [1154, 314] on icon at bounding box center [1158, 314] width 8 height 8
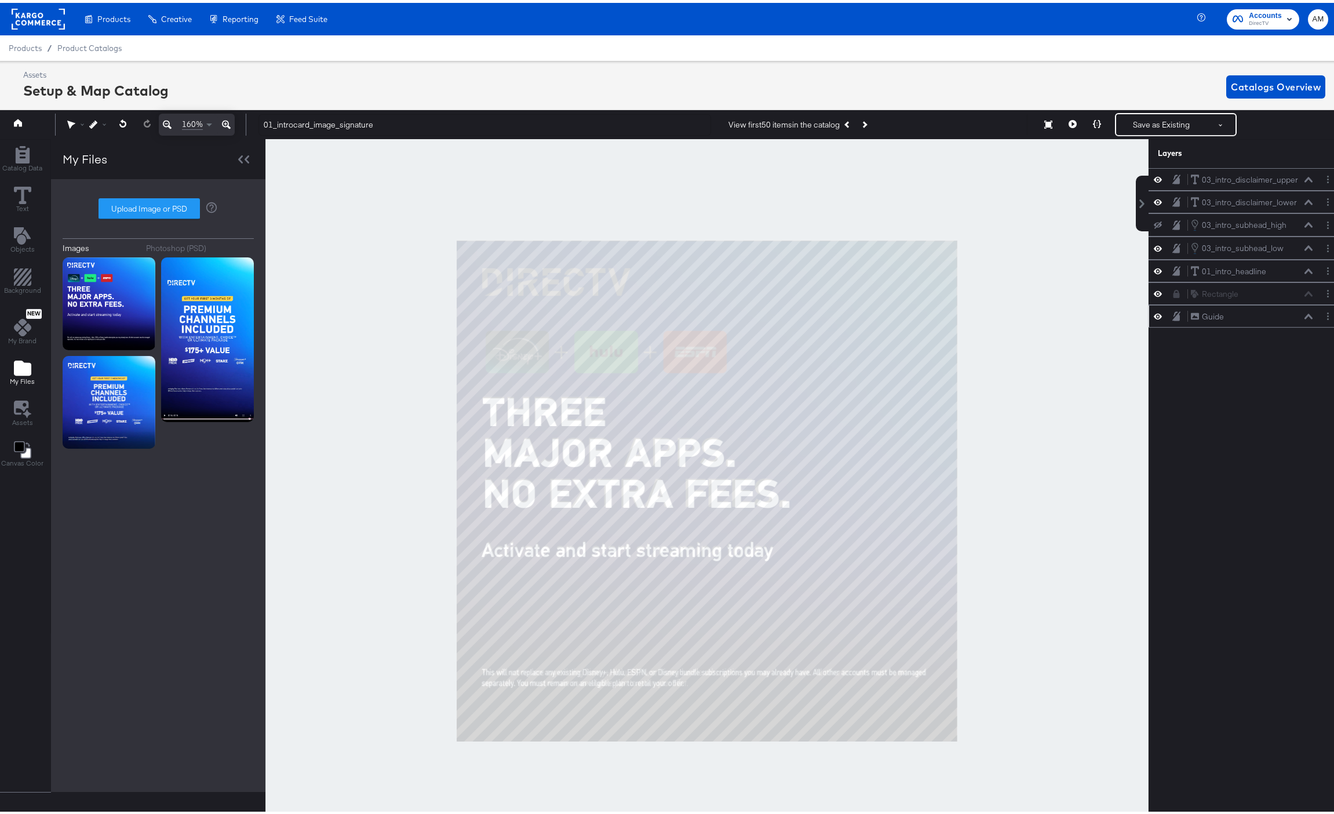
click at [20, 367] on icon "Add Files" at bounding box center [22, 365] width 17 height 15
click at [119, 202] on label "Upload Image or PSD" at bounding box center [149, 206] width 100 height 20
click at [158, 206] on input "Upload Image or PSD" at bounding box center [158, 206] width 0 height 0
type input "C:\fakepath\disney_hulu_espn.png"
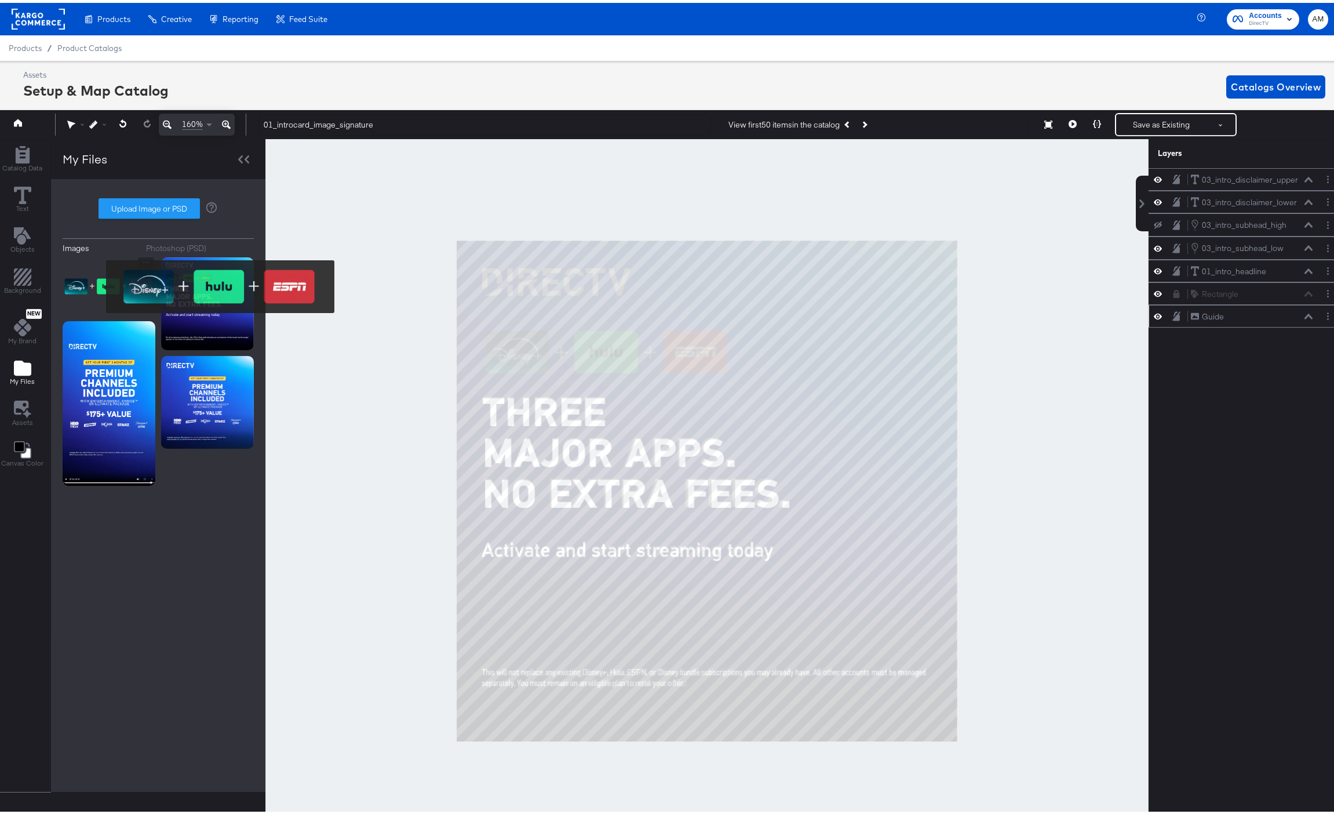
click at [99, 284] on img at bounding box center [109, 283] width 93 height 58
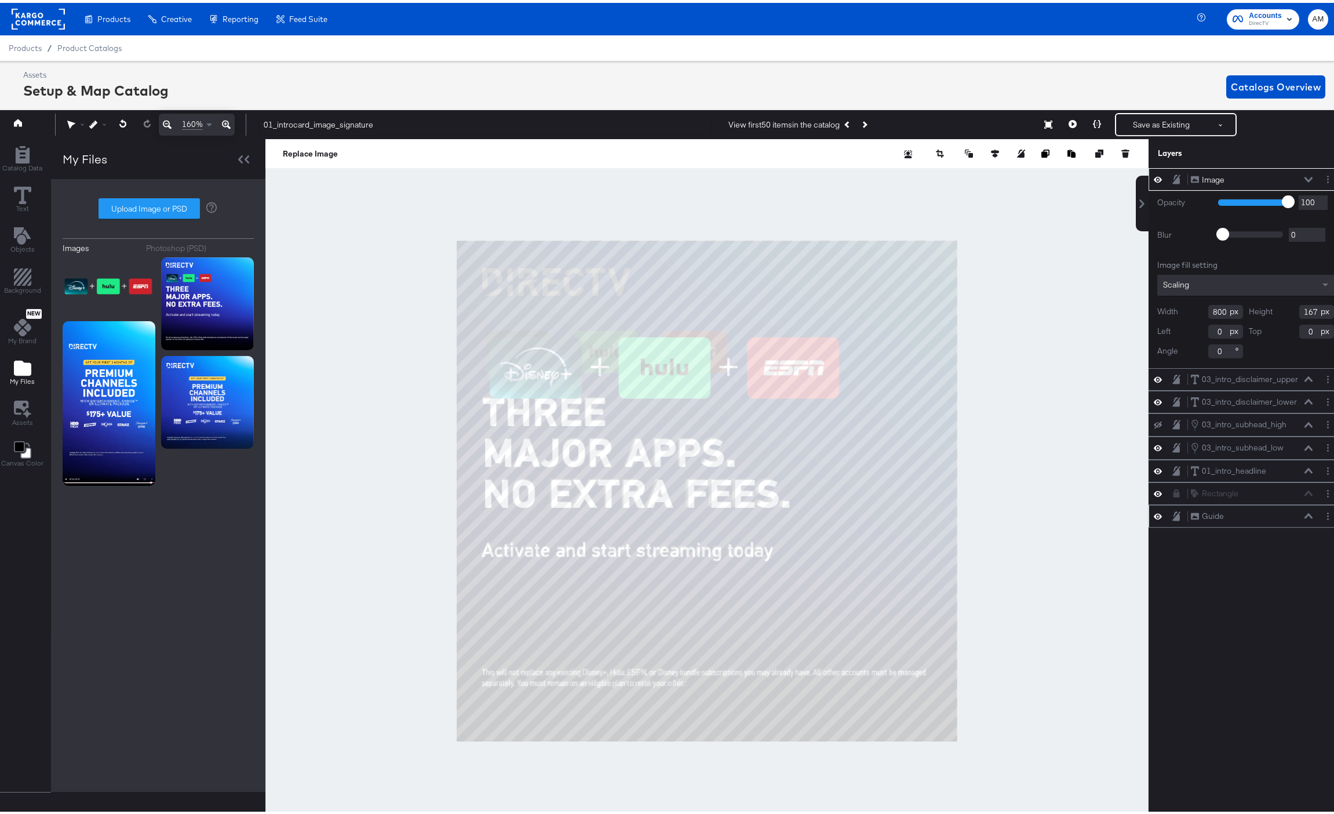
type input "54"
type input "191"
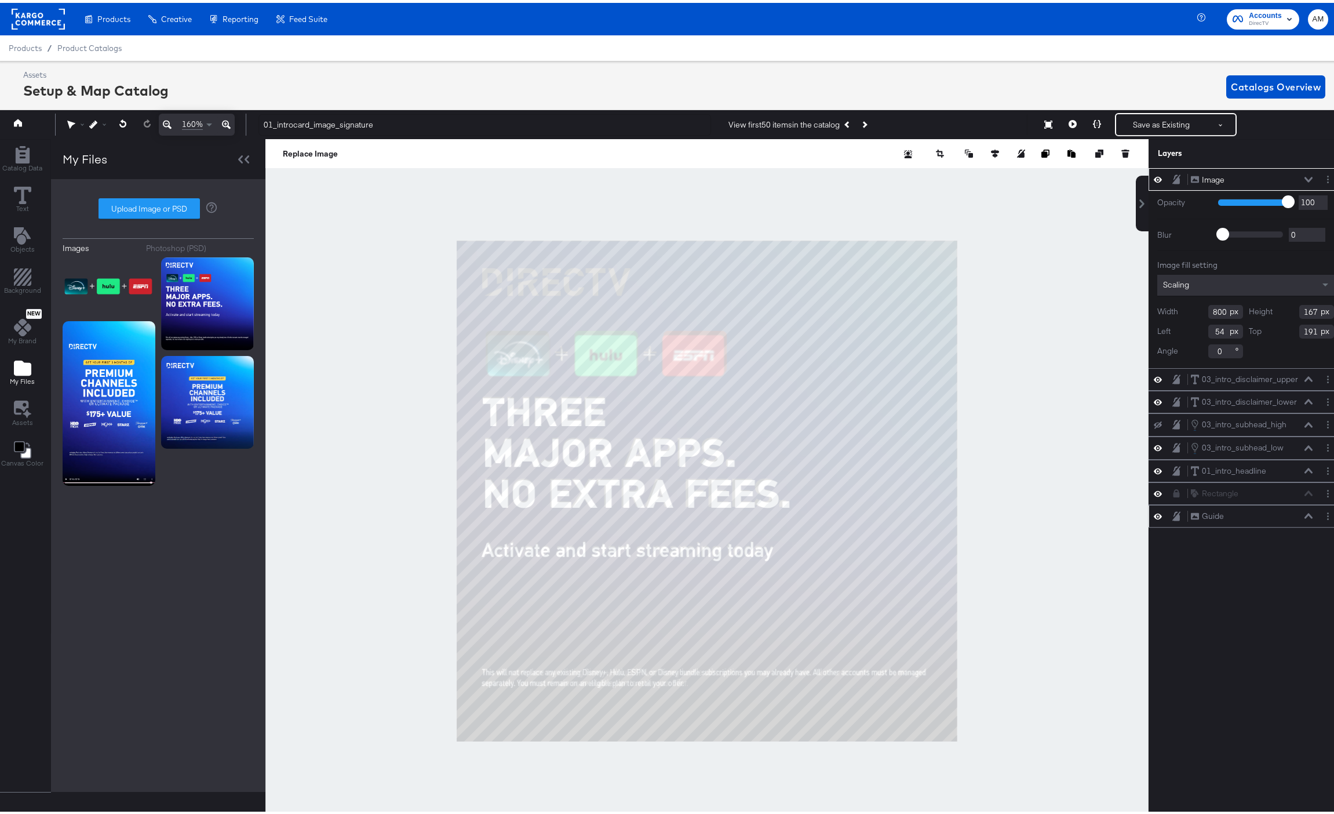
type input "543"
type input "113"
type input "190"
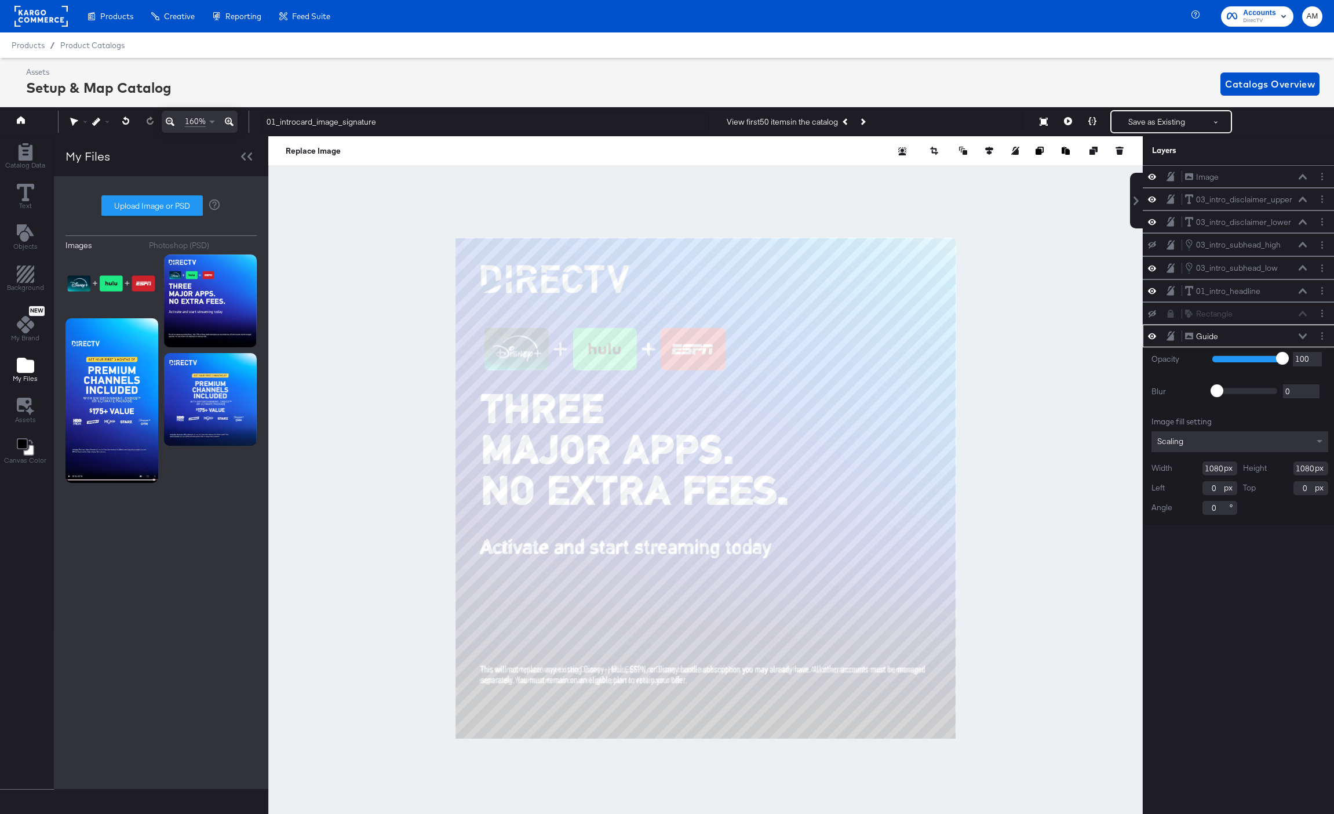
scroll to position [0, 3]
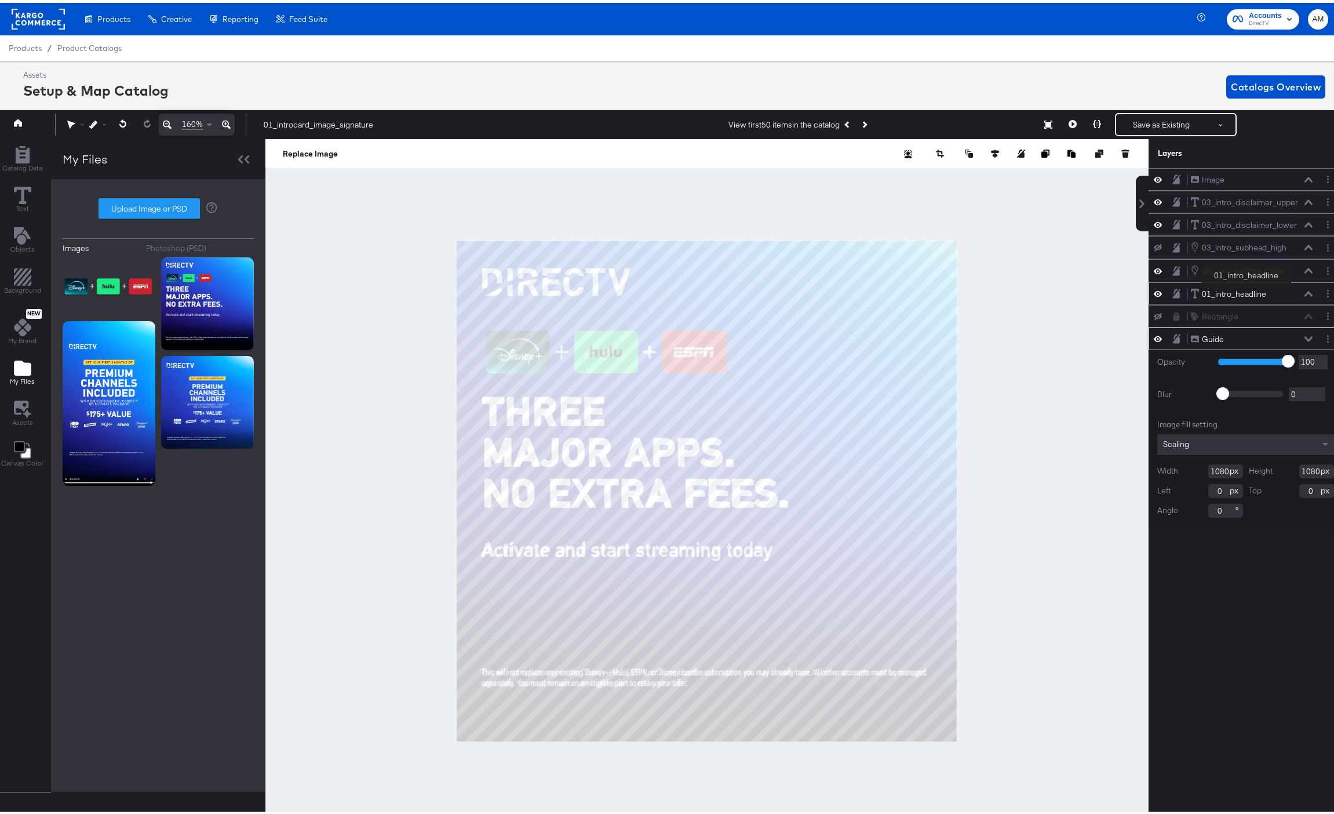
click at [1246, 291] on div "01_intro_headline" at bounding box center [1234, 291] width 64 height 11
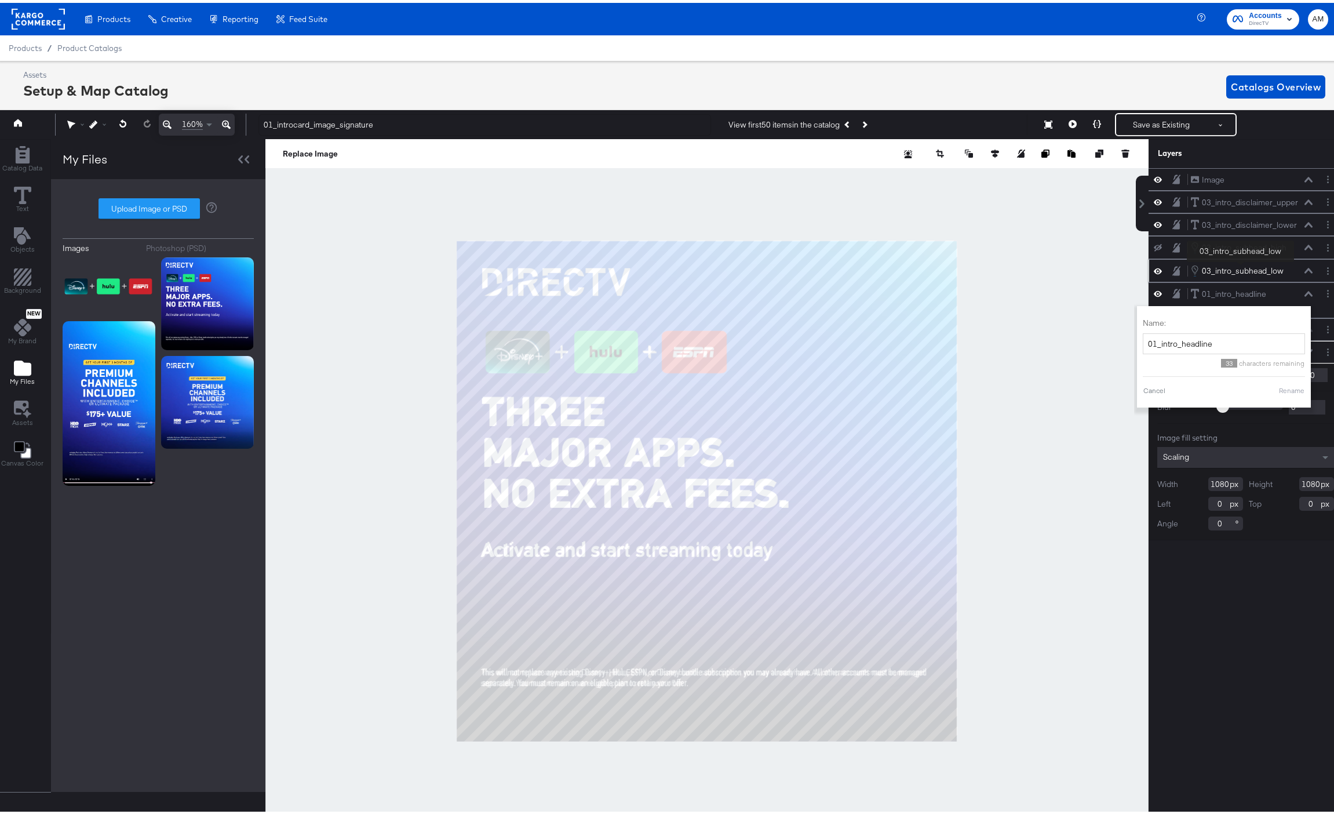
click at [1240, 267] on div "03_intro_subhead_low" at bounding box center [1243, 268] width 82 height 11
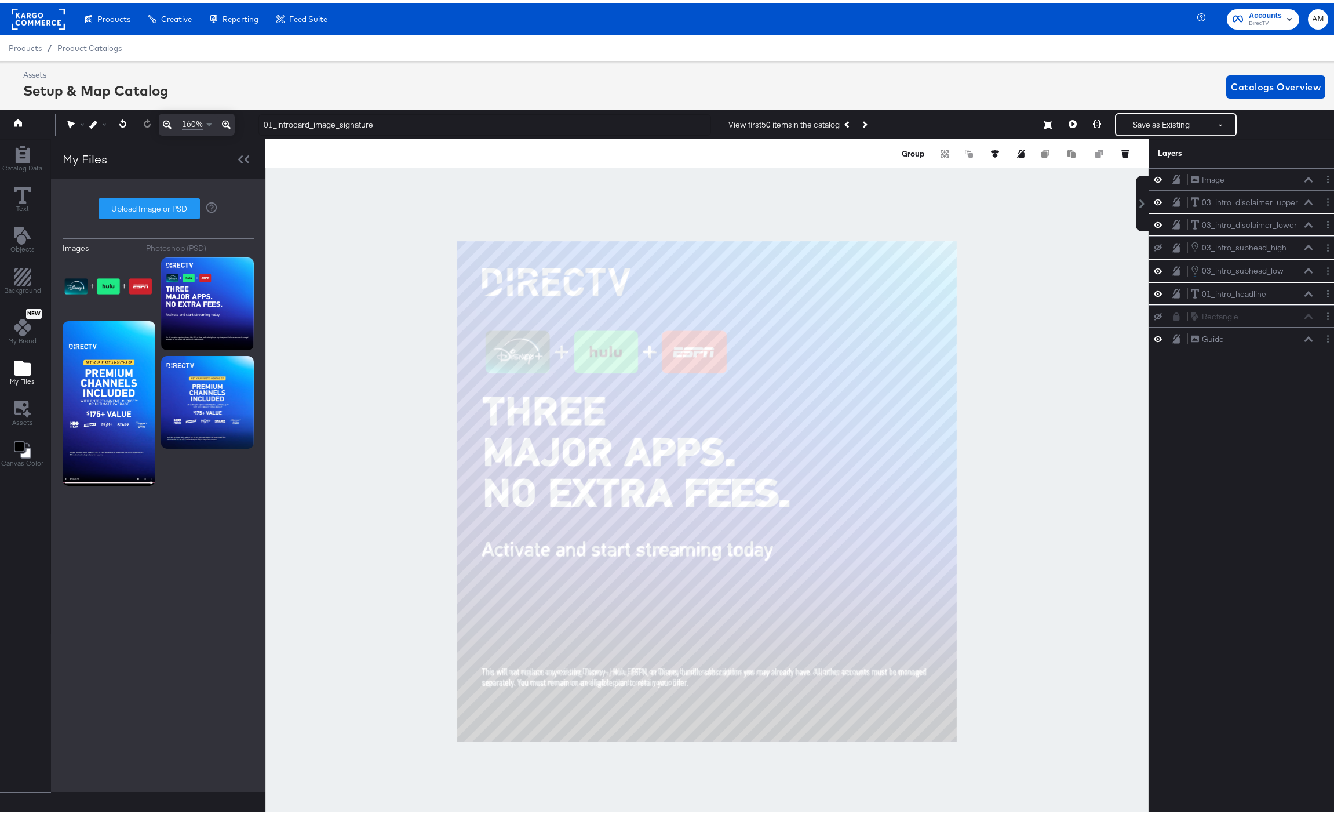
click at [387, 465] on div at bounding box center [706, 488] width 883 height 704
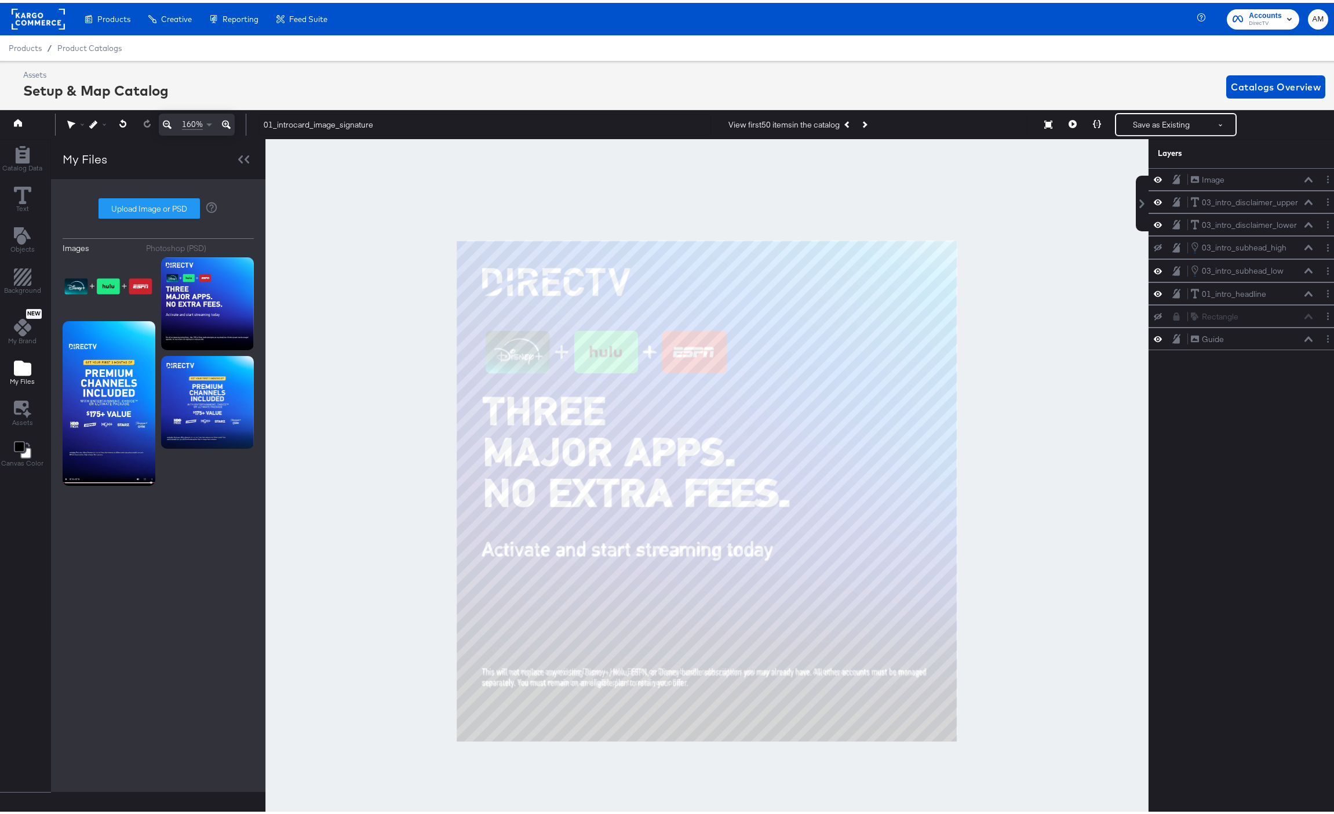
click at [369, 449] on div at bounding box center [706, 488] width 883 height 704
click at [1154, 335] on icon at bounding box center [1158, 336] width 8 height 10
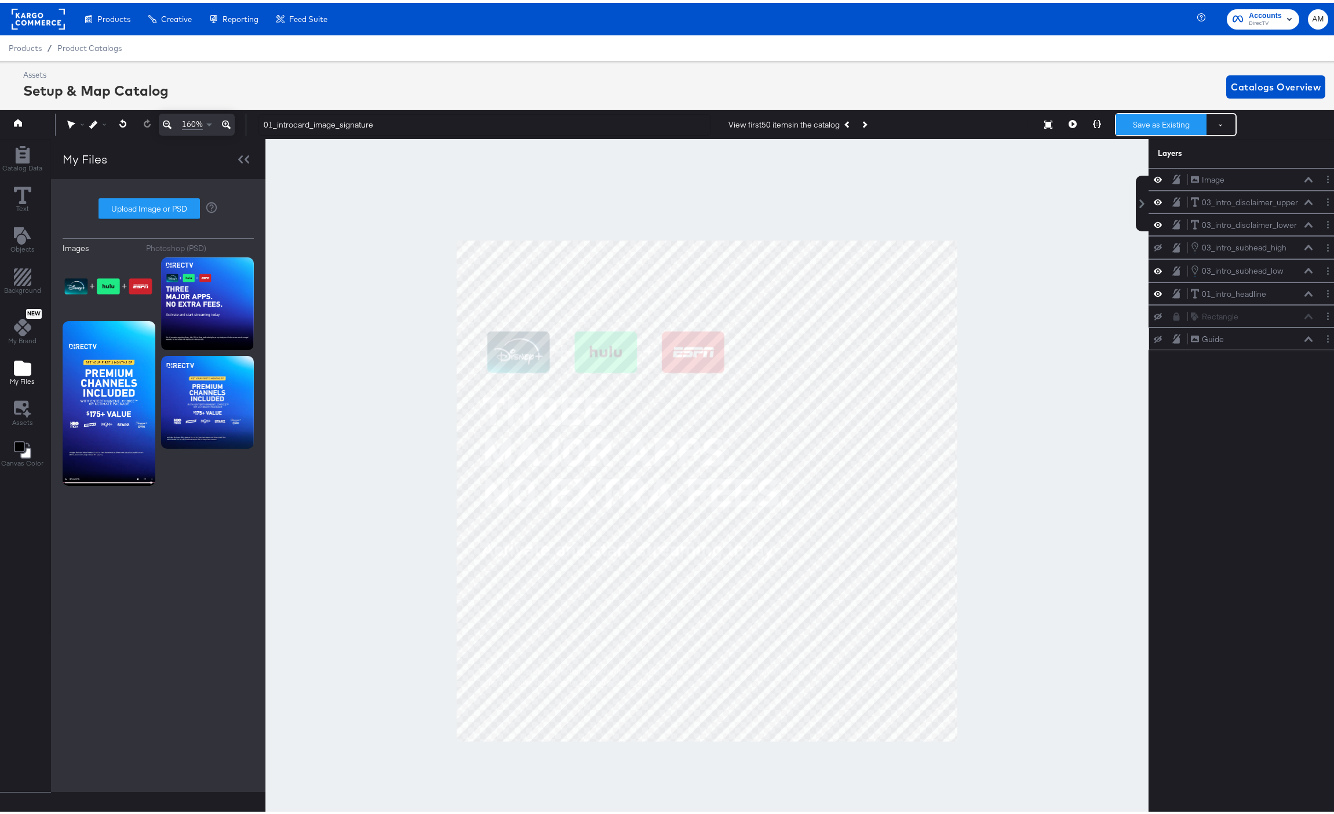
click at [1149, 121] on button "Save as Existing" at bounding box center [1161, 121] width 90 height 21
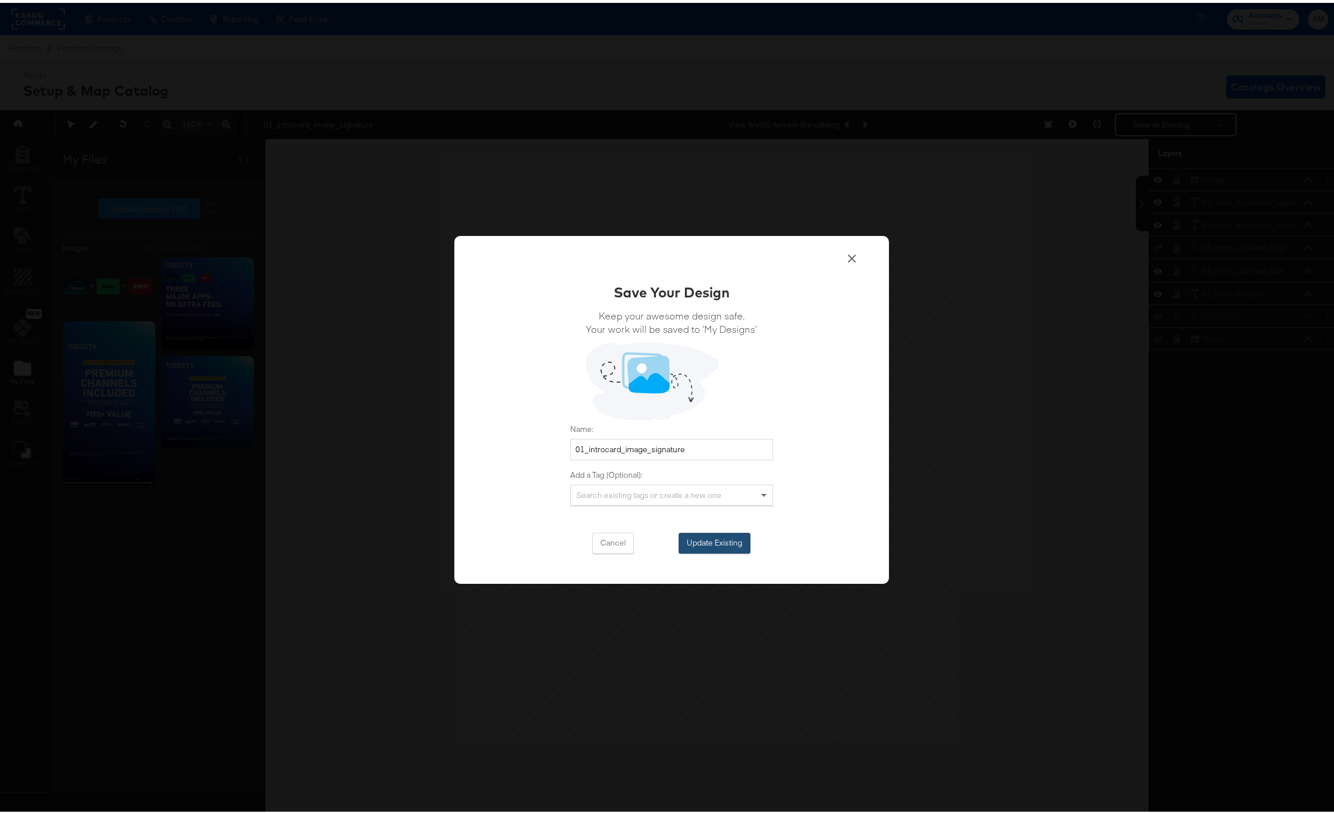
click at [717, 540] on button "Update Existing" at bounding box center [715, 540] width 72 height 21
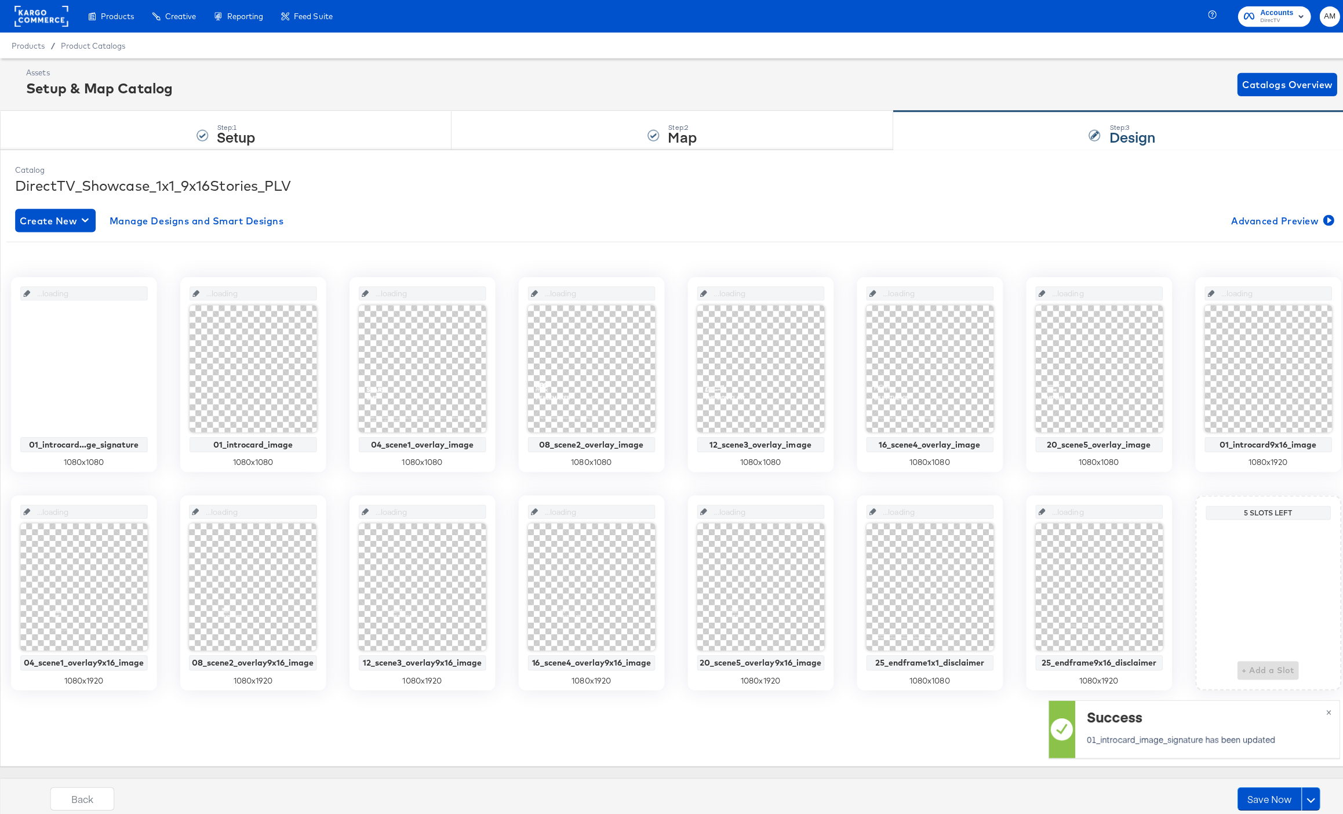
scroll to position [0, 0]
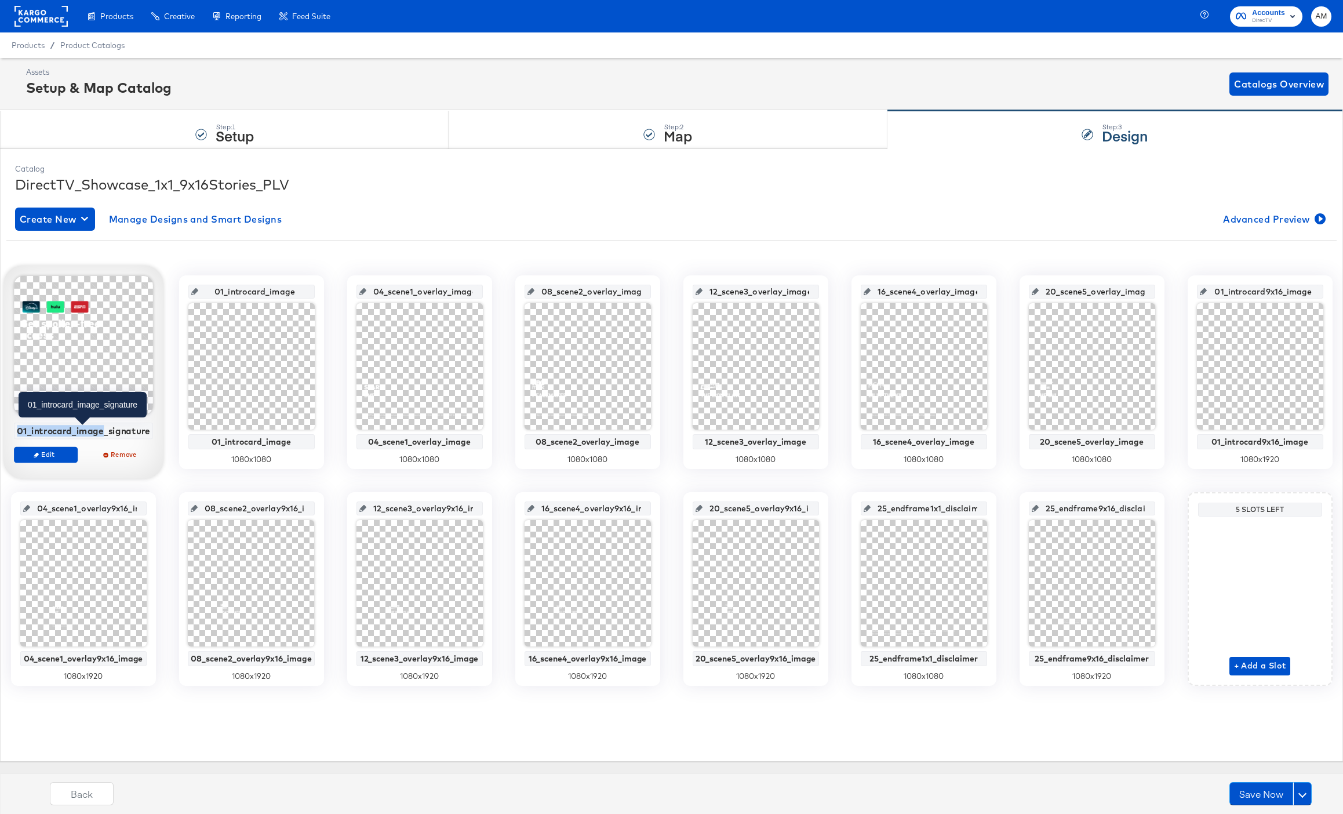
drag, startPoint x: 20, startPoint y: 431, endPoint x: 102, endPoint y: 431, distance: 82.3
click at [102, 431] on div "01_introcard_image_signature" at bounding box center [83, 430] width 133 height 10
copy div "01_introcard_image"
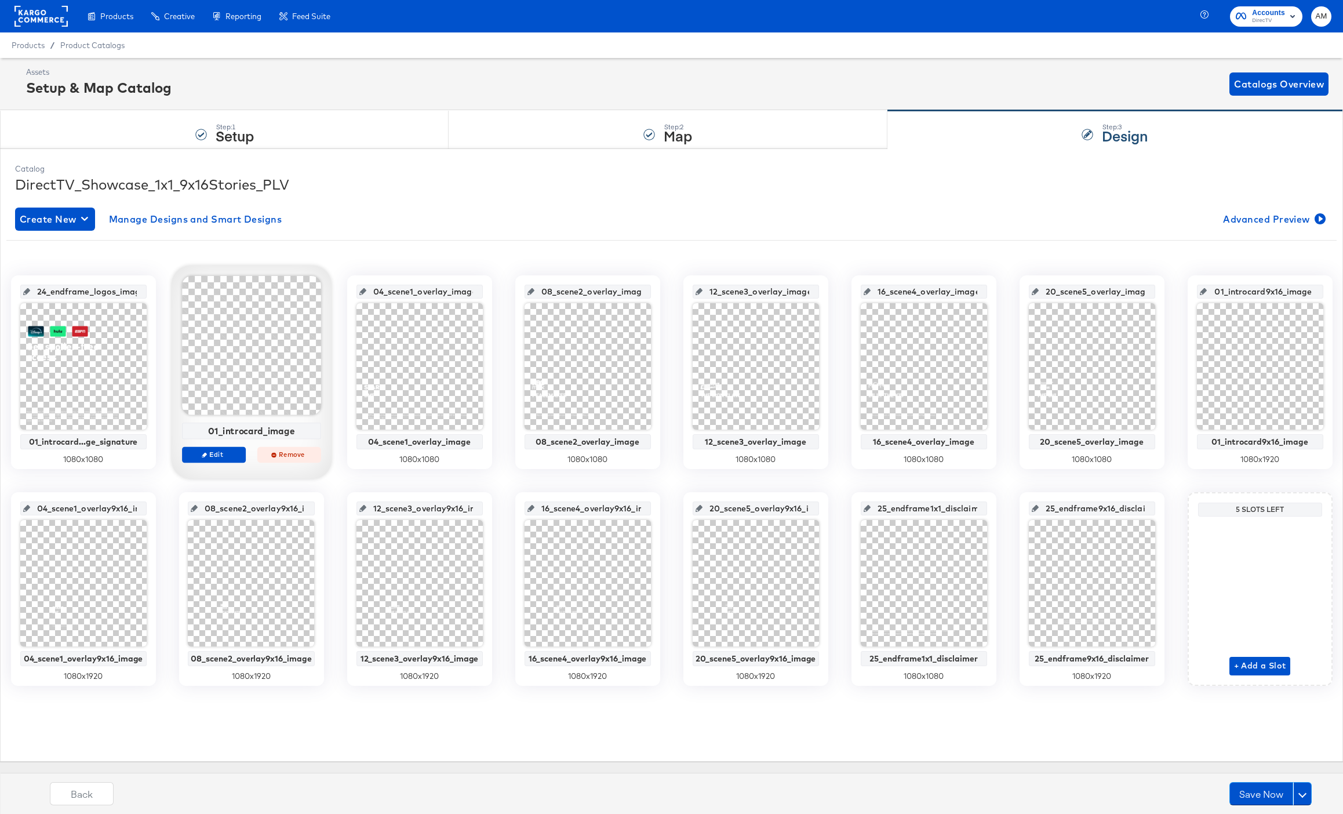
click at [292, 453] on span "Remove" at bounding box center [288, 454] width 53 height 9
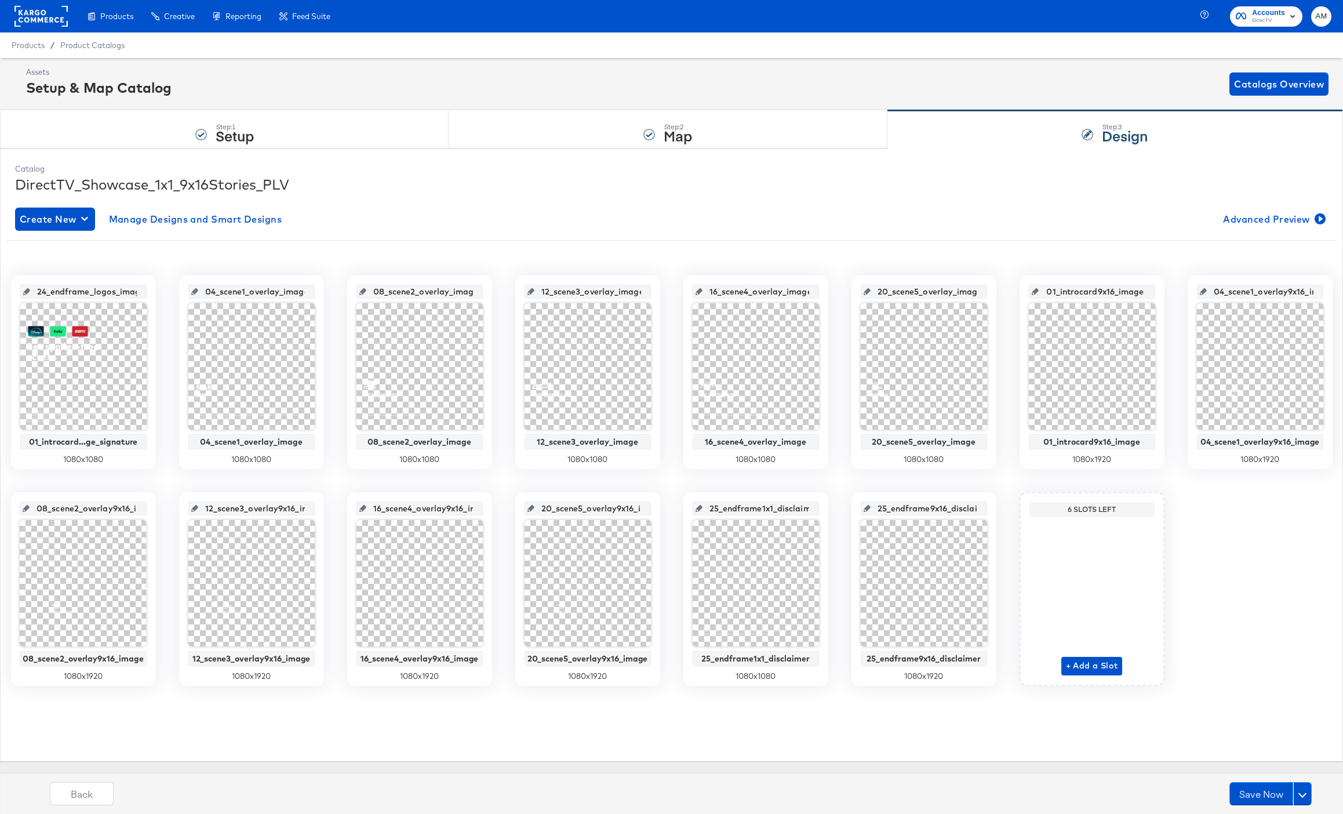
scroll to position [0, 15]
drag, startPoint x: 42, startPoint y: 292, endPoint x: 159, endPoint y: 294, distance: 117.7
click at [159, 294] on div "24_endframe_logos_image 01_introcard...ge_signature 1080 x 1080 04_scene1_overl…" at bounding box center [671, 480] width 1330 height 410
paste input "01_introcard"
type input "01_introcard_image"
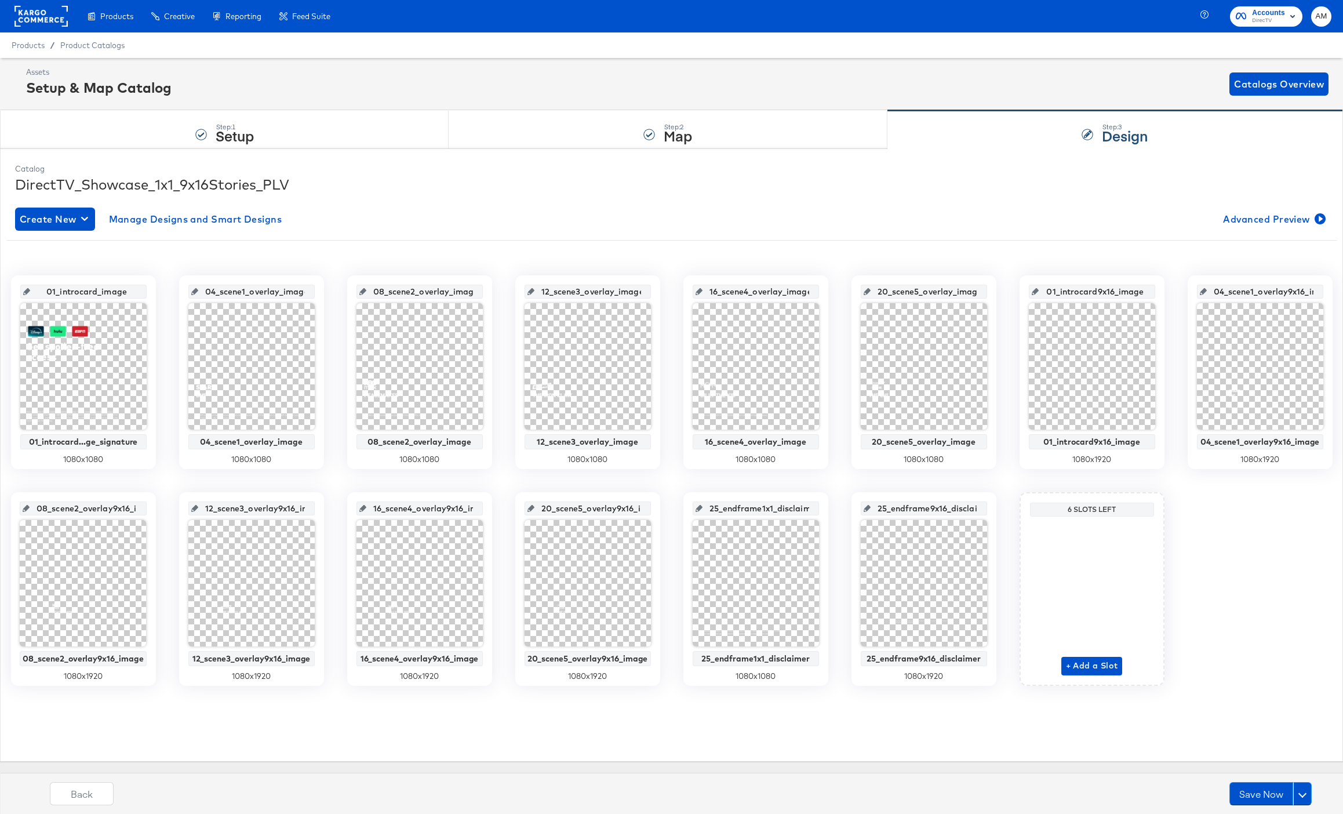
scroll to position [0, 0]
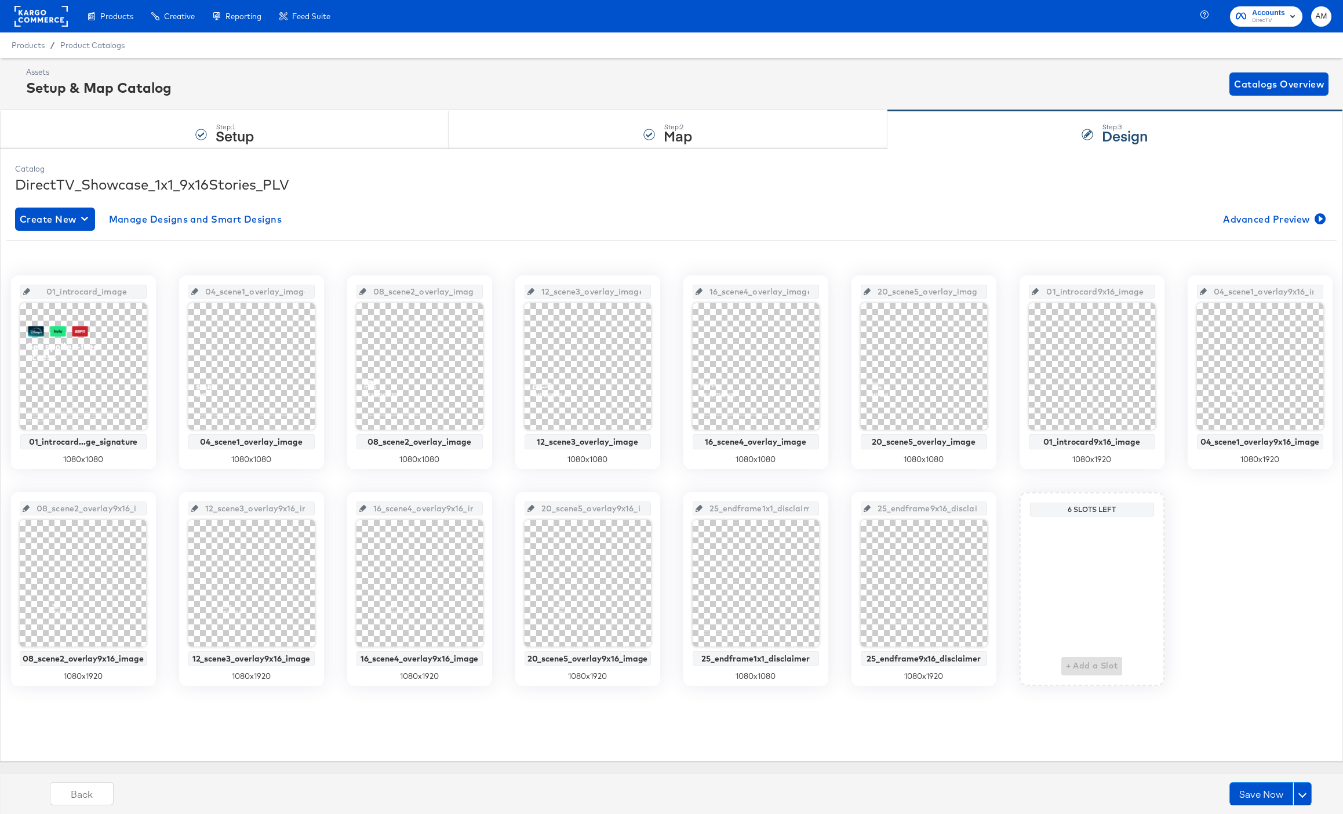
click at [158, 263] on div "01_introcard_image 01_introcard...ge_signature 1080 x 1080 04_scene1_overlay_im…" at bounding box center [671, 476] width 1313 height 454
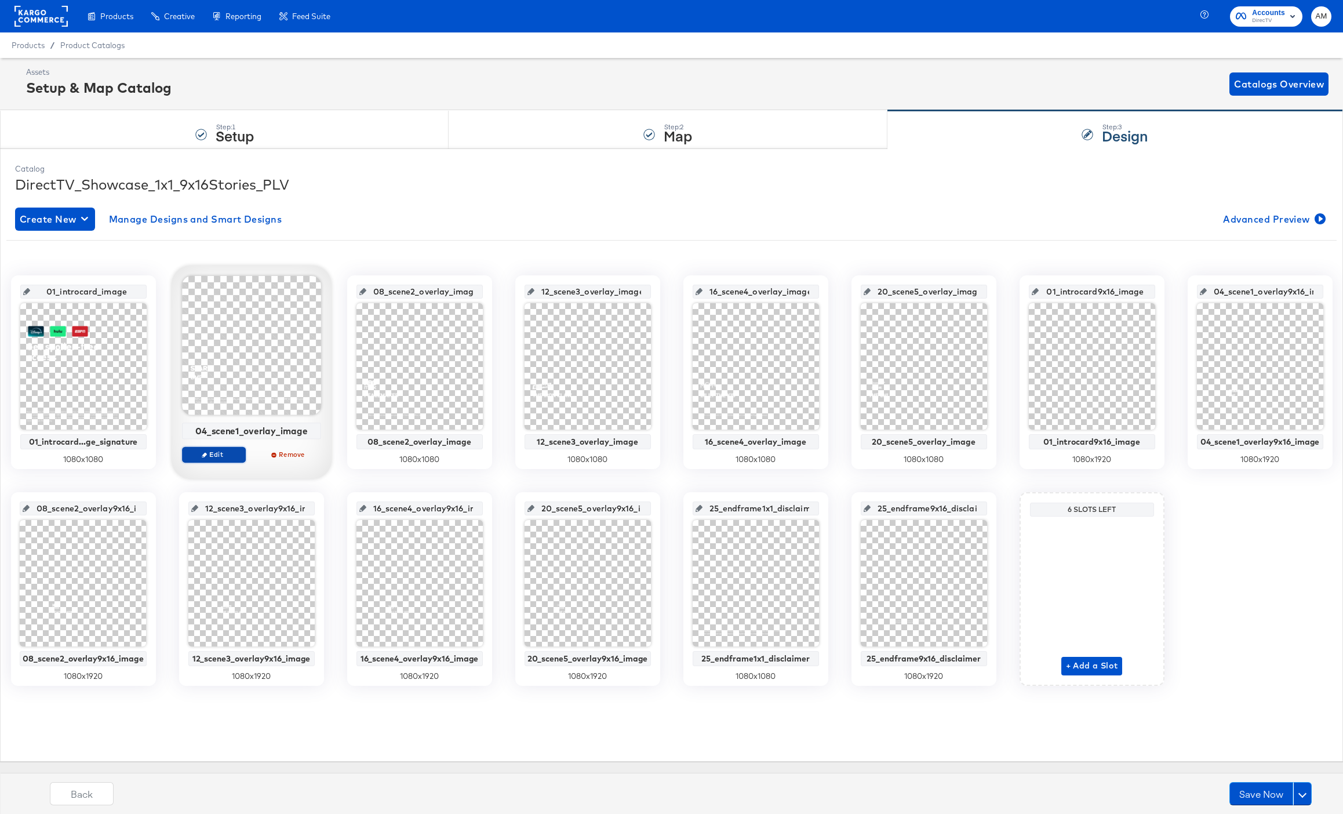
click at [215, 454] on span "Edit" at bounding box center [213, 454] width 53 height 9
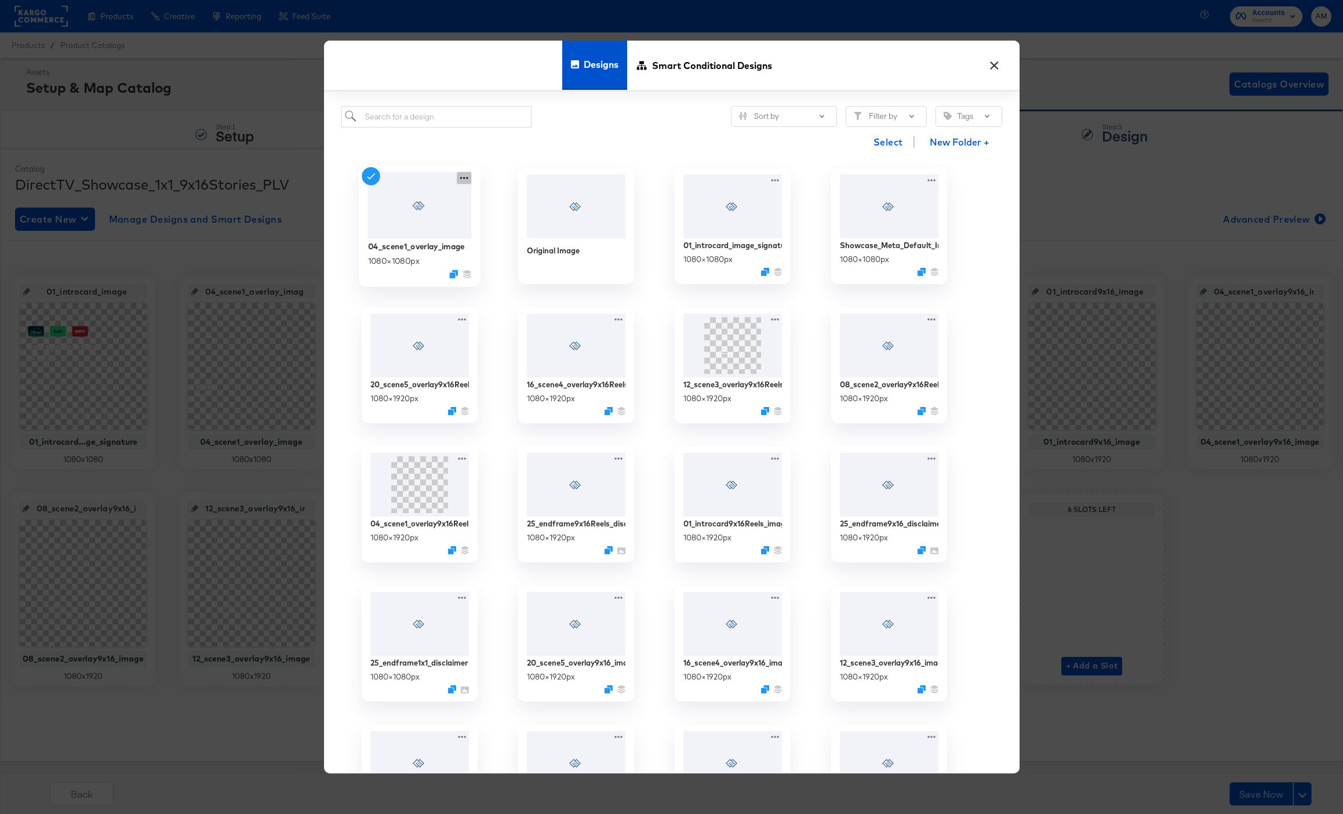
click at [462, 178] on icon at bounding box center [464, 178] width 14 height 12
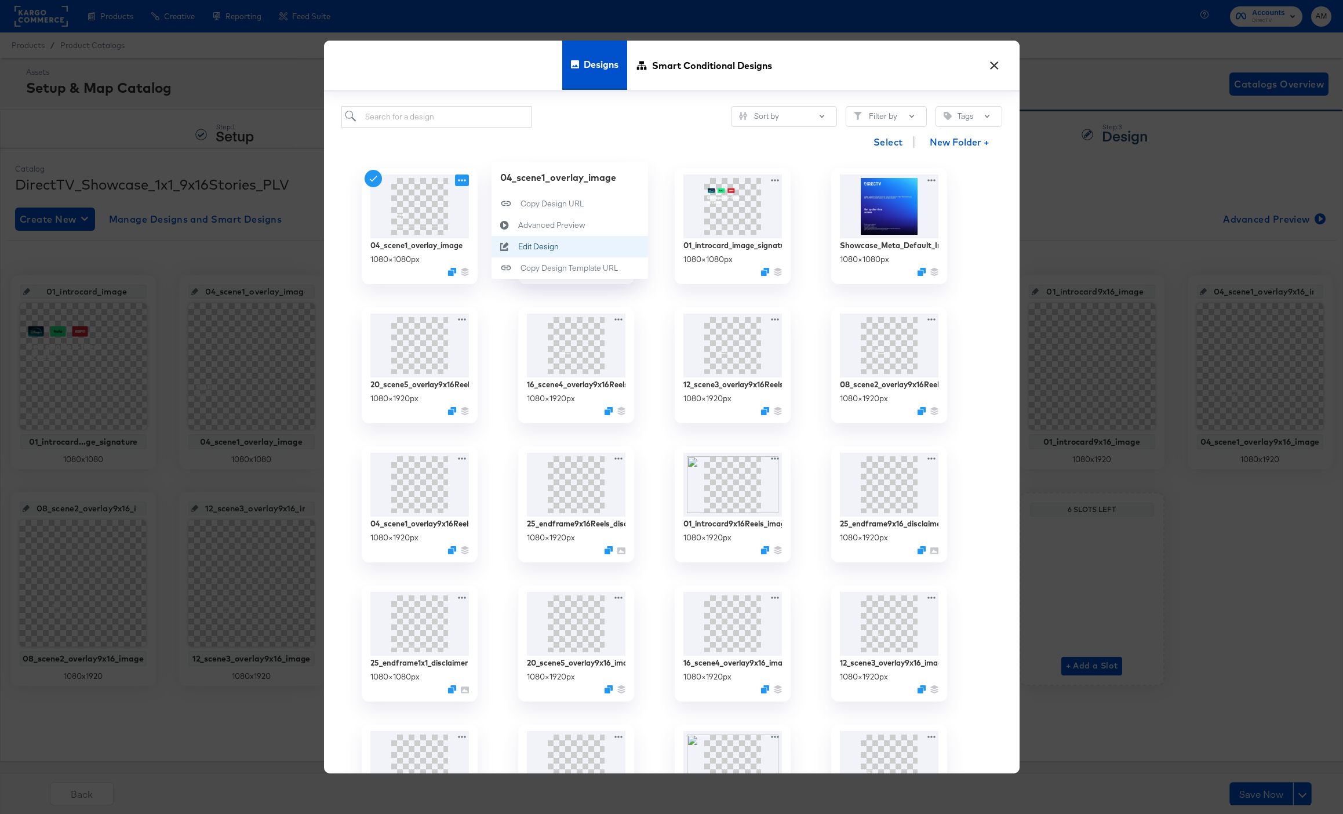
click at [518, 247] on div "Edit Design Edit Design" at bounding box center [518, 247] width 0 height 0
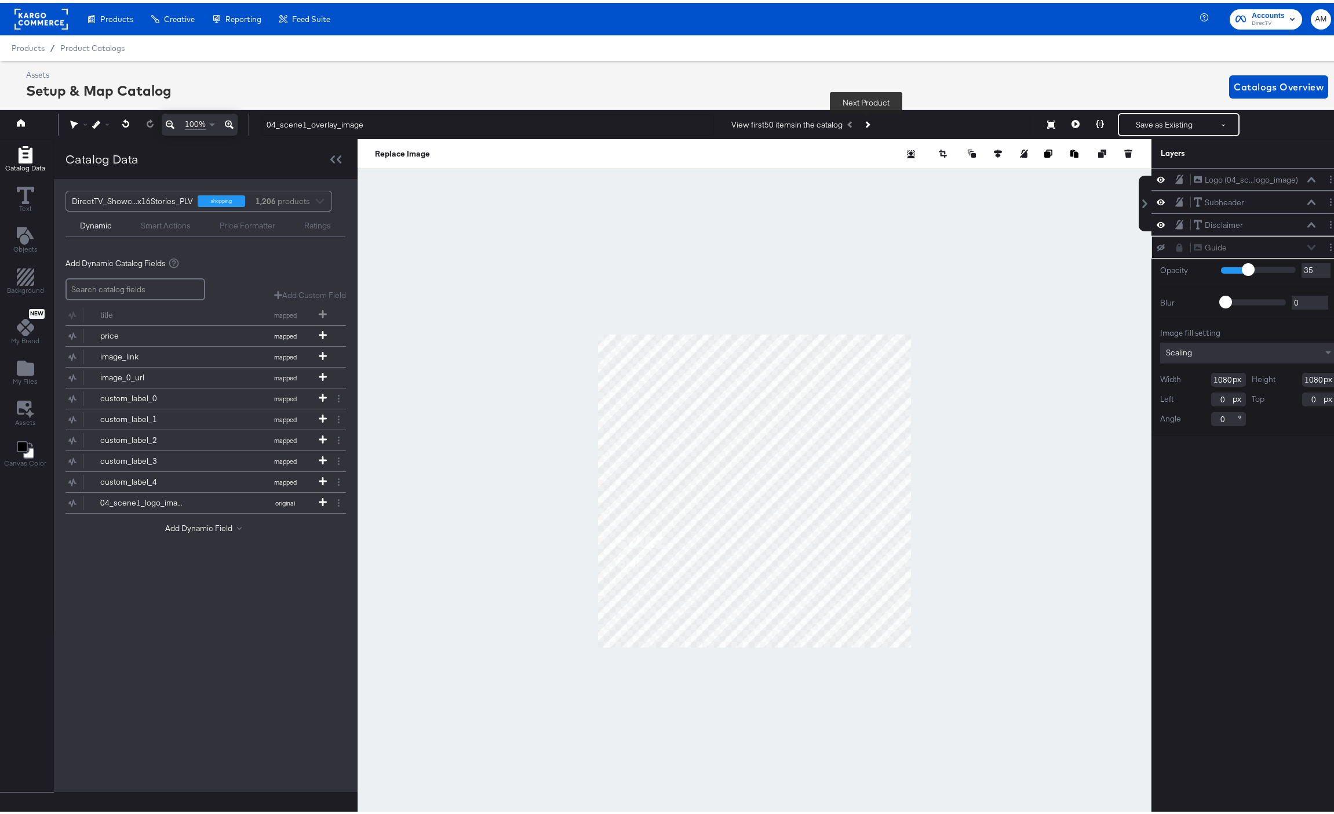
click at [867, 122] on icon "Next Product" at bounding box center [867, 122] width 6 height 6
click at [852, 123] on button "Previous Product" at bounding box center [851, 121] width 16 height 21
click at [865, 123] on icon "Next Product" at bounding box center [867, 122] width 6 height 6
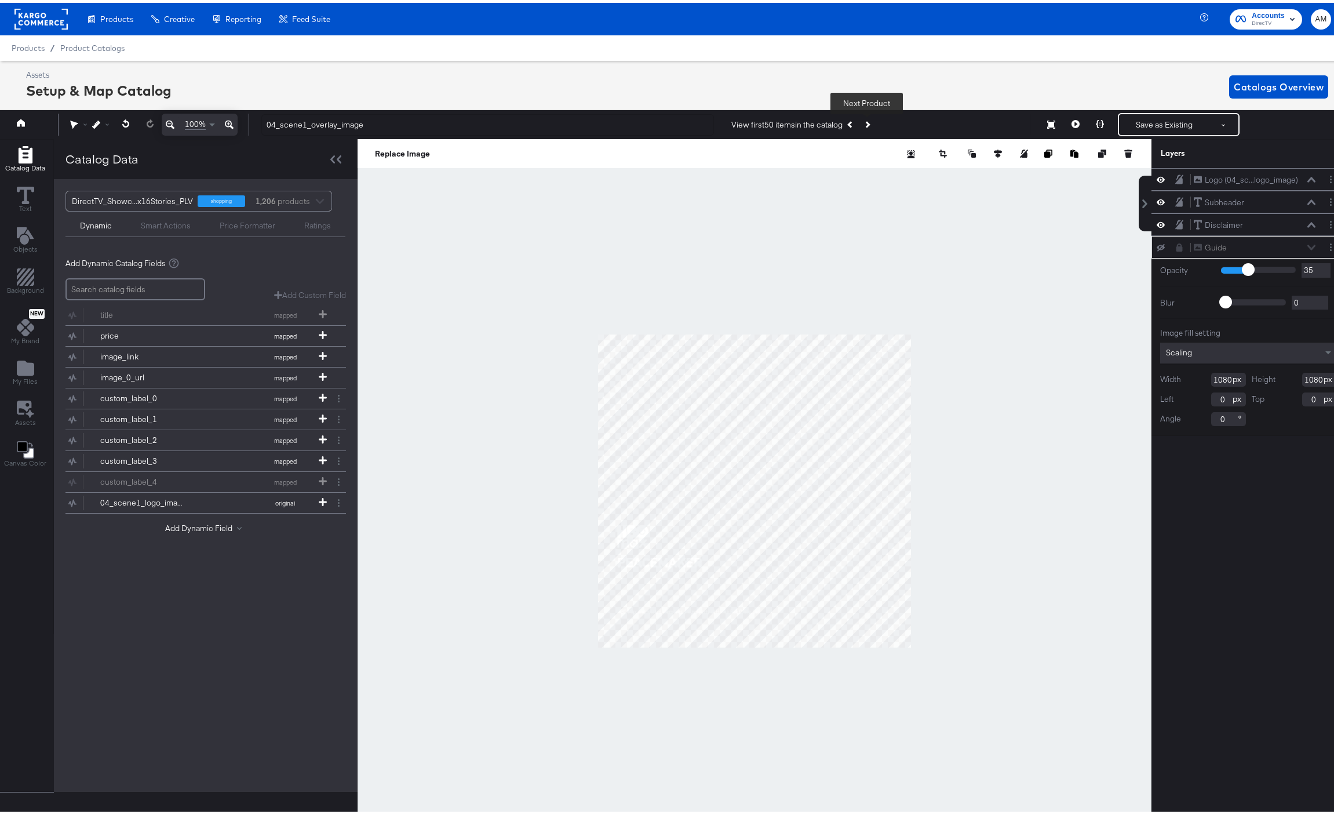
click at [866, 122] on icon "Next Product" at bounding box center [867, 122] width 6 height 6
click at [868, 122] on icon "Next Product" at bounding box center [867, 122] width 6 height 6
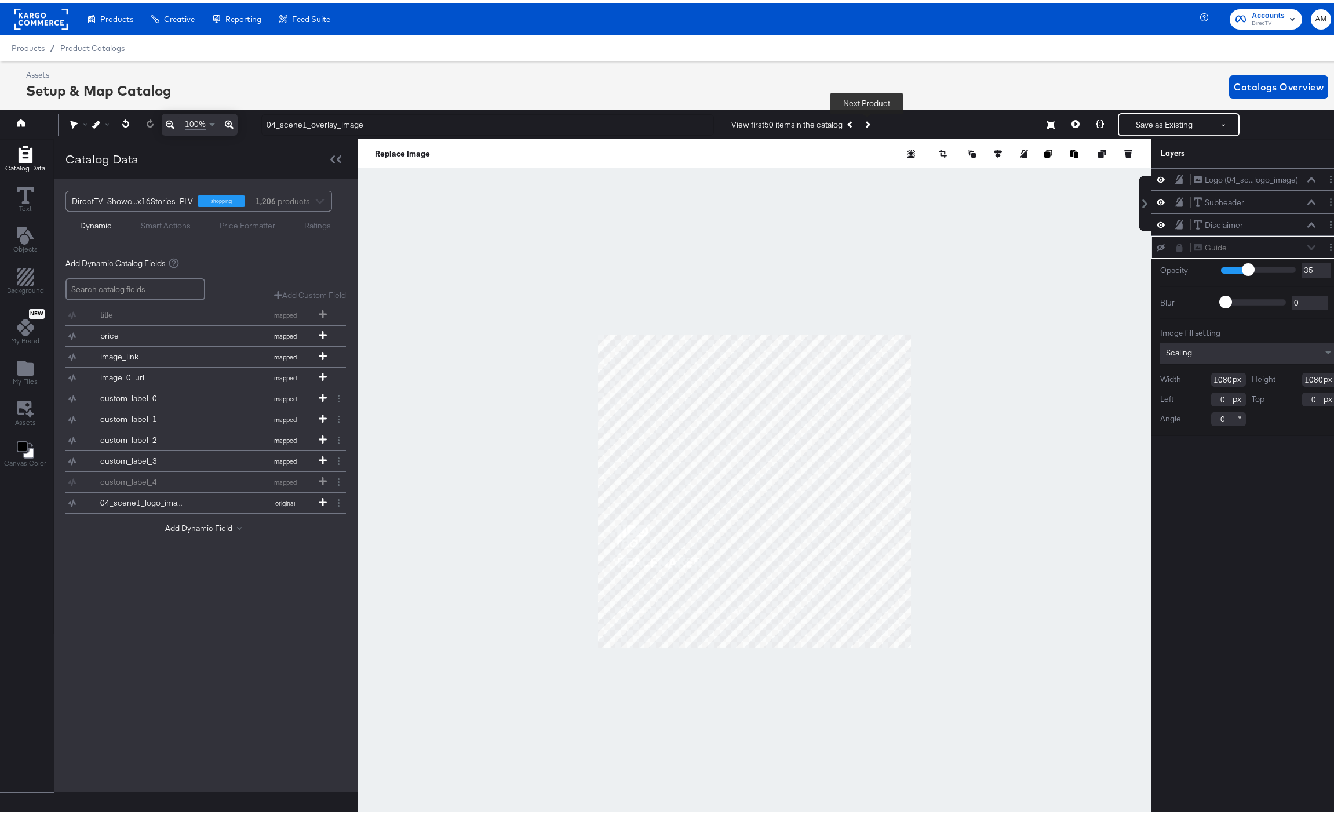
click at [868, 122] on icon "Next Product" at bounding box center [867, 122] width 6 height 6
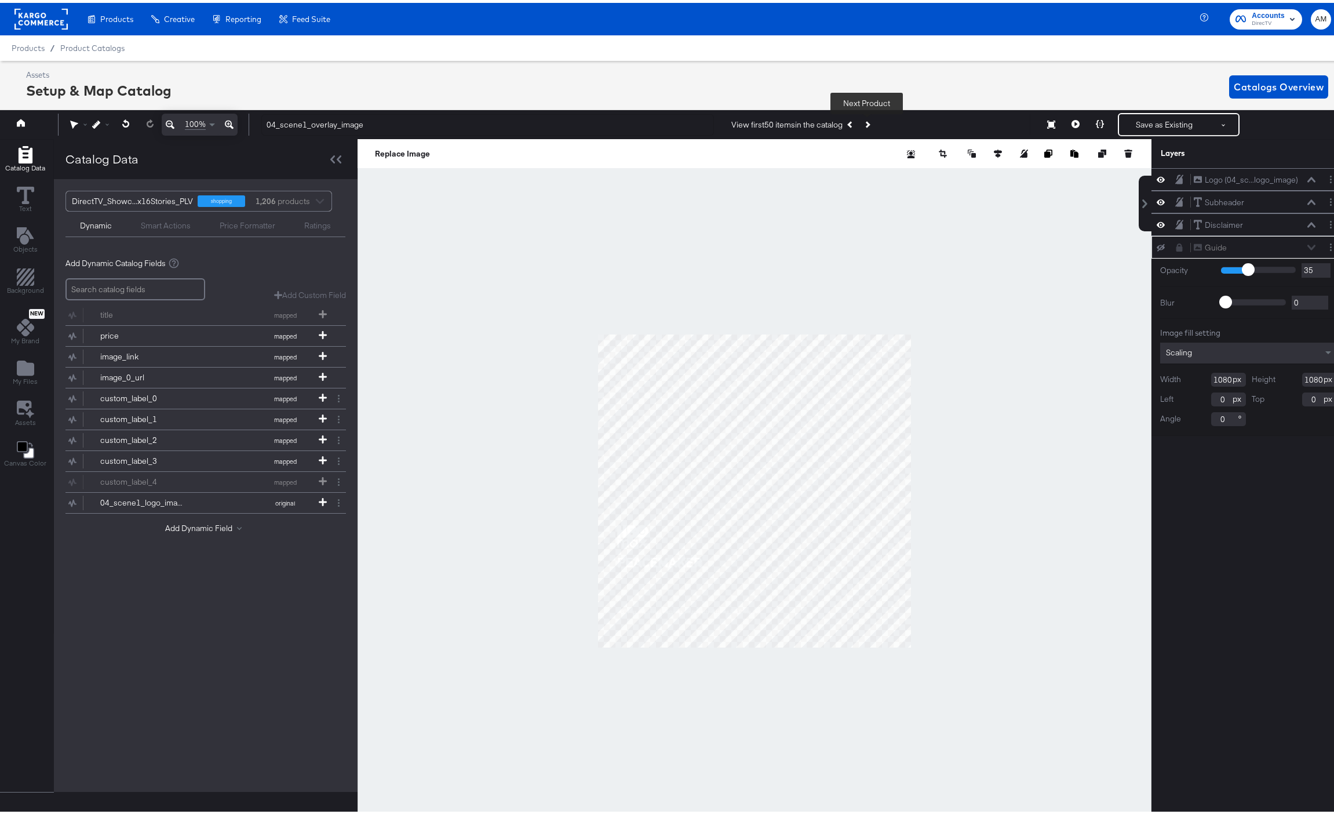
click at [868, 122] on icon "Next Product" at bounding box center [867, 122] width 6 height 6
click at [851, 123] on icon "Previous Product" at bounding box center [850, 122] width 6 height 6
click at [1148, 118] on button "Save as Existing" at bounding box center [1164, 121] width 90 height 21
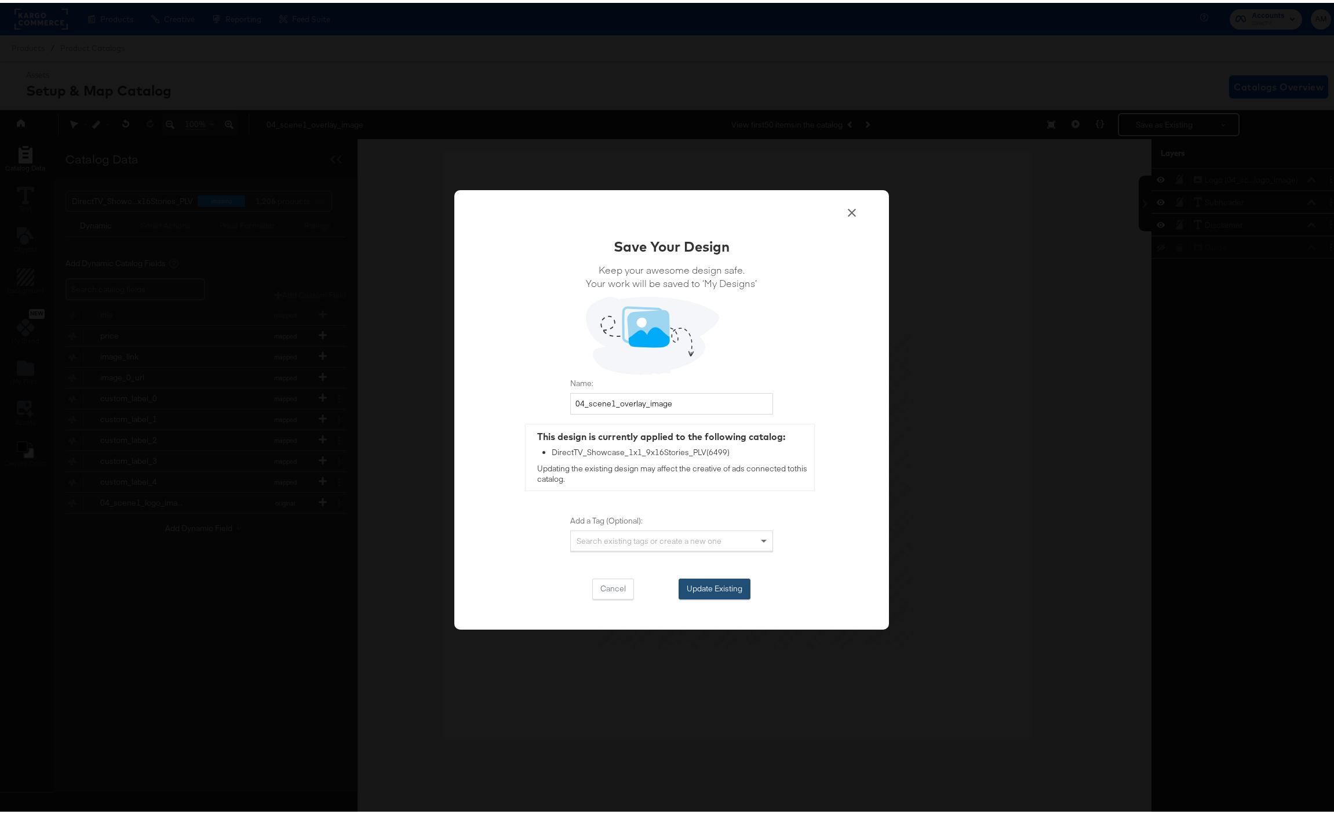
click at [690, 589] on button "Update Existing" at bounding box center [715, 586] width 72 height 21
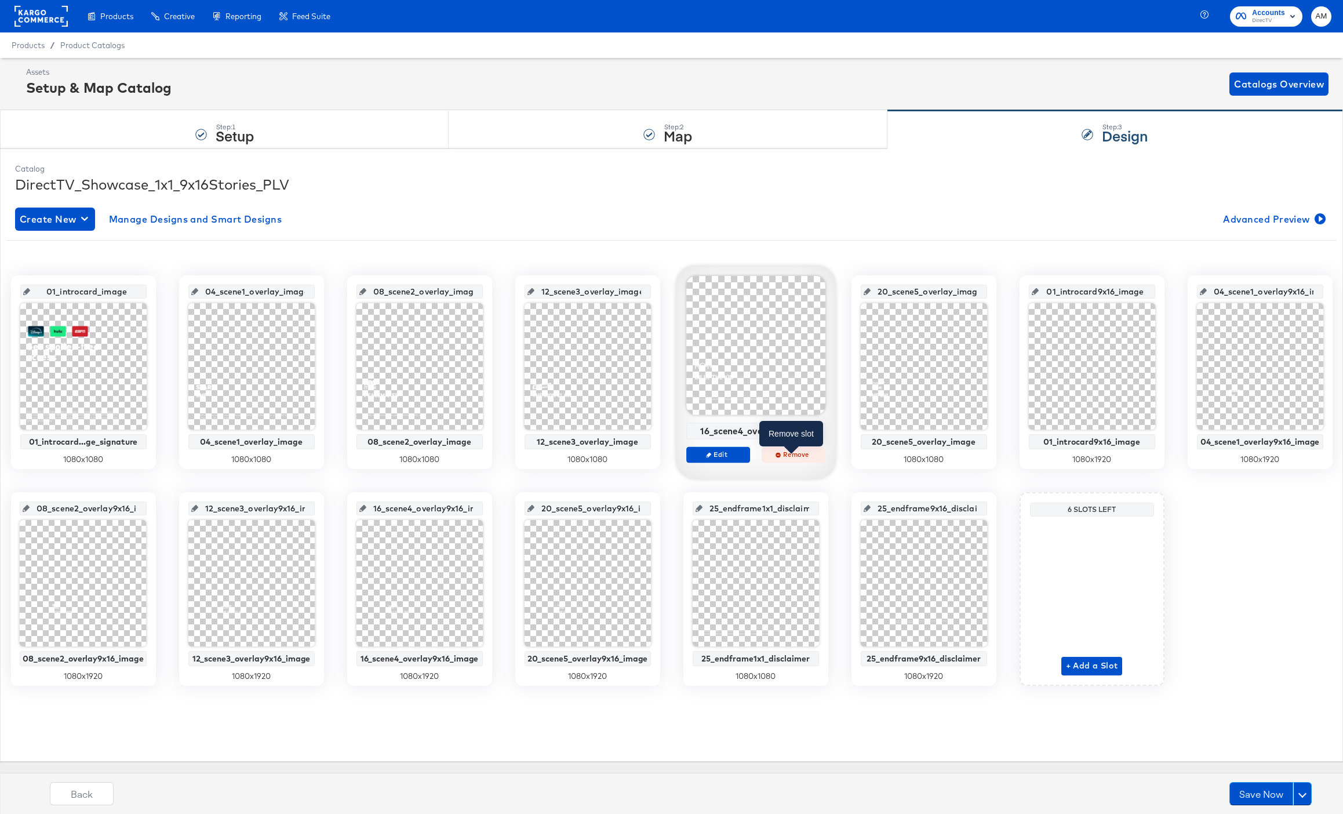
click at [800, 457] on span "Remove" at bounding box center [792, 454] width 53 height 9
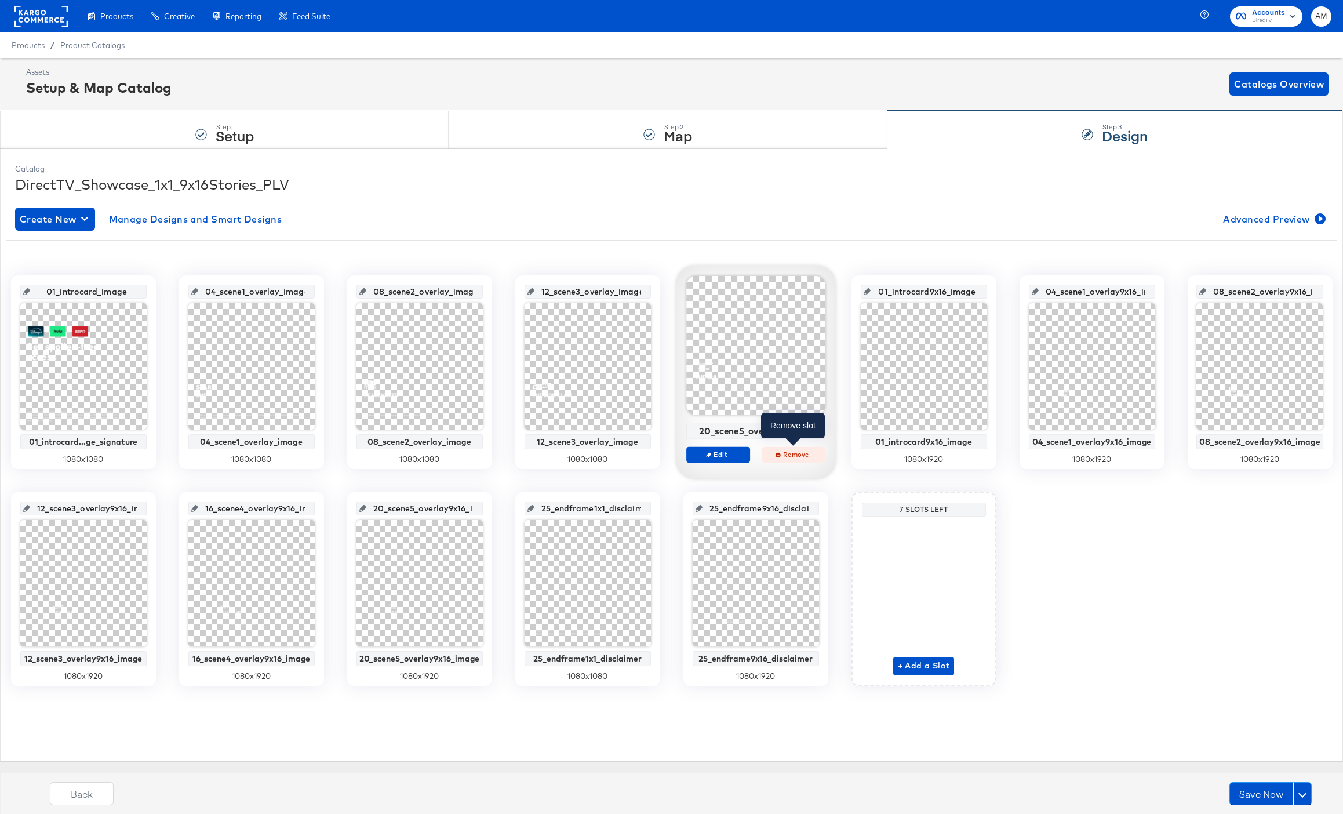
click at [794, 457] on span "Remove" at bounding box center [792, 454] width 53 height 9
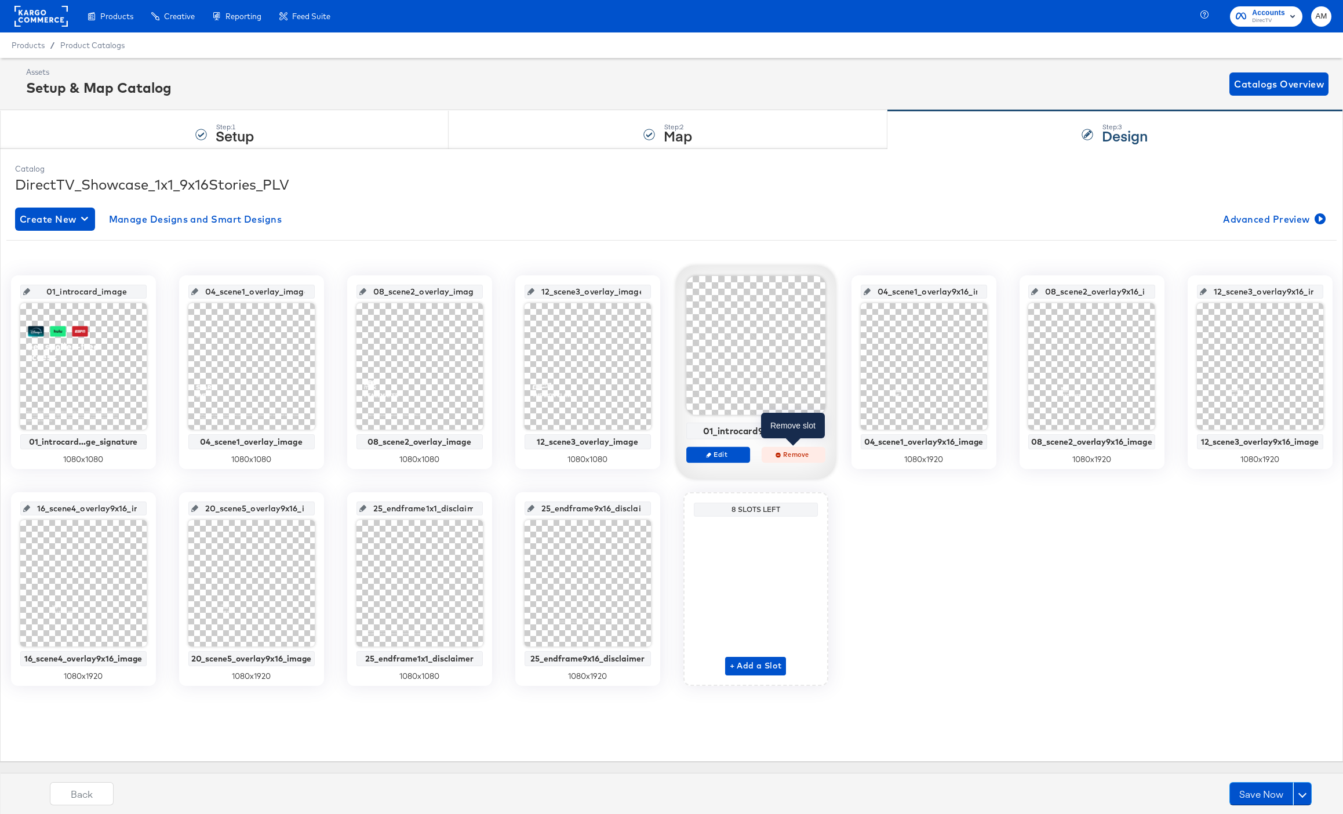
click at [802, 452] on span "Remove" at bounding box center [792, 454] width 53 height 9
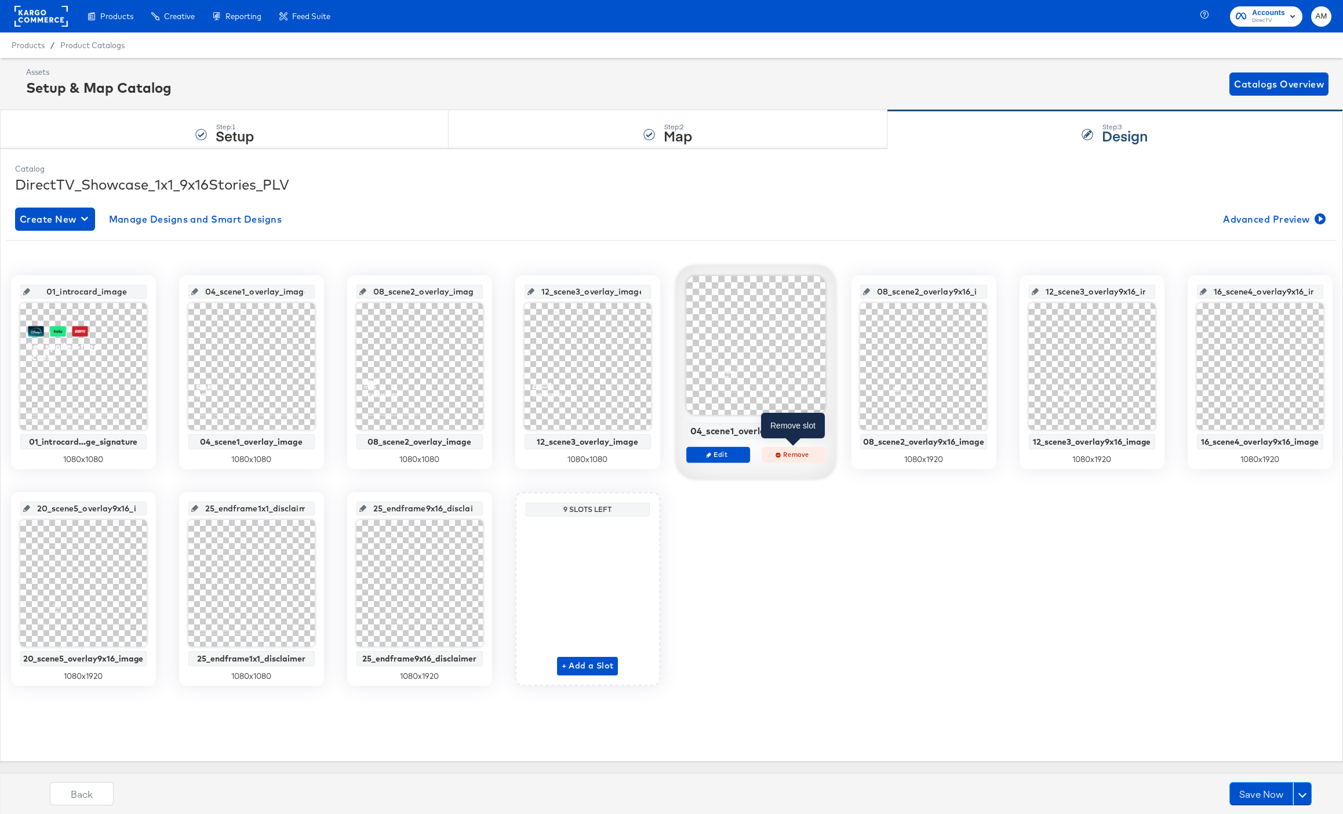
click at [794, 452] on span "Remove" at bounding box center [792, 454] width 53 height 9
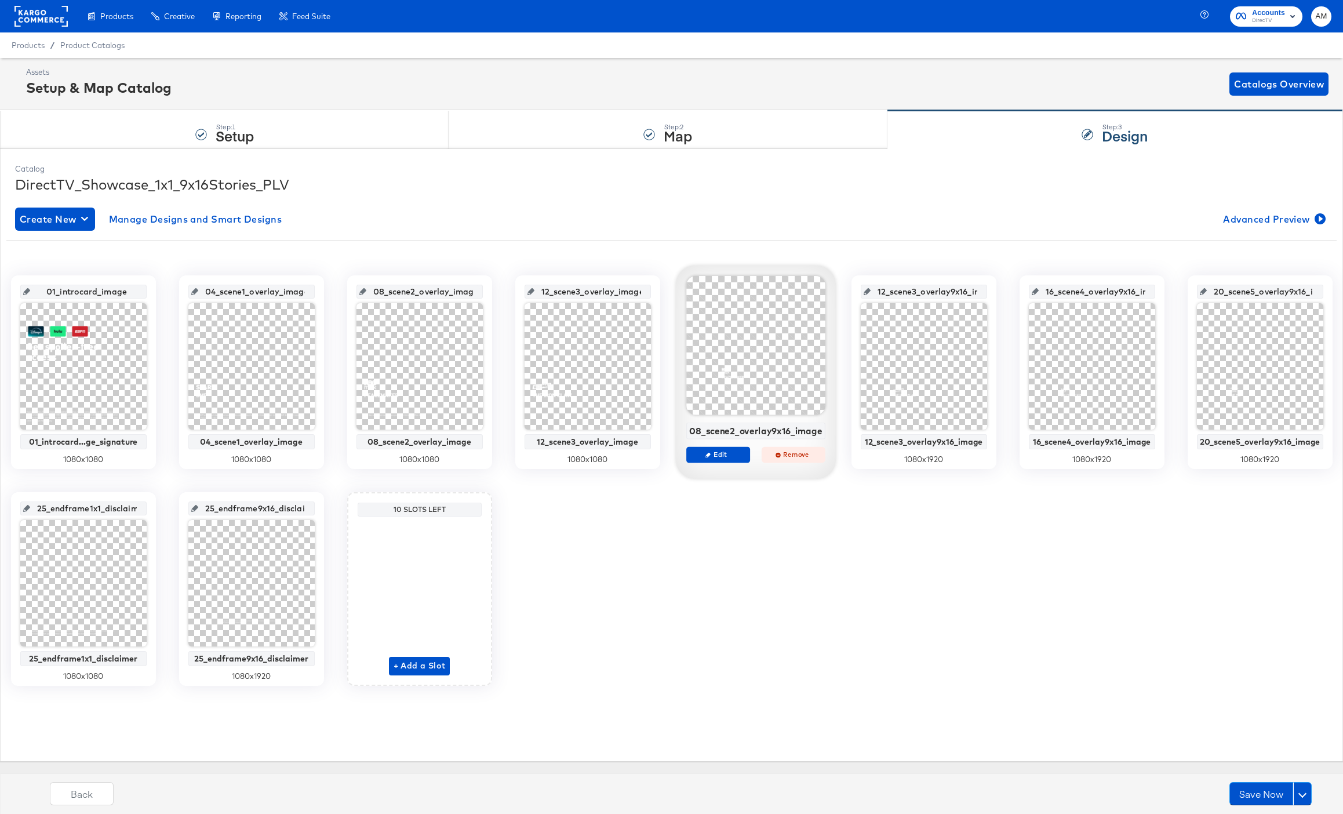
click at [794, 456] on span "Remove" at bounding box center [793, 454] width 53 height 9
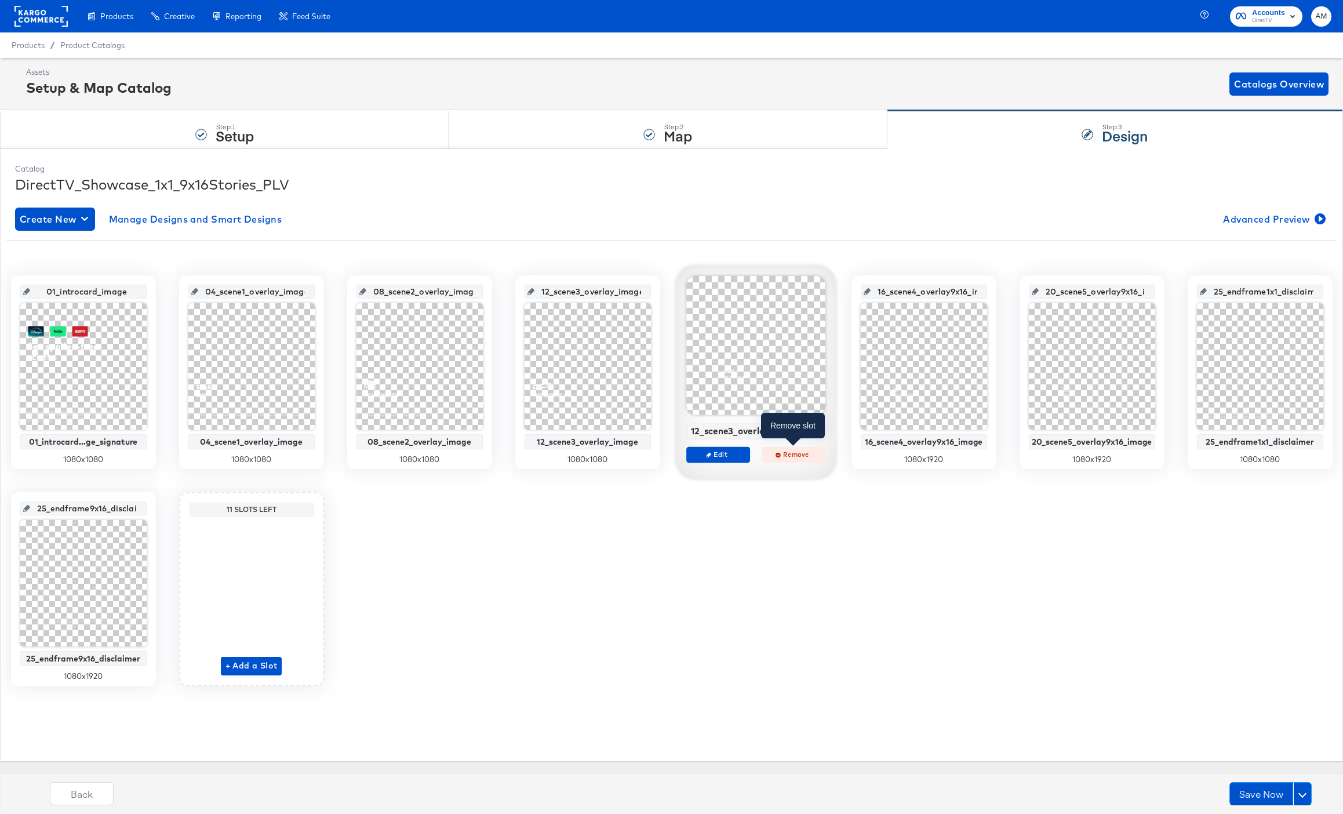
click at [791, 452] on span "Remove" at bounding box center [792, 454] width 53 height 9
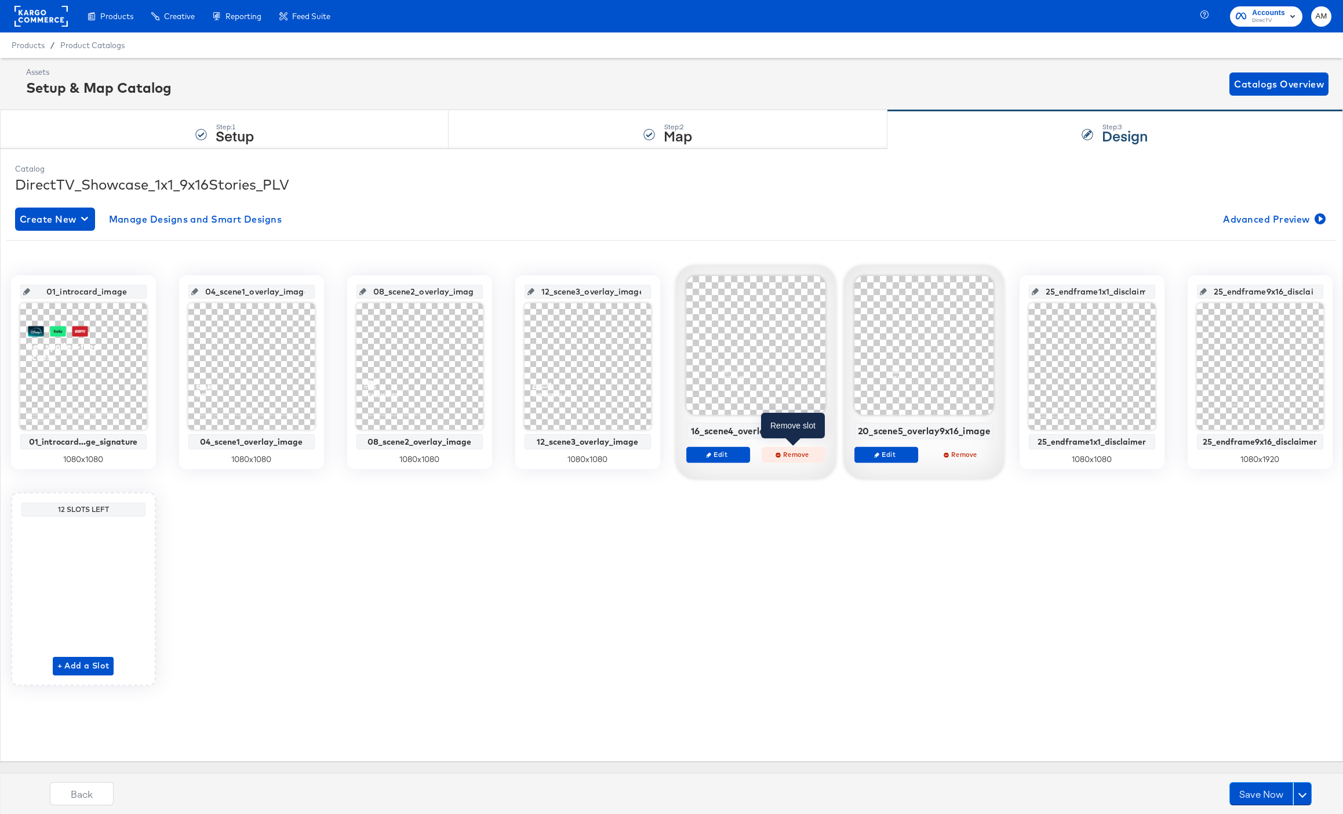
click at [787, 456] on span "Remove" at bounding box center [792, 454] width 53 height 9
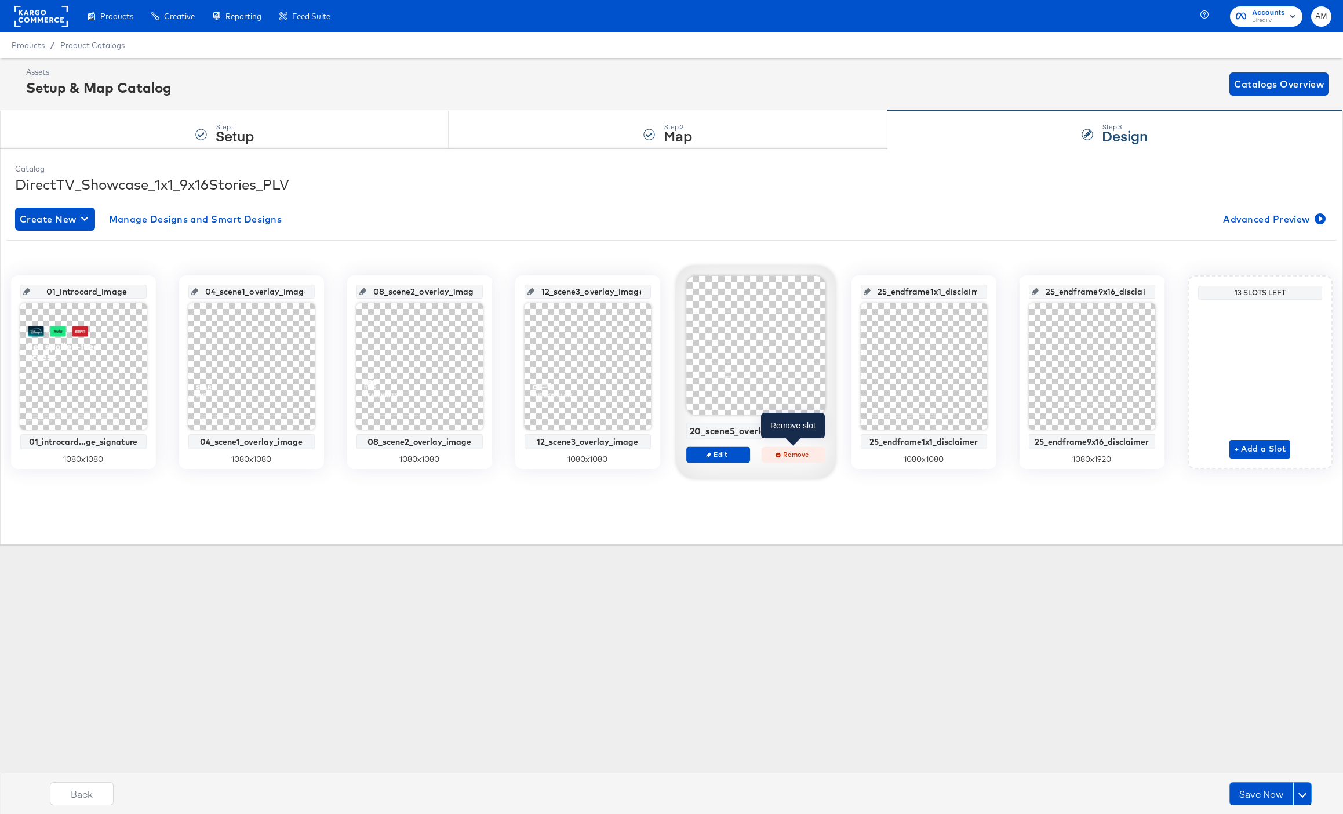
click at [791, 456] on span "Remove" at bounding box center [792, 454] width 53 height 9
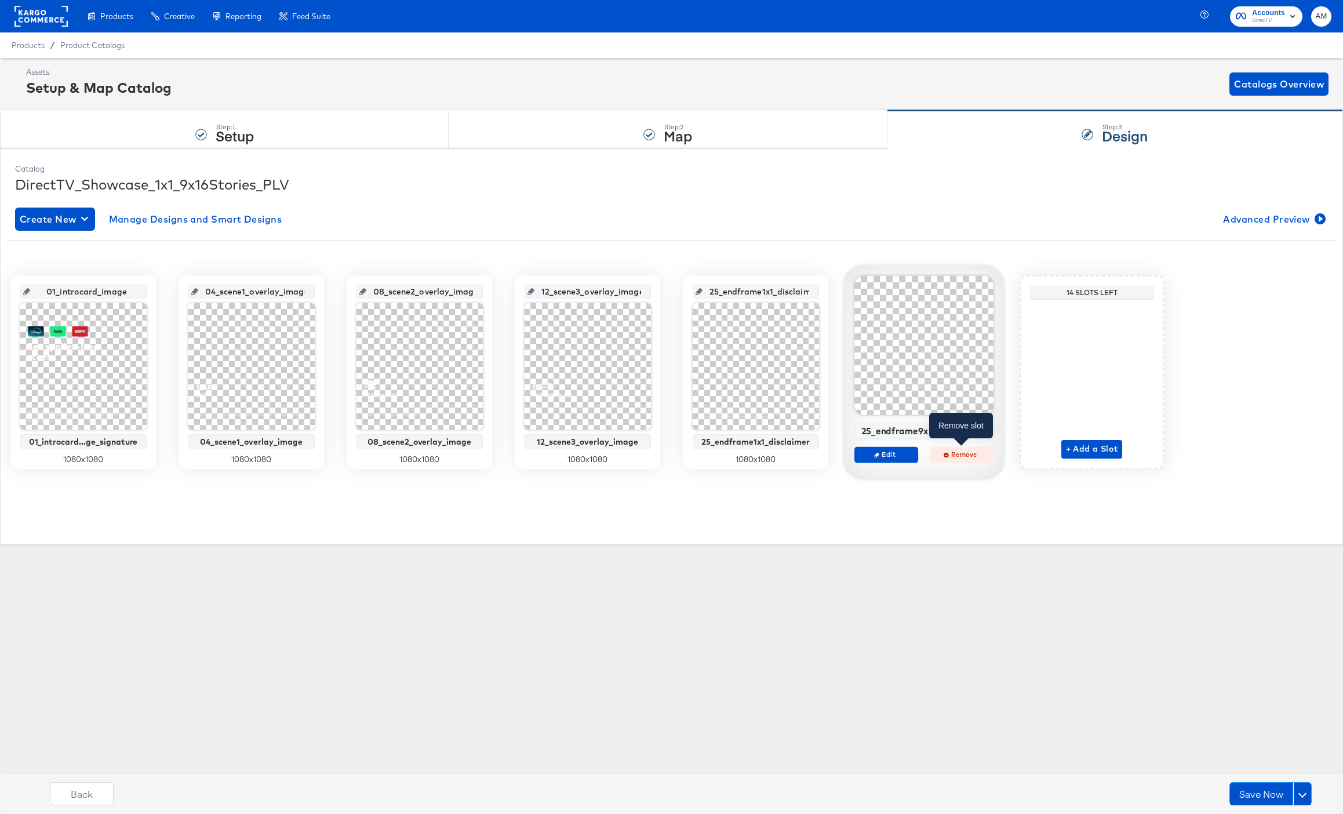
click at [955, 453] on span "Remove" at bounding box center [960, 454] width 53 height 9
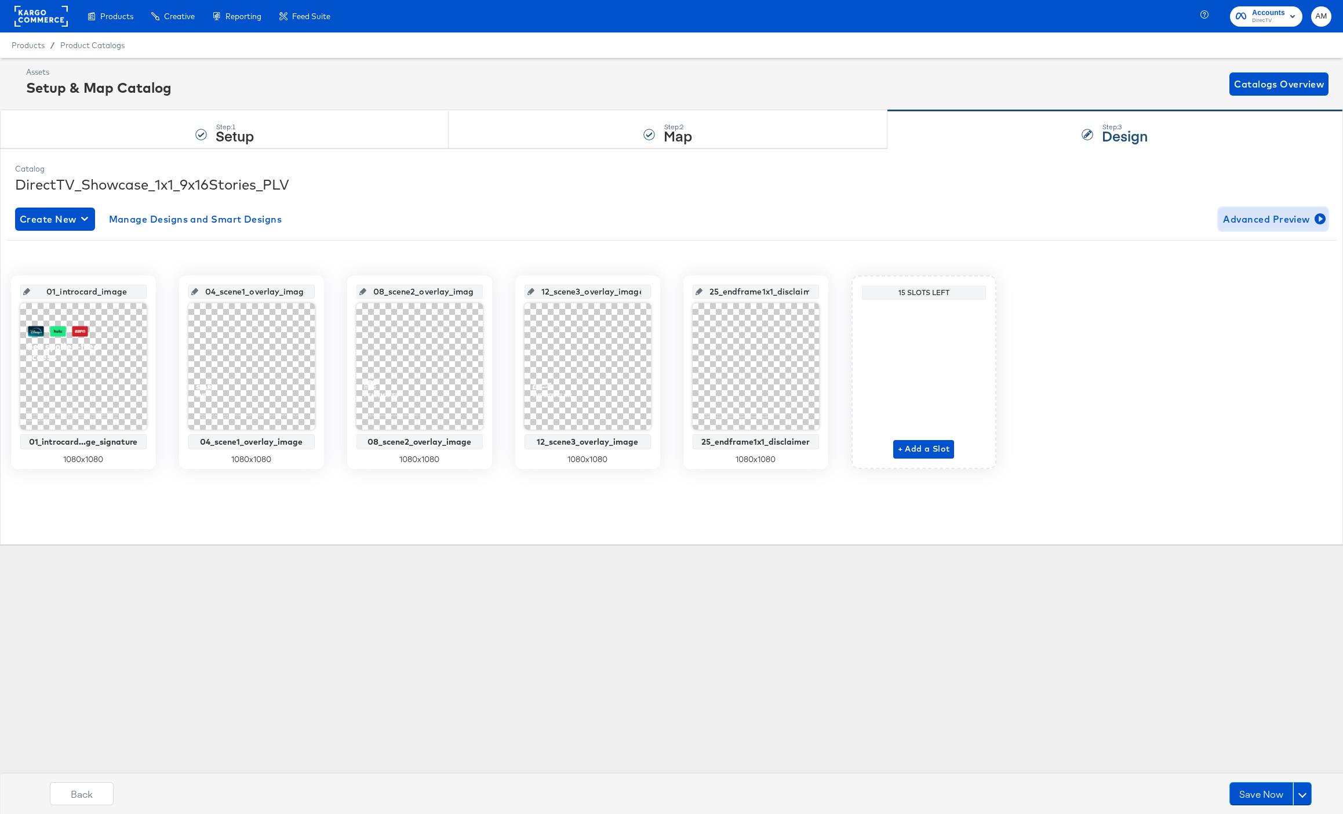
click at [1242, 218] on span "Advanced Preview" at bounding box center [1273, 219] width 100 height 16
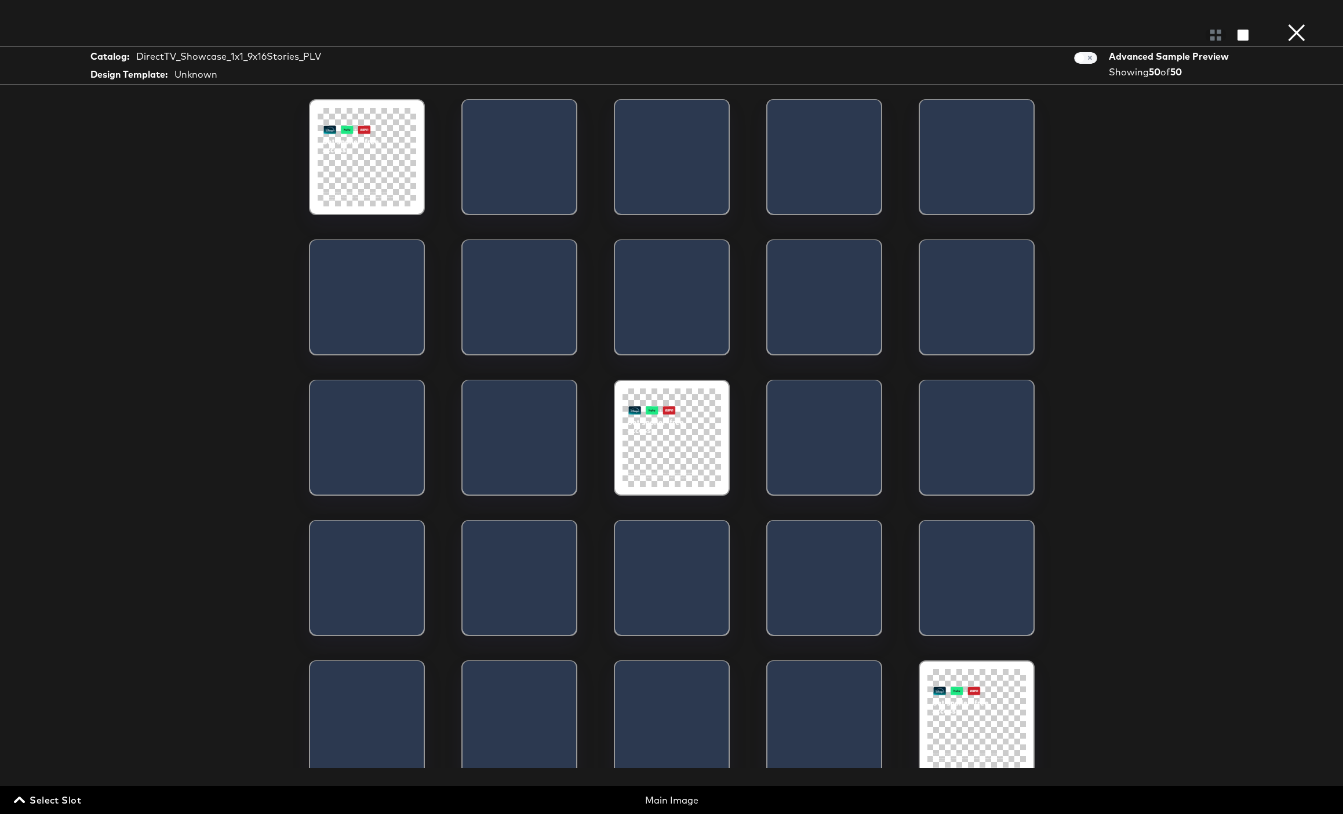
click at [641, 423] on div at bounding box center [672, 437] width 99 height 99
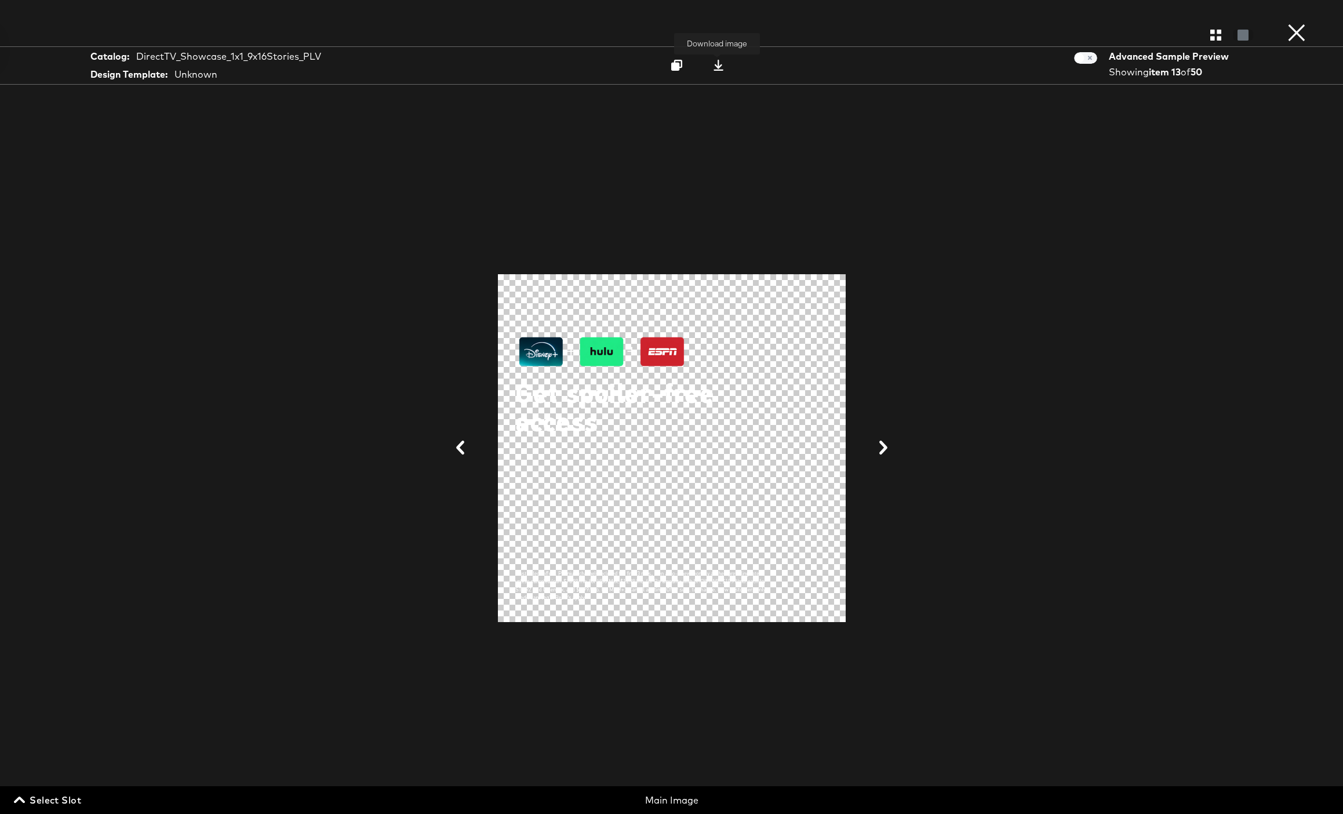
click at [716, 62] on icon at bounding box center [718, 65] width 11 height 11
click at [1294, 23] on button "×" at bounding box center [1296, 11] width 23 height 23
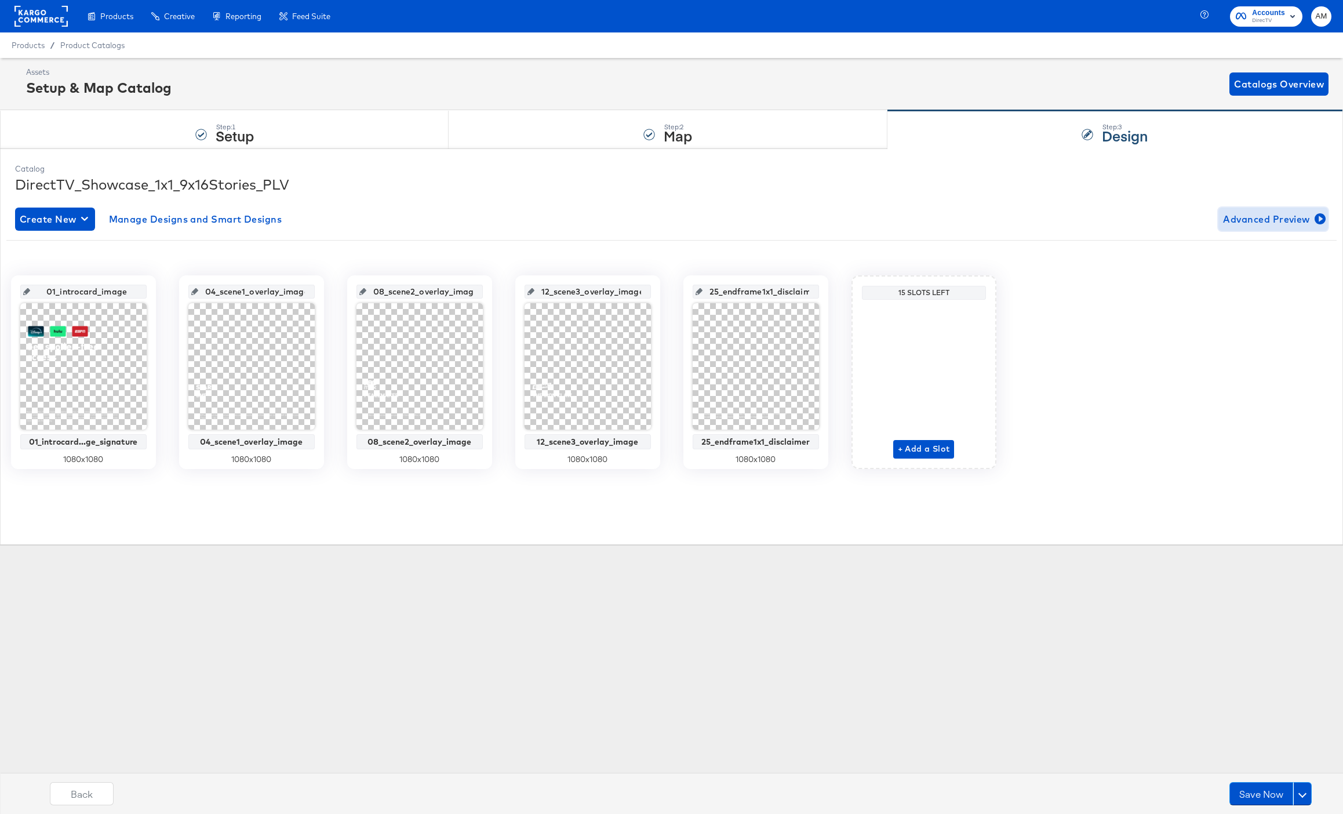
click at [1267, 222] on span "Advanced Preview" at bounding box center [1273, 219] width 100 height 16
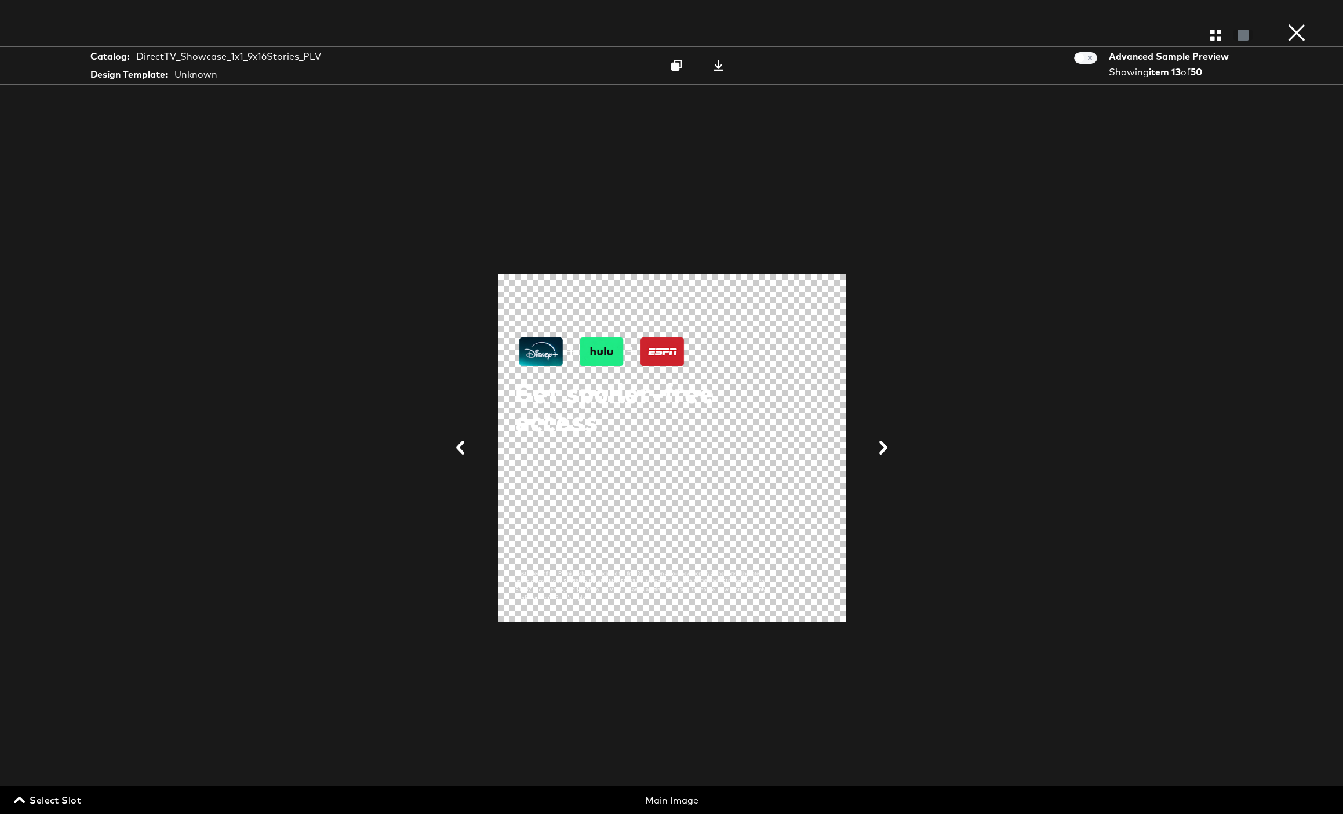
click at [69, 802] on span "Select Slot" at bounding box center [48, 800] width 65 height 16
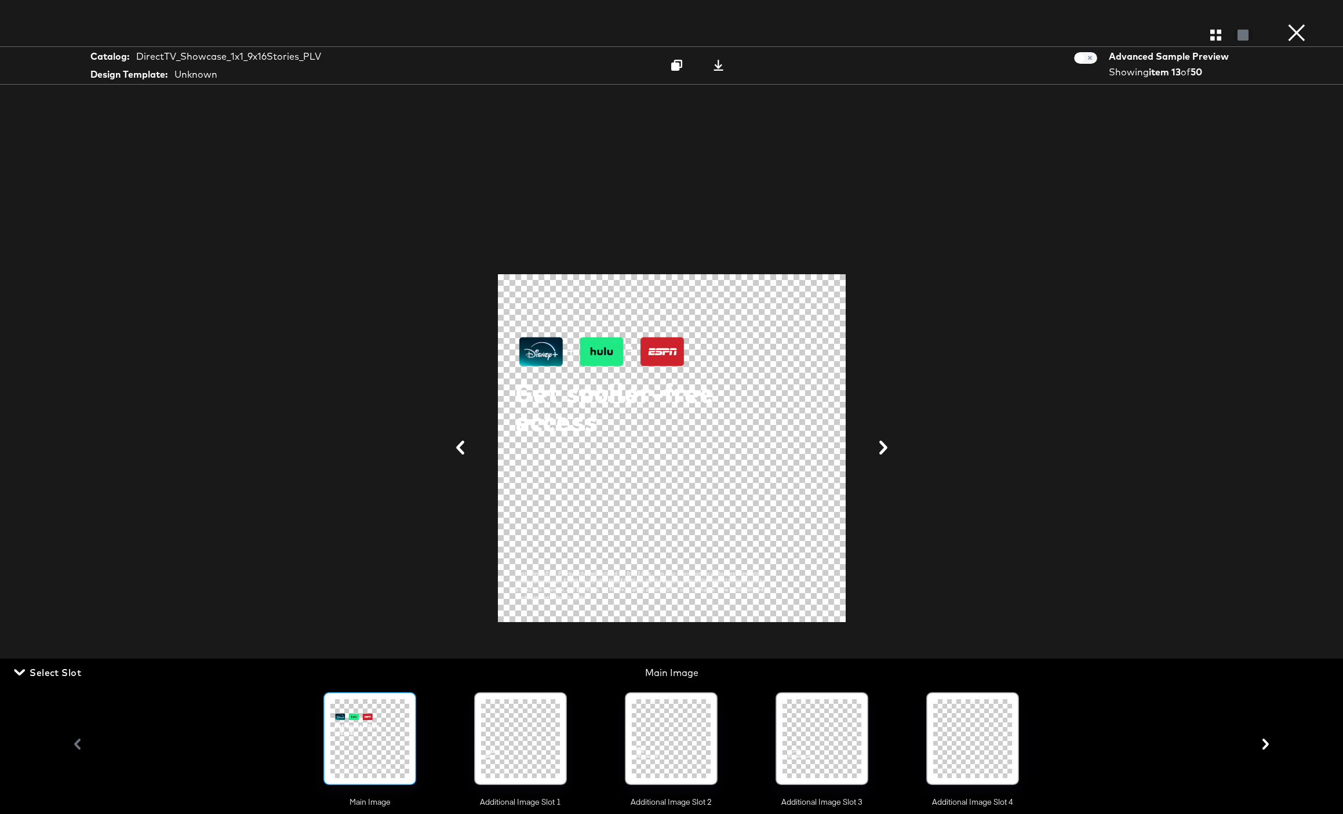
click at [525, 734] on div at bounding box center [520, 738] width 79 height 79
click at [889, 445] on icon at bounding box center [883, 448] width 14 height 14
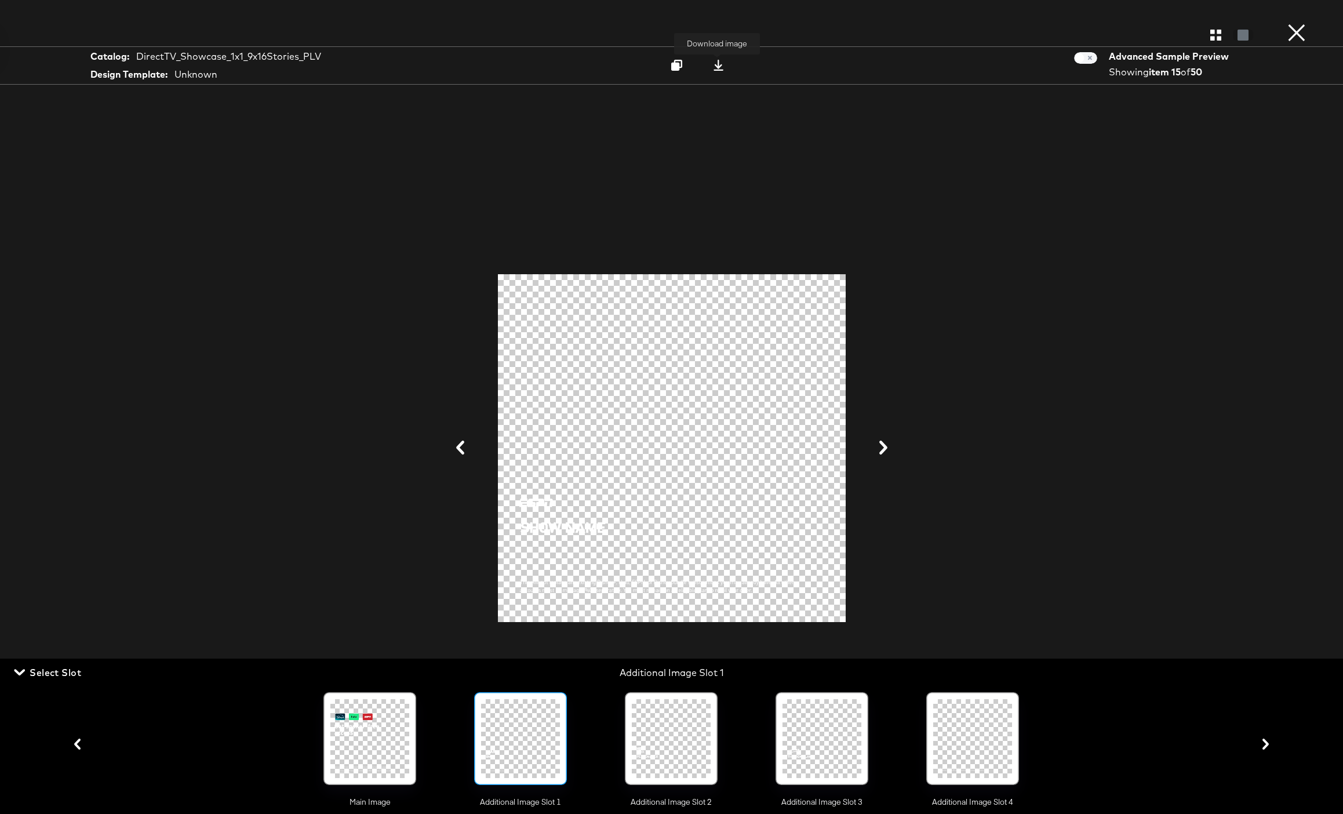
click at [719, 64] on icon at bounding box center [718, 65] width 11 height 11
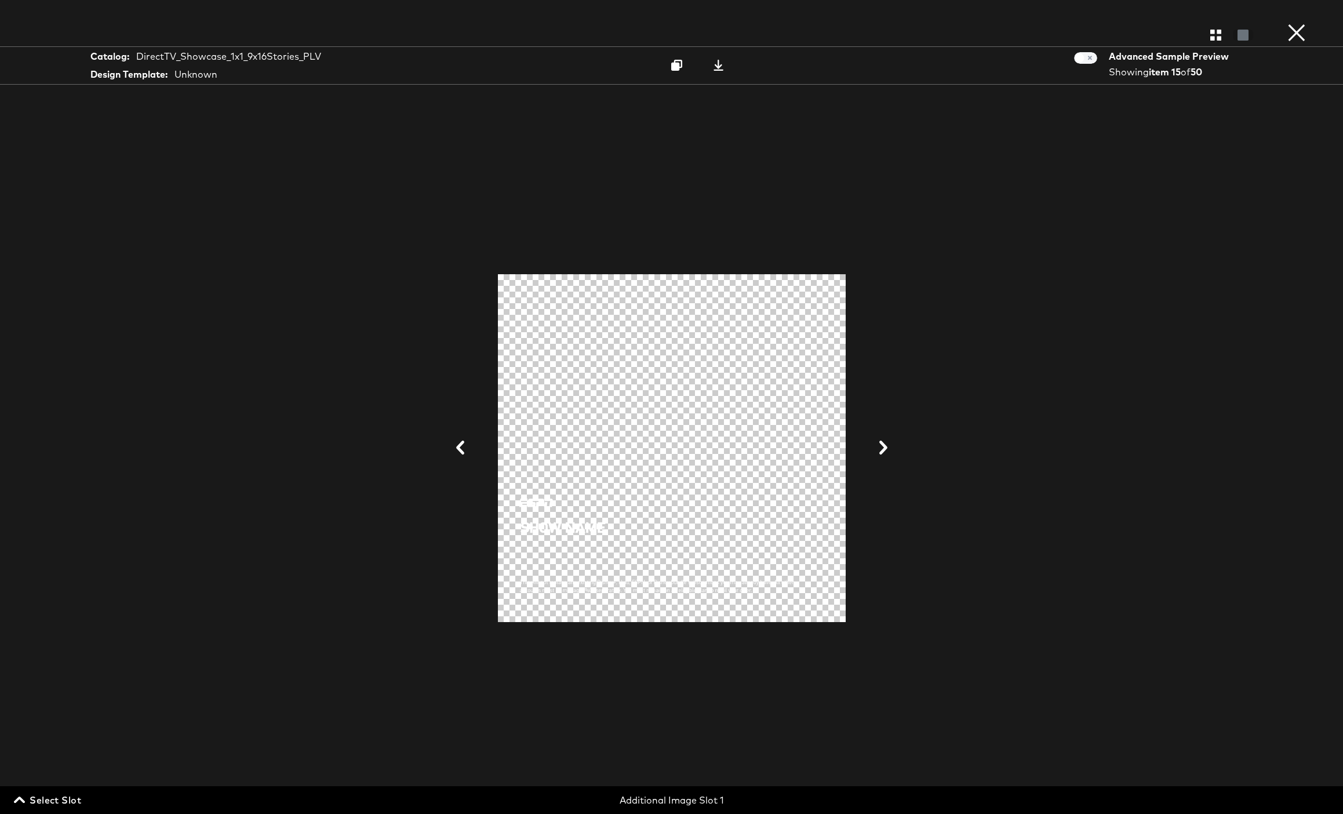
click at [885, 446] on icon at bounding box center [883, 448] width 8 height 14
click at [883, 447] on icon at bounding box center [883, 448] width 8 height 14
click at [884, 446] on icon at bounding box center [883, 448] width 8 height 14
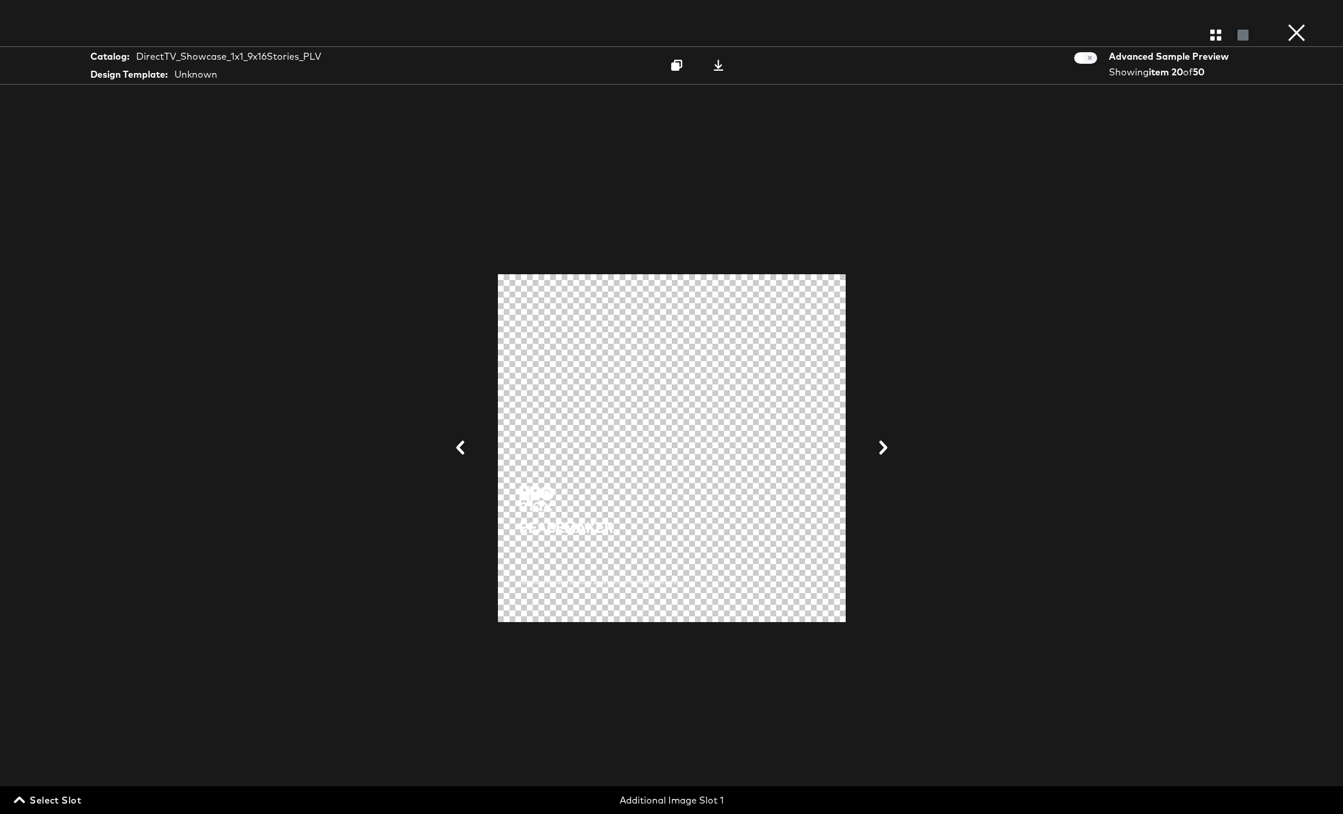
click at [884, 446] on icon at bounding box center [883, 448] width 8 height 14
click at [716, 66] on icon at bounding box center [719, 65] width 10 height 11
click at [881, 445] on icon at bounding box center [883, 448] width 8 height 14
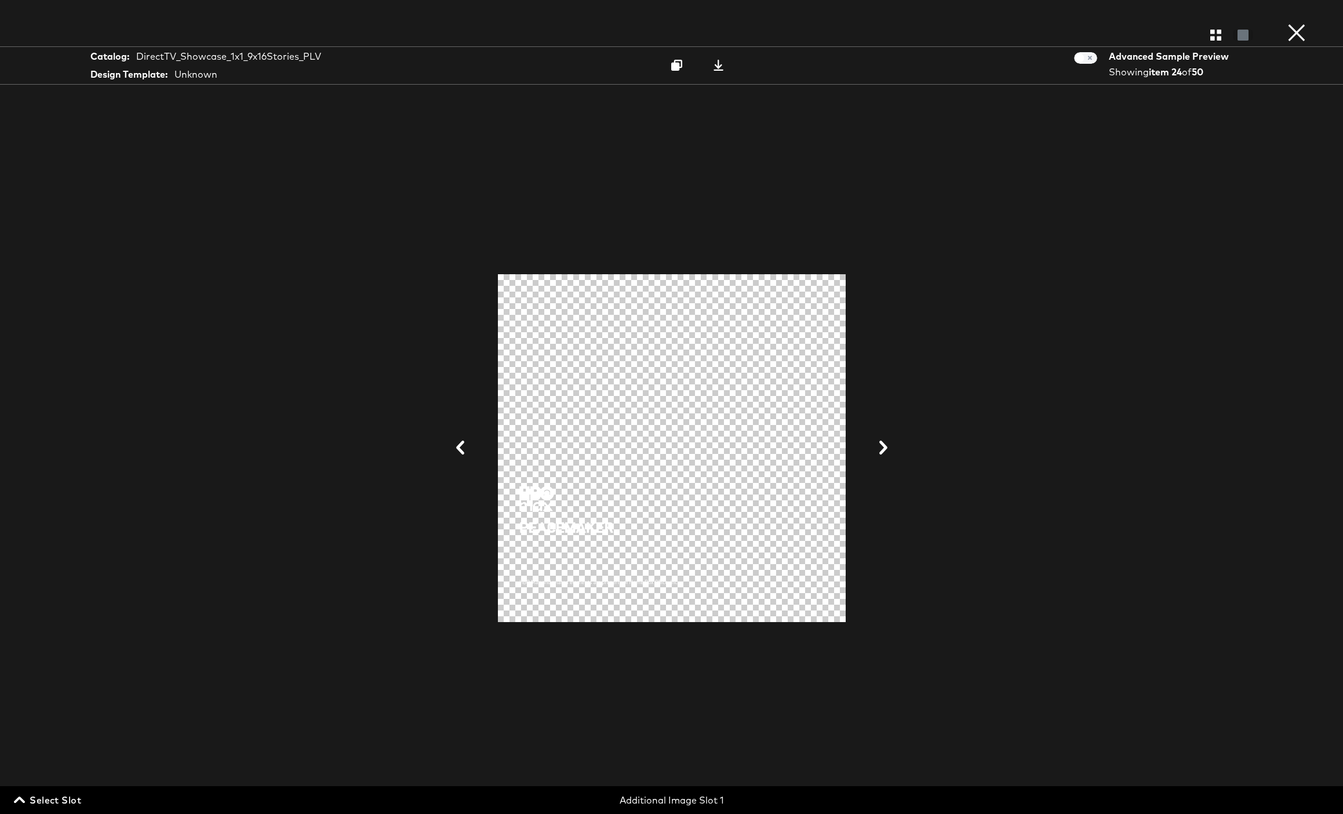
click at [881, 445] on icon at bounding box center [883, 448] width 8 height 14
click at [881, 445] on div at bounding box center [671, 448] width 869 height 698
click at [461, 449] on icon at bounding box center [460, 448] width 14 height 14
click at [460, 449] on icon at bounding box center [460, 448] width 8 height 14
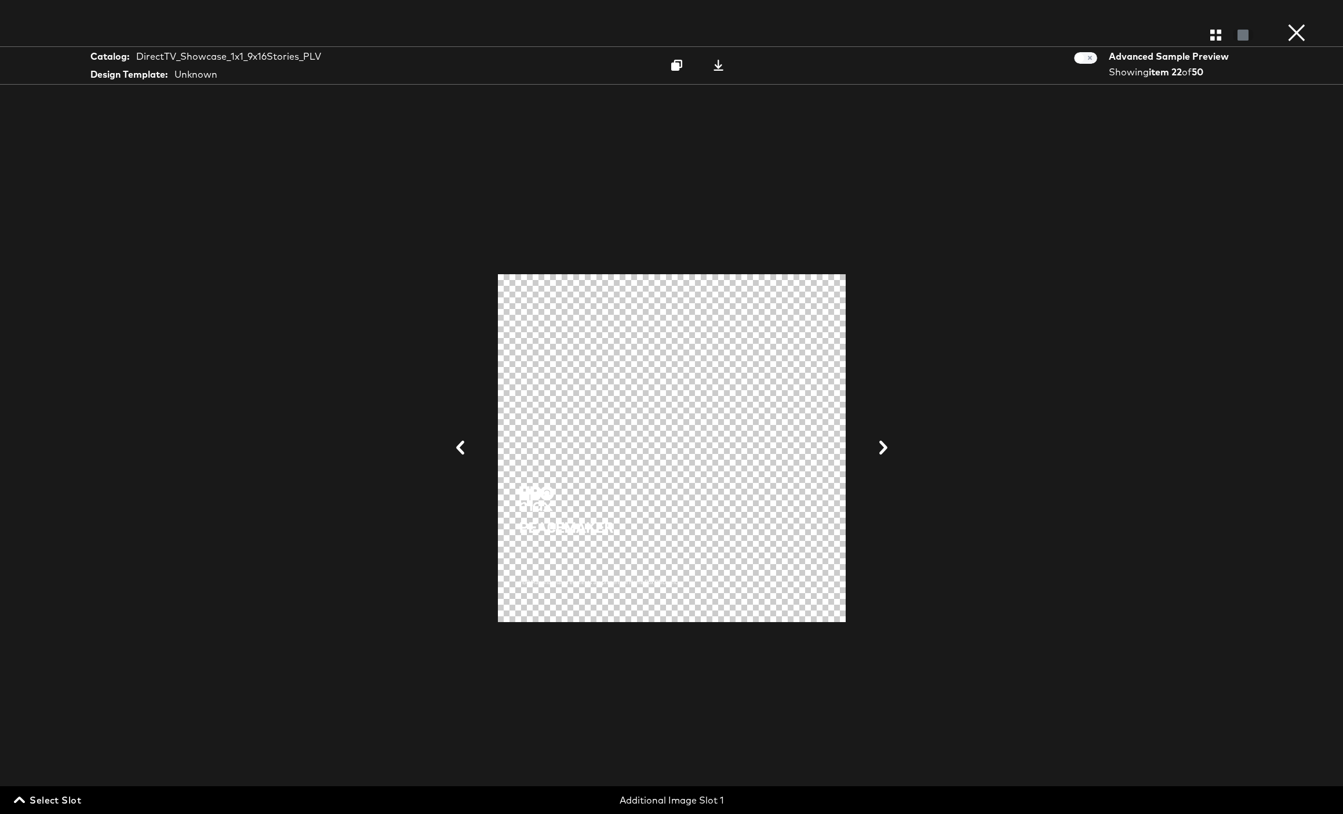
click at [460, 449] on icon at bounding box center [460, 448] width 8 height 14
click at [461, 446] on icon at bounding box center [460, 448] width 14 height 14
click at [459, 447] on icon at bounding box center [460, 448] width 8 height 14
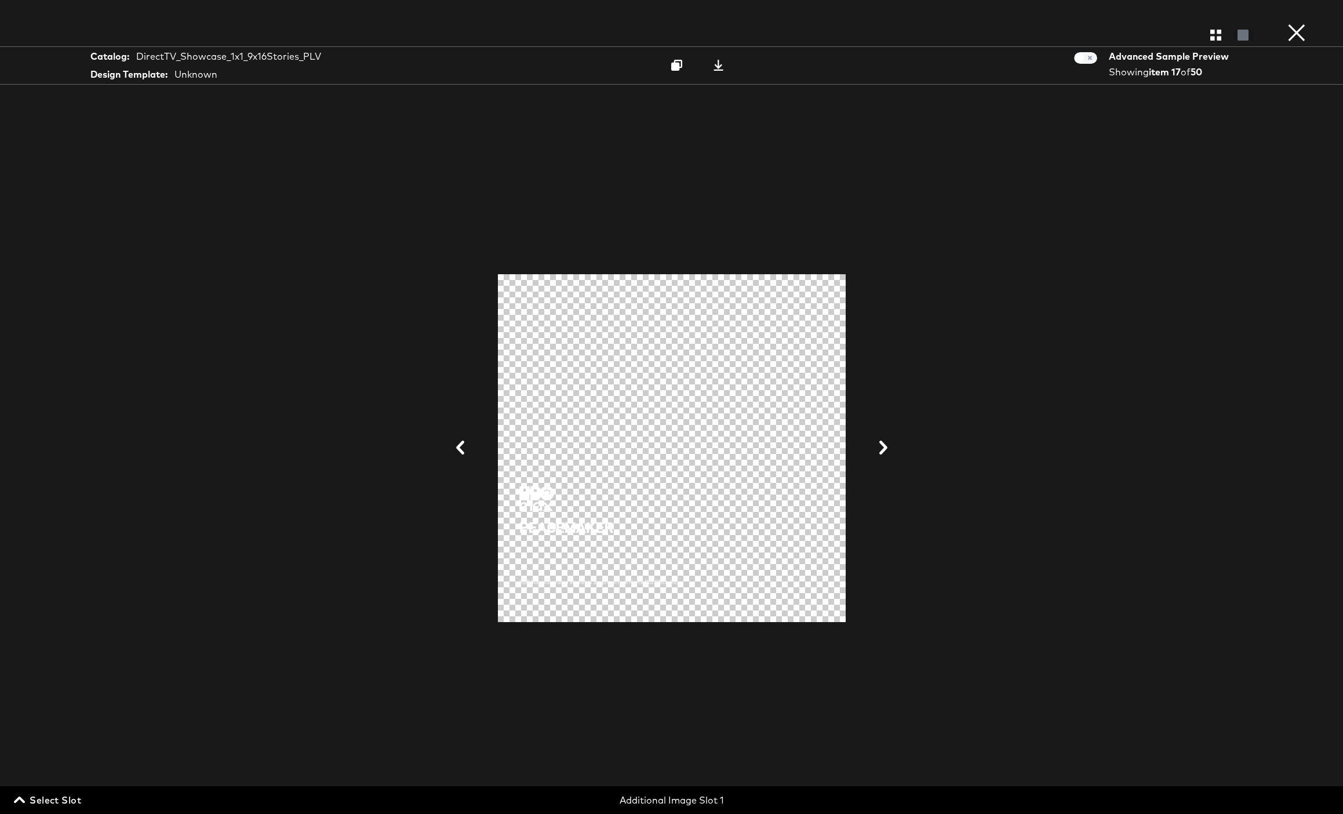
click at [459, 447] on icon at bounding box center [460, 448] width 8 height 14
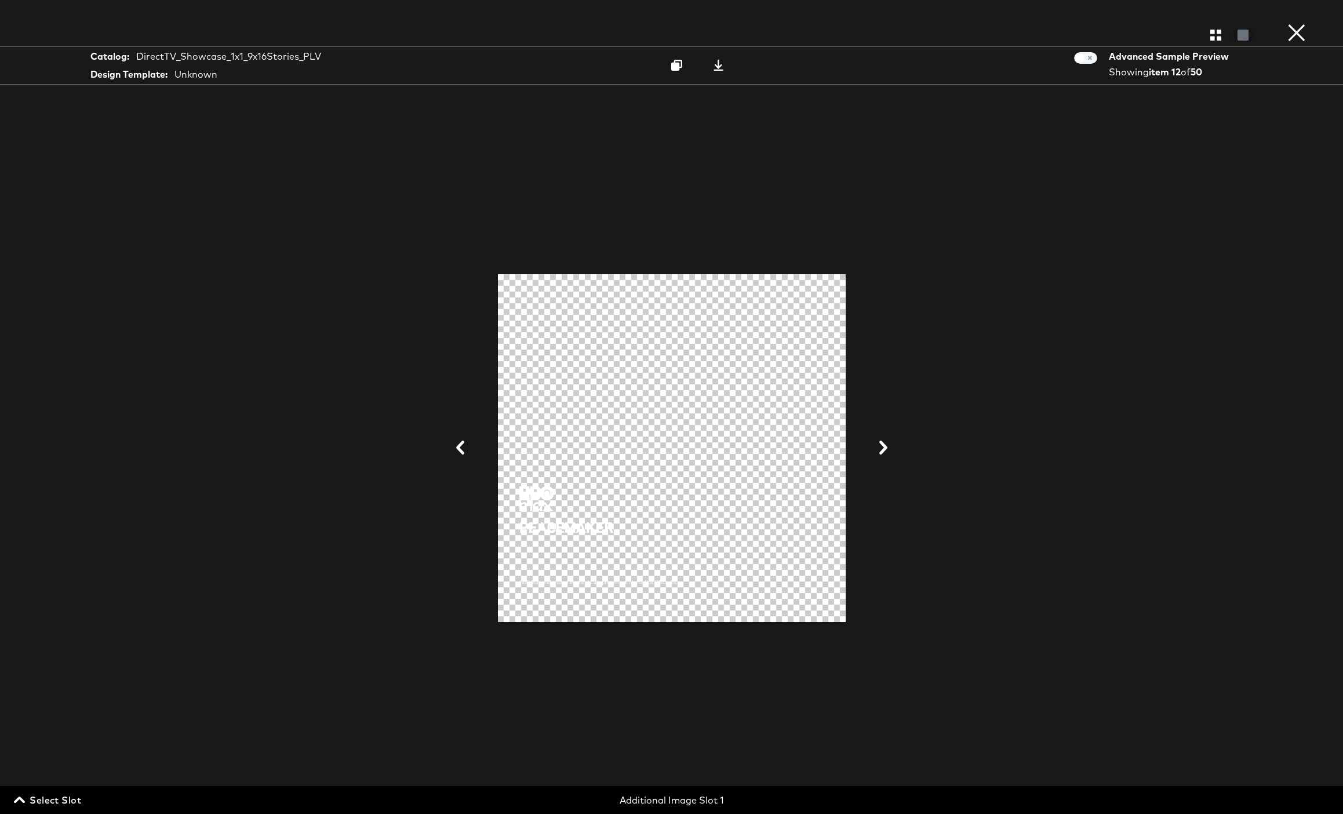
click at [459, 447] on icon at bounding box center [460, 448] width 8 height 14
click at [716, 64] on icon at bounding box center [718, 65] width 11 height 11
click at [48, 797] on span "Select Slot" at bounding box center [48, 800] width 65 height 16
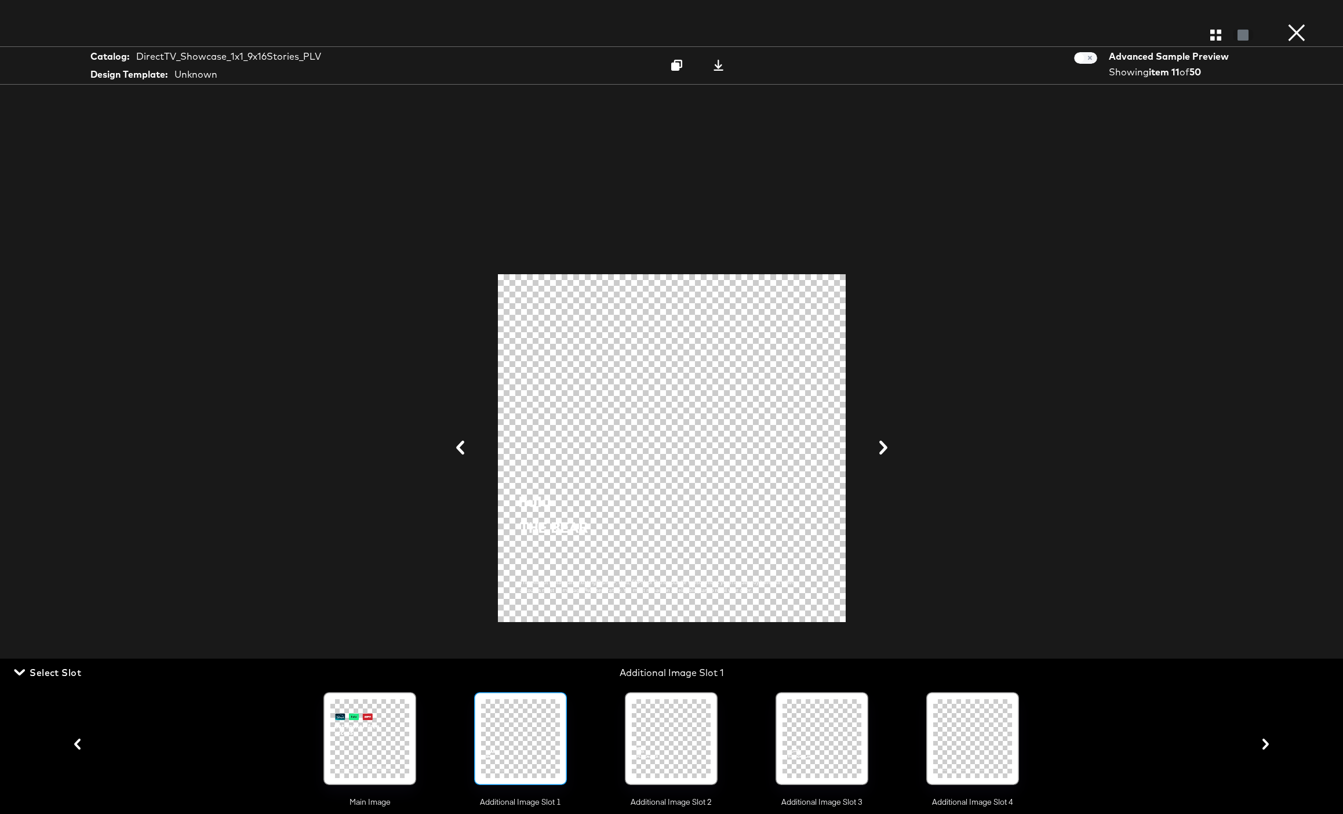
click at [1267, 746] on icon "button" at bounding box center [1265, 743] width 6 height 11
click at [987, 738] on div at bounding box center [972, 738] width 79 height 79
click at [675, 66] on icon at bounding box center [676, 65] width 11 height 11
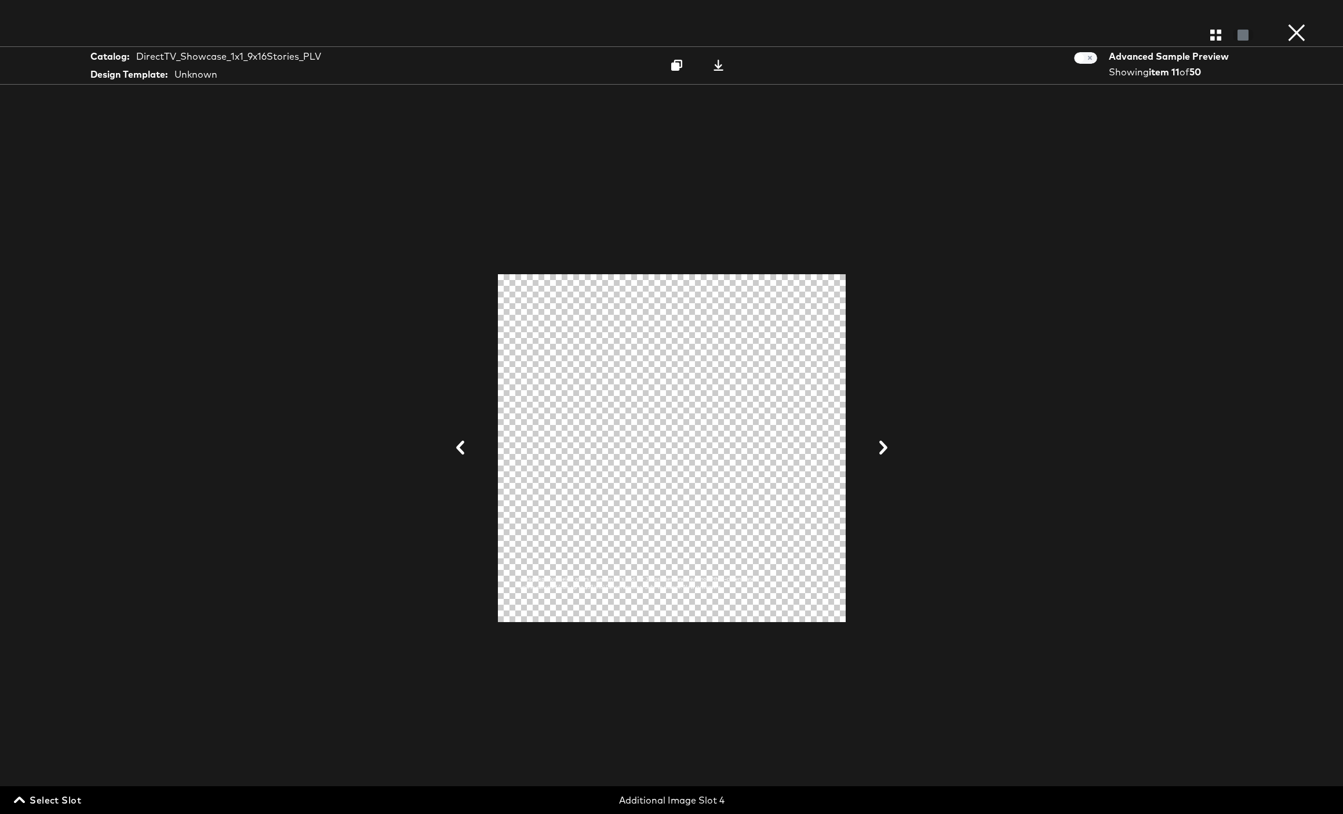
click at [59, 799] on span "Select Slot" at bounding box center [48, 800] width 65 height 16
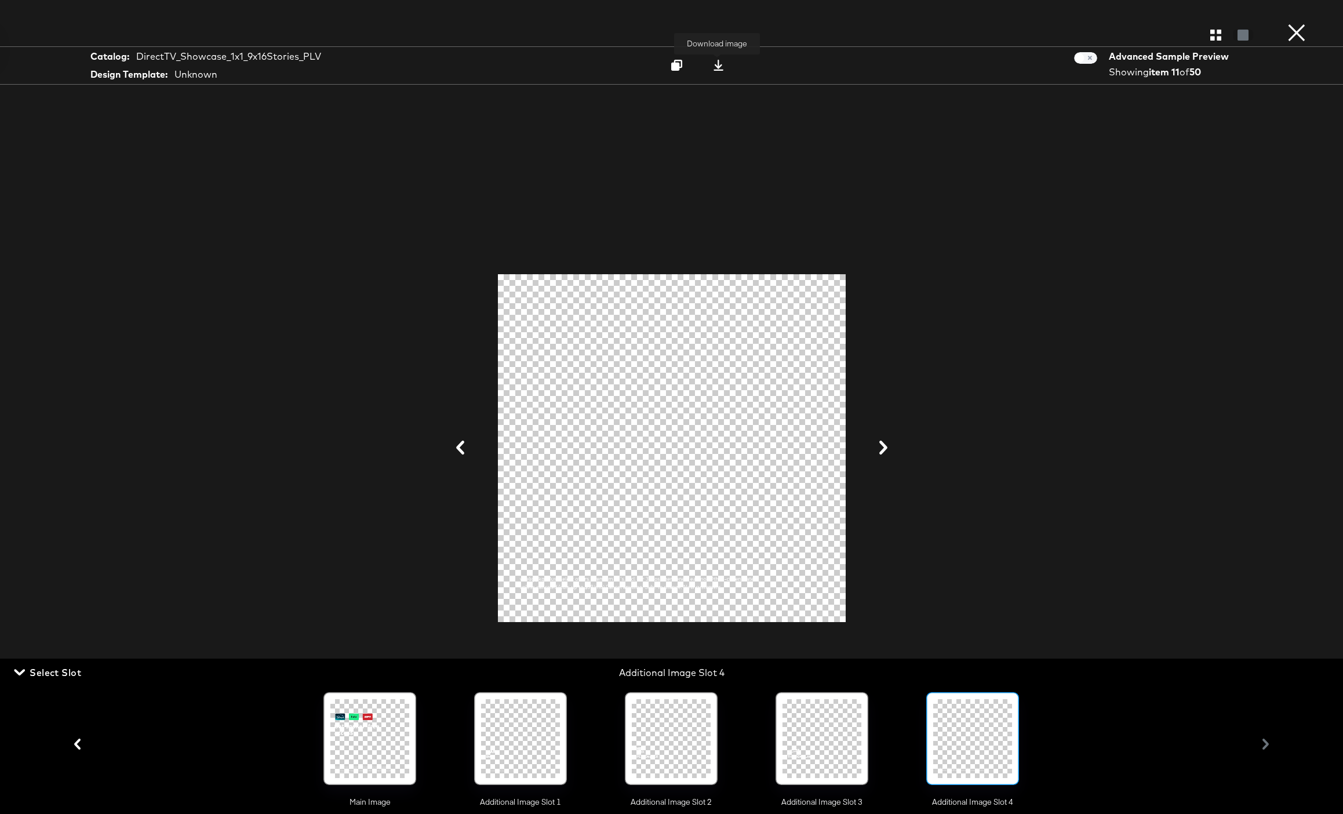
click at [715, 64] on icon at bounding box center [718, 65] width 11 height 11
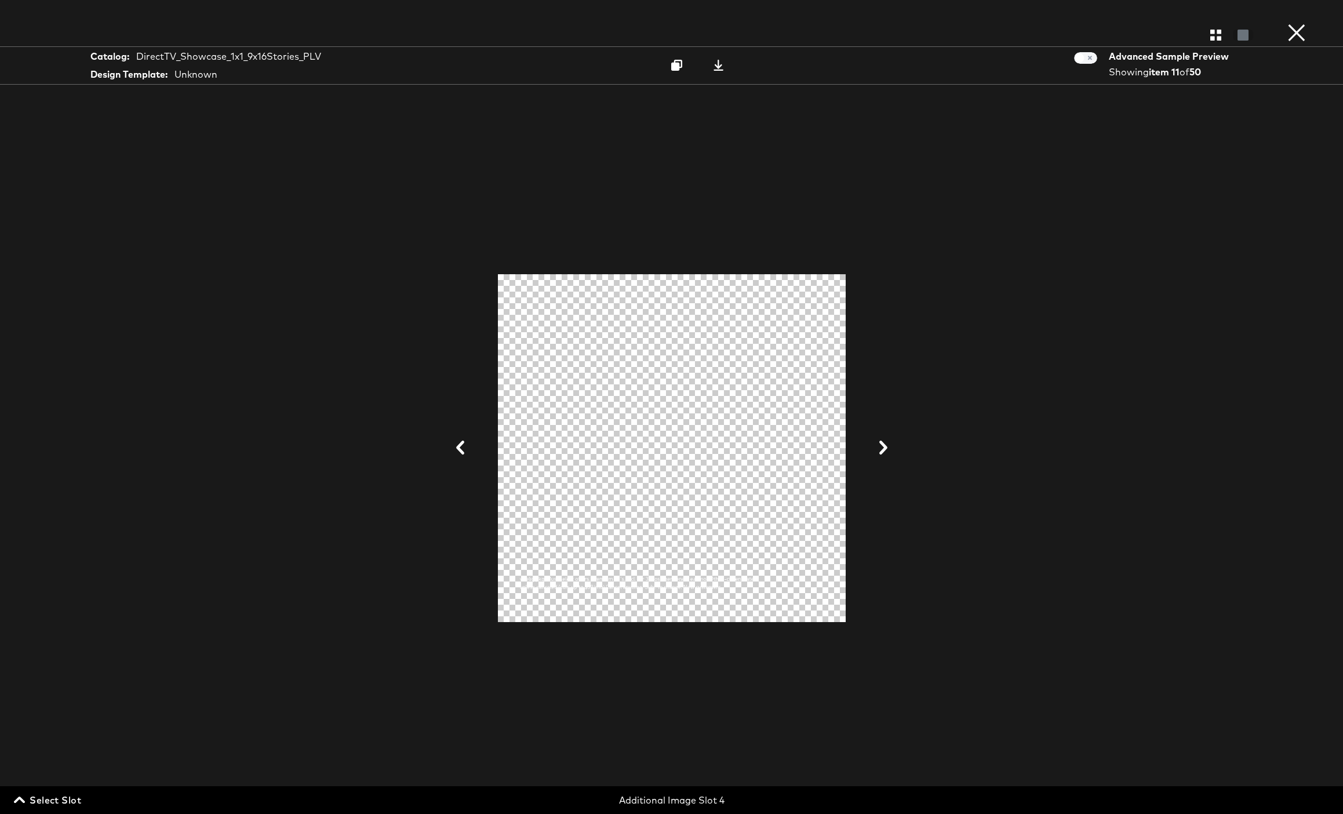
click at [998, 454] on div at bounding box center [671, 448] width 869 height 698
click at [1294, 23] on button "×" at bounding box center [1296, 11] width 23 height 23
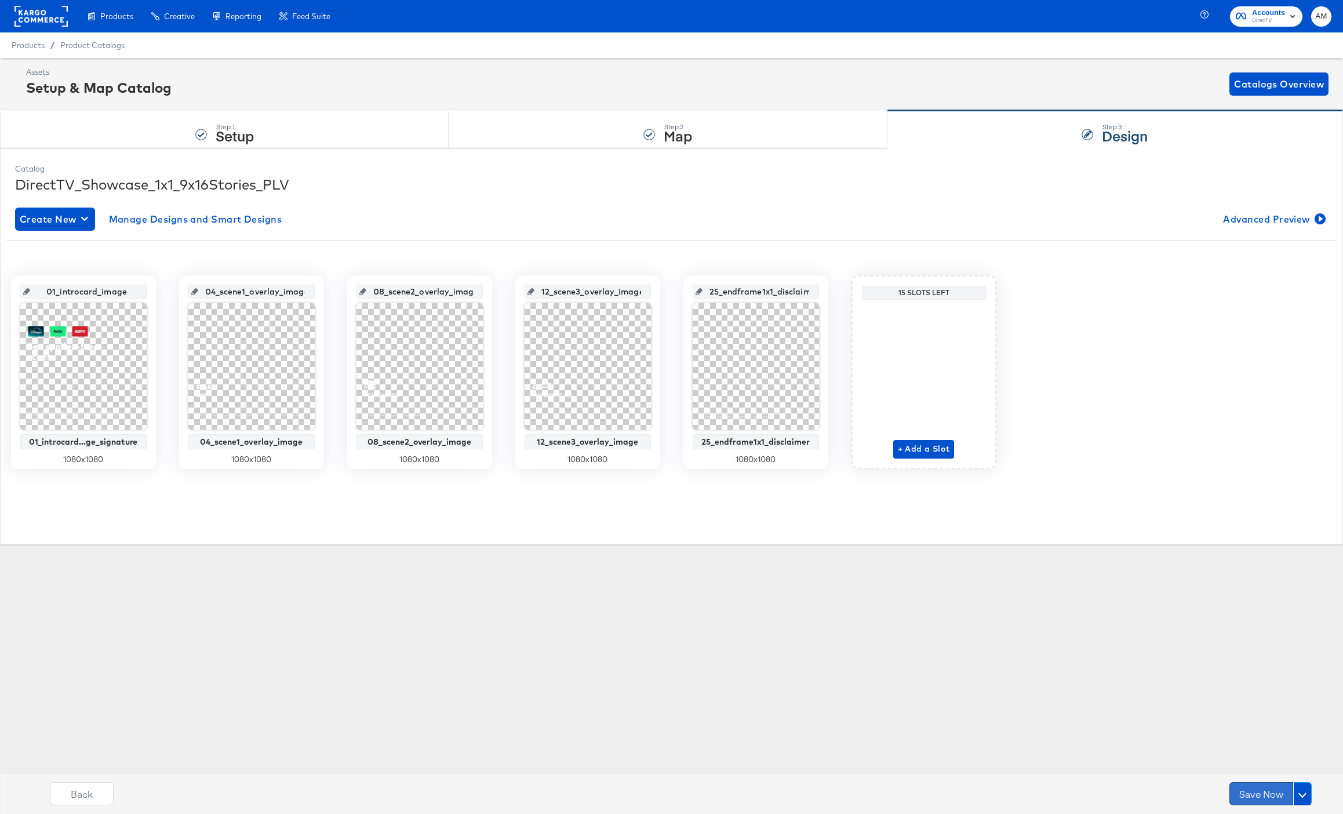
click at [1250, 796] on button "Save Now" at bounding box center [1261, 793] width 64 height 23
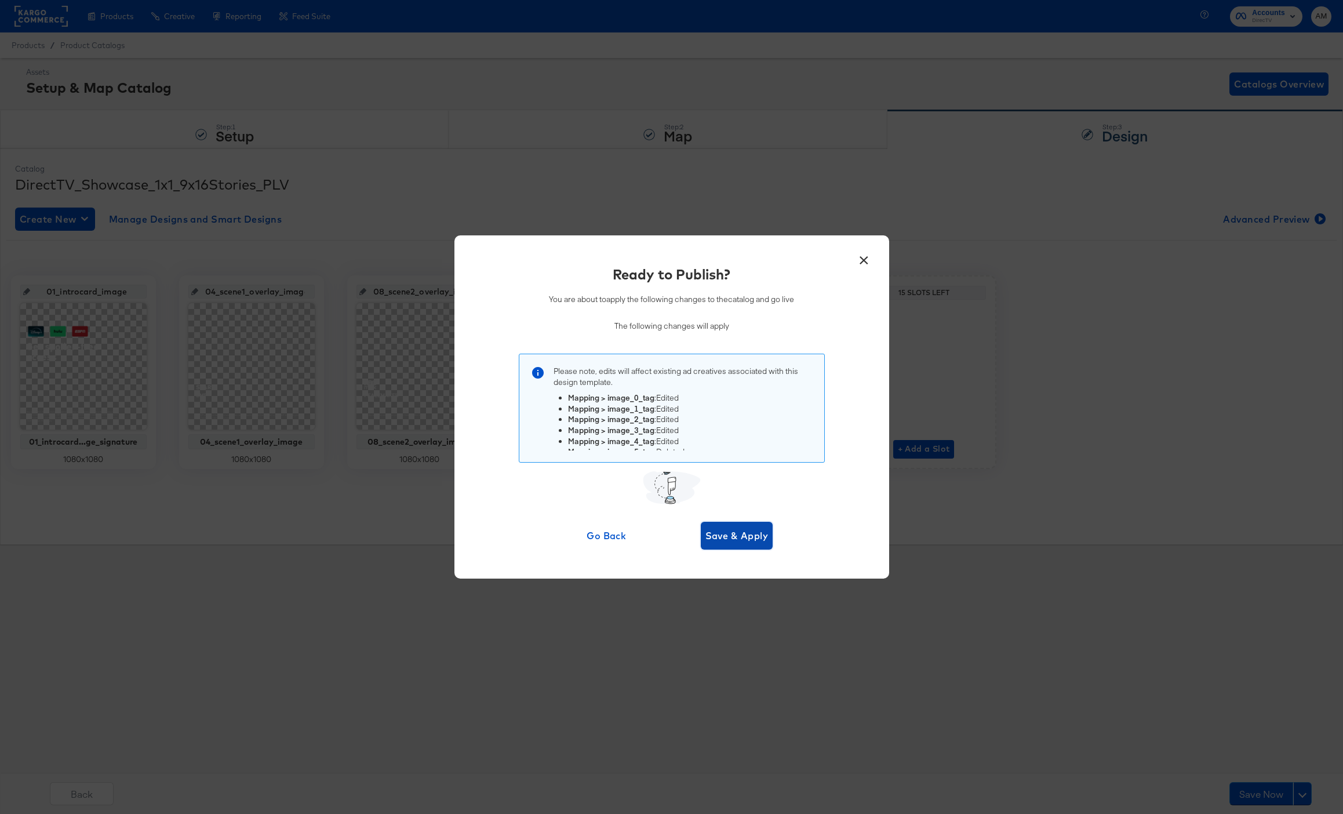
click at [738, 528] on span "Save & Apply" at bounding box center [736, 535] width 63 height 16
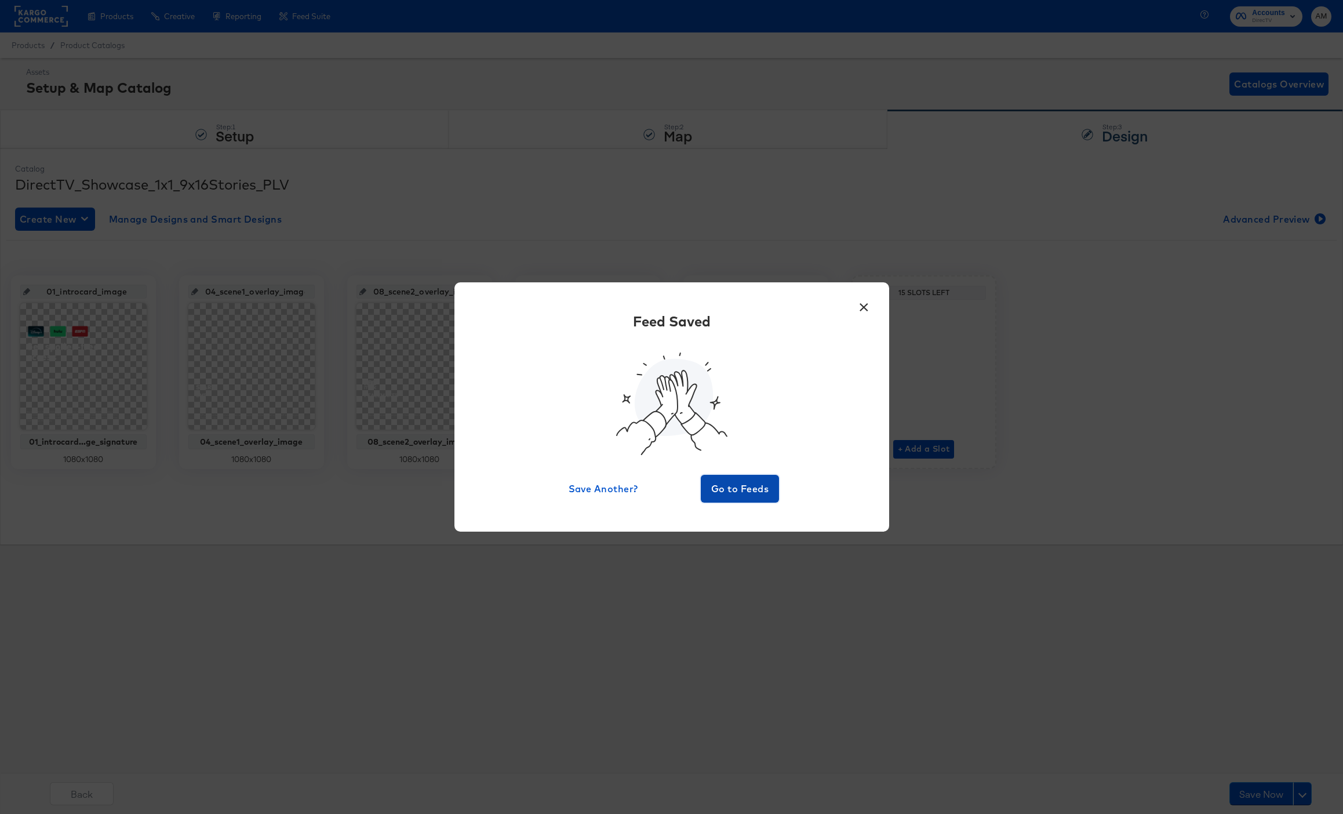
click at [738, 483] on span "Go to Feeds" at bounding box center [740, 489] width 70 height 16
